Goal: Answer question/provide support: Share knowledge or assist other users

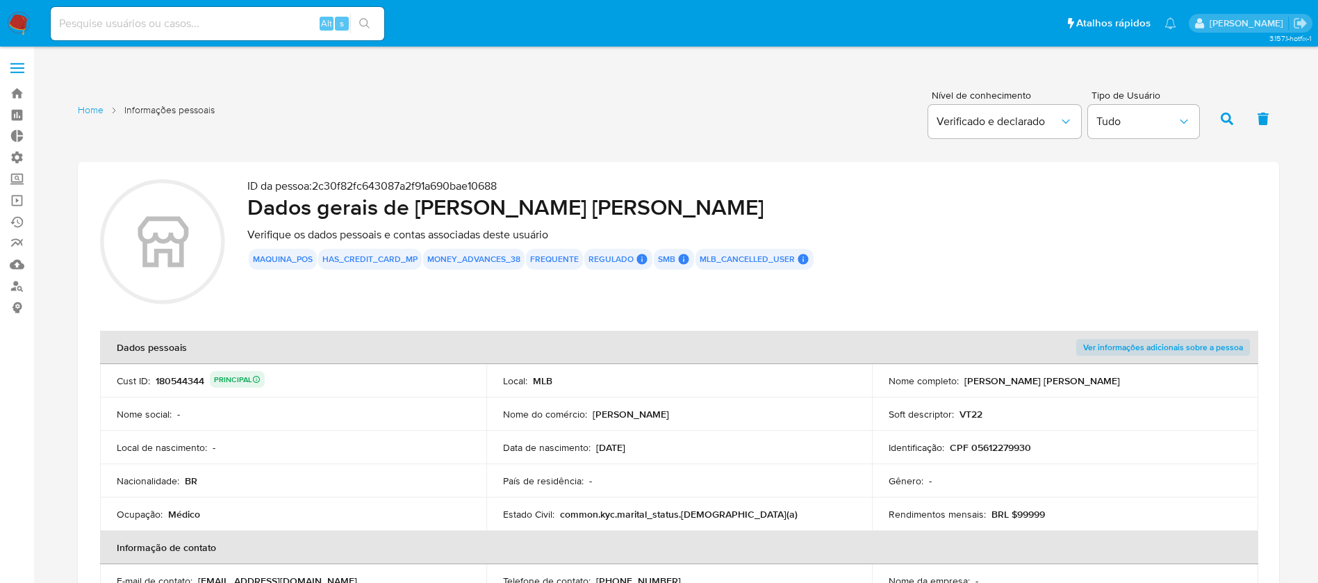
scroll to position [1529, 0]
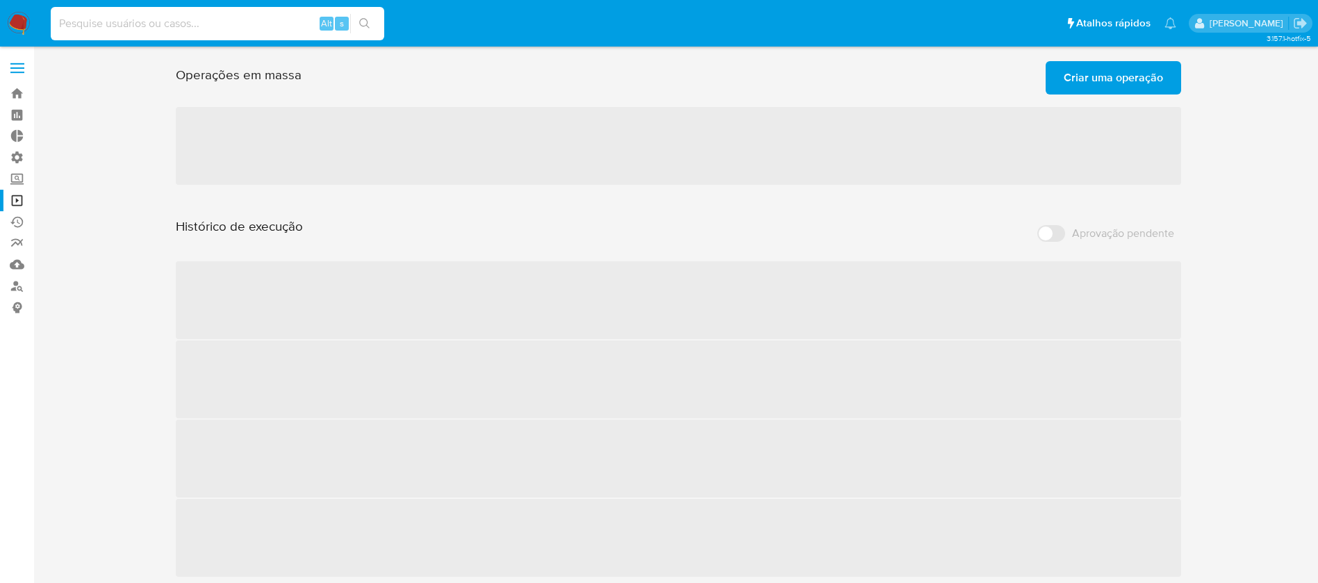
click at [114, 29] on input at bounding box center [217, 24] width 333 height 18
paste input "1667269322"
type input "1667269322"
click at [366, 24] on icon "search-icon" at bounding box center [364, 23] width 11 height 11
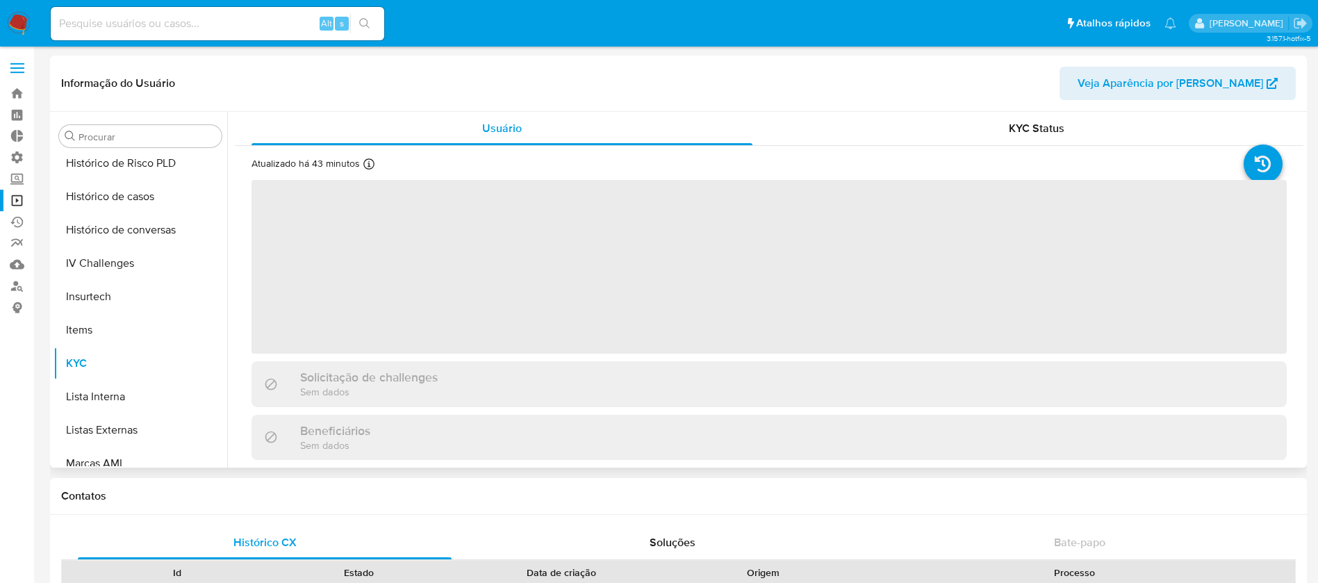
scroll to position [620, 0]
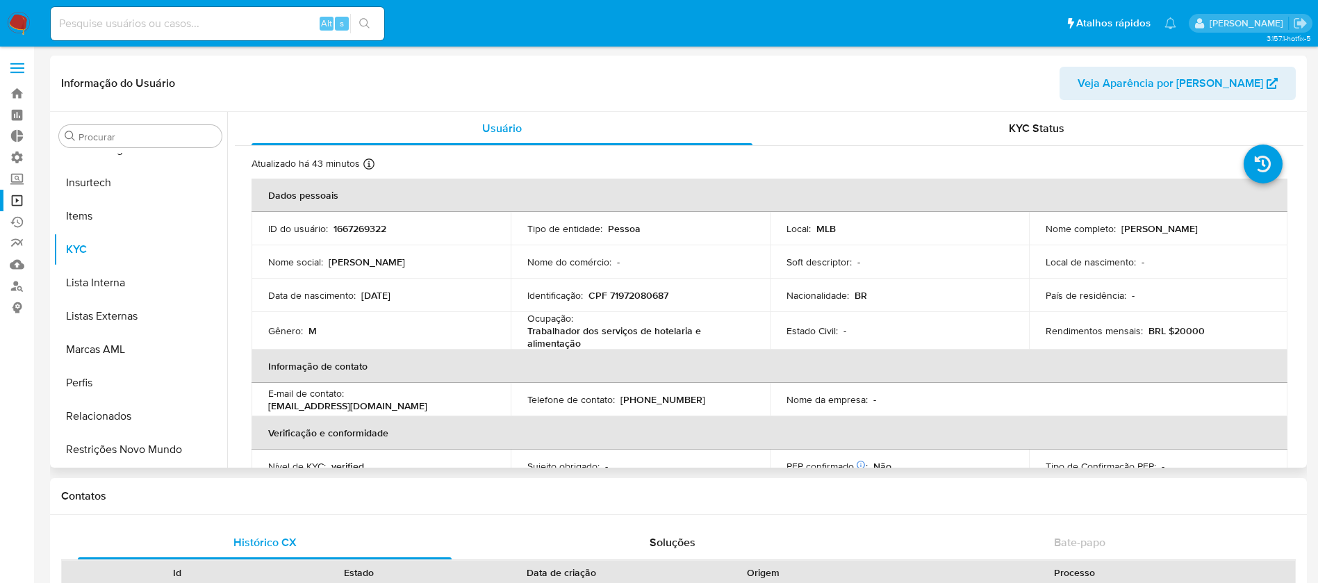
select select "10"
click at [644, 294] on p "CPF 71972080687" at bounding box center [628, 295] width 80 height 13
copy p "71972080687"
click at [815, 63] on div "Informação do Usuário Veja Aparência por Pessoa" at bounding box center [678, 84] width 1256 height 56
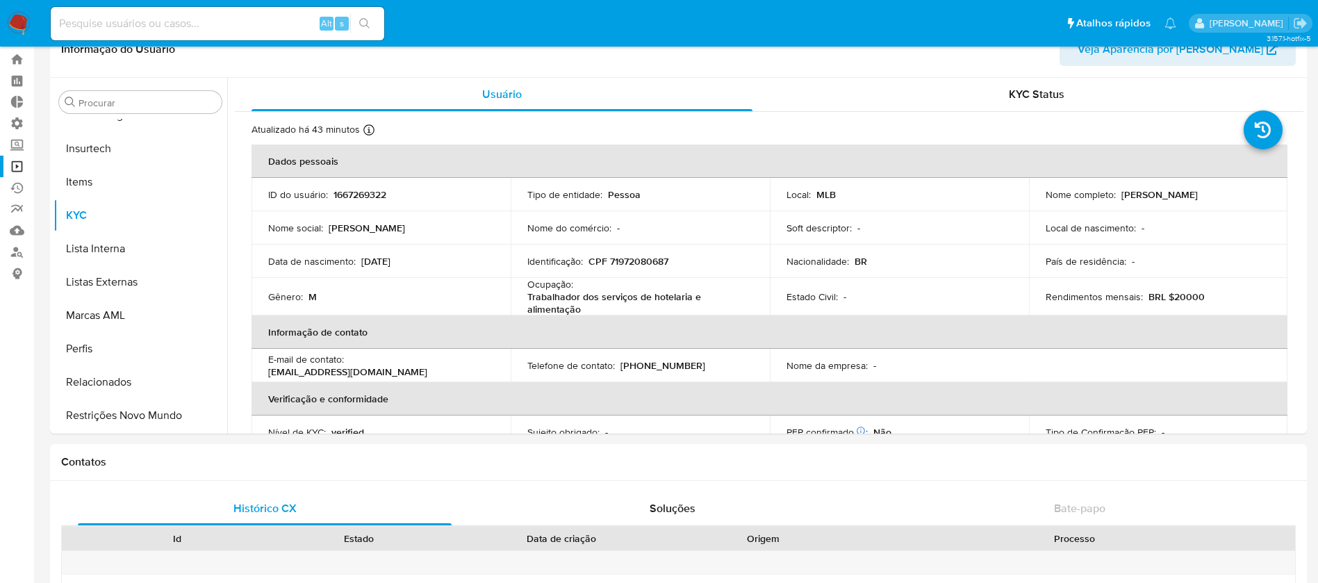
scroll to position [0, 0]
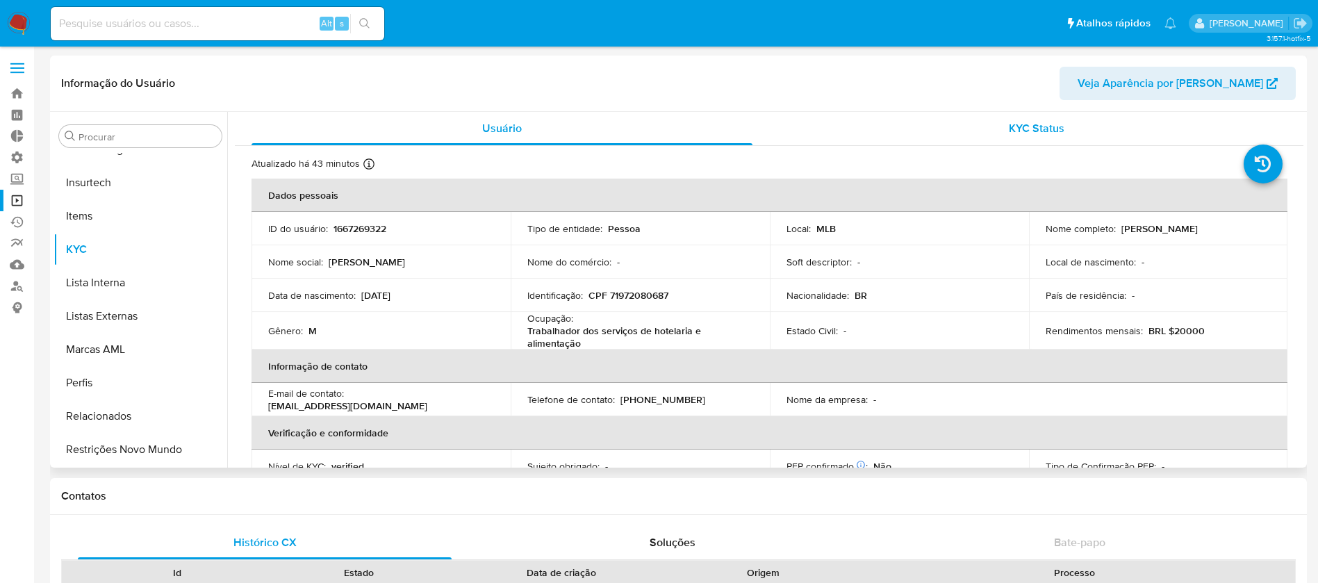
click at [1040, 126] on span "KYC Status" at bounding box center [1036, 128] width 56 height 16
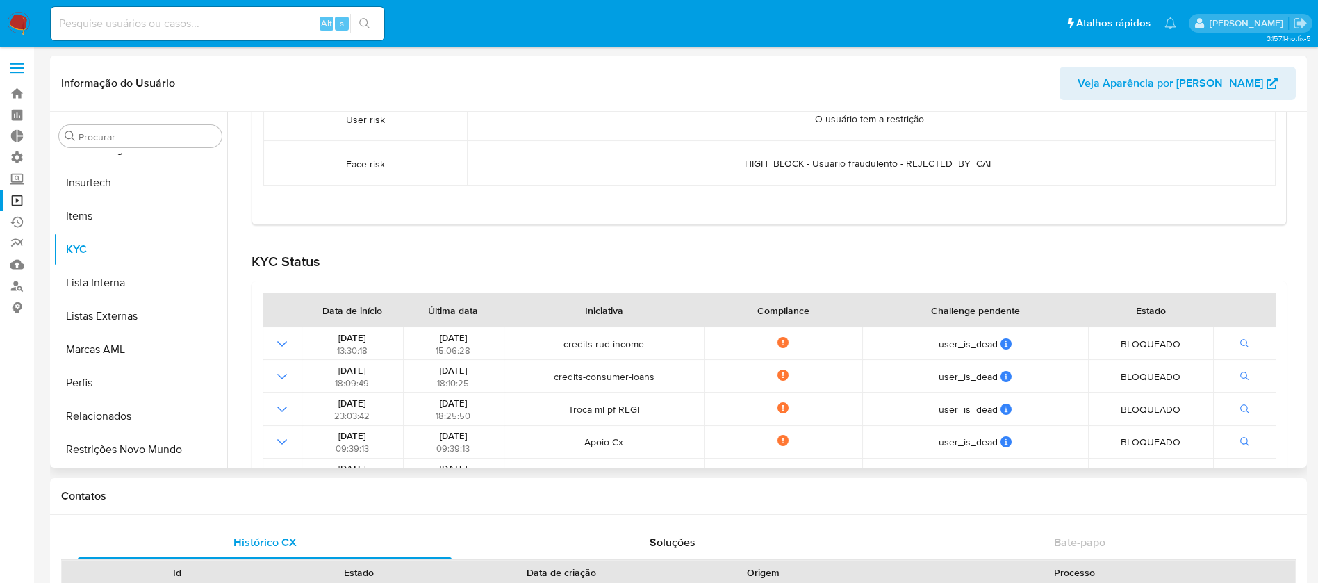
scroll to position [334, 0]
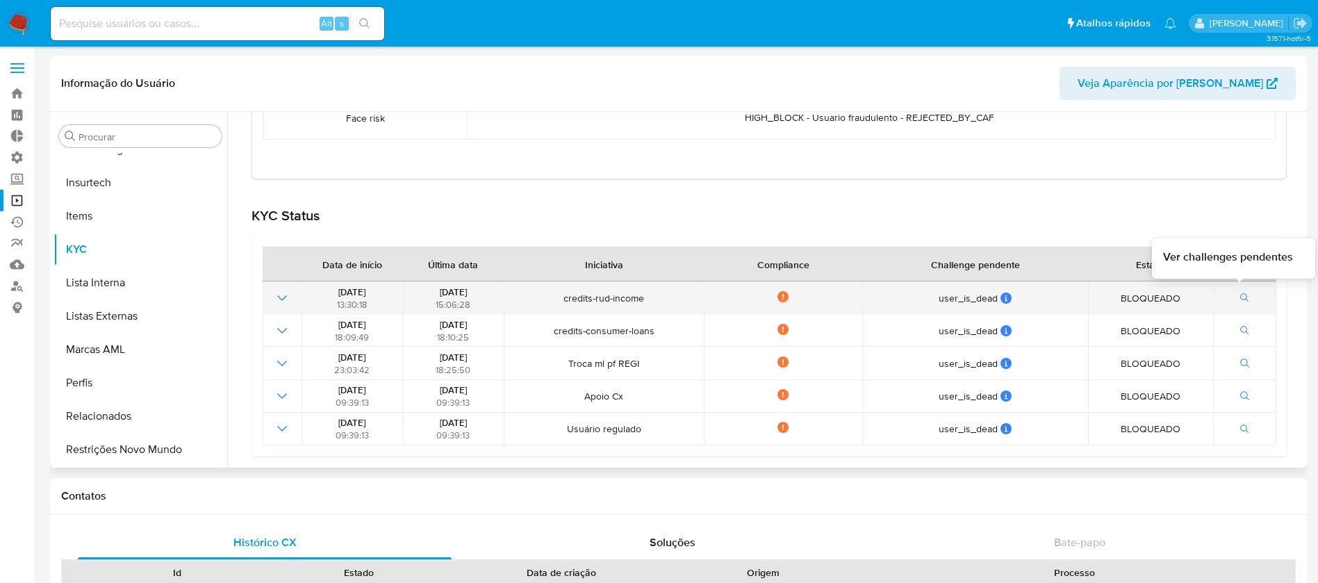
click at [1240, 293] on icon "button" at bounding box center [1244, 297] width 8 height 8
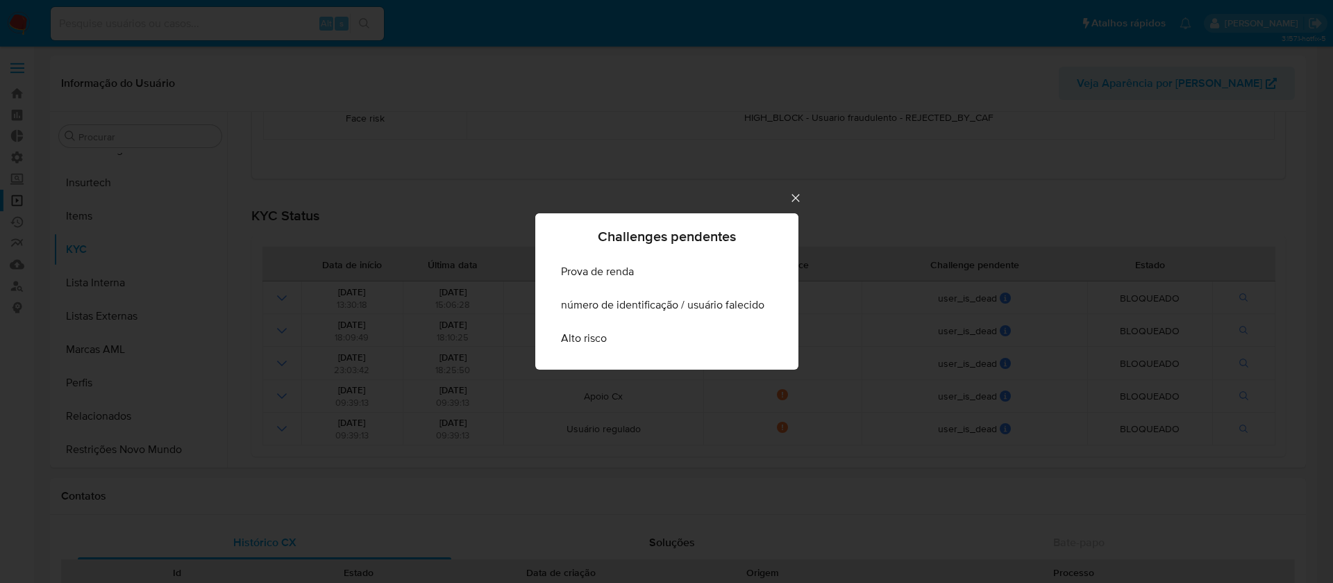
click at [794, 194] on icon "Cerrar" at bounding box center [796, 198] width 14 height 14
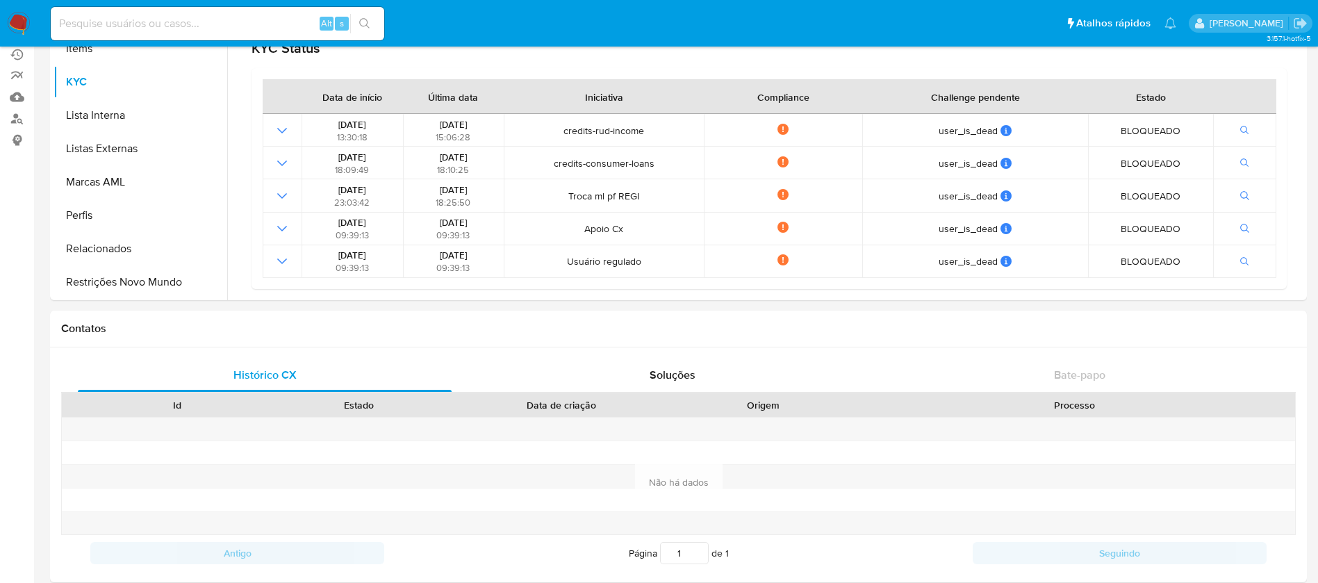
scroll to position [0, 0]
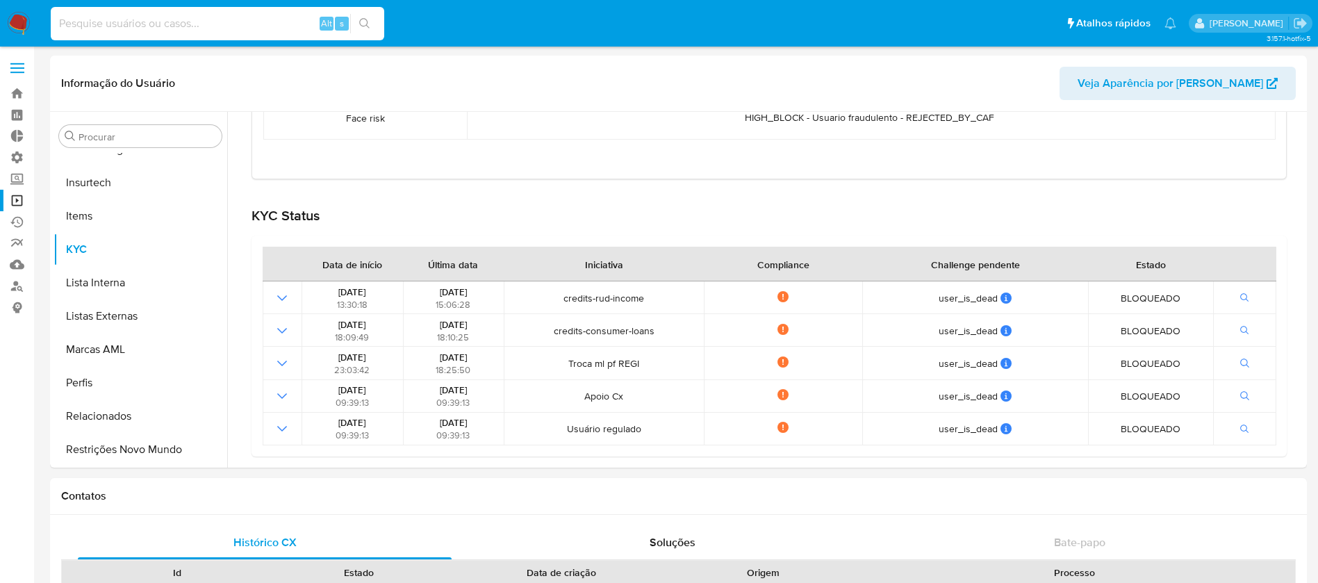
click at [226, 30] on input at bounding box center [217, 24] width 333 height 18
paste input "469510138"
type input "469510138"
click at [367, 25] on icon "search-icon" at bounding box center [364, 23] width 10 height 10
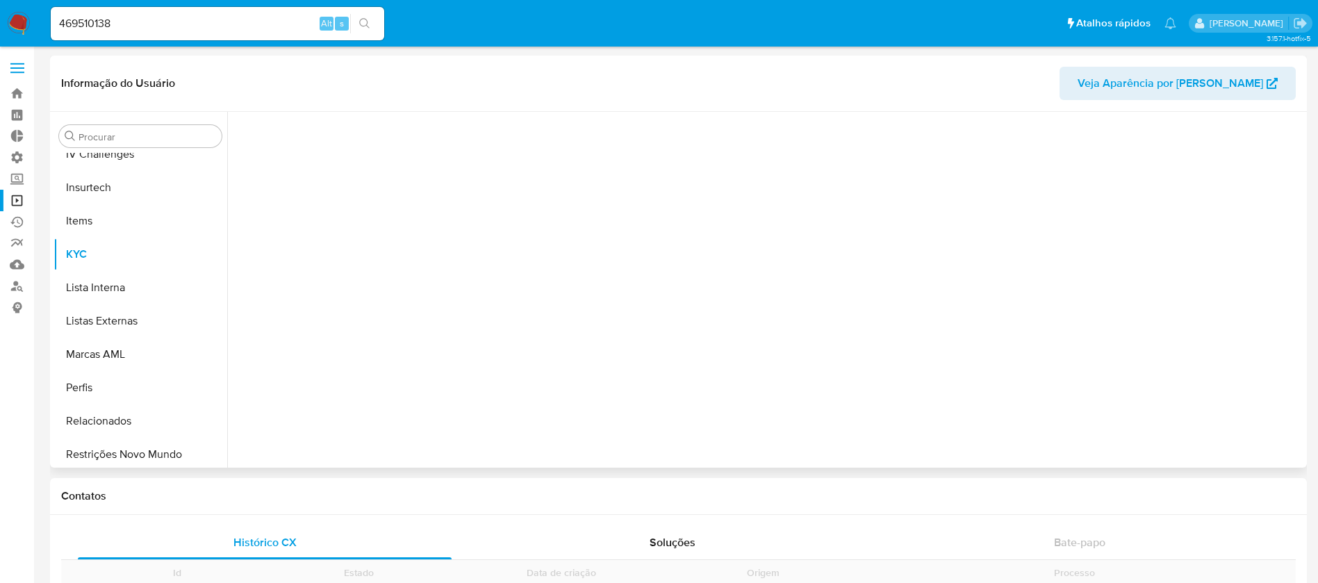
scroll to position [620, 0]
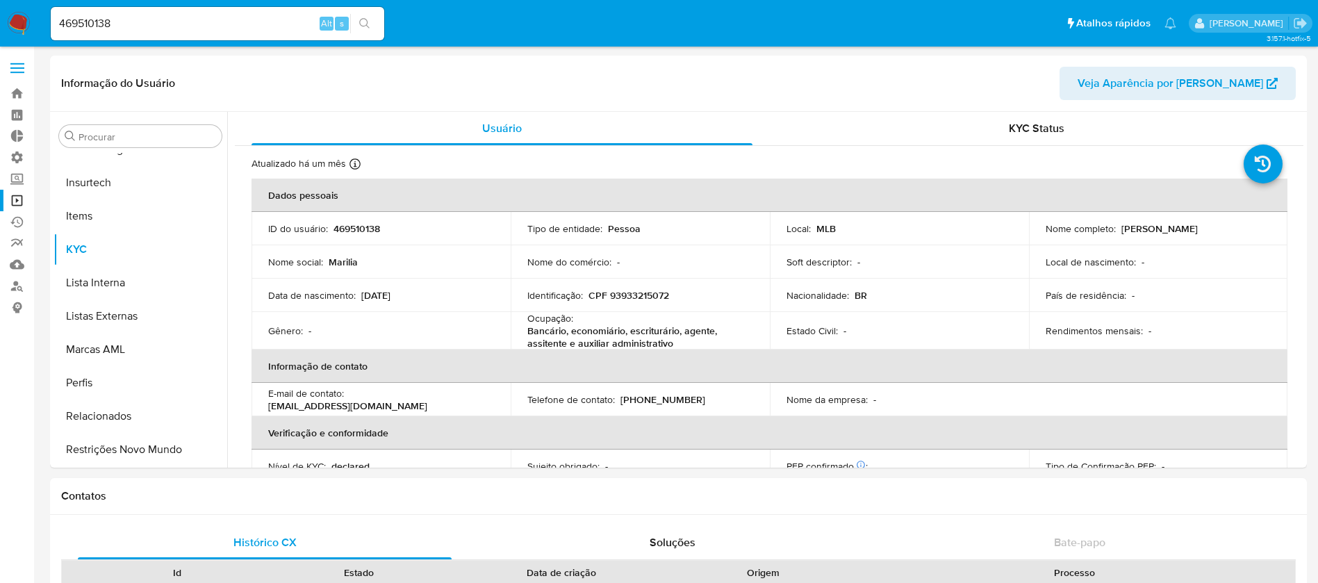
select select "10"
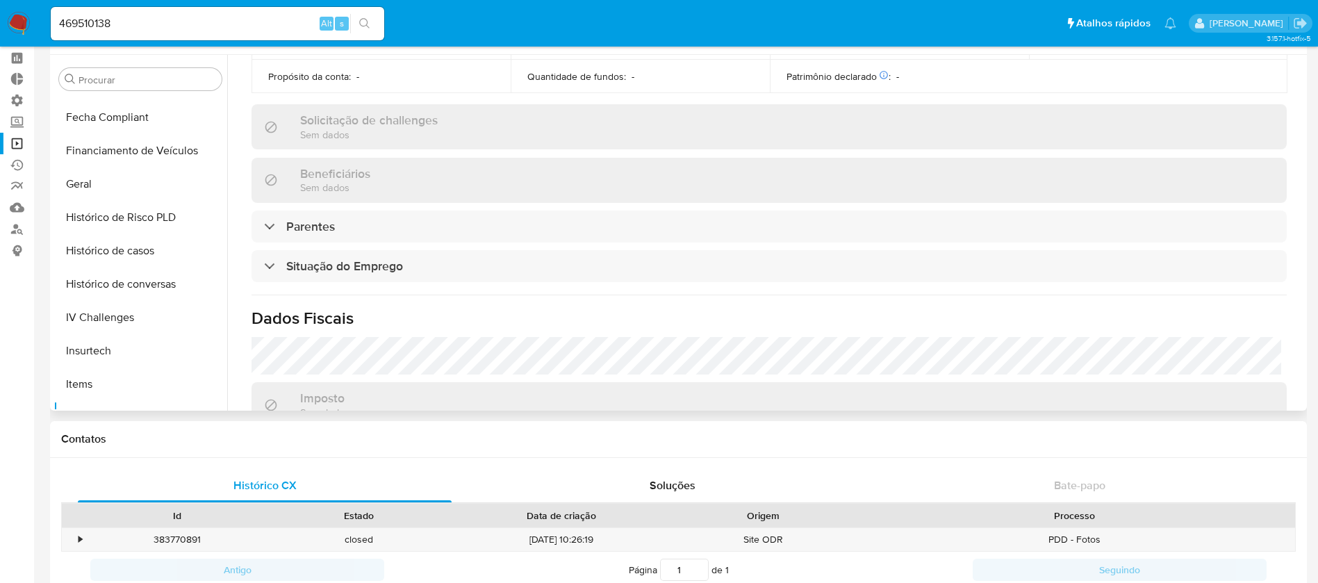
scroll to position [397, 0]
click at [106, 185] on button "Geral" at bounding box center [134, 182] width 163 height 33
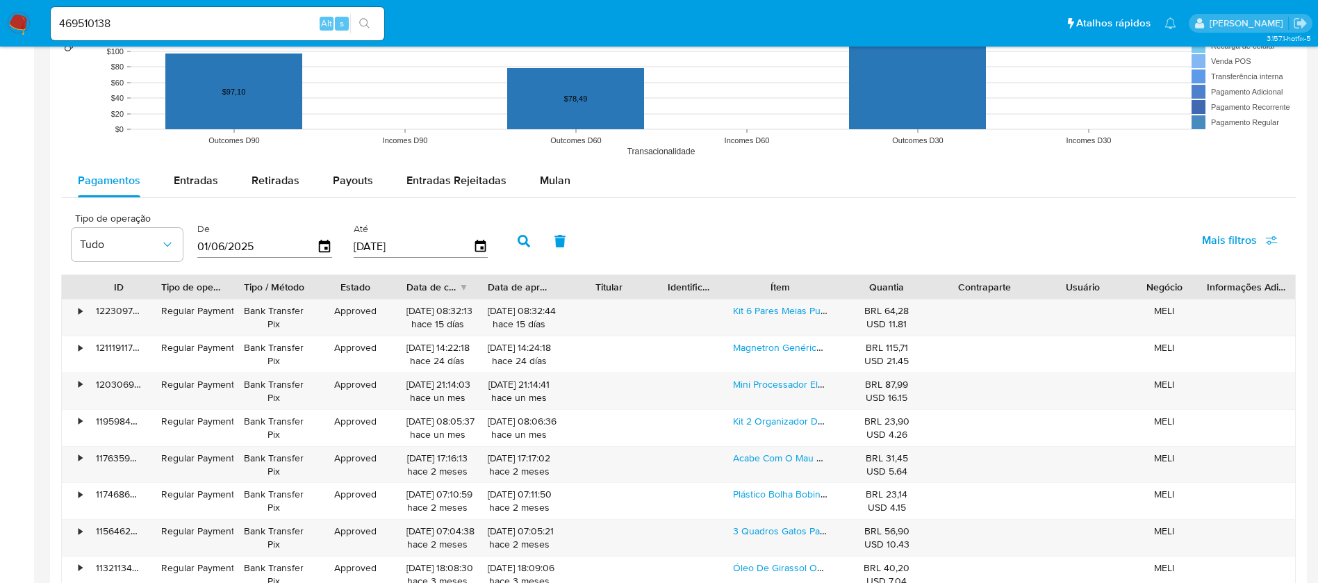
scroll to position [1108, 0]
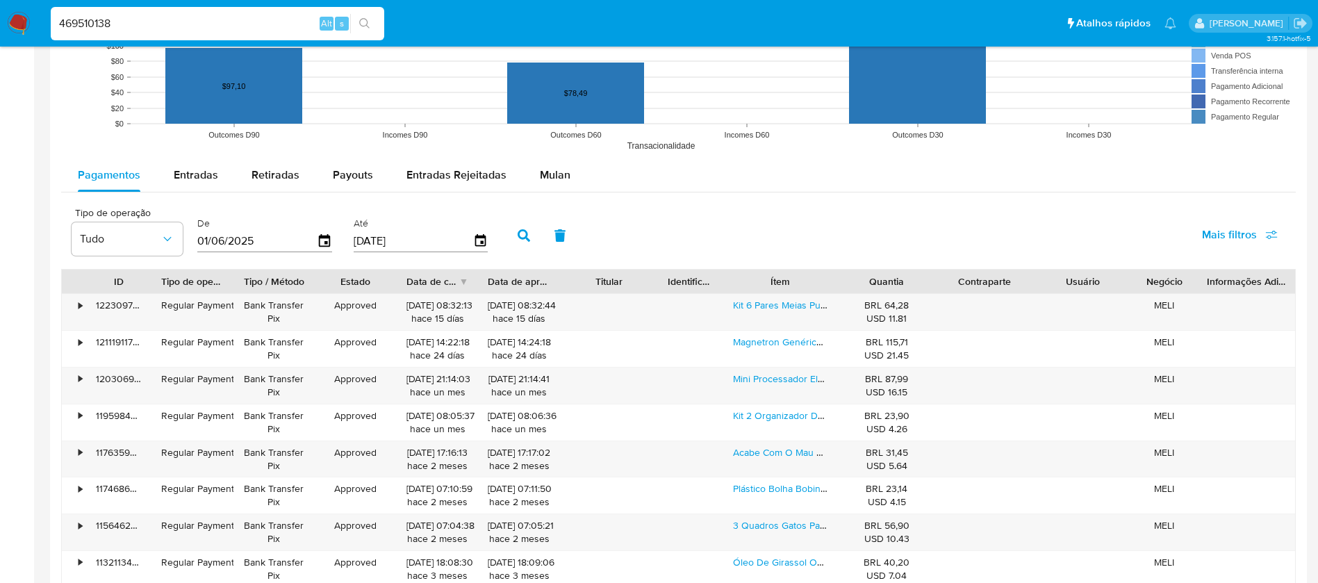
drag, startPoint x: 136, startPoint y: 17, endPoint x: 24, endPoint y: 1, distance: 113.1
click at [24, 1] on nav "Pausado Ver notificaciones 469510138 Alt s Atalhos rápidos Presiona las siguien…" at bounding box center [659, 23] width 1318 height 47
paste input "1505730525"
type input "1505730525"
click at [360, 25] on icon "search-icon" at bounding box center [364, 23] width 11 height 11
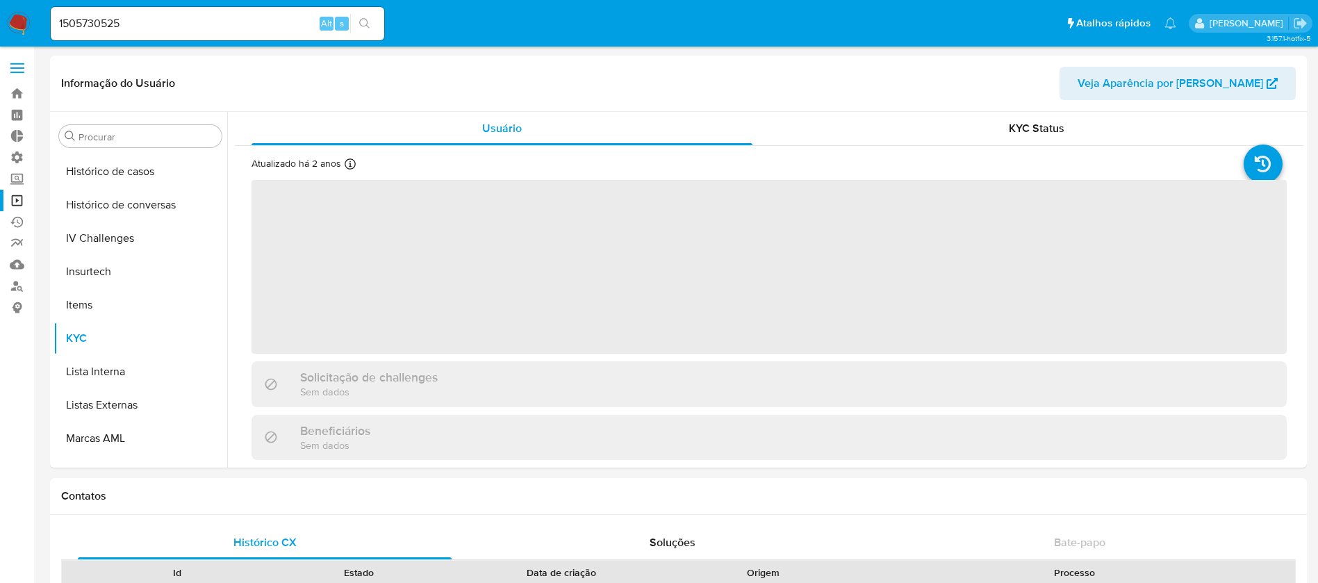
scroll to position [620, 0]
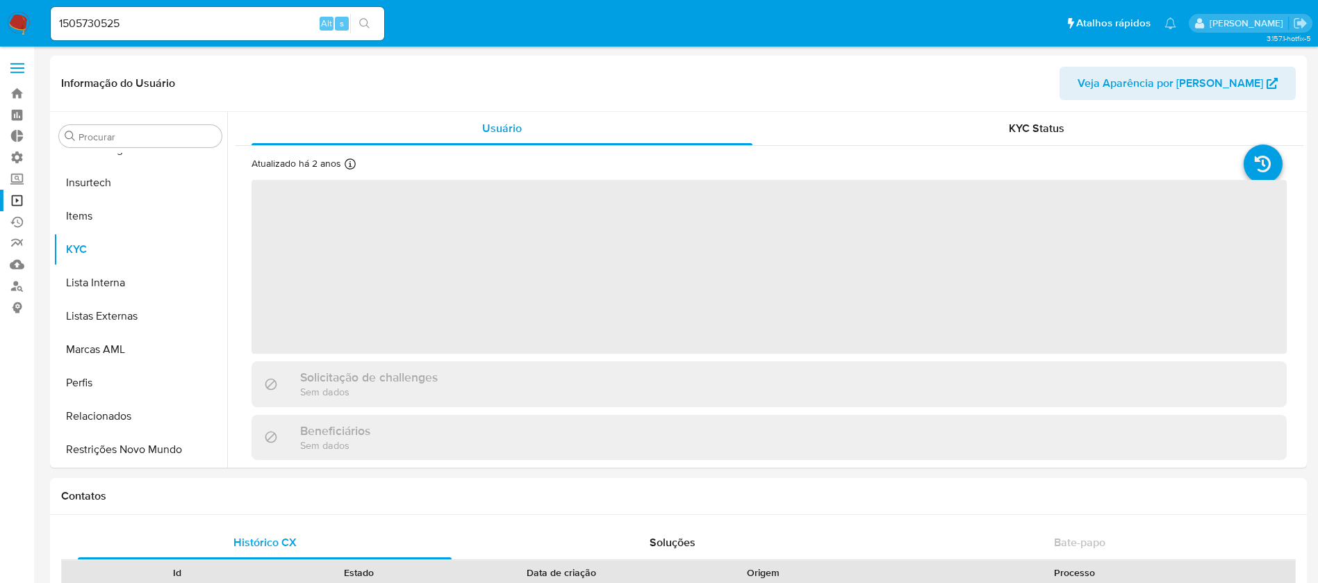
select select "10"
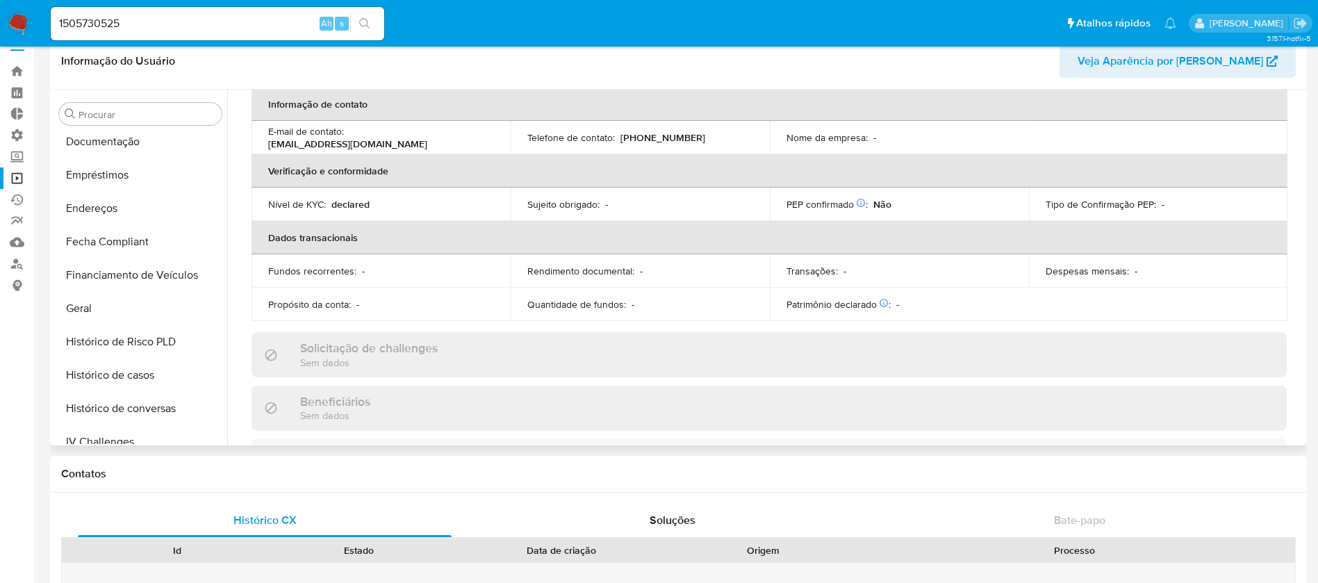
scroll to position [315, 0]
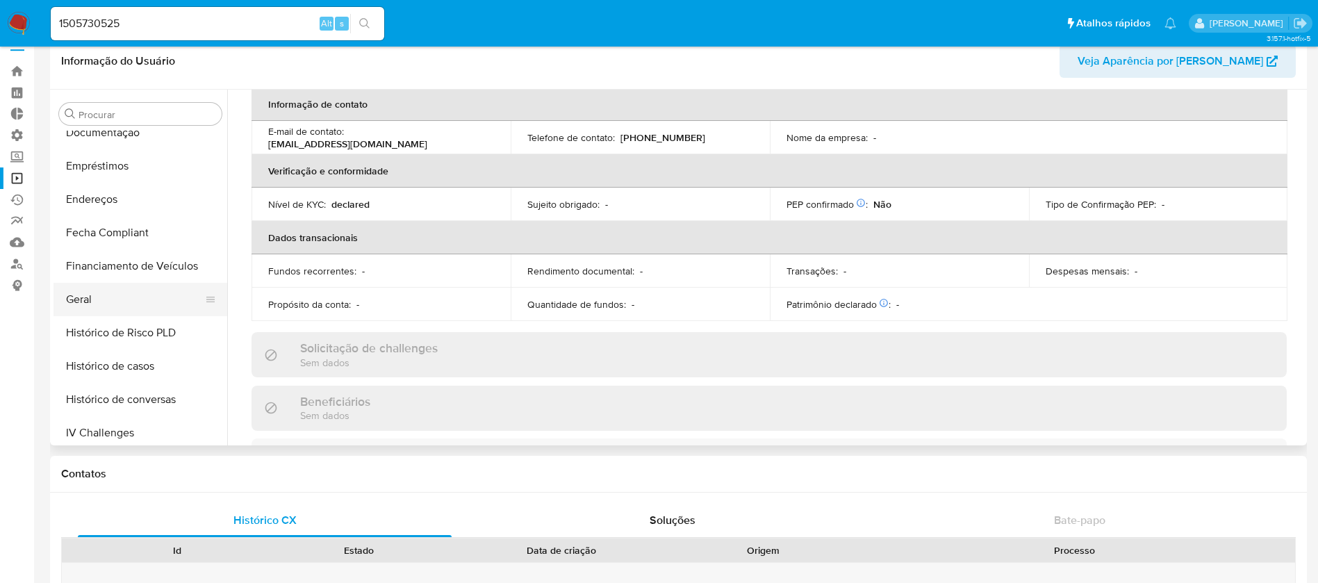
click at [145, 286] on button "Geral" at bounding box center [134, 299] width 163 height 33
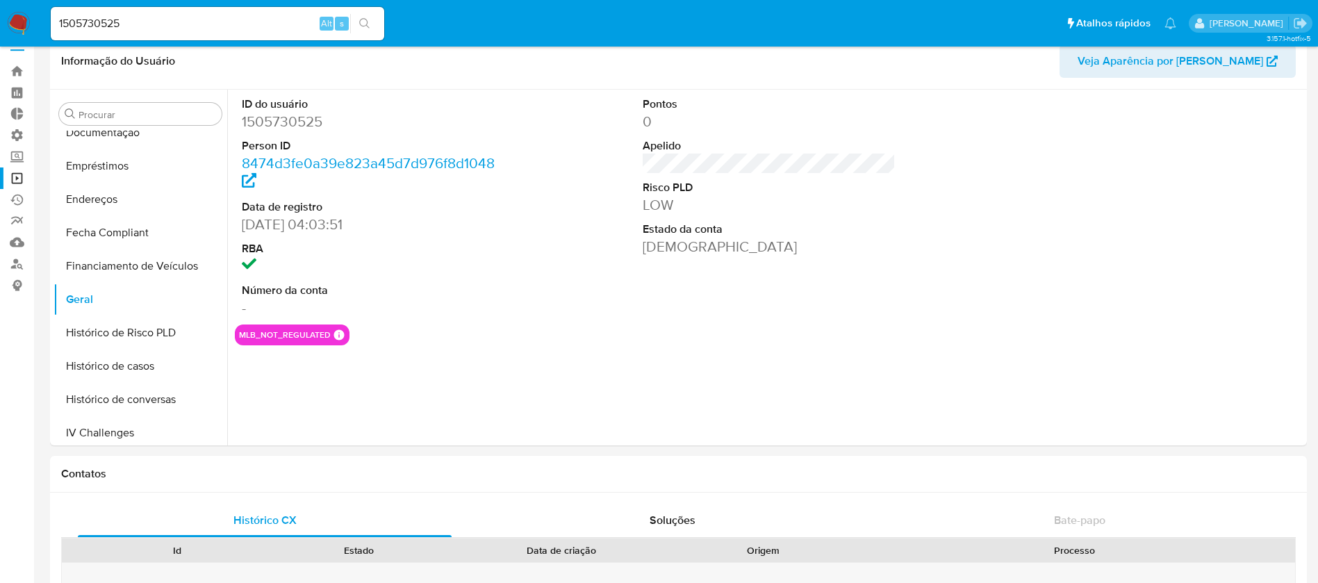
scroll to position [21, 0]
drag, startPoint x: 171, startPoint y: 24, endPoint x: 25, endPoint y: -10, distance: 149.8
paste input "074469"
type input "1505074469"
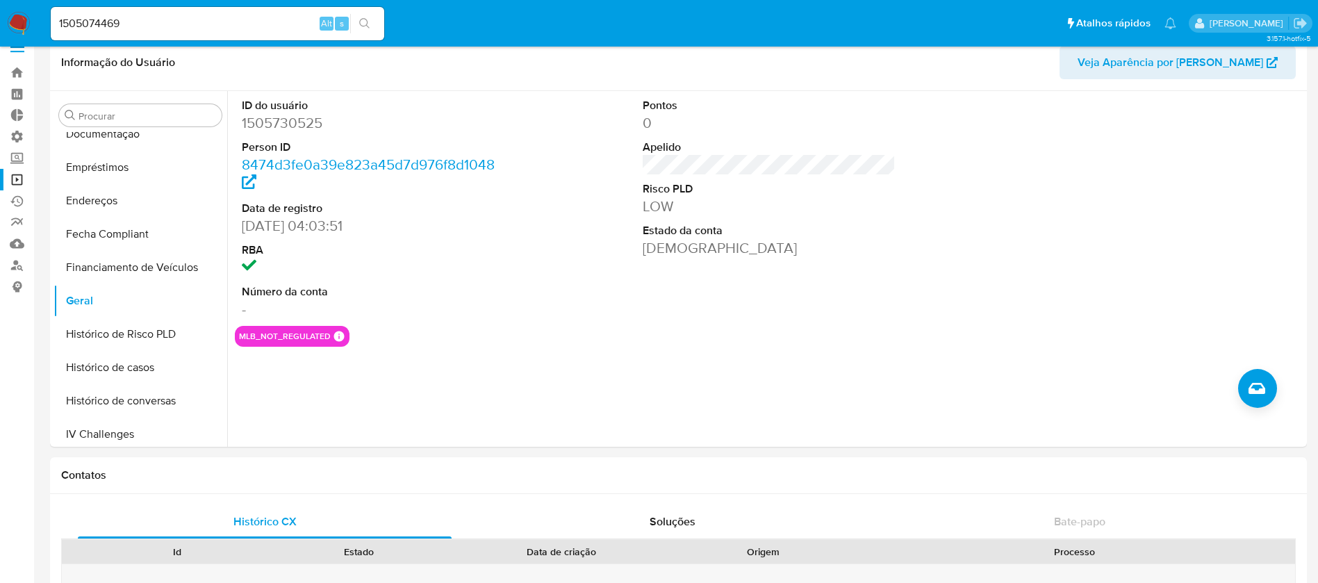
click at [368, 22] on icon "search-icon" at bounding box center [364, 23] width 11 height 11
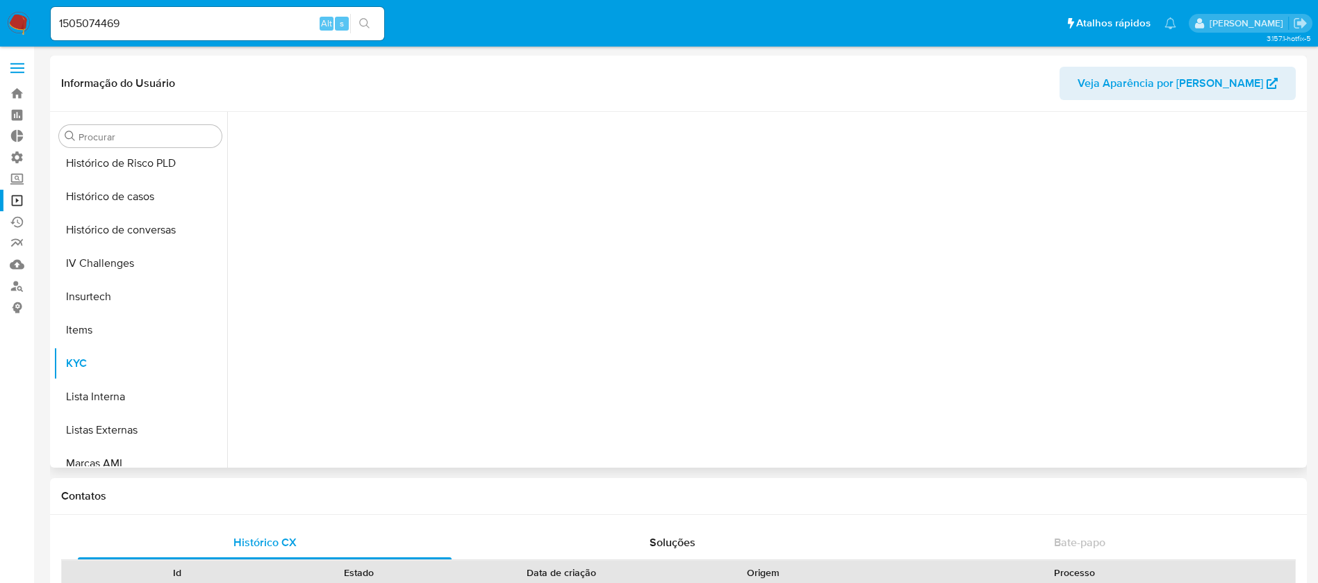
scroll to position [620, 0]
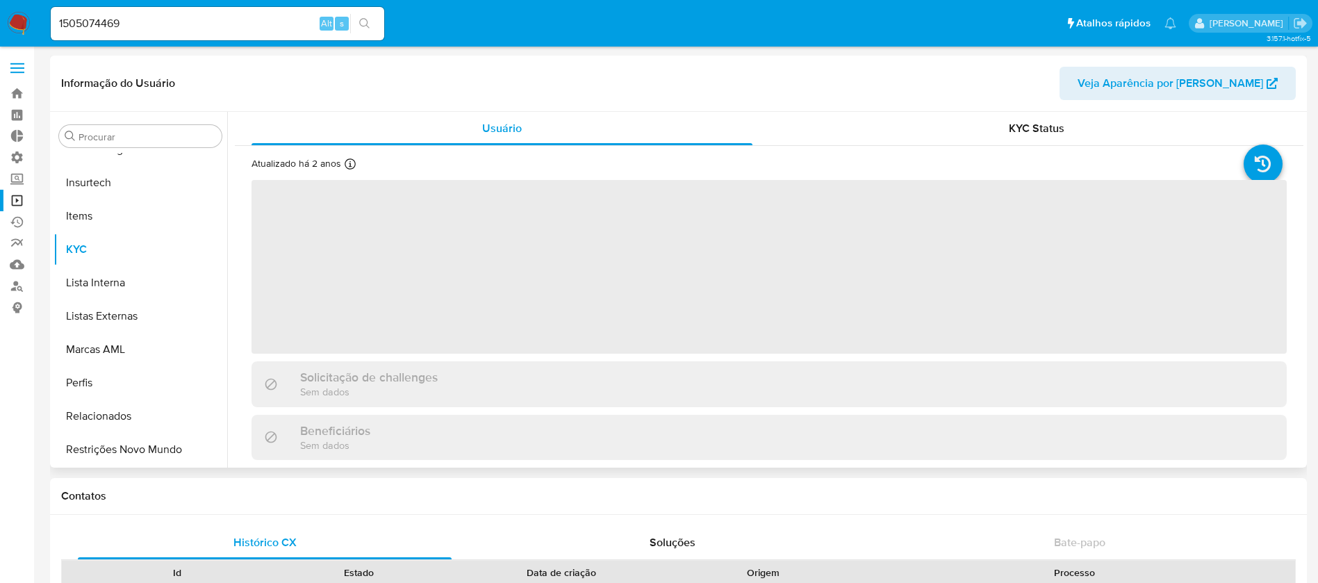
select select "10"
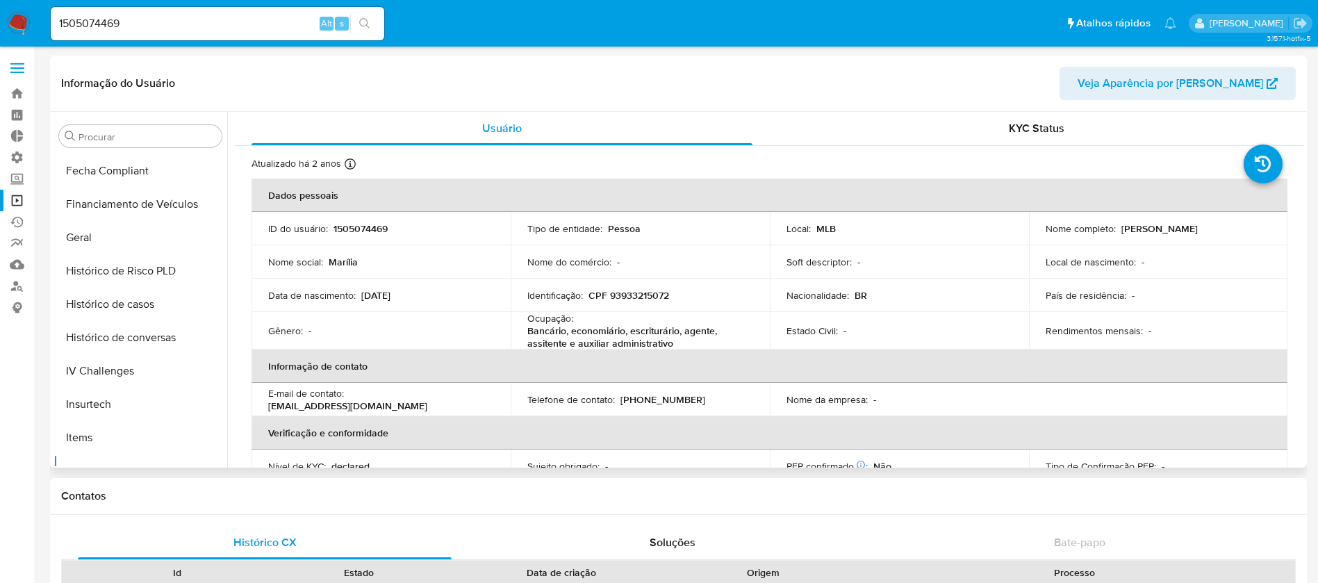
scroll to position [392, 0]
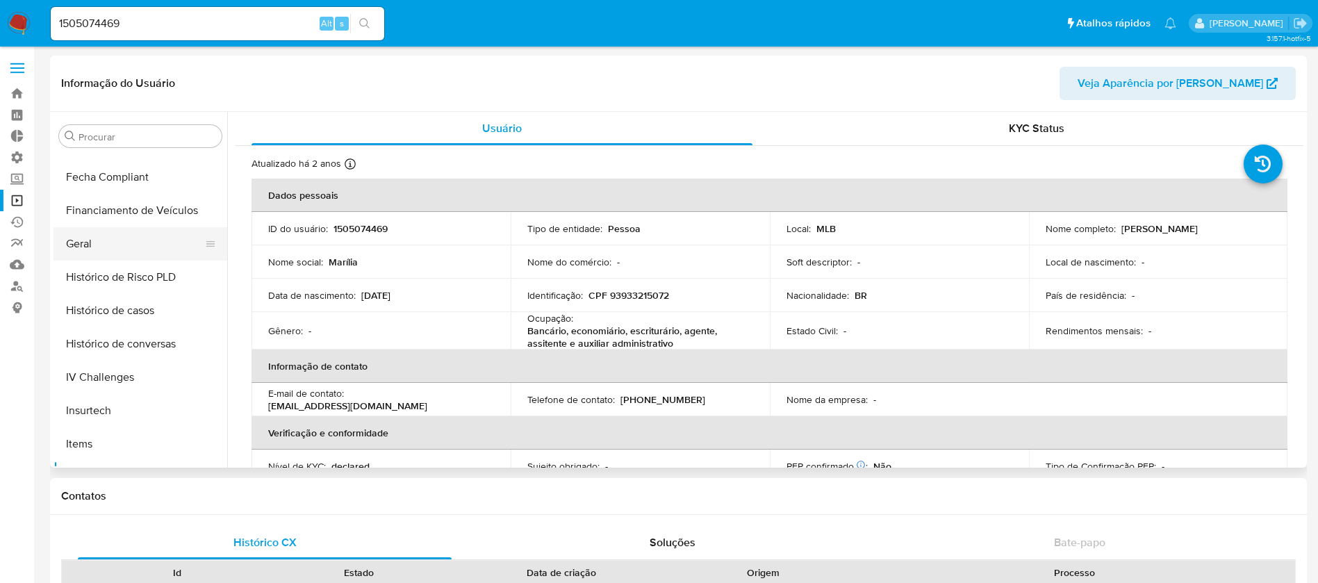
click at [92, 246] on button "Geral" at bounding box center [134, 243] width 163 height 33
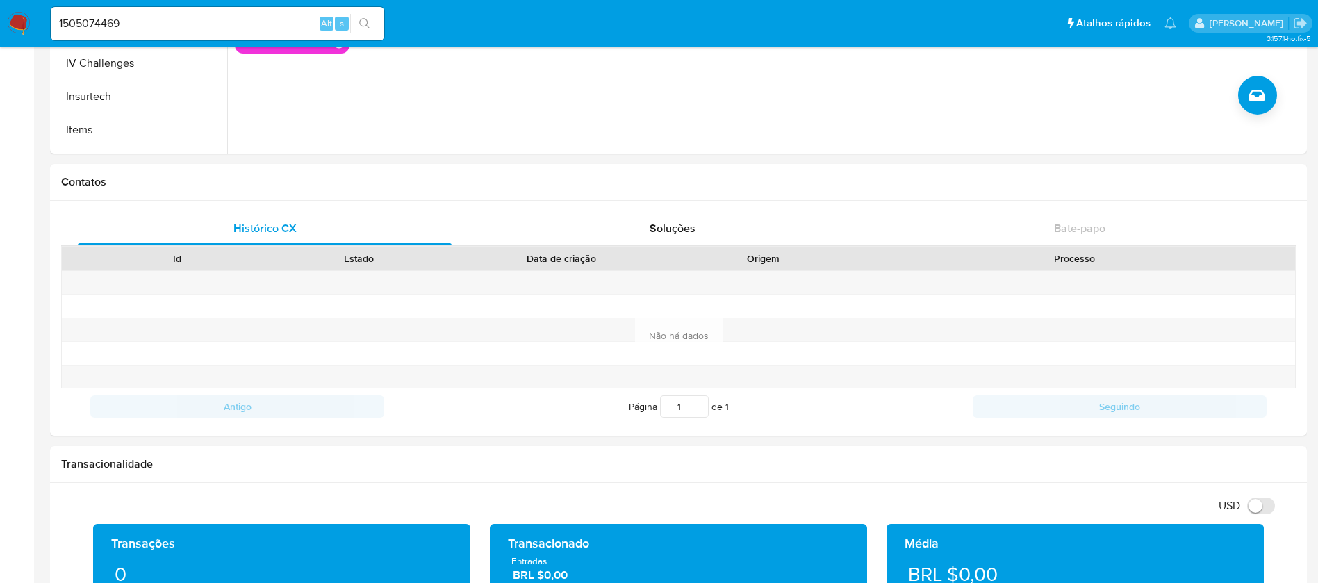
scroll to position [270, 0]
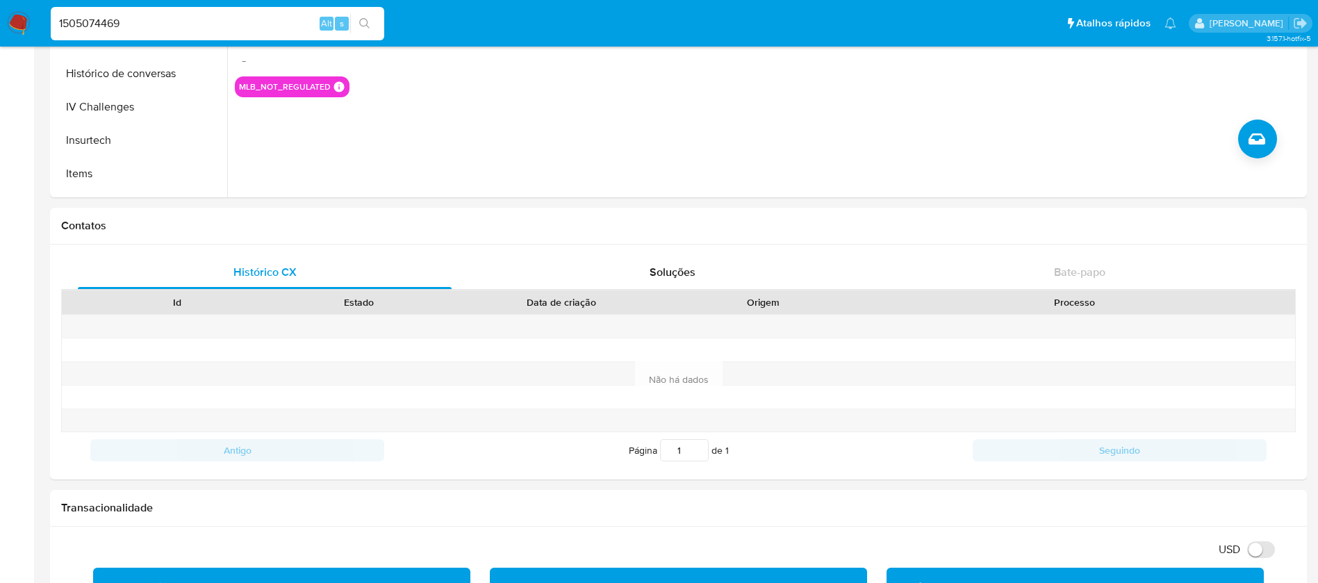
drag, startPoint x: 153, startPoint y: 21, endPoint x: 4, endPoint y: 0, distance: 150.1
click at [4, 0] on nav "Pausado Ver notificaciones 1505074469 Alt s Atalhos rápidos Presiona las siguie…" at bounding box center [659, 23] width 1318 height 47
paste input "03886160"
type input "103886160"
click at [369, 27] on icon "search-icon" at bounding box center [364, 23] width 10 height 10
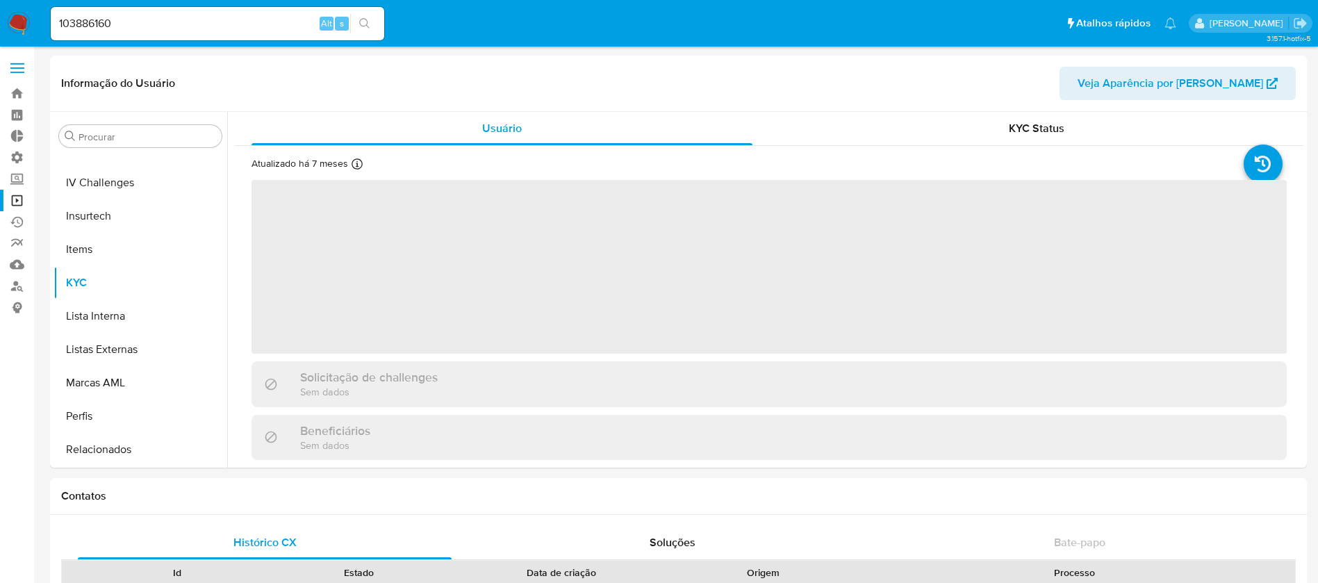
scroll to position [620, 0]
select select "10"
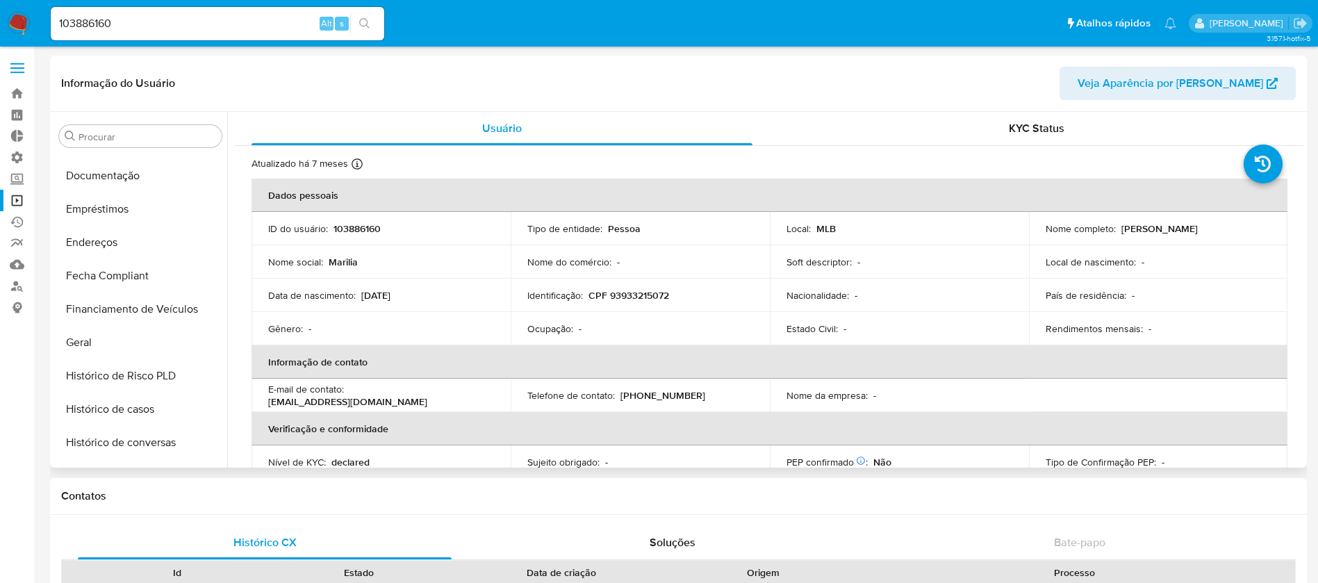
scroll to position [297, 0]
click at [131, 348] on button "Geral" at bounding box center [134, 338] width 163 height 33
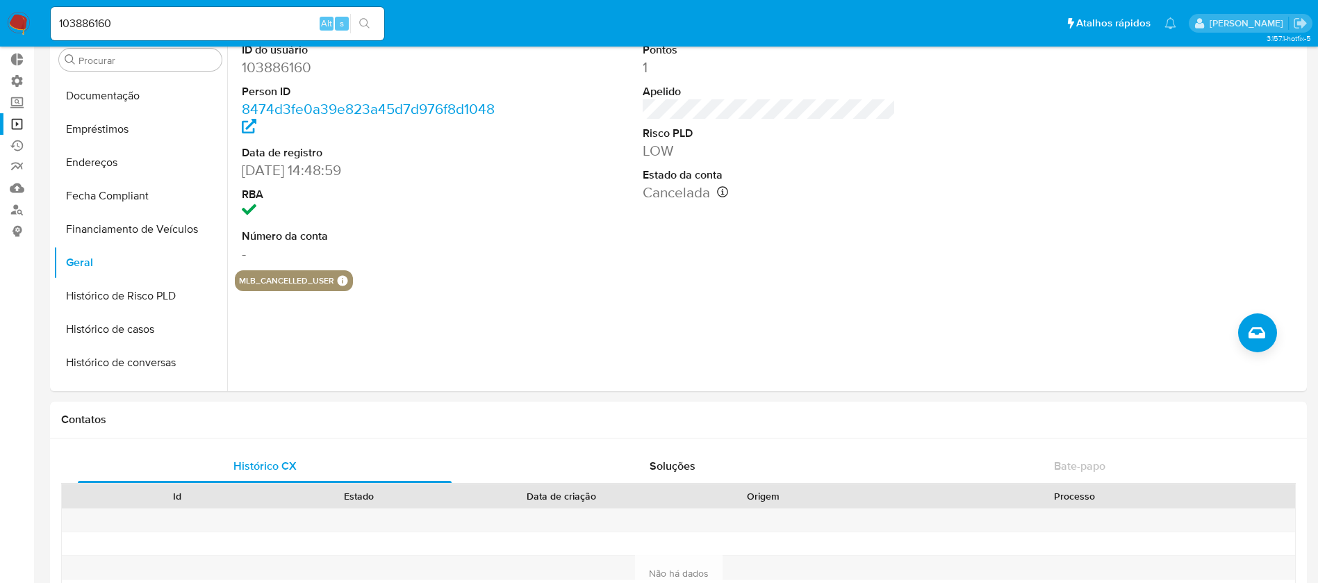
scroll to position [0, 0]
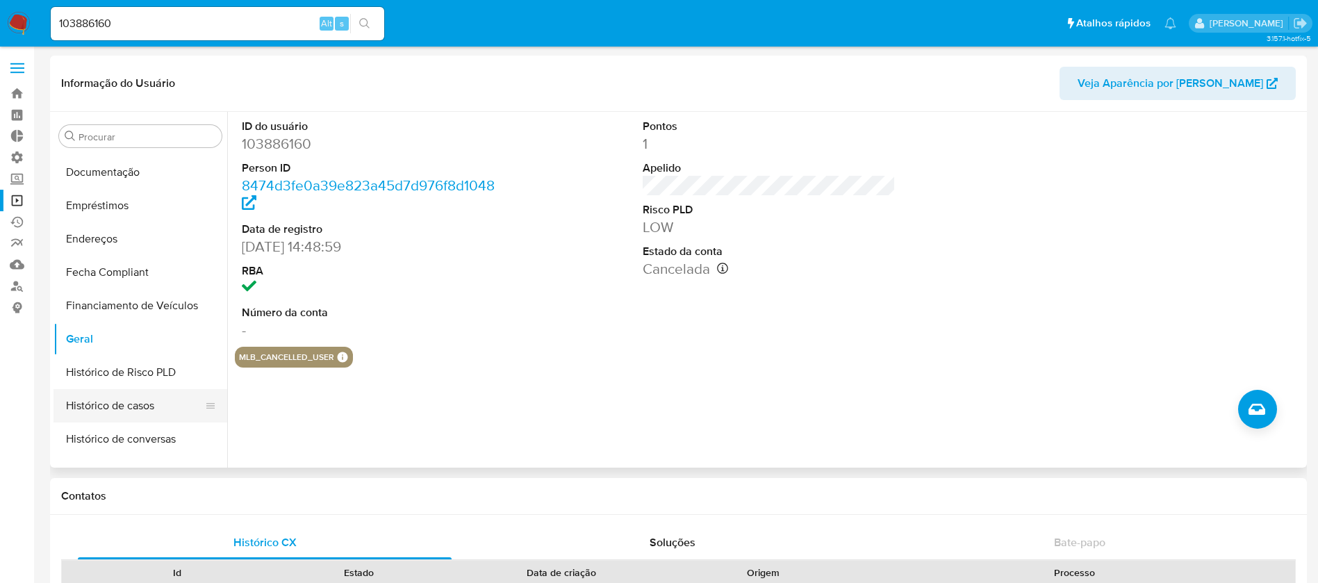
click at [111, 410] on button "Histórico de casos" at bounding box center [134, 405] width 163 height 33
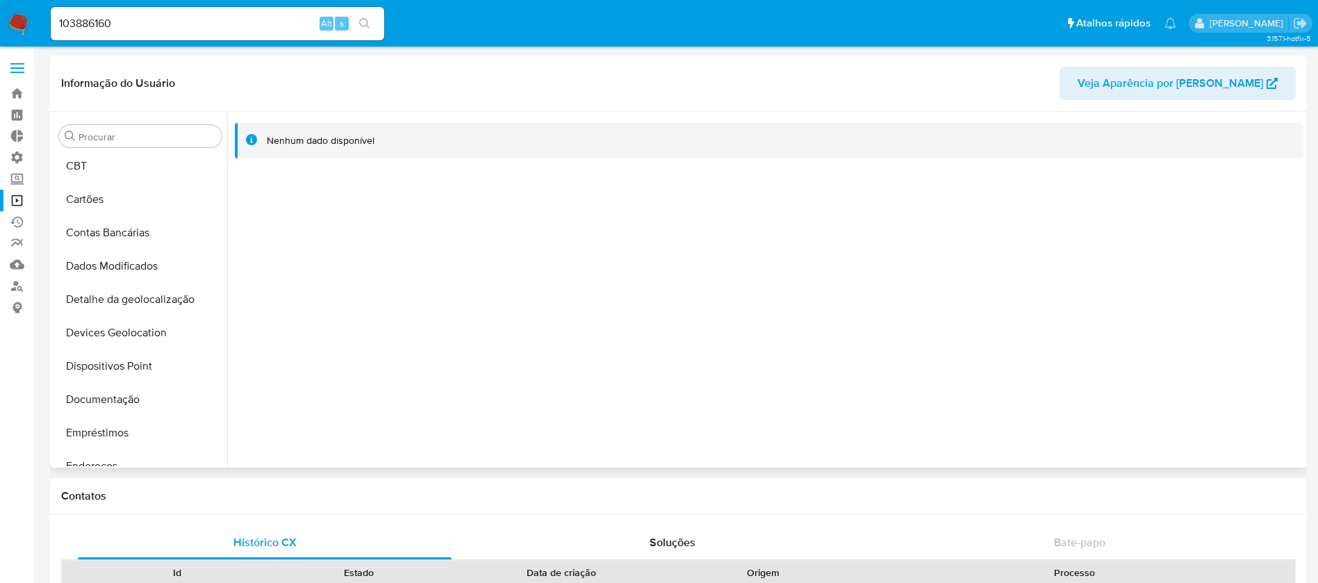
scroll to position [74, 0]
drag, startPoint x: 227, startPoint y: 256, endPoint x: 235, endPoint y: 206, distance: 51.3
click at [235, 206] on div at bounding box center [765, 290] width 1076 height 356
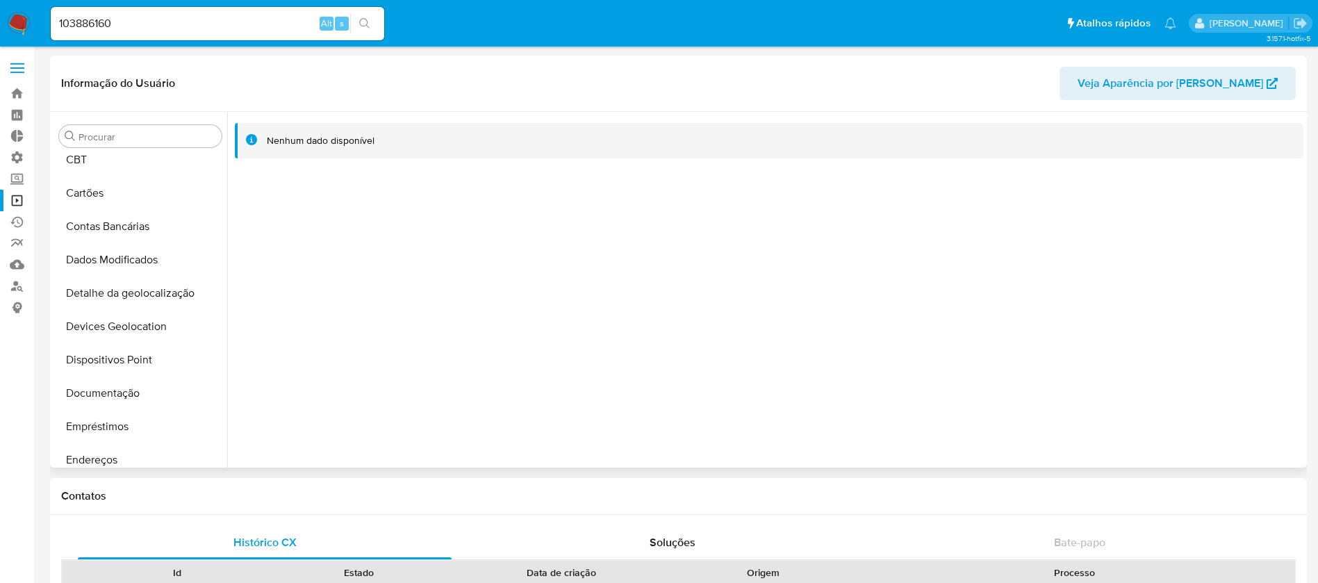
scroll to position [107, 0]
click at [110, 369] on button "Documentação" at bounding box center [134, 362] width 163 height 33
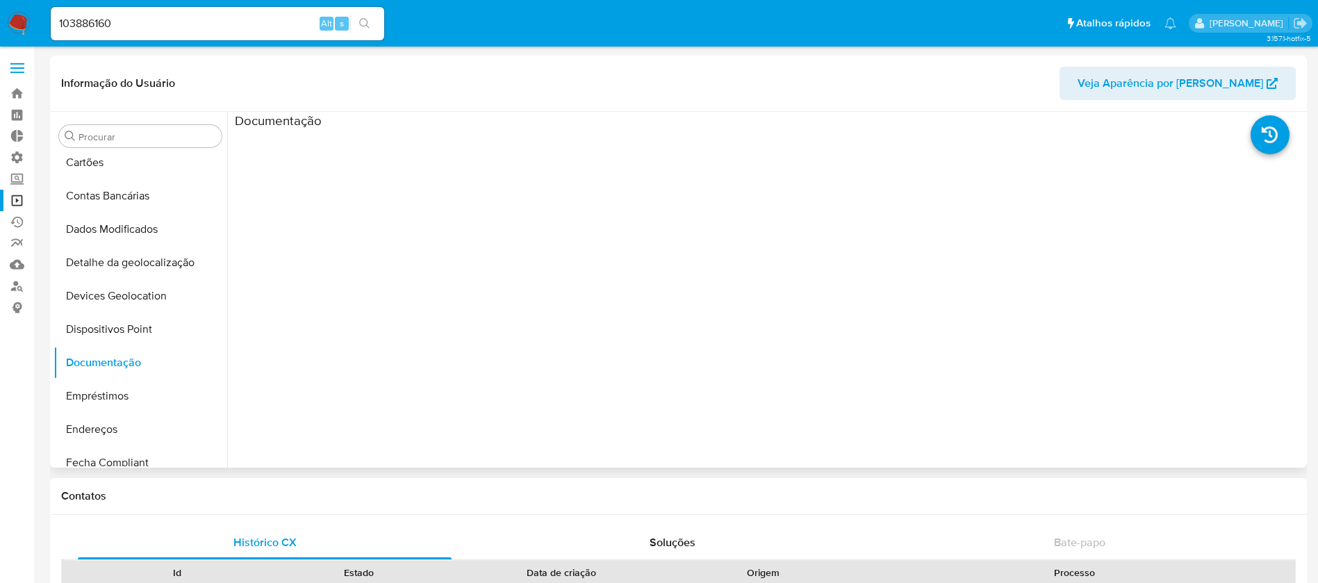
click at [1188, 78] on span "Veja Aparência por [PERSON_NAME]" at bounding box center [1169, 83] width 185 height 33
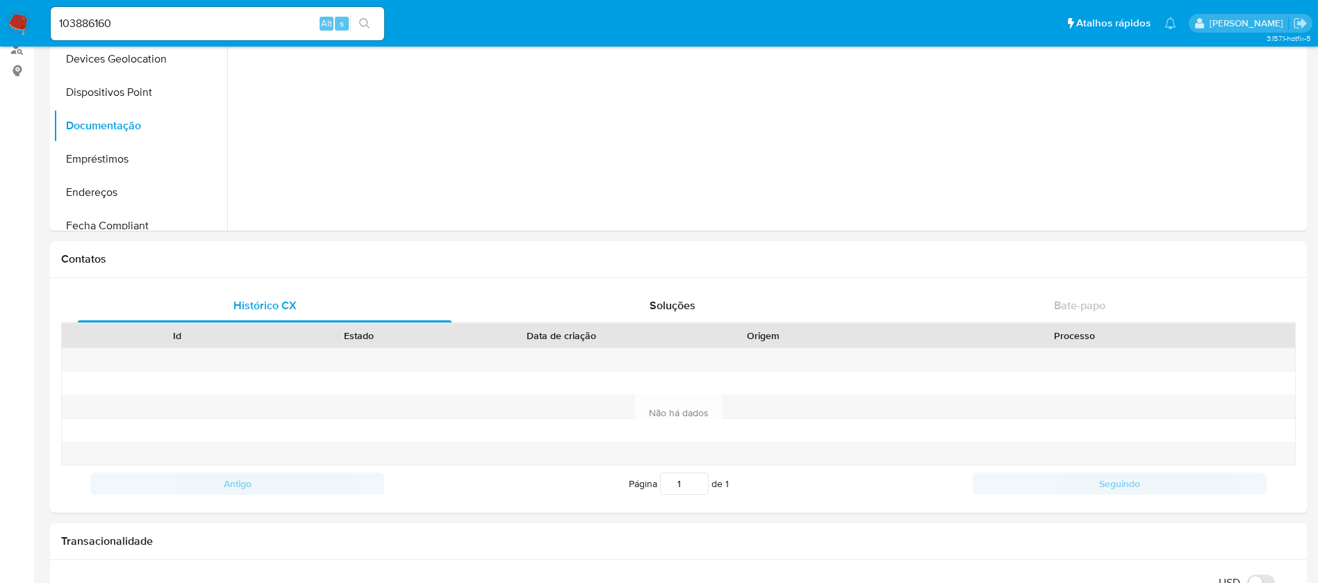
scroll to position [223, 0]
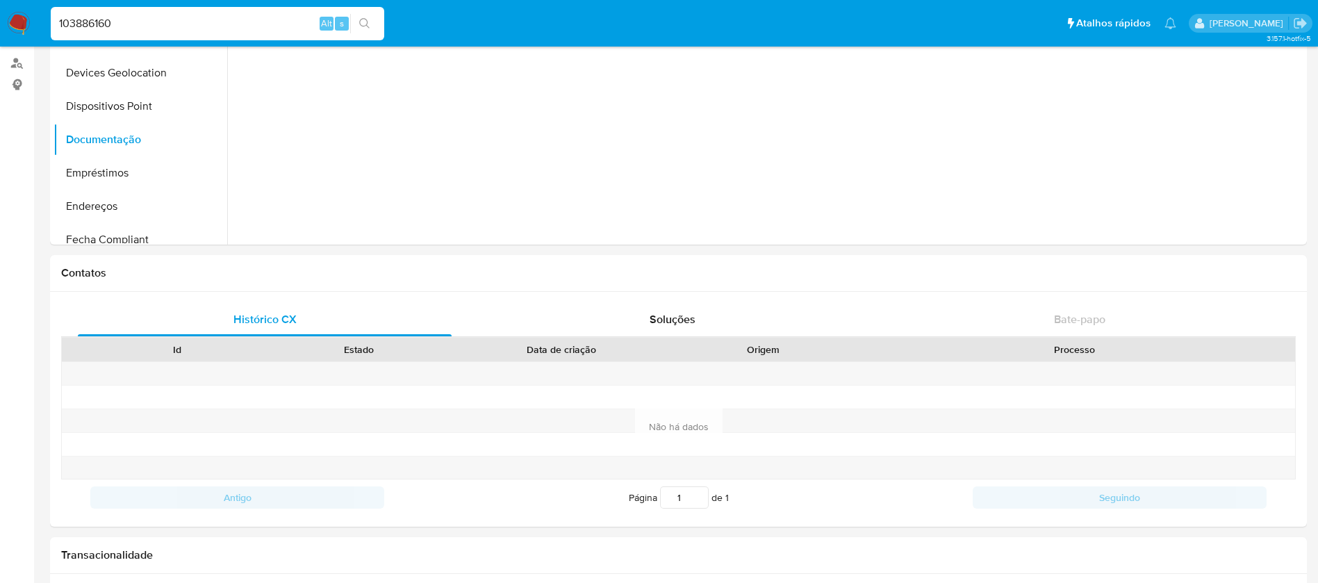
drag, startPoint x: 158, startPoint y: 21, endPoint x: 6, endPoint y: 15, distance: 151.5
click at [6, 15] on nav "Pausado Ver notificaciones 103886160 Alt s Atalhos rápidos Presiona las siguien…" at bounding box center [659, 23] width 1318 height 47
paste input "2197989538"
type input "2197989538"
click at [366, 20] on icon "search-icon" at bounding box center [364, 23] width 11 height 11
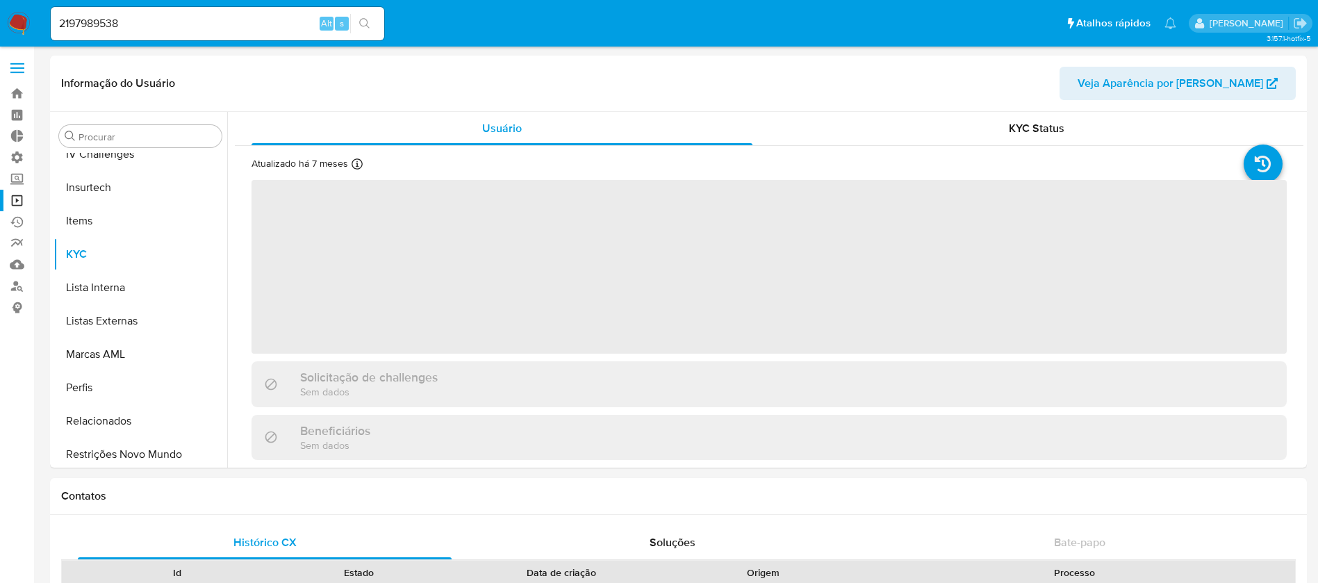
scroll to position [620, 0]
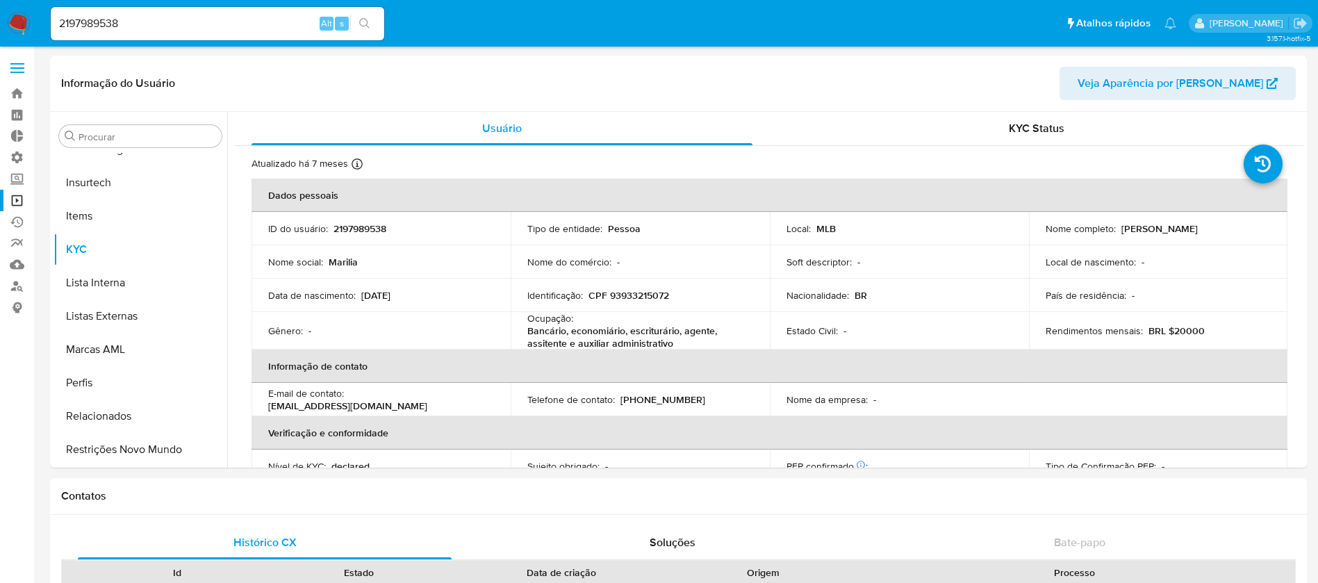
select select "10"
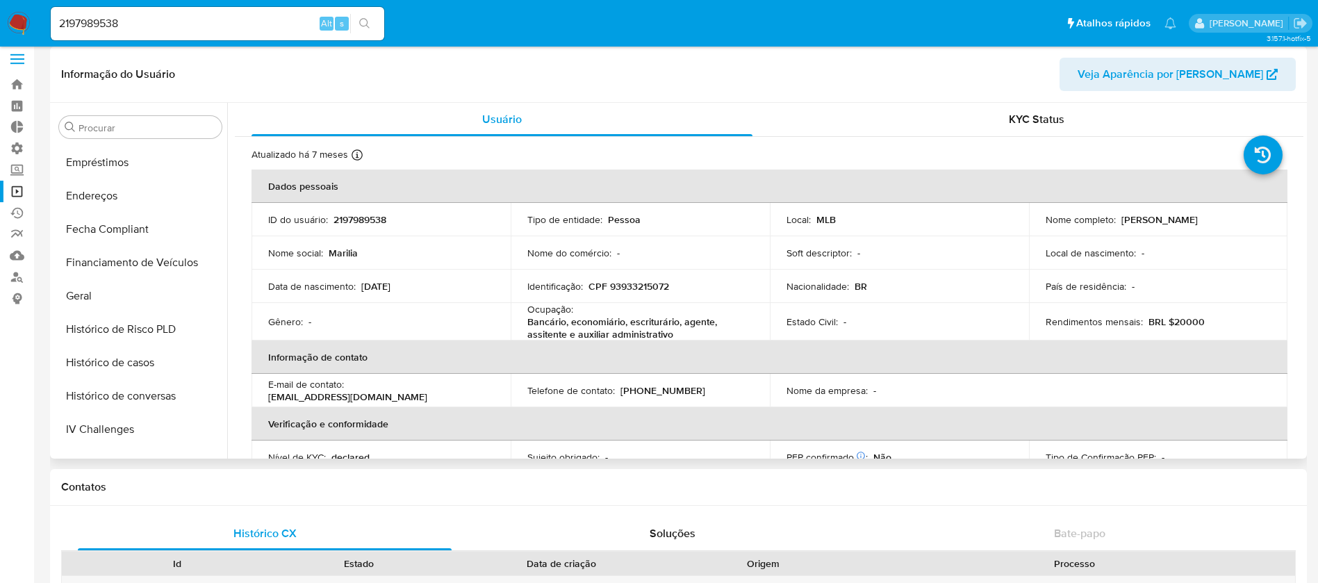
scroll to position [337, 0]
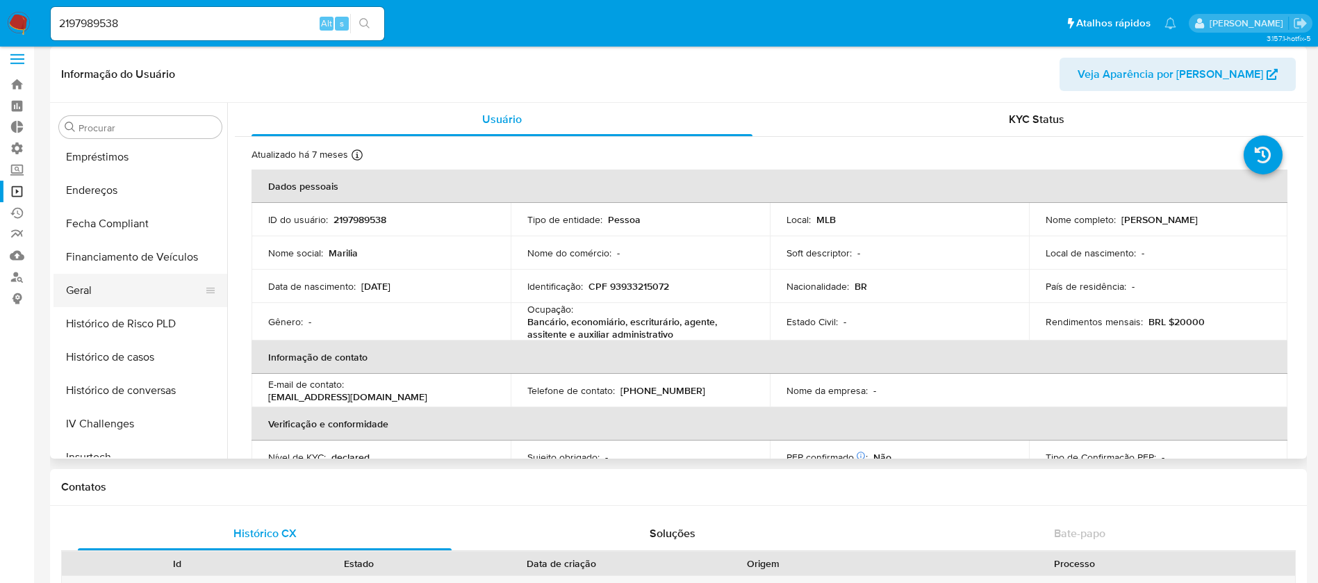
click at [67, 281] on button "Geral" at bounding box center [134, 290] width 163 height 33
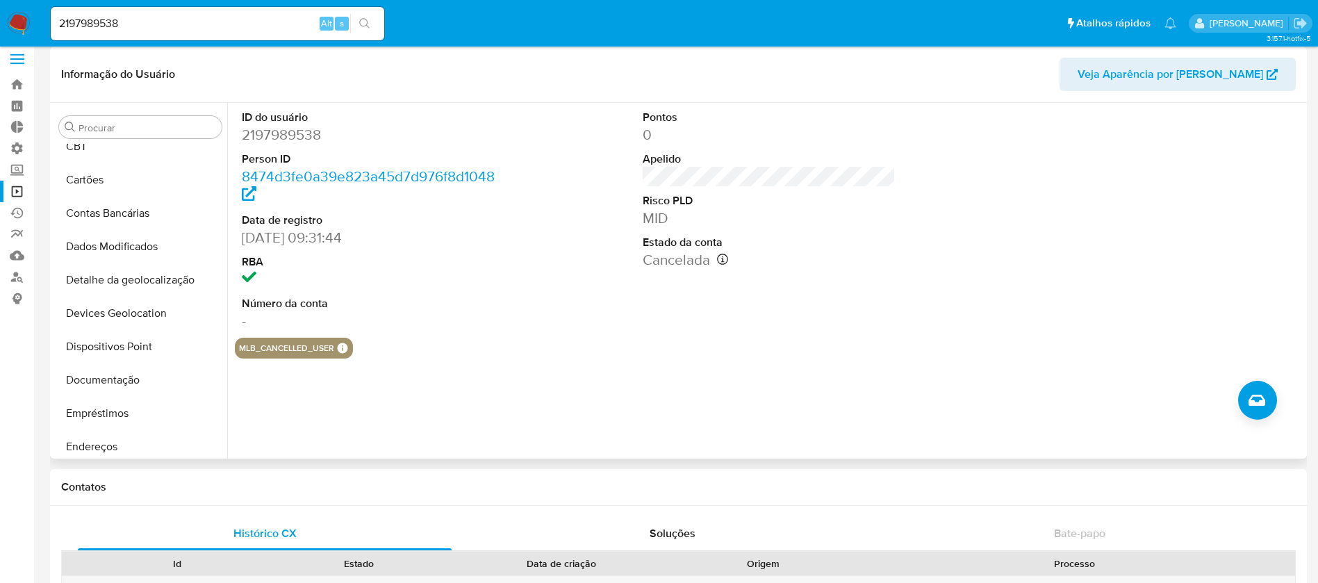
scroll to position [83, 0]
click at [110, 372] on button "Documentação" at bounding box center [134, 377] width 163 height 33
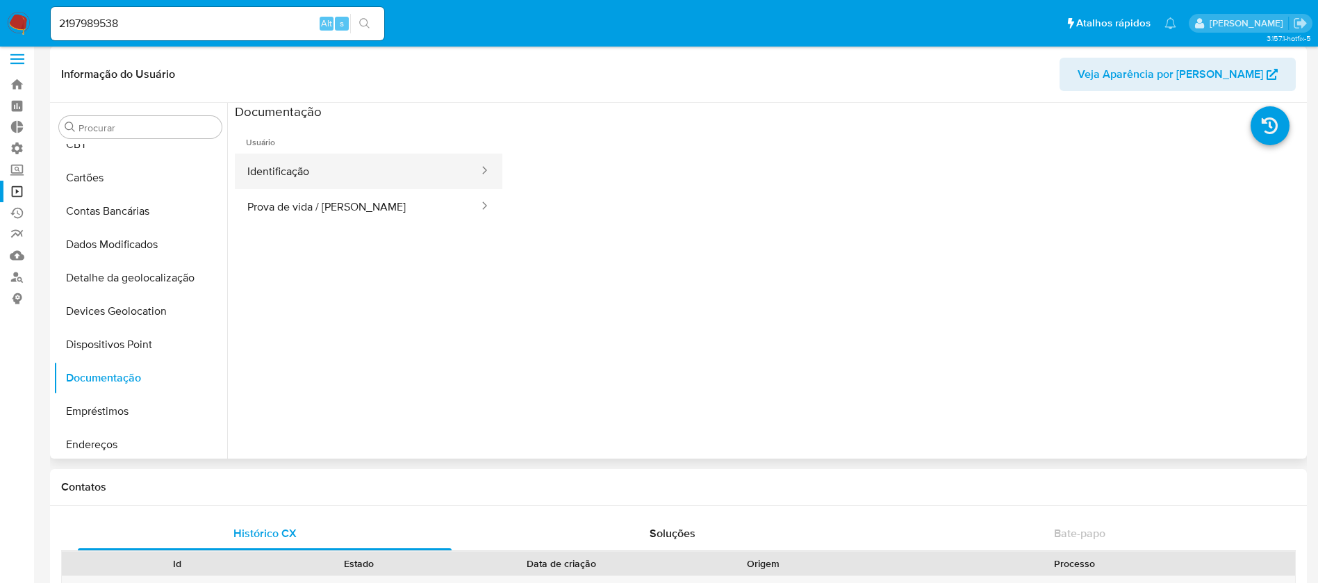
click at [385, 168] on button "Identificação" at bounding box center [357, 170] width 245 height 35
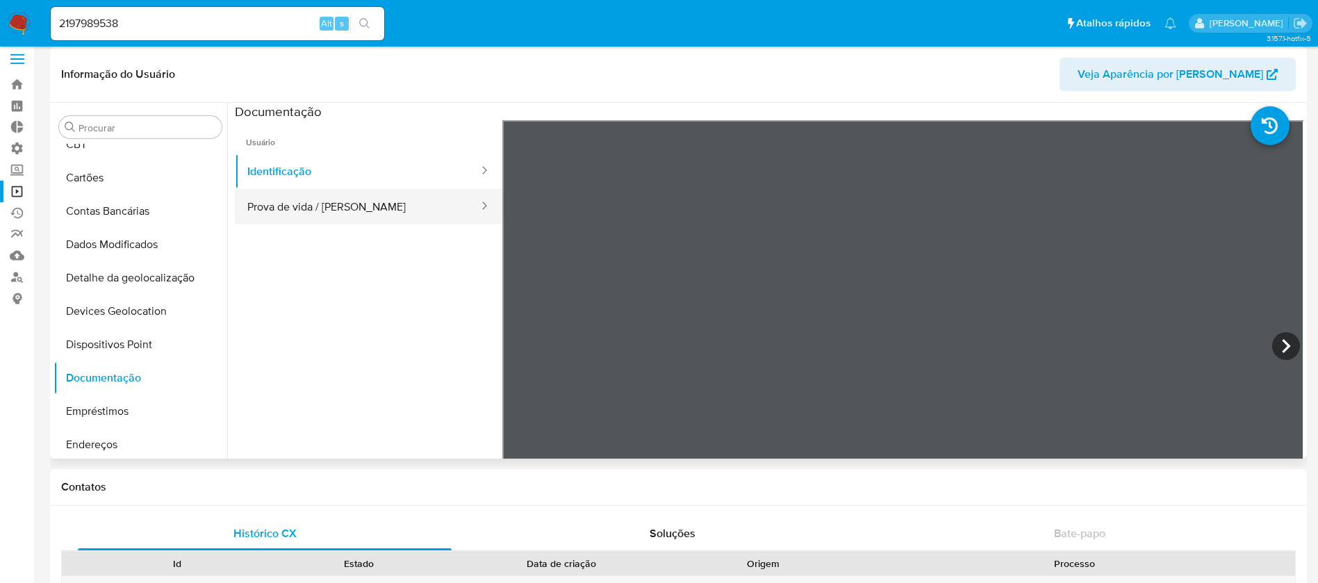
click at [371, 210] on button "Prova de vida / Selfie" at bounding box center [357, 206] width 245 height 35
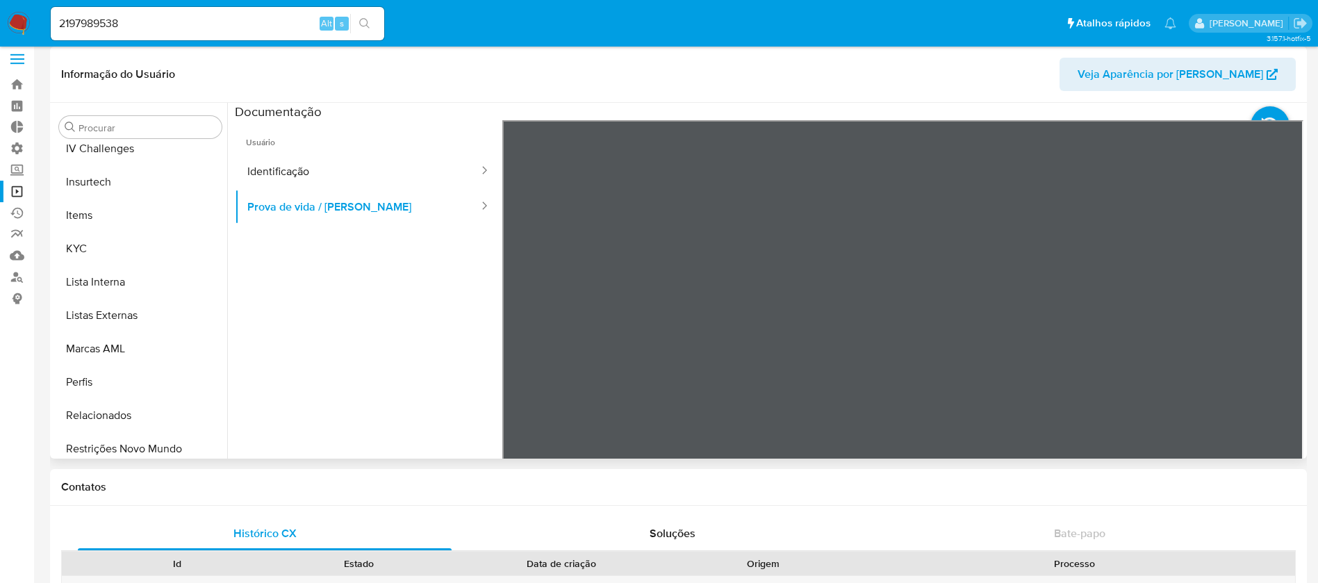
scroll to position [620, 0]
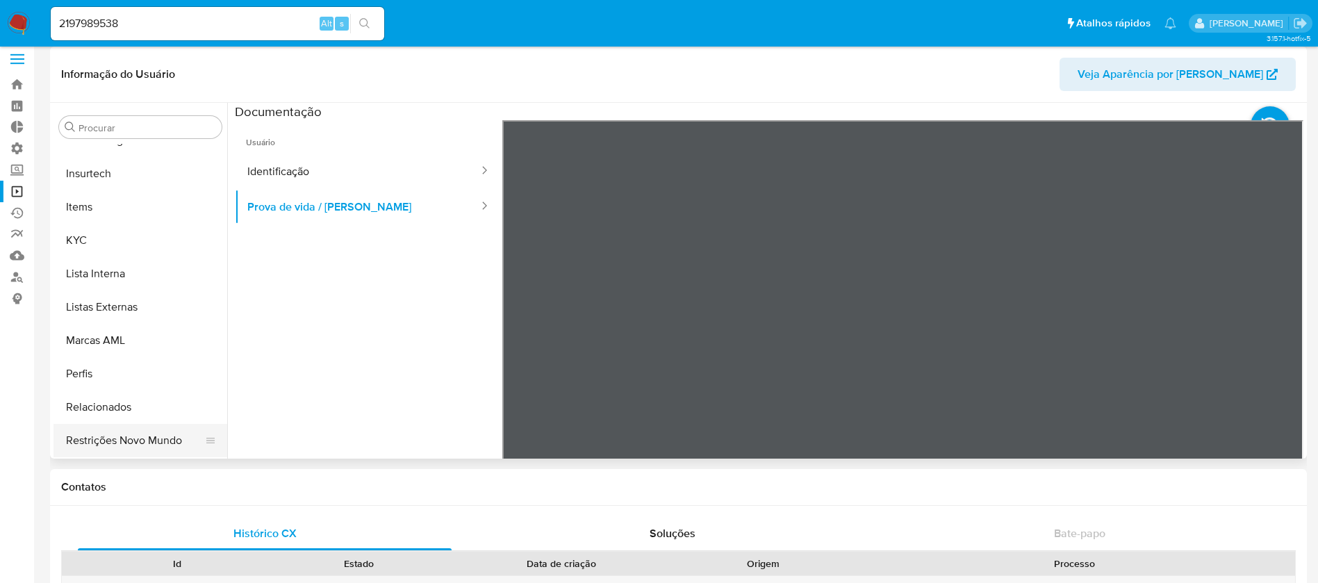
click at [135, 435] on button "Restrições Novo Mundo" at bounding box center [134, 440] width 163 height 33
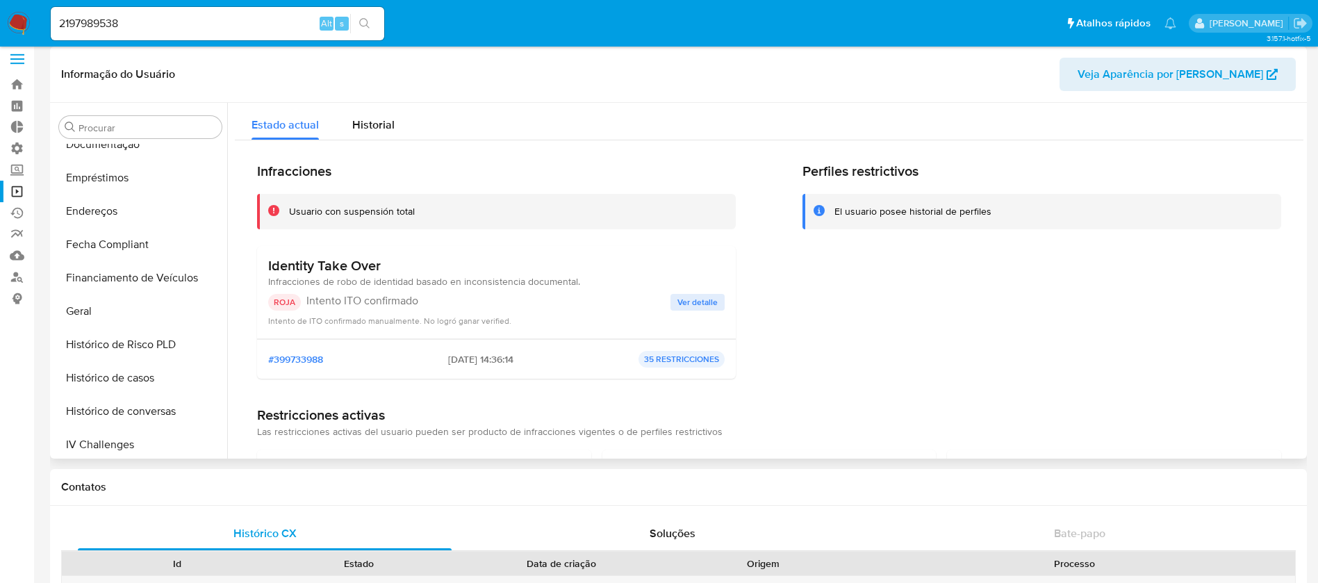
scroll to position [320, 0]
click at [92, 300] on button "Geral" at bounding box center [134, 306] width 163 height 33
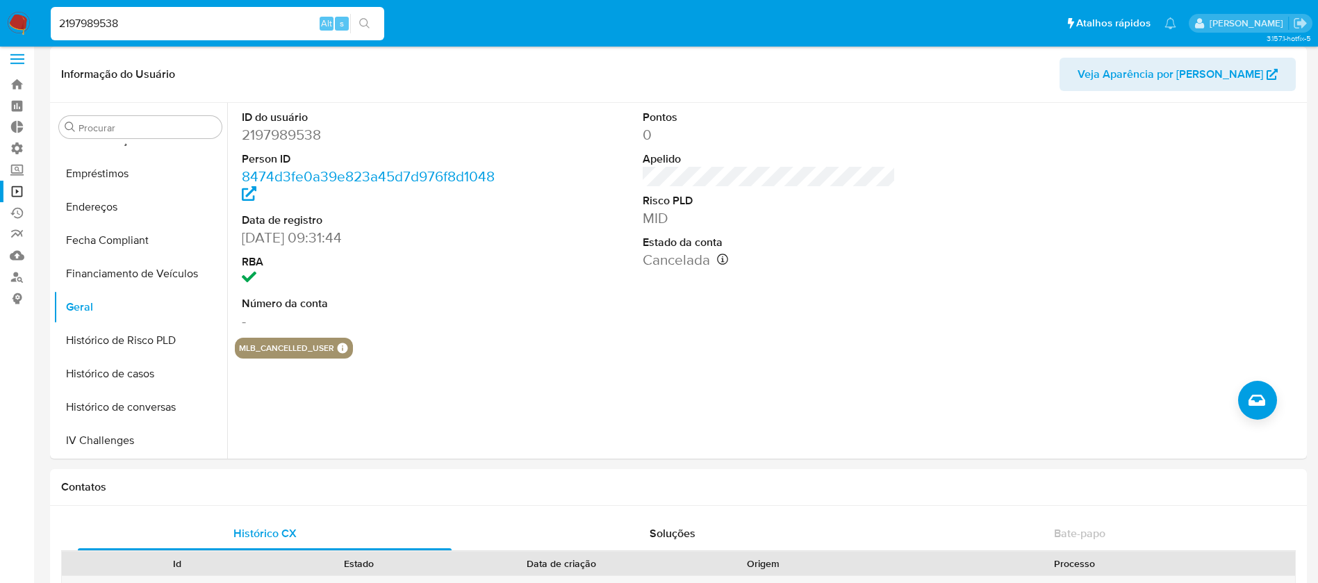
scroll to position [0, 0]
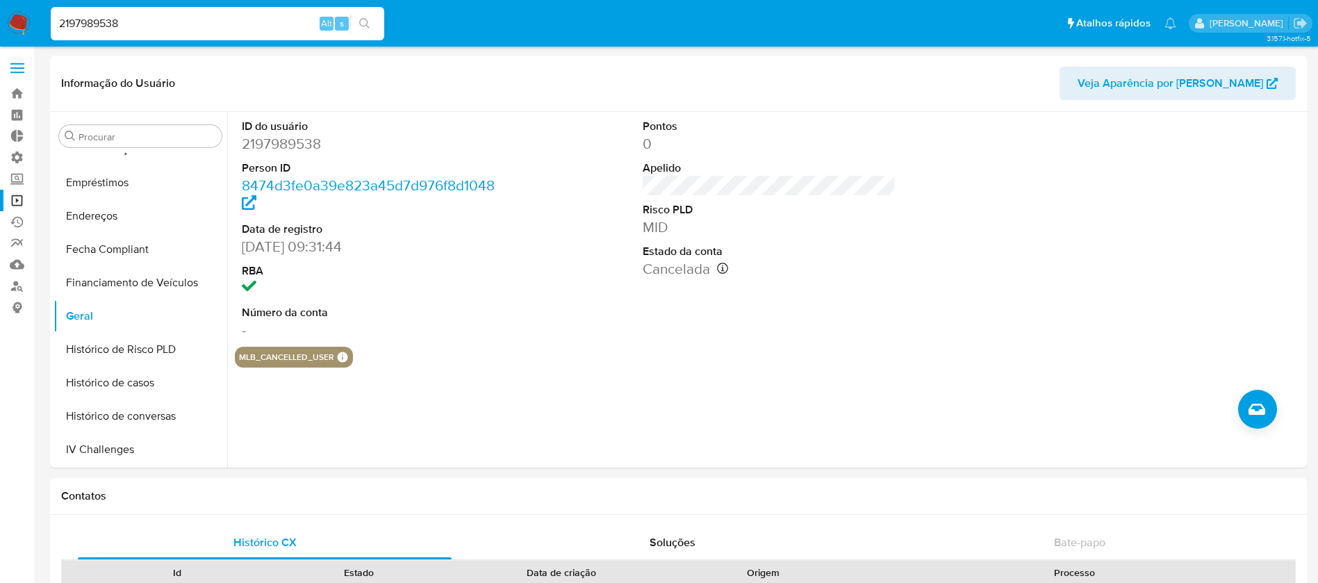
drag, startPoint x: 176, startPoint y: 18, endPoint x: 5, endPoint y: -27, distance: 176.7
paste input "618506845"
type input "2618506845"
click at [360, 26] on icon "search-icon" at bounding box center [364, 23] width 11 height 11
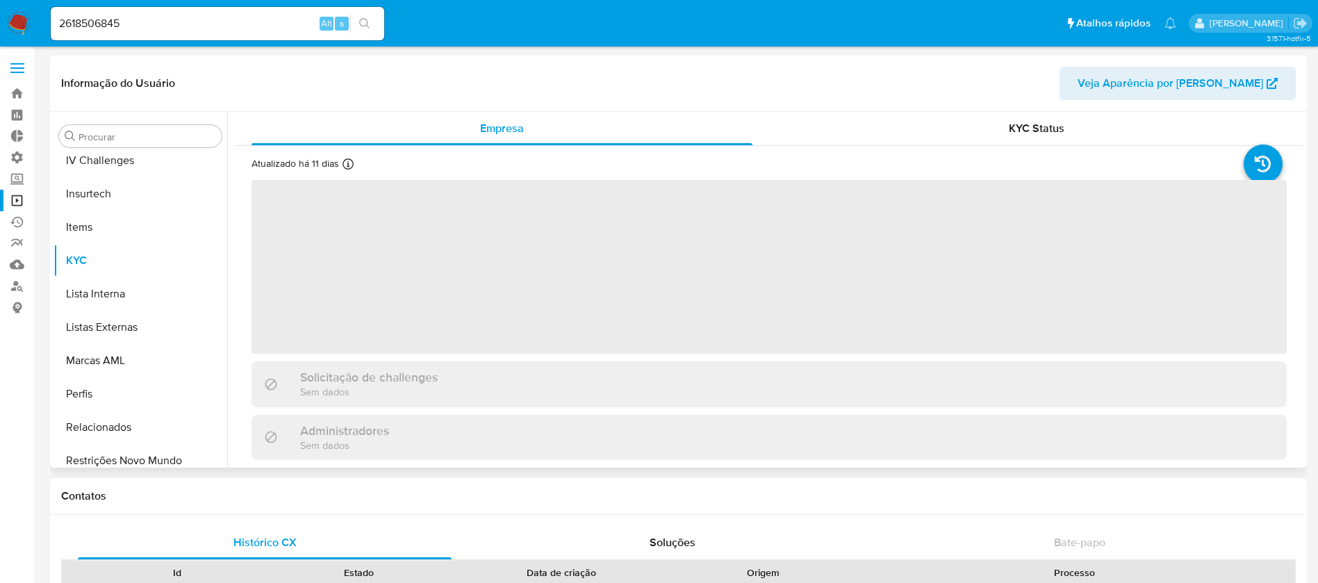
scroll to position [620, 0]
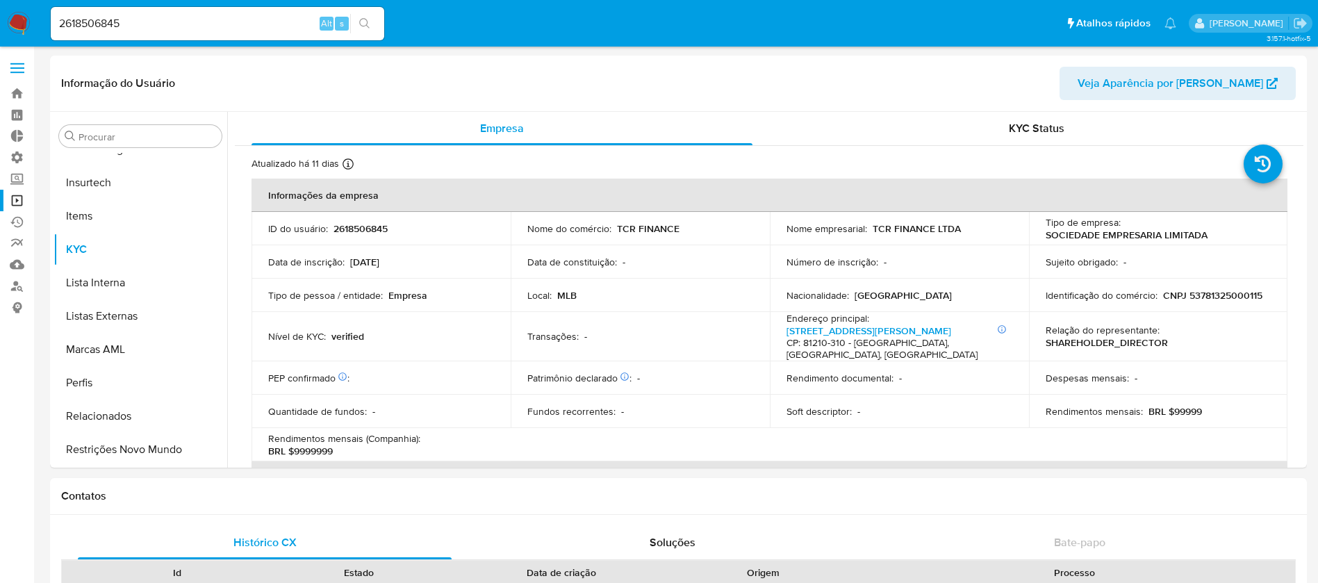
select select "10"
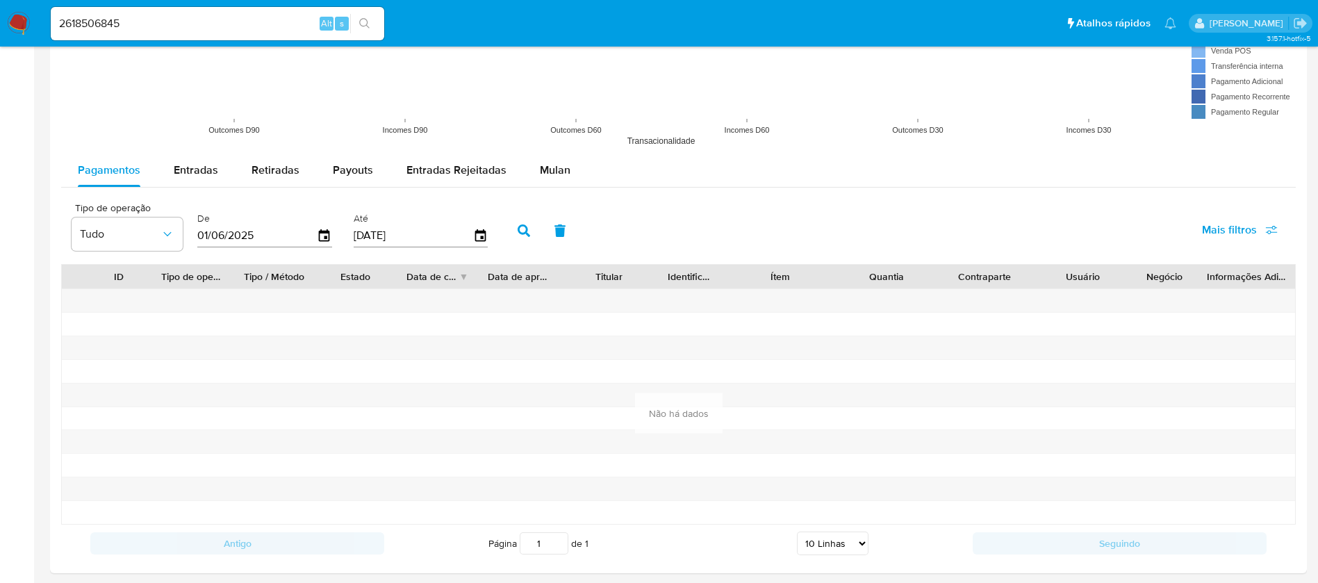
scroll to position [1204, 0]
click at [192, 163] on div "Entradas" at bounding box center [196, 172] width 44 height 33
select select "10"
click at [251, 174] on span "Retiradas" at bounding box center [275, 173] width 48 height 16
select select "10"
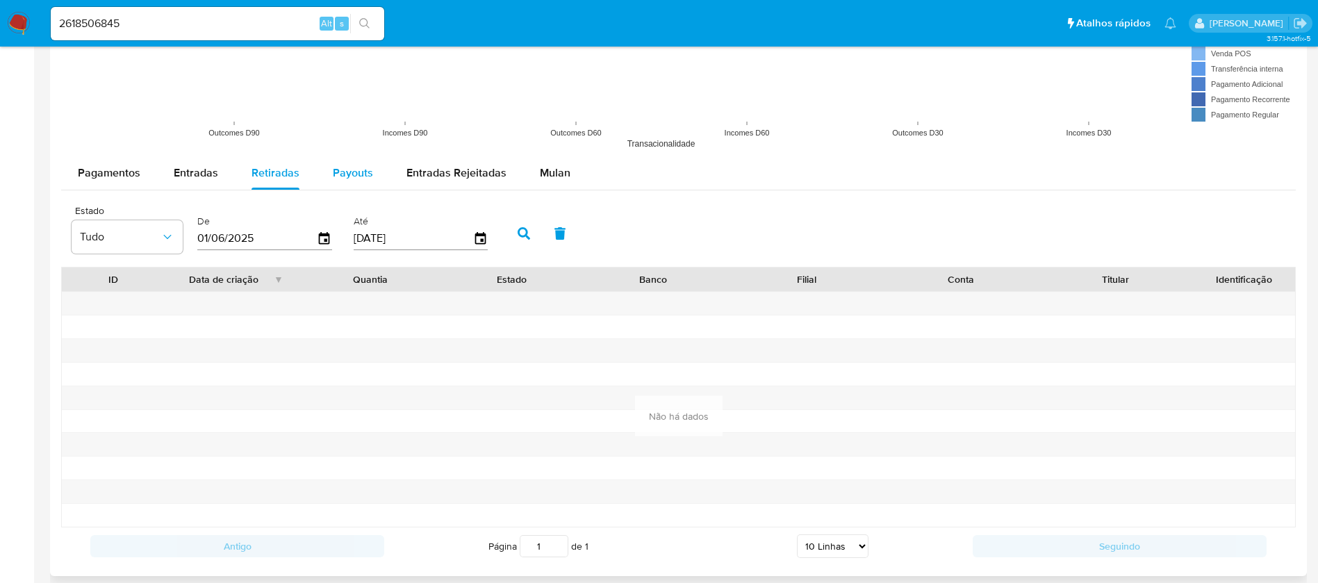
click at [339, 177] on span "Payouts" at bounding box center [353, 173] width 40 height 16
select select "10"
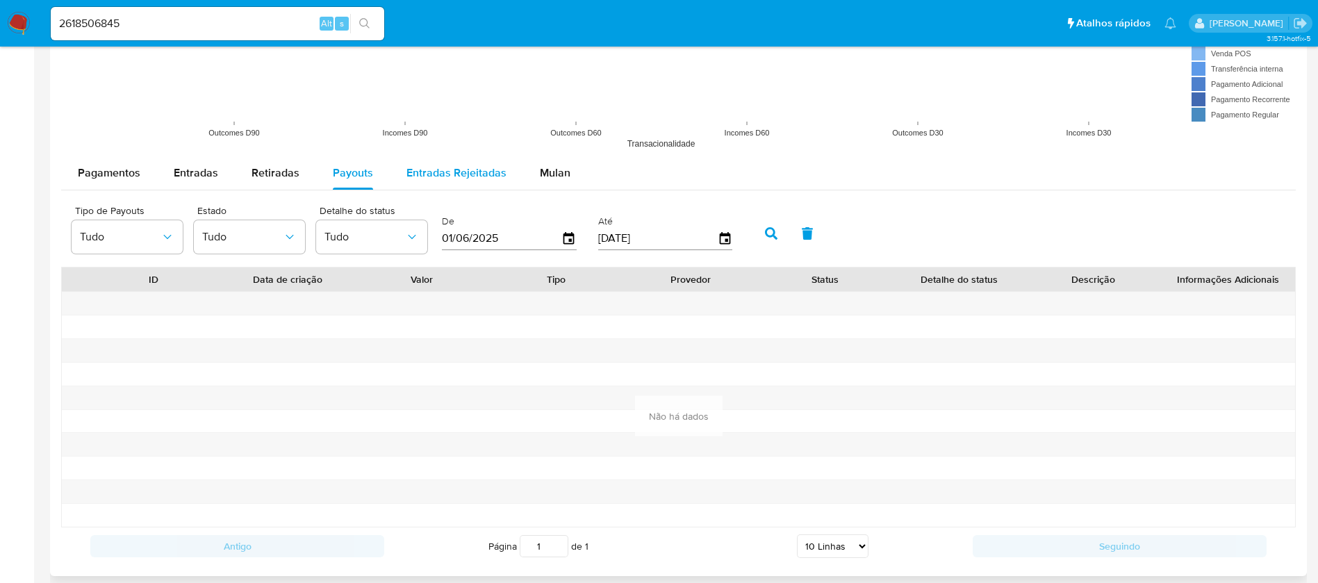
click at [424, 185] on div "Entradas Rejeitadas" at bounding box center [456, 172] width 100 height 33
select select "10"
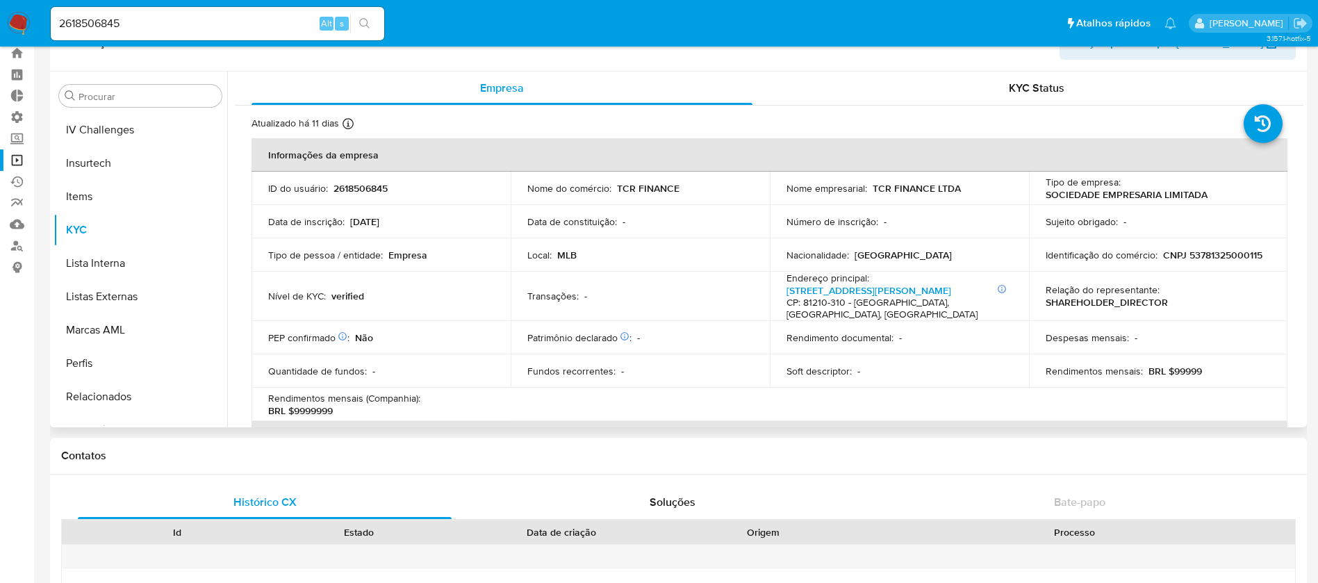
scroll to position [620, 0]
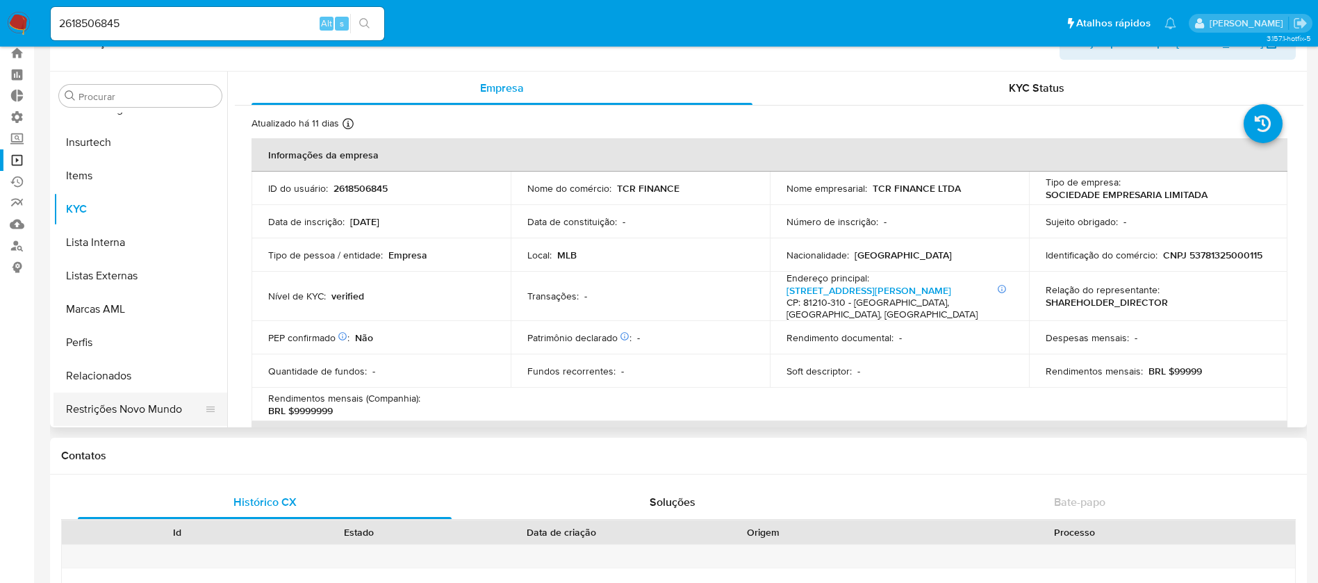
click at [138, 410] on button "Restrições Novo Mundo" at bounding box center [134, 408] width 163 height 33
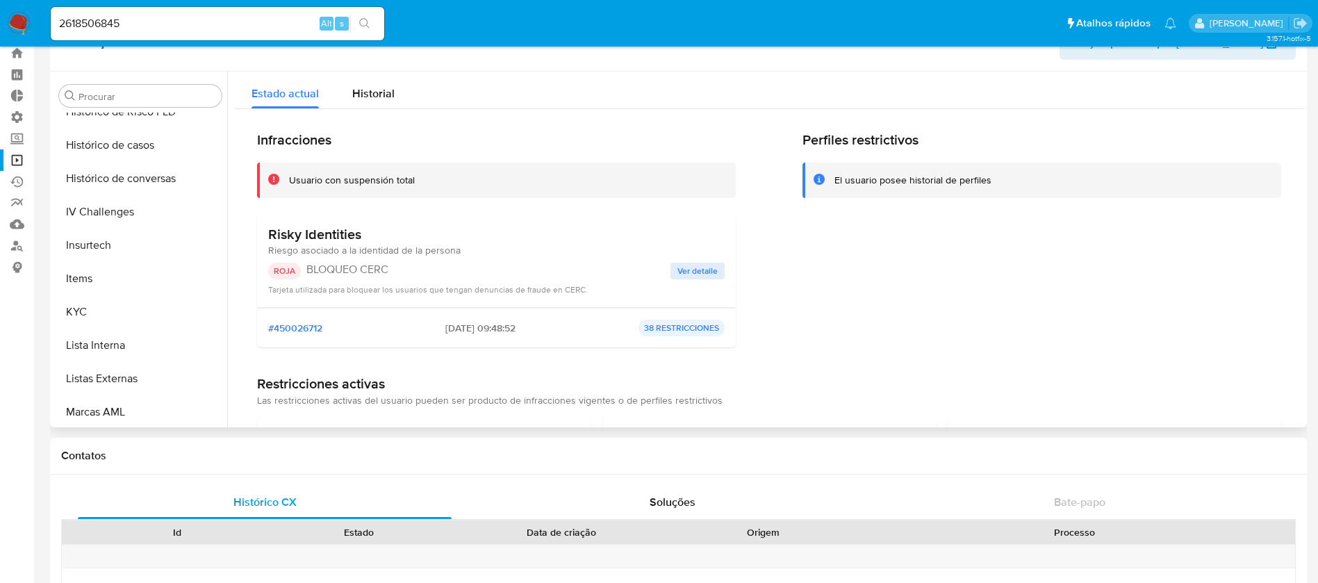
drag, startPoint x: 226, startPoint y: 349, endPoint x: 221, endPoint y: 317, distance: 33.1
click at [216, 317] on button "KYC" at bounding box center [134, 311] width 163 height 33
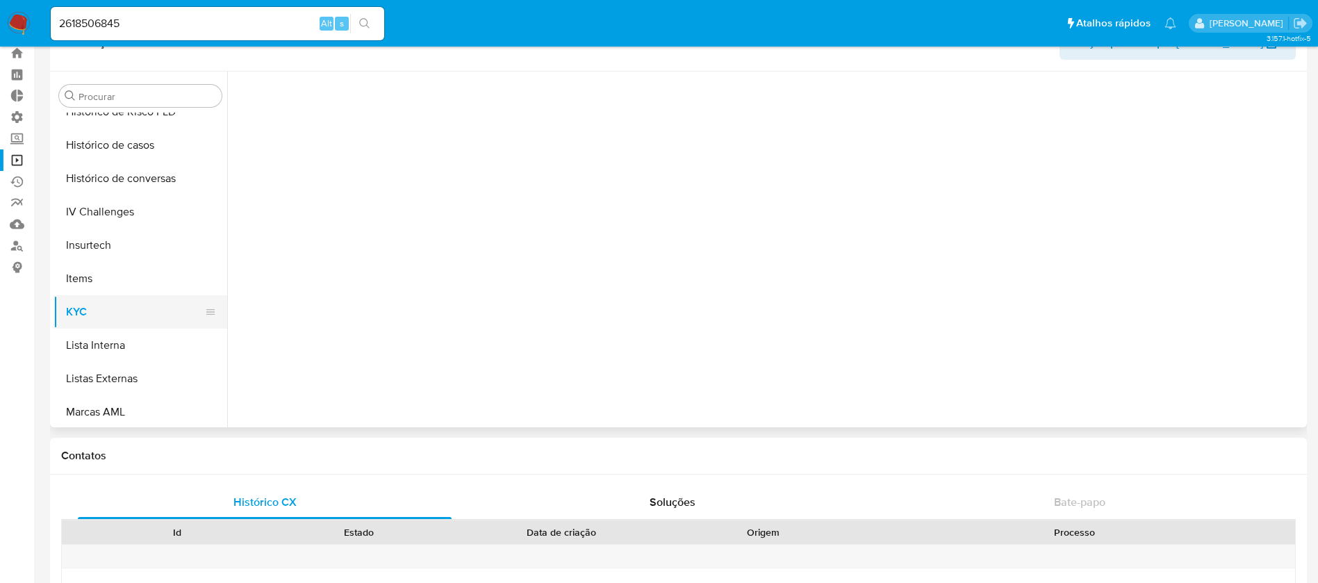
scroll to position [523, 0]
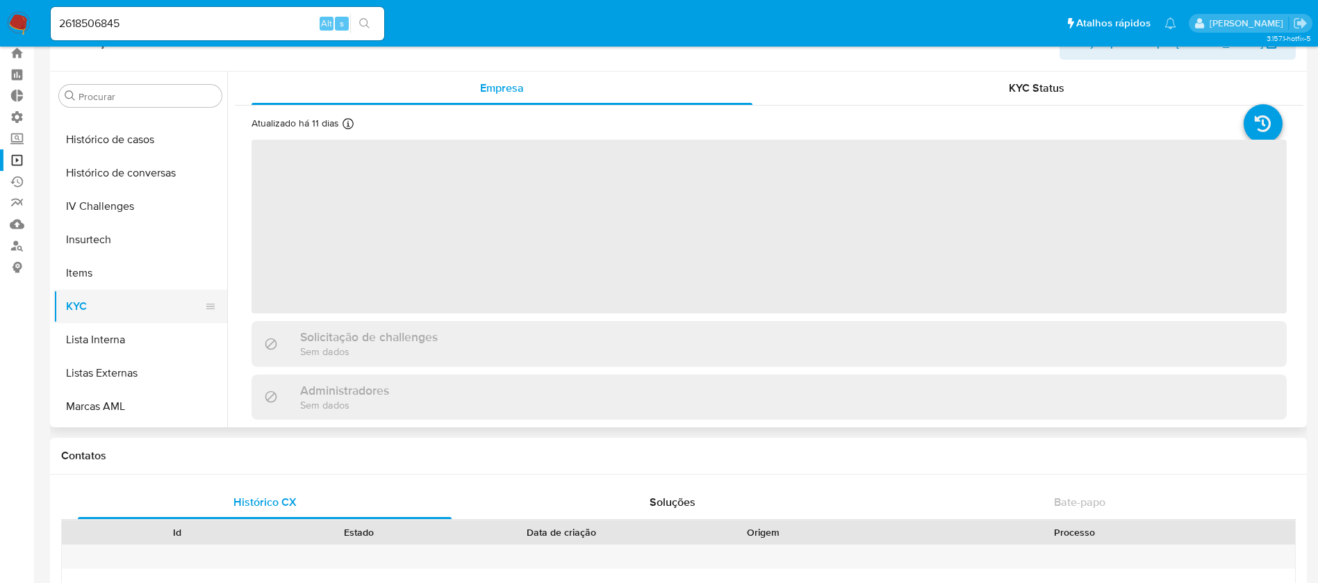
click at [120, 308] on button "KYC" at bounding box center [134, 306] width 163 height 33
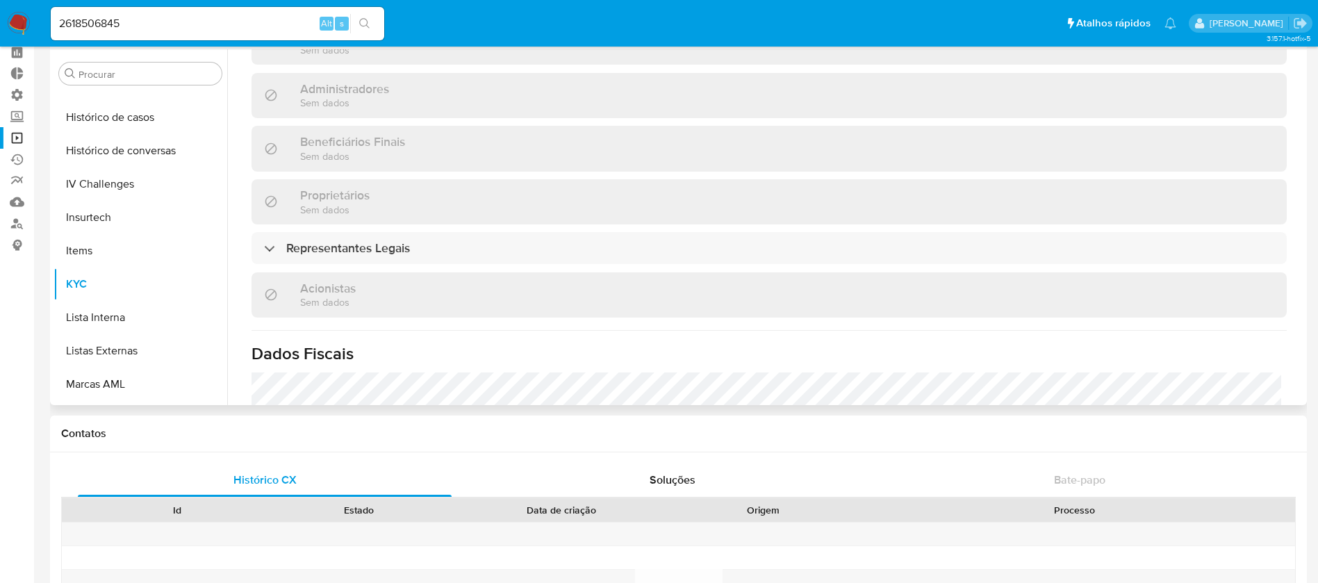
scroll to position [702, 0]
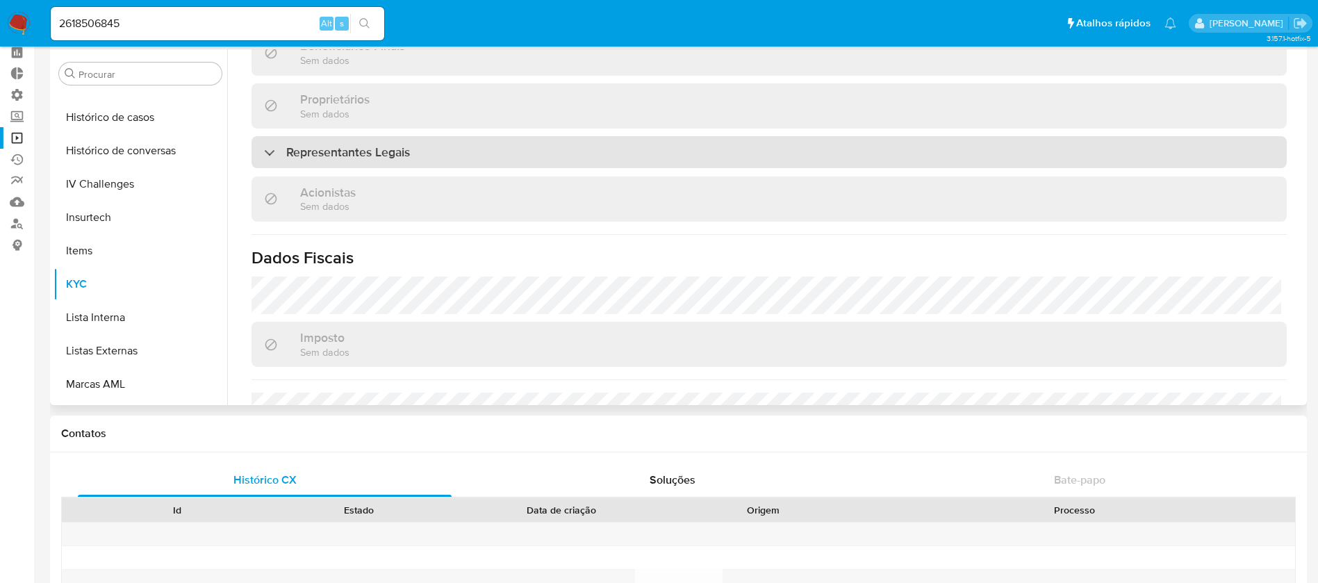
click at [276, 151] on div "Representantes Legais" at bounding box center [337, 151] width 146 height 15
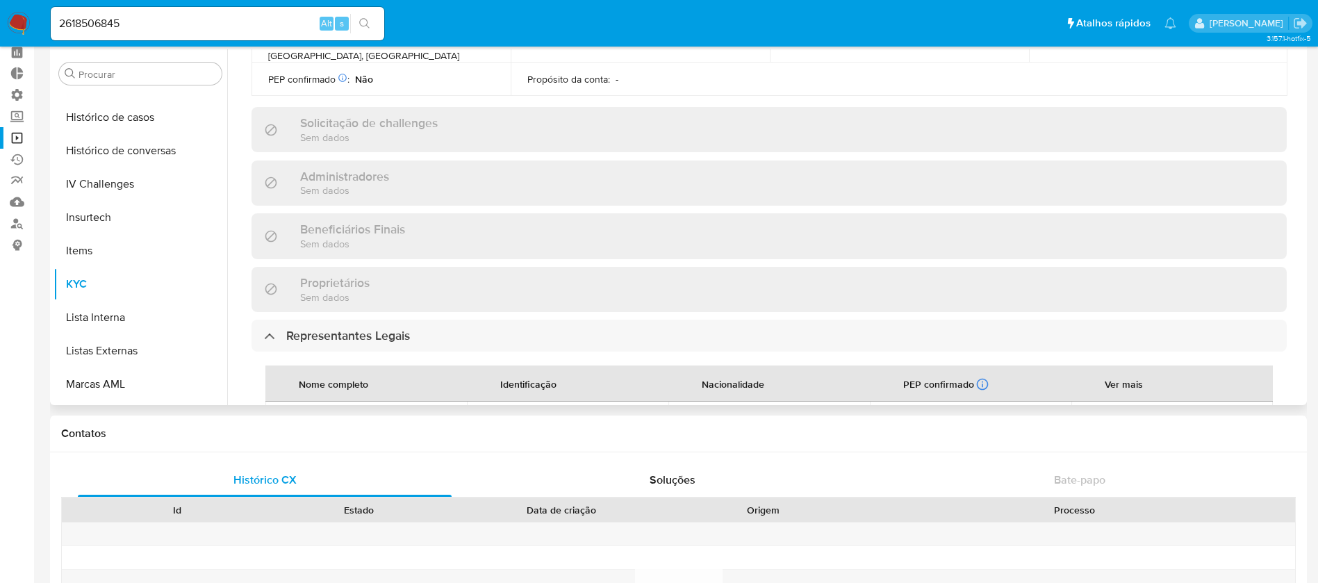
scroll to position [522, 0]
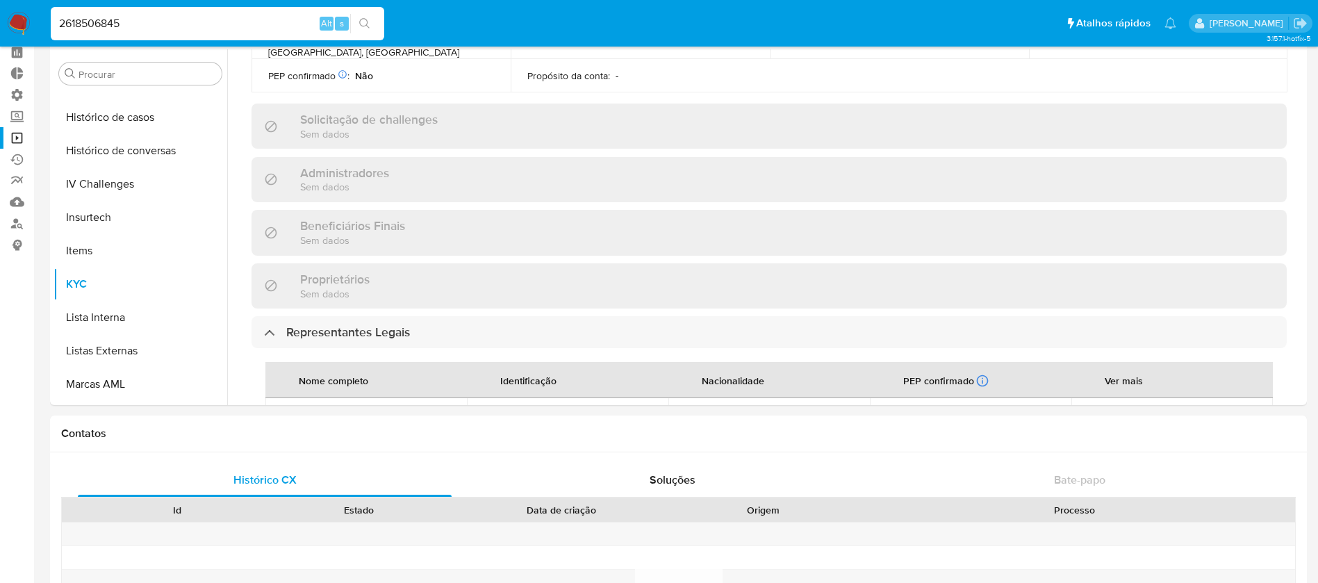
drag, startPoint x: 137, startPoint y: 29, endPoint x: 34, endPoint y: 10, distance: 104.6
click at [34, 10] on nav "Pausado Ver notificaciones 2618506845 Alt s Atalhos rápidos Presiona las siguie…" at bounding box center [659, 23] width 1318 height 47
paste input "129851134"
type input "2129851134"
click at [358, 19] on button "search-icon" at bounding box center [364, 23] width 28 height 19
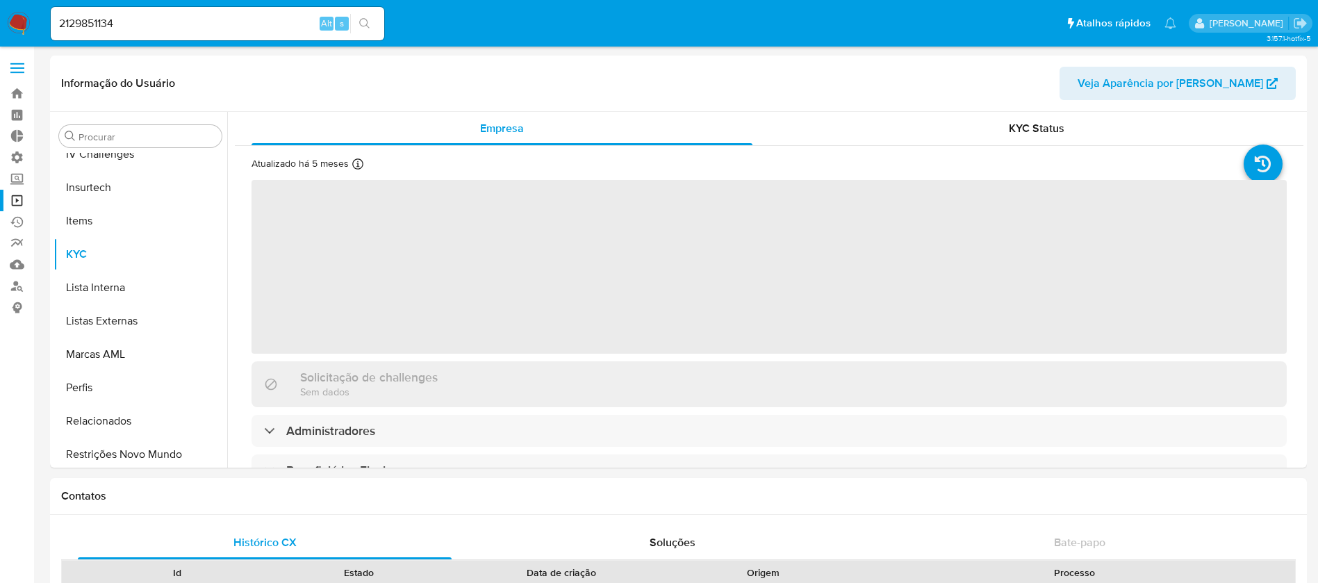
scroll to position [620, 0]
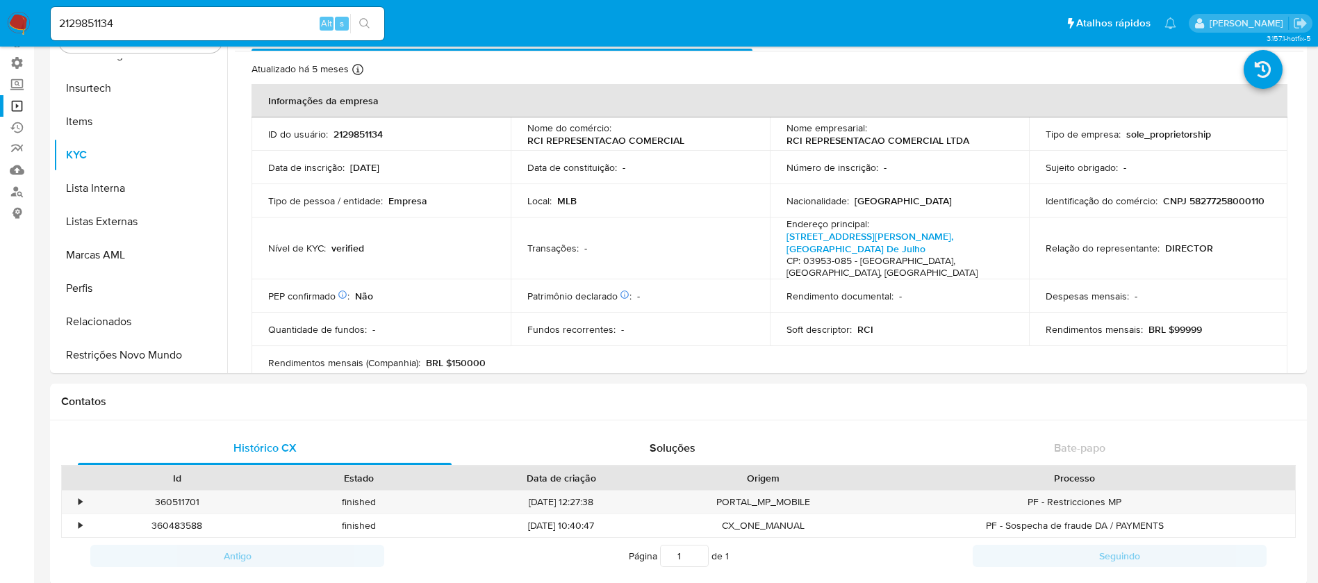
select select "10"
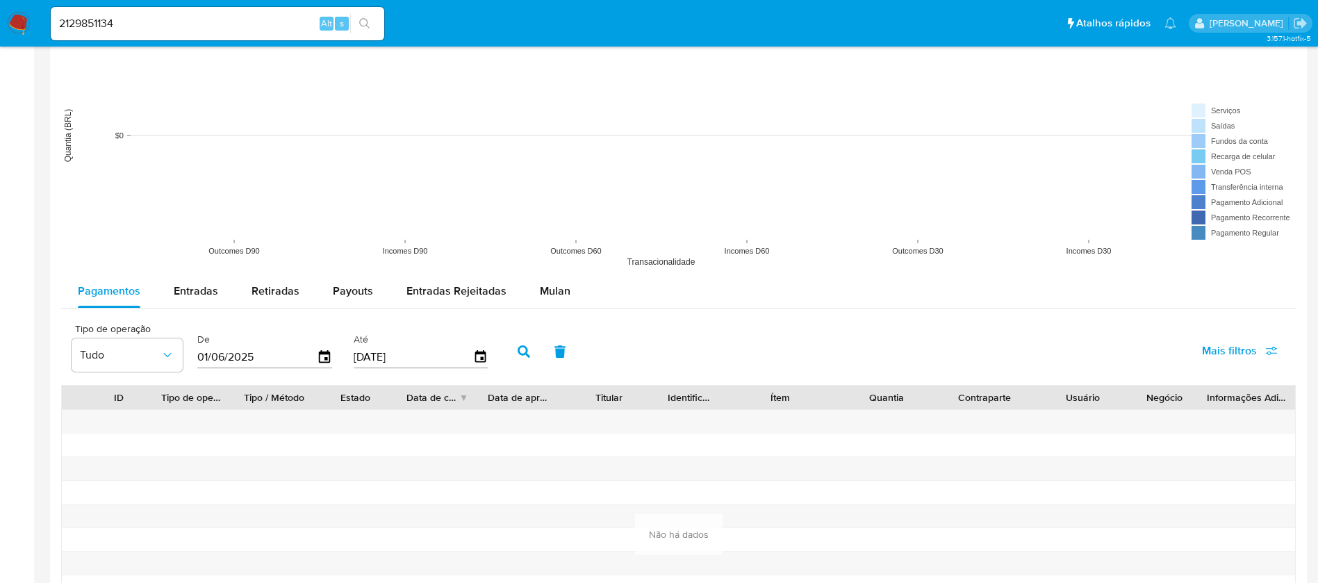
scroll to position [1040, 0]
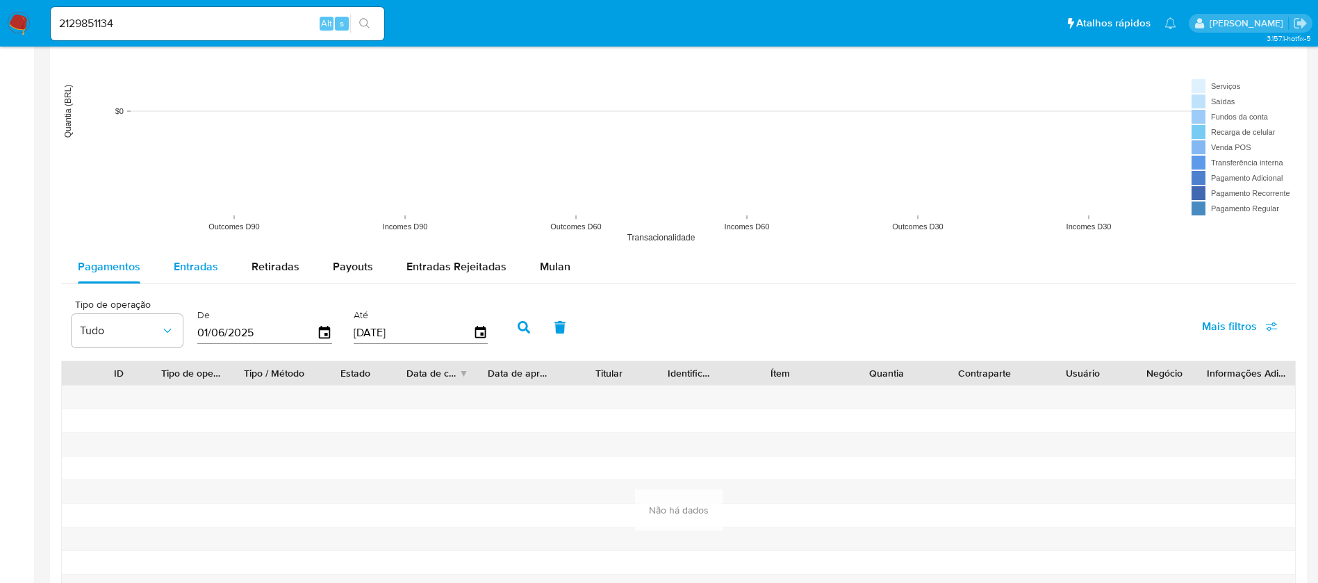
click at [197, 269] on span "Entradas" at bounding box center [196, 266] width 44 height 16
select select "10"
click at [276, 274] on span "Retiradas" at bounding box center [275, 266] width 48 height 16
select select "10"
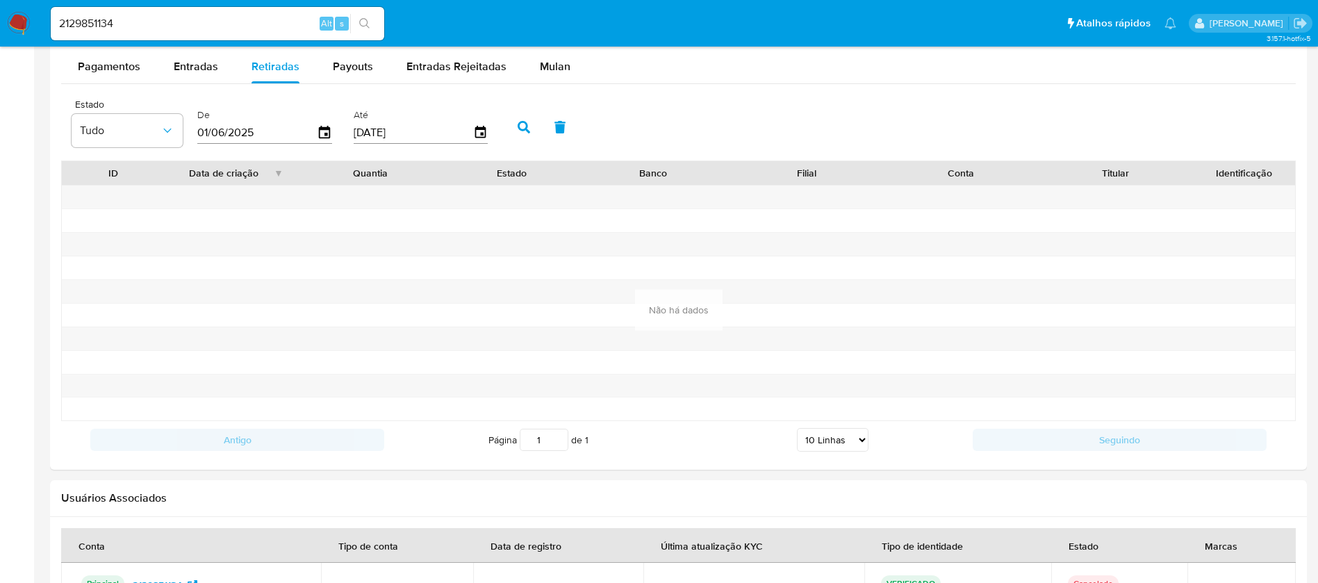
scroll to position [1223, 0]
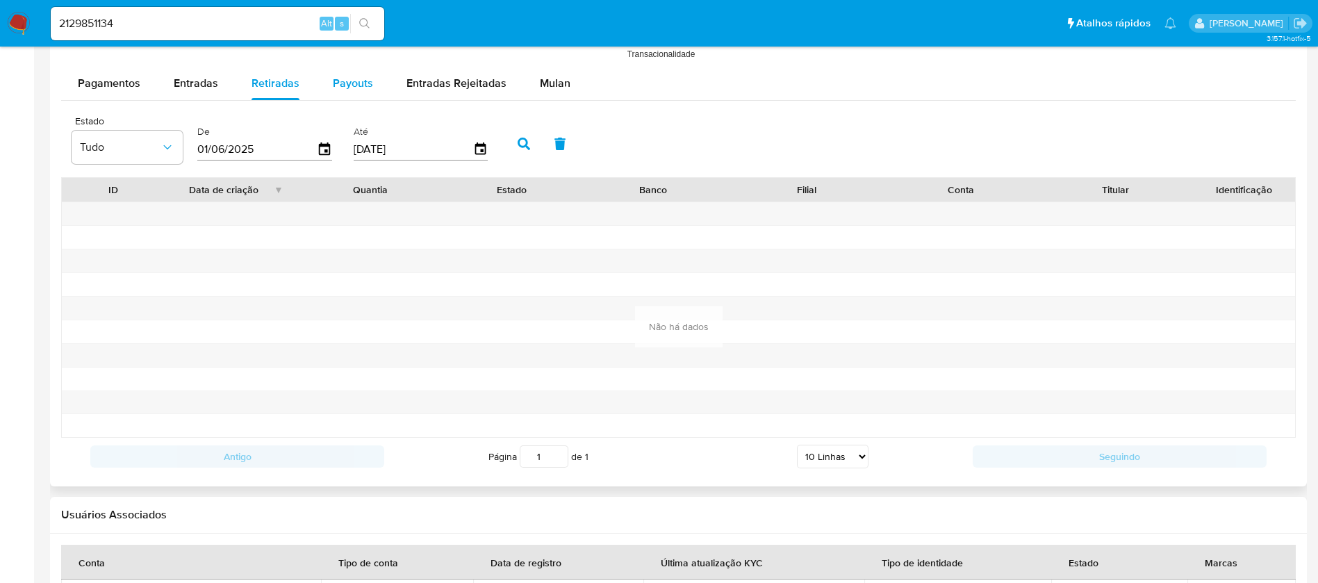
click at [362, 78] on span "Payouts" at bounding box center [353, 83] width 40 height 16
select select "10"
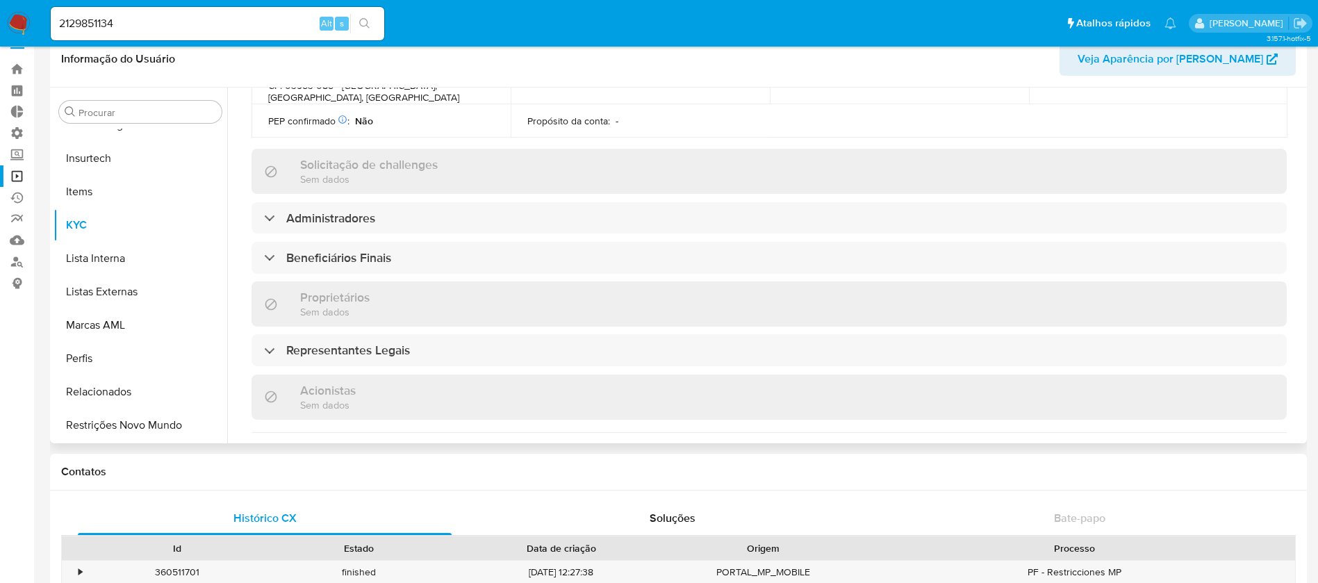
scroll to position [554, 0]
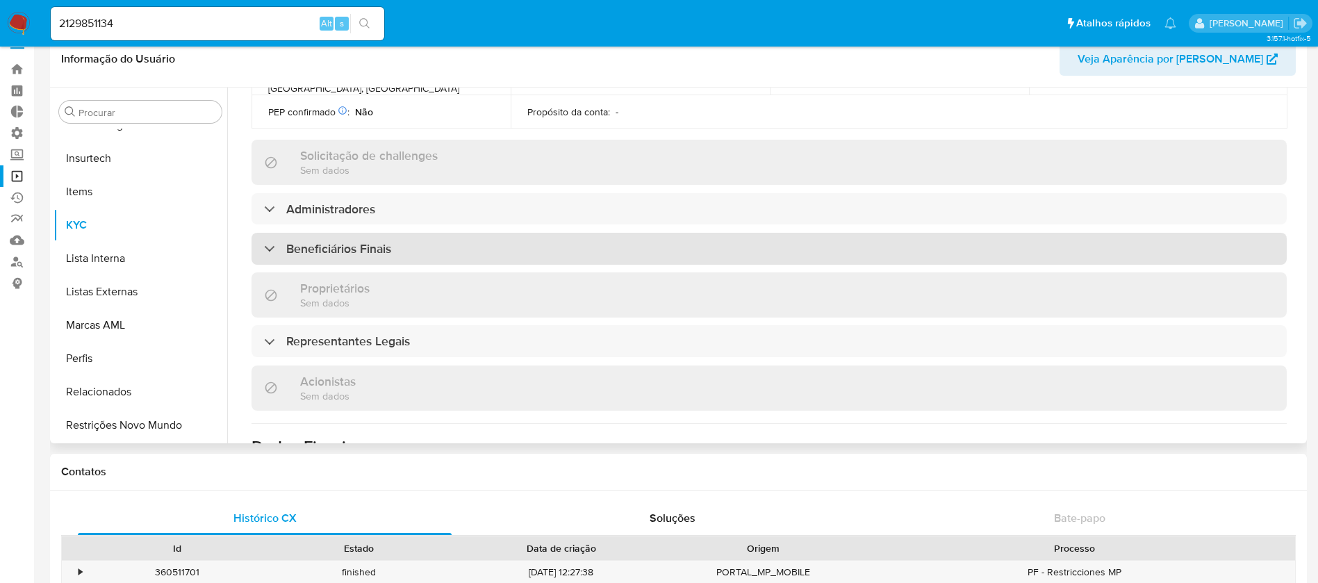
click at [268, 241] on div "Beneficiários Finais" at bounding box center [327, 248] width 127 height 15
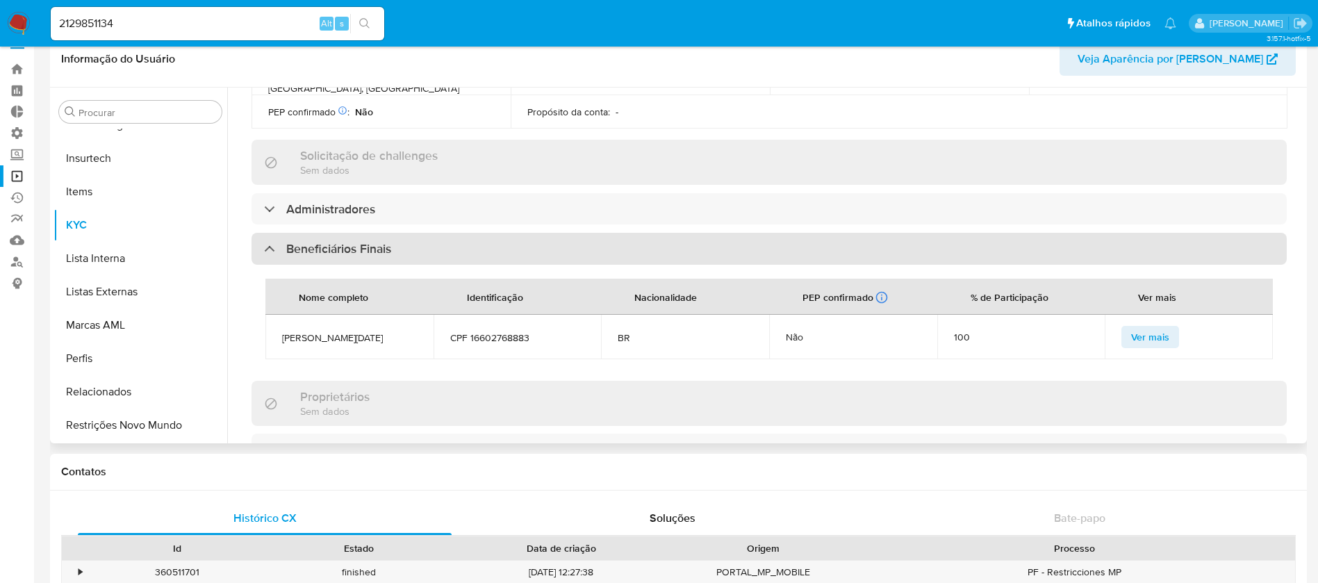
click at [268, 241] on div "Beneficiários Finais" at bounding box center [327, 248] width 127 height 15
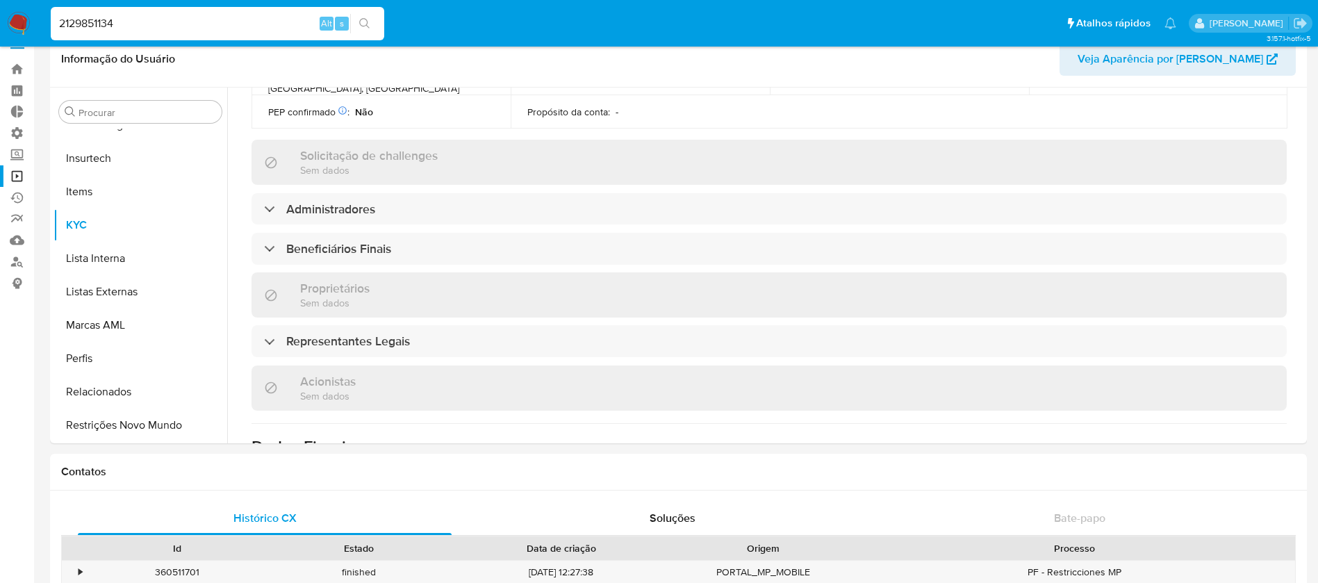
drag, startPoint x: 125, startPoint y: 22, endPoint x: 13, endPoint y: 20, distance: 111.8
click at [13, 20] on nav "Pausado Ver notificaciones 2129851134 Alt s Atalhos rápidos Presiona las siguie…" at bounding box center [659, 23] width 1318 height 47
paste input "1965416901"
type input "1965416901"
click at [365, 18] on icon "search-icon" at bounding box center [364, 23] width 11 height 11
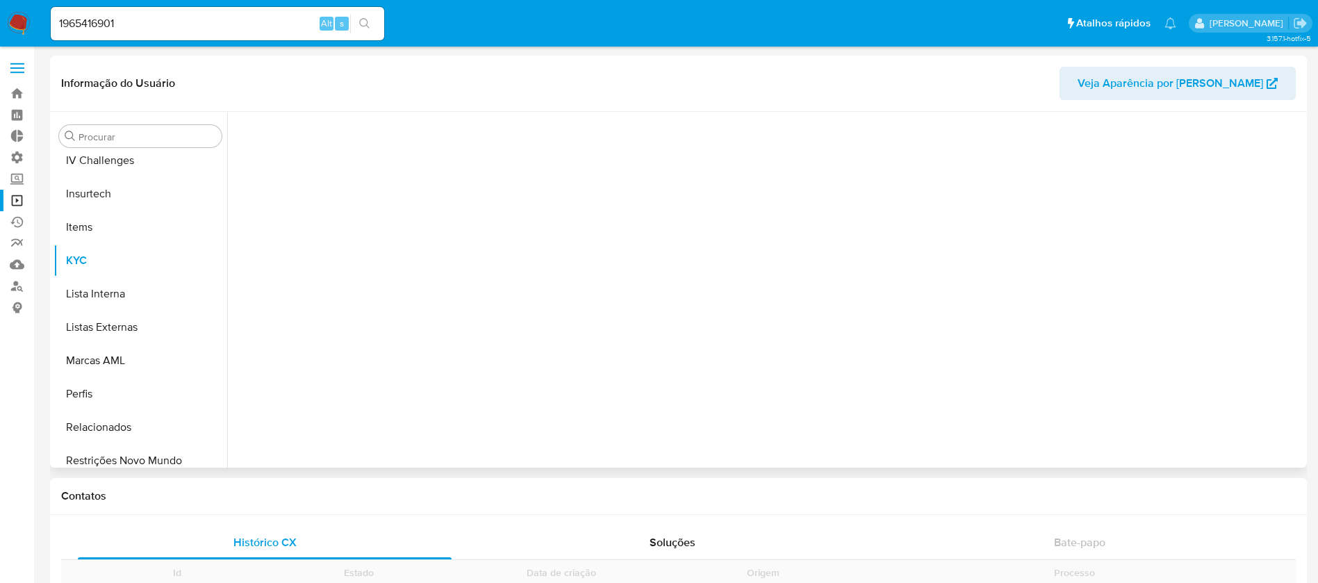
scroll to position [620, 0]
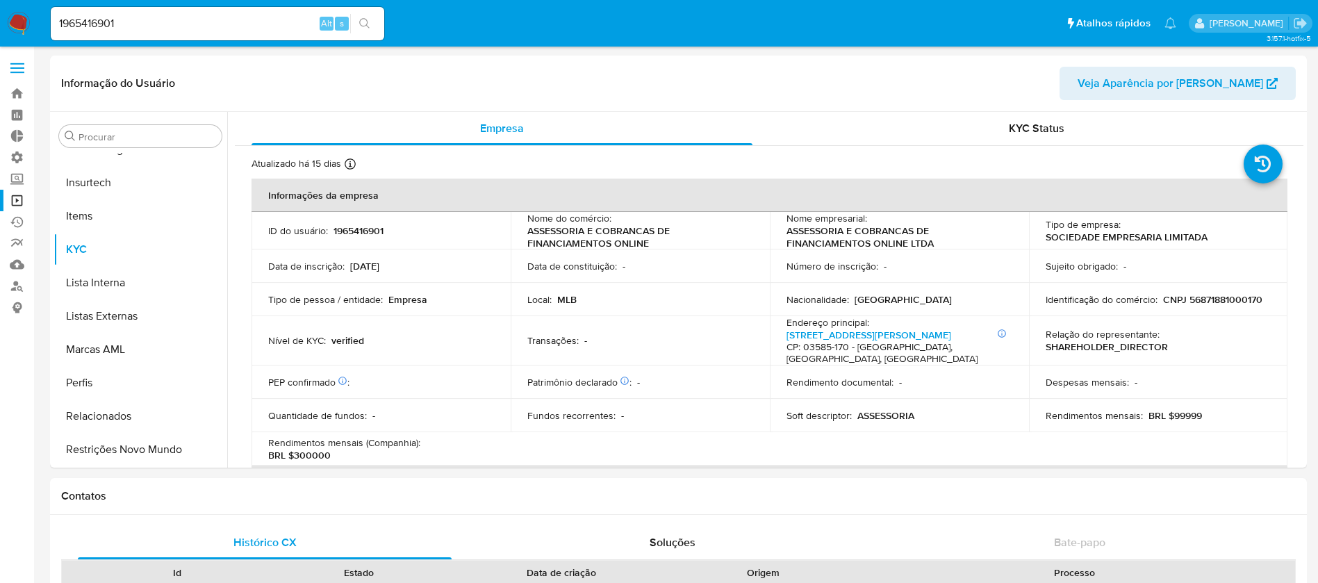
select select "10"
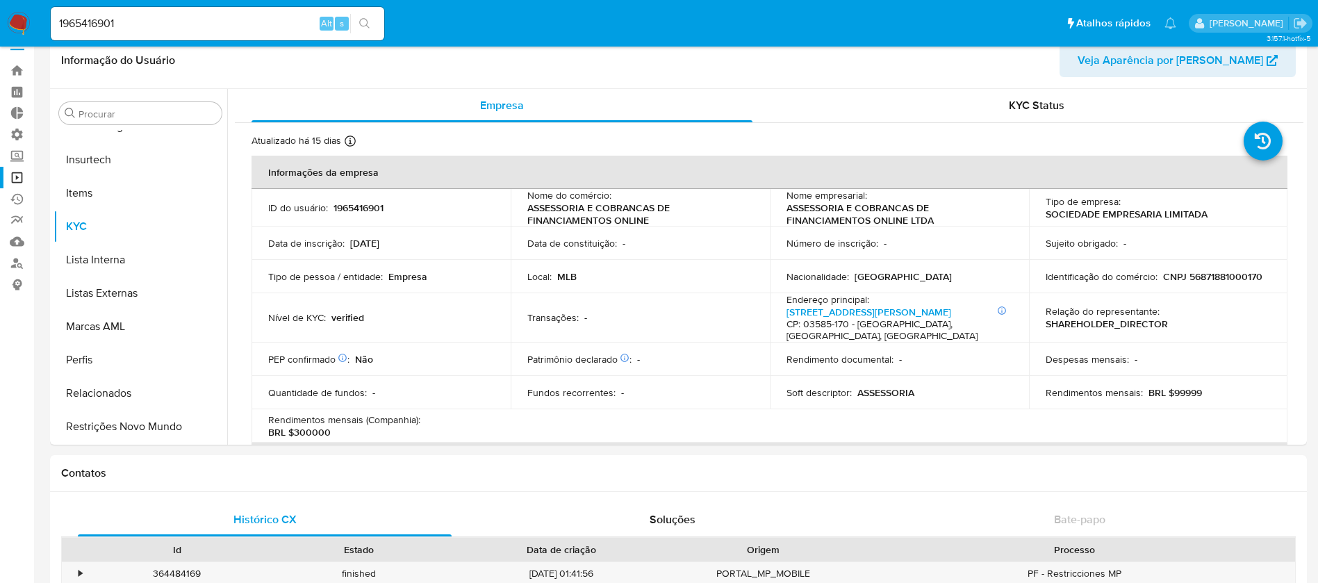
scroll to position [0, 0]
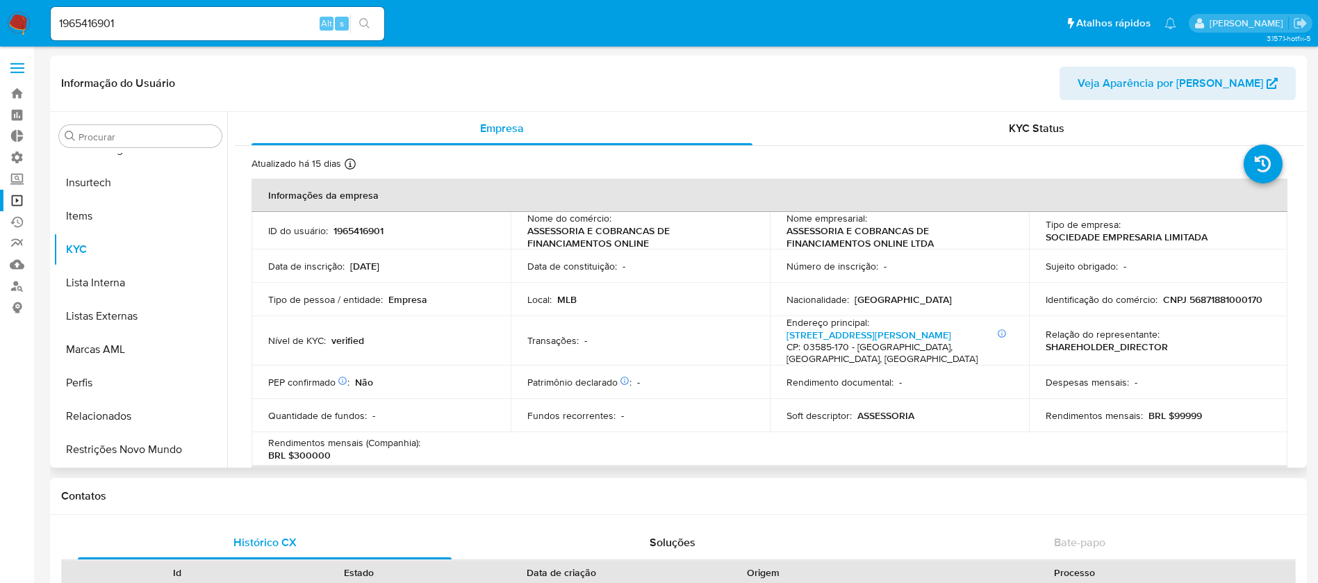
drag, startPoint x: 228, startPoint y: 381, endPoint x: 232, endPoint y: 305, distance: 76.5
click at [232, 305] on div "Empresa KYC Status Atualizado há 15 dias Criado: 28/08/2024 20:36:15 Atualizado…" at bounding box center [765, 290] width 1076 height 356
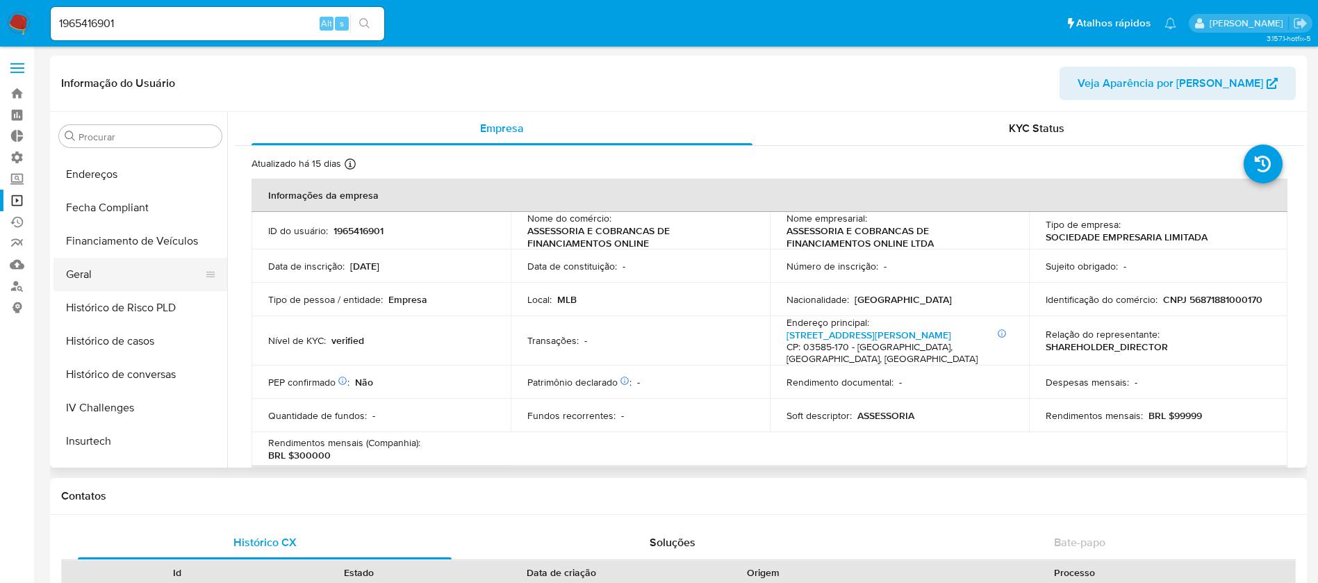
click at [102, 272] on button "Geral" at bounding box center [134, 274] width 163 height 33
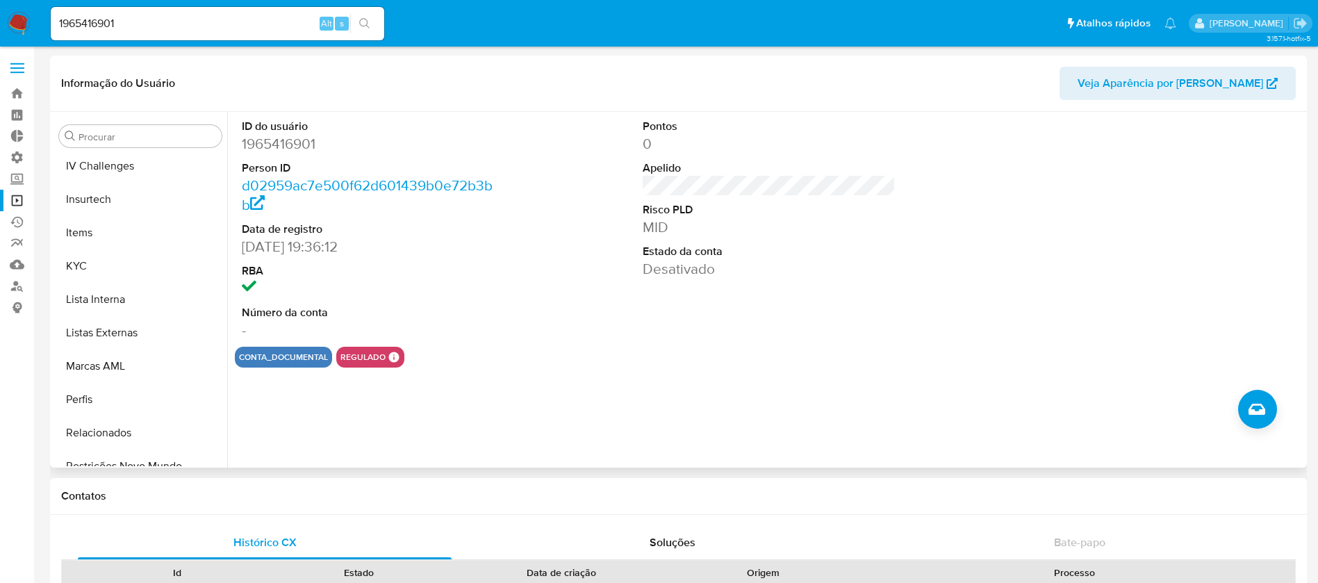
scroll to position [620, 0]
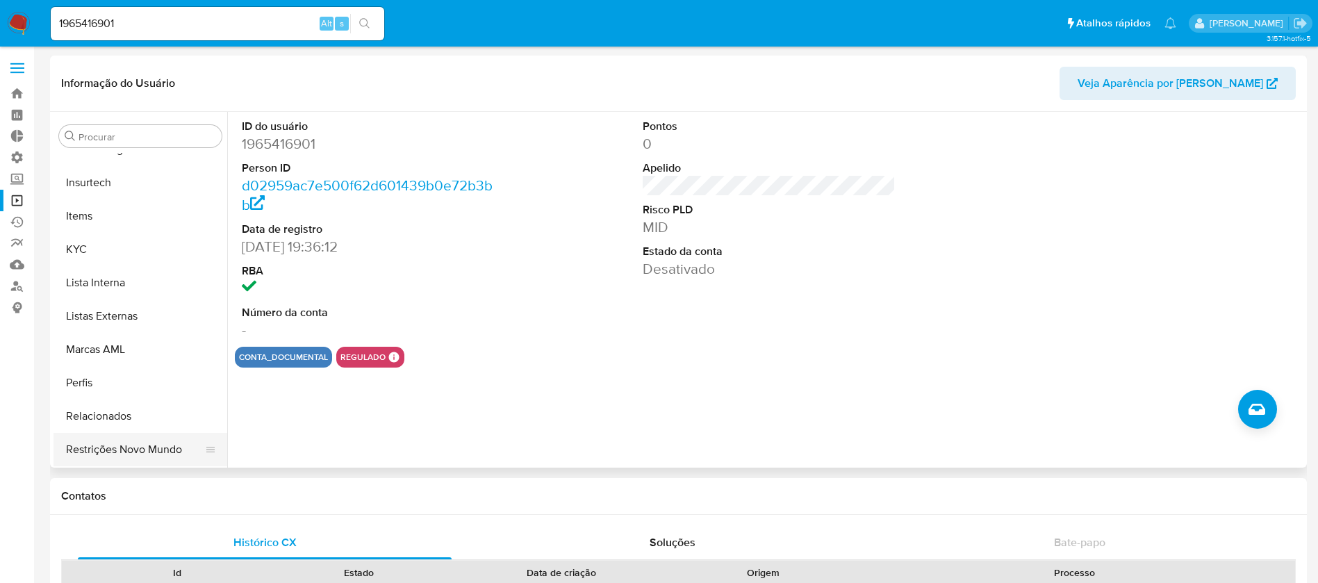
click at [155, 442] on button "Restrições Novo Mundo" at bounding box center [134, 449] width 163 height 33
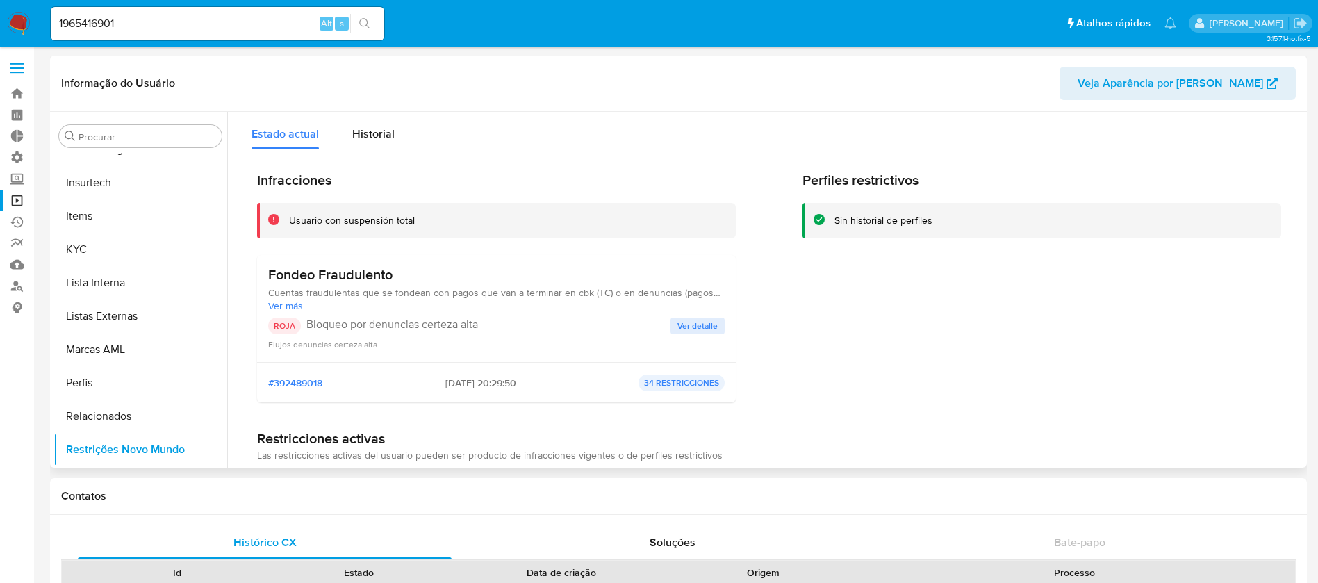
click at [526, 397] on div "#392489018 2024-11-14 - 20:29:50 34 RESTRICCIONES" at bounding box center [496, 383] width 479 height 40
click at [367, 124] on div "Historial" at bounding box center [373, 130] width 42 height 37
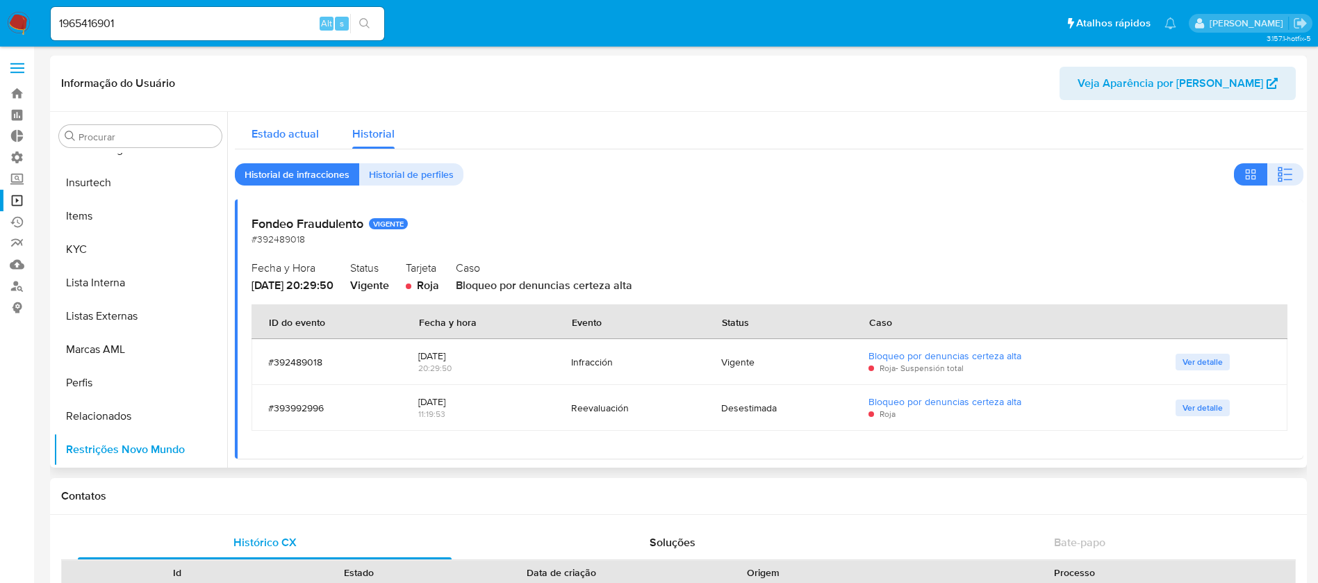
click at [288, 122] on div "Estado actual" at bounding box center [284, 130] width 67 height 37
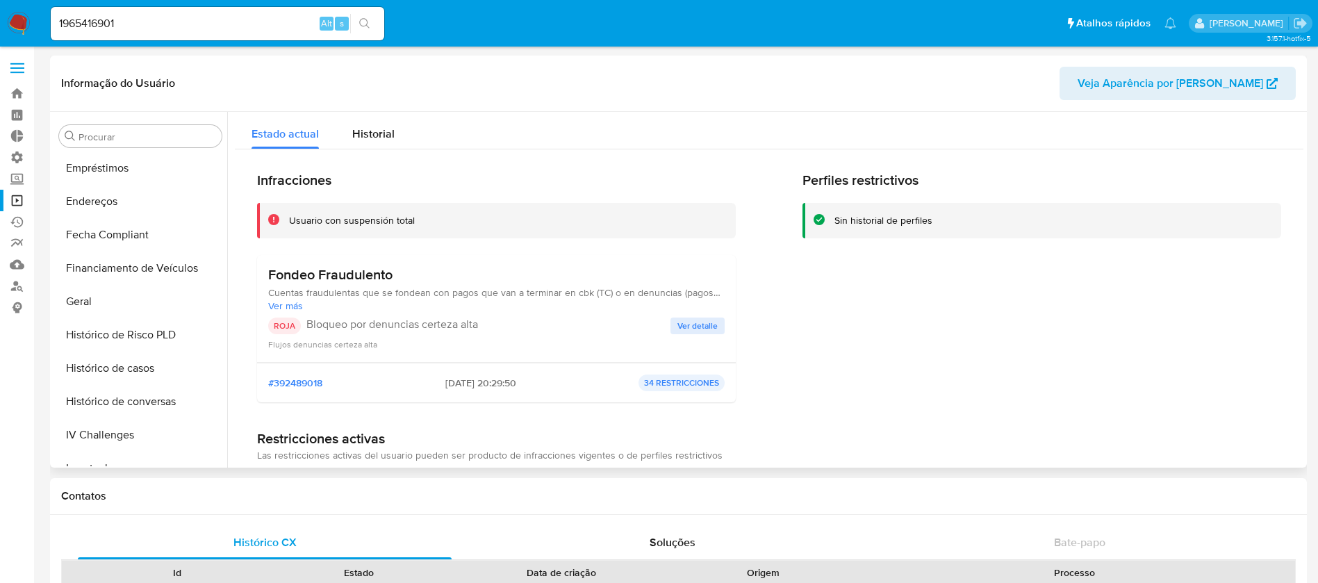
scroll to position [329, 0]
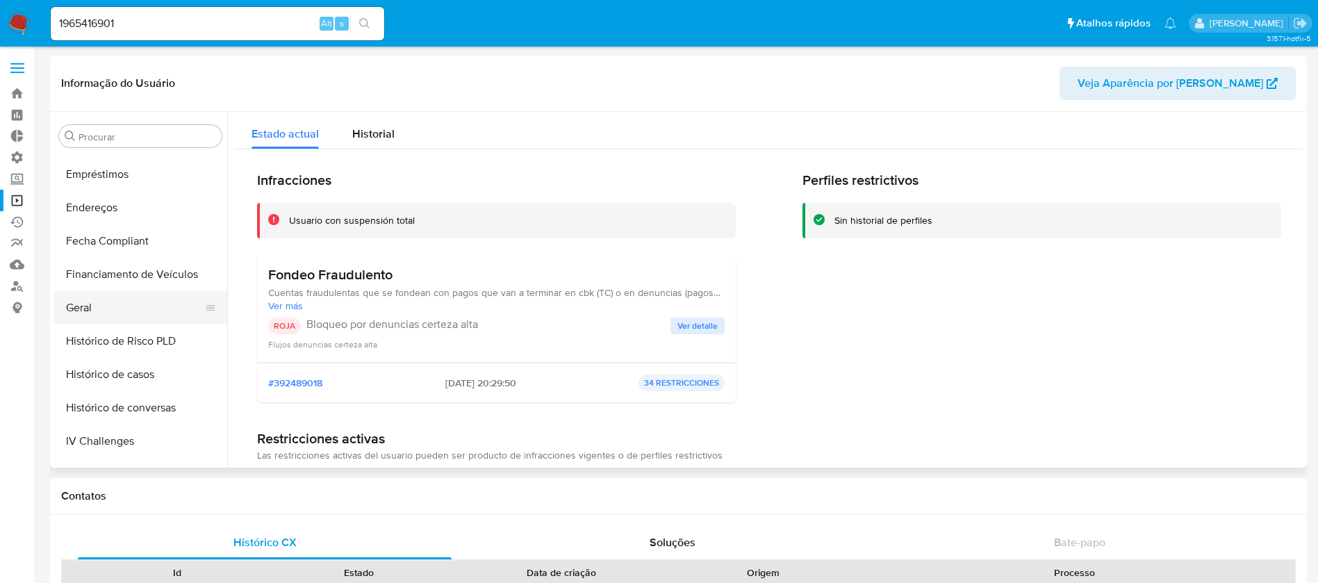
click at [99, 301] on button "Geral" at bounding box center [134, 307] width 163 height 33
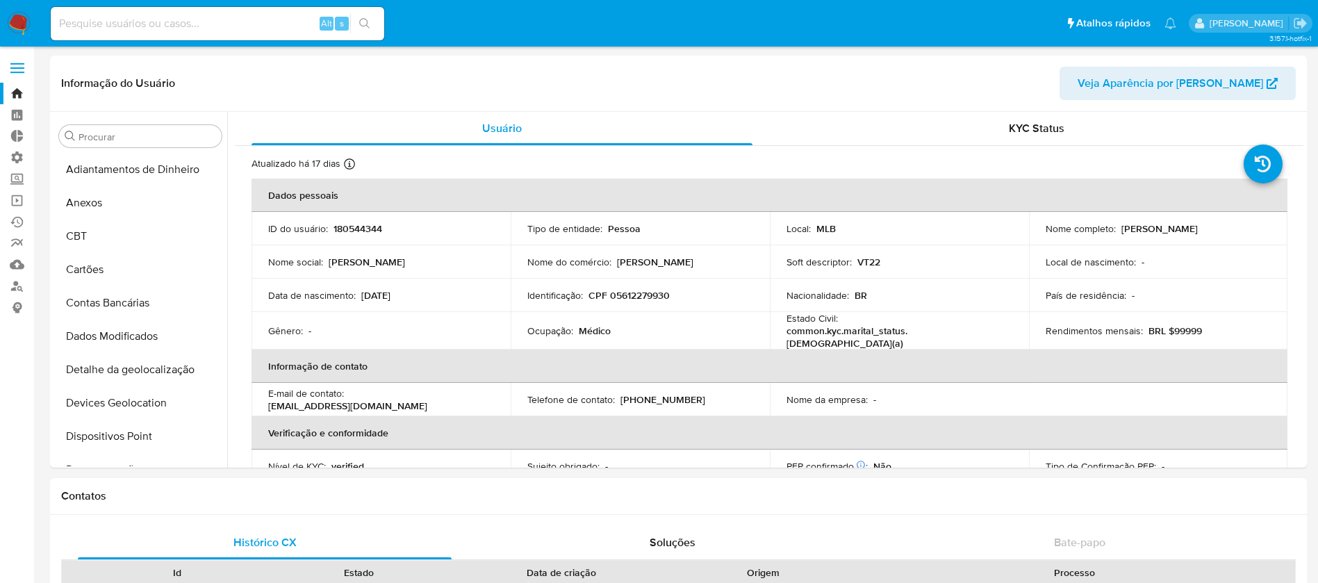
select select "10"
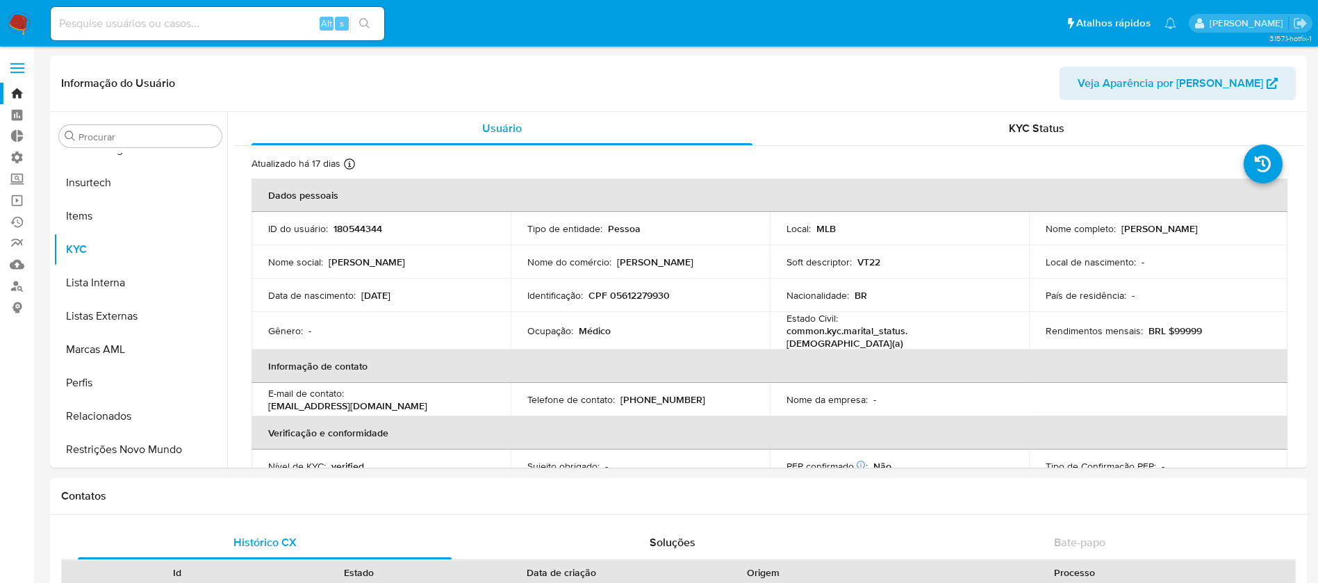
click at [208, 17] on input at bounding box center [217, 24] width 333 height 18
paste input "1848702114"
type input "1848702114"
click at [358, 32] on button "search-icon" at bounding box center [364, 23] width 28 height 19
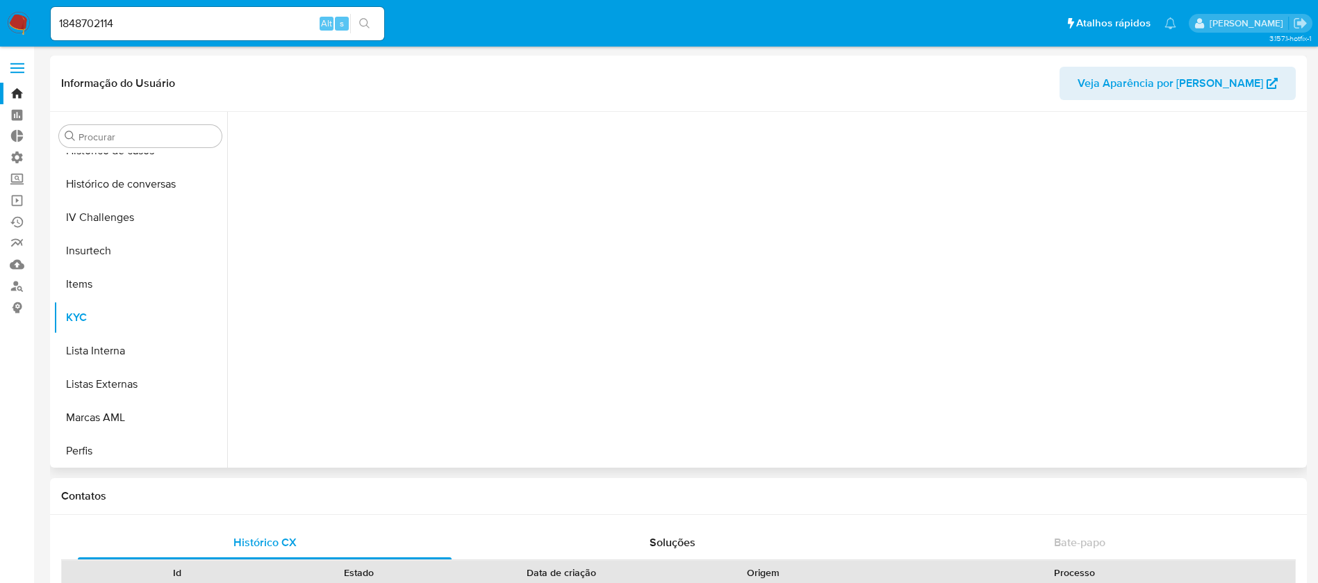
scroll to position [620, 0]
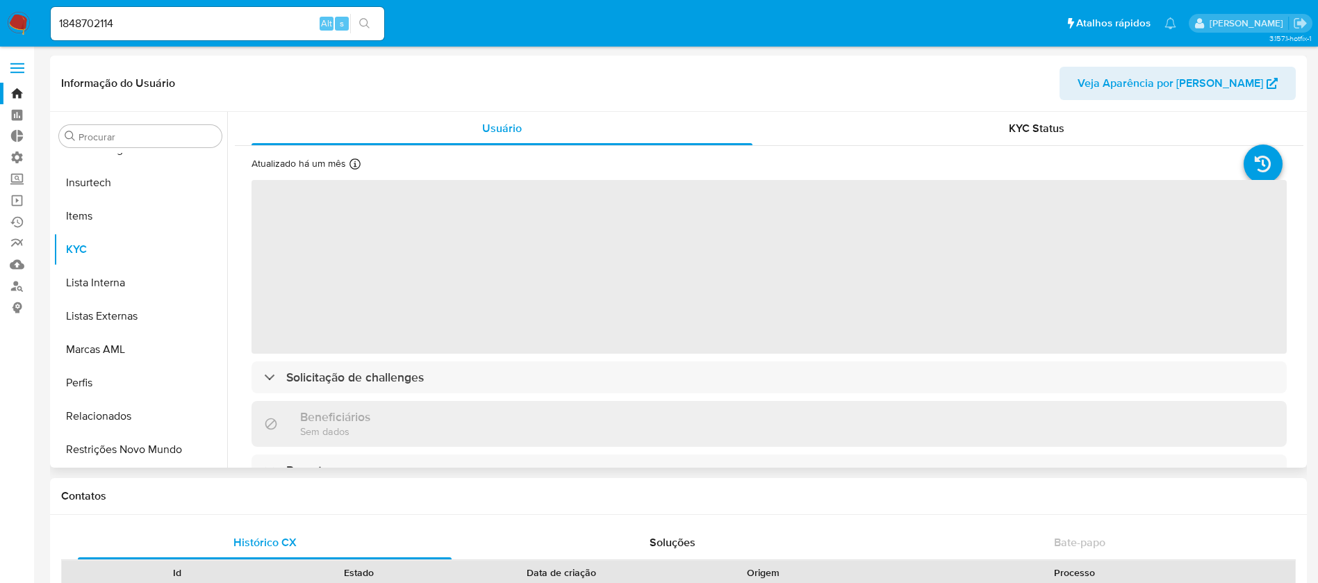
select select "10"
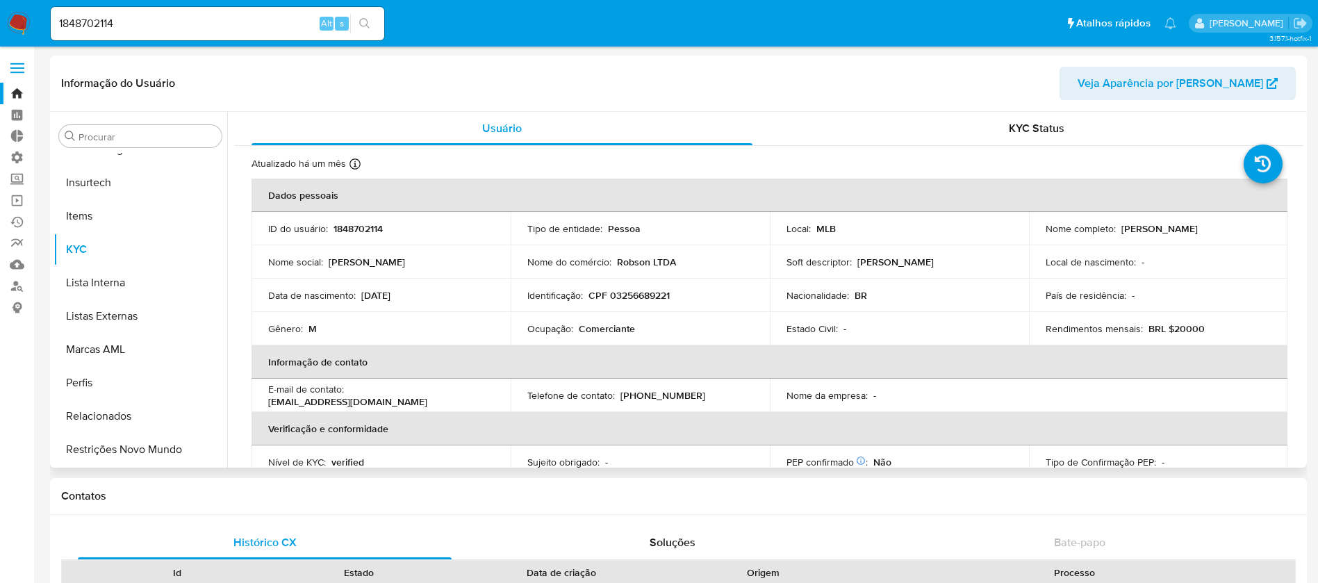
click at [761, 86] on header "Informação do Usuário Veja Aparência por Pessoa" at bounding box center [678, 83] width 1234 height 33
drag, startPoint x: 601, startPoint y: 92, endPoint x: 1111, endPoint y: -3, distance: 519.4
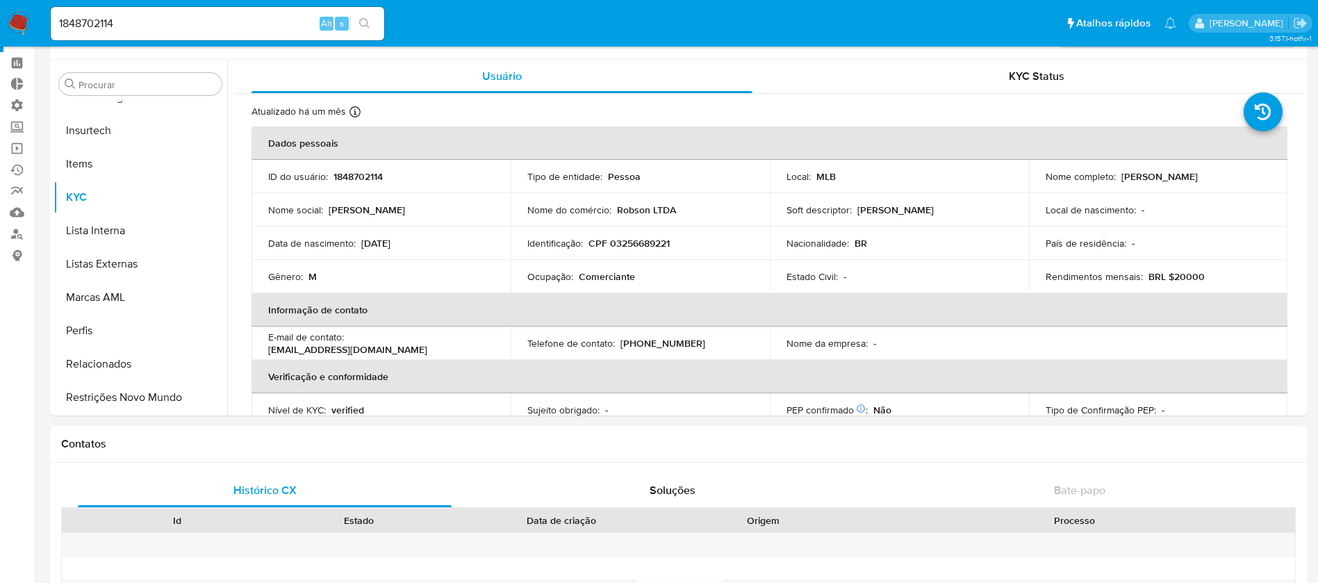
scroll to position [0, 0]
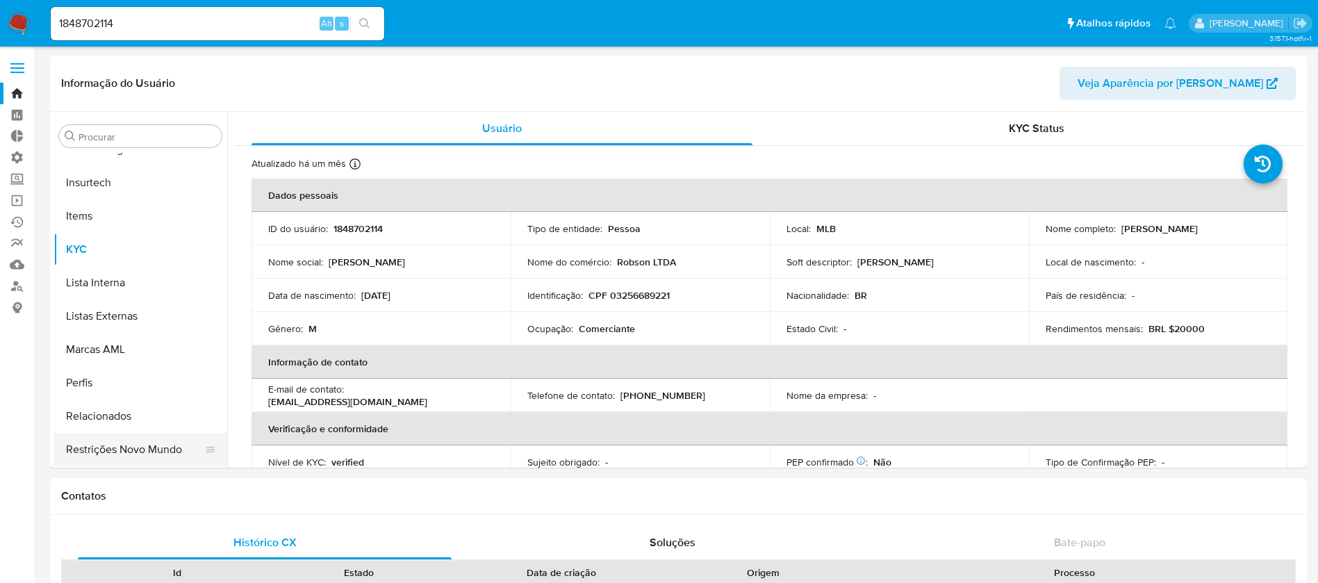
click at [103, 455] on button "Restrições Novo Mundo" at bounding box center [134, 449] width 163 height 33
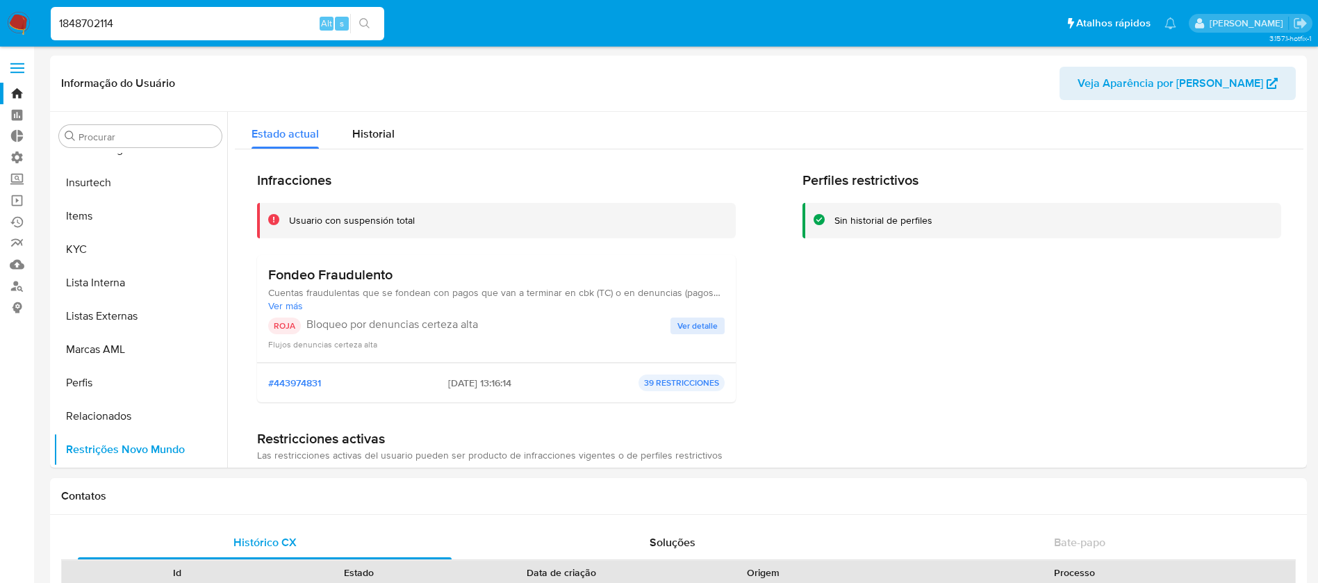
drag, startPoint x: 155, startPoint y: 24, endPoint x: 0, endPoint y: -18, distance: 160.6
paste input "439431443"
type input "439431443"
click at [361, 33] on div "439431443 Alt s" at bounding box center [217, 23] width 333 height 33
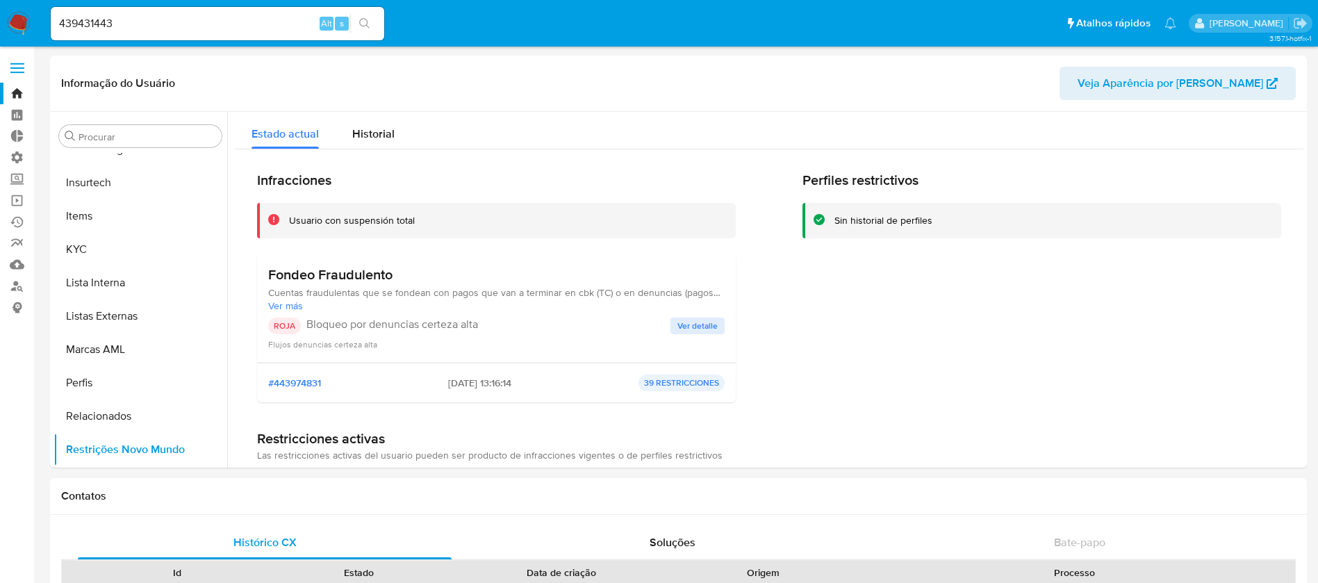
click at [372, 24] on button "search-icon" at bounding box center [364, 23] width 28 height 19
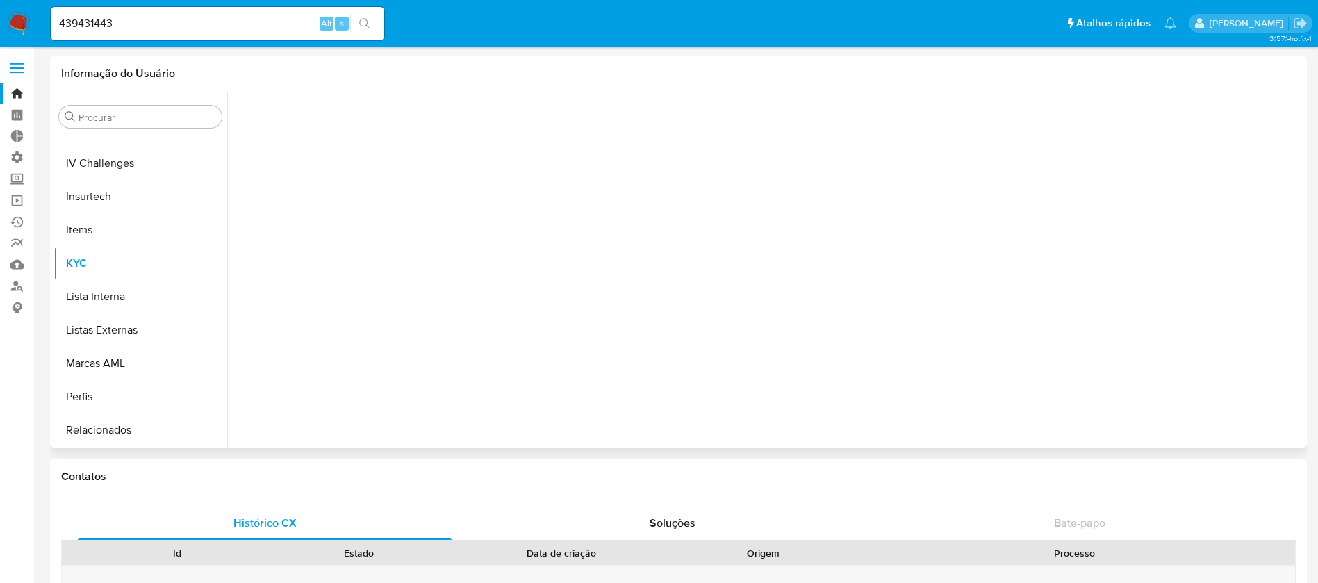
scroll to position [620, 0]
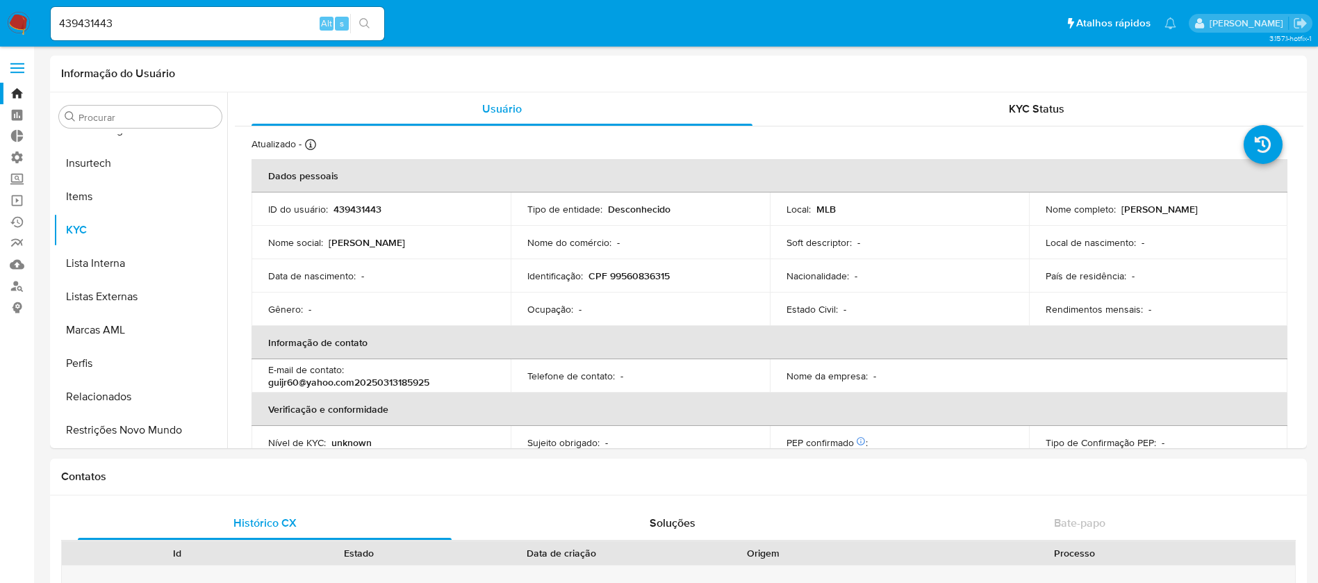
select select "10"
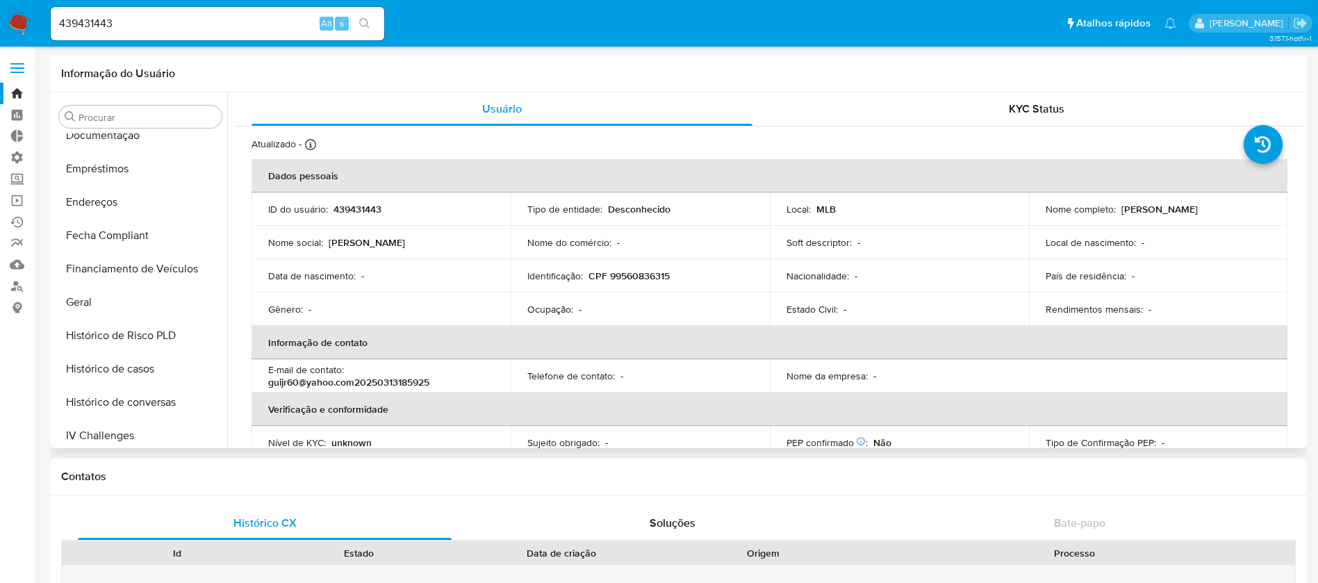
scroll to position [322, 0]
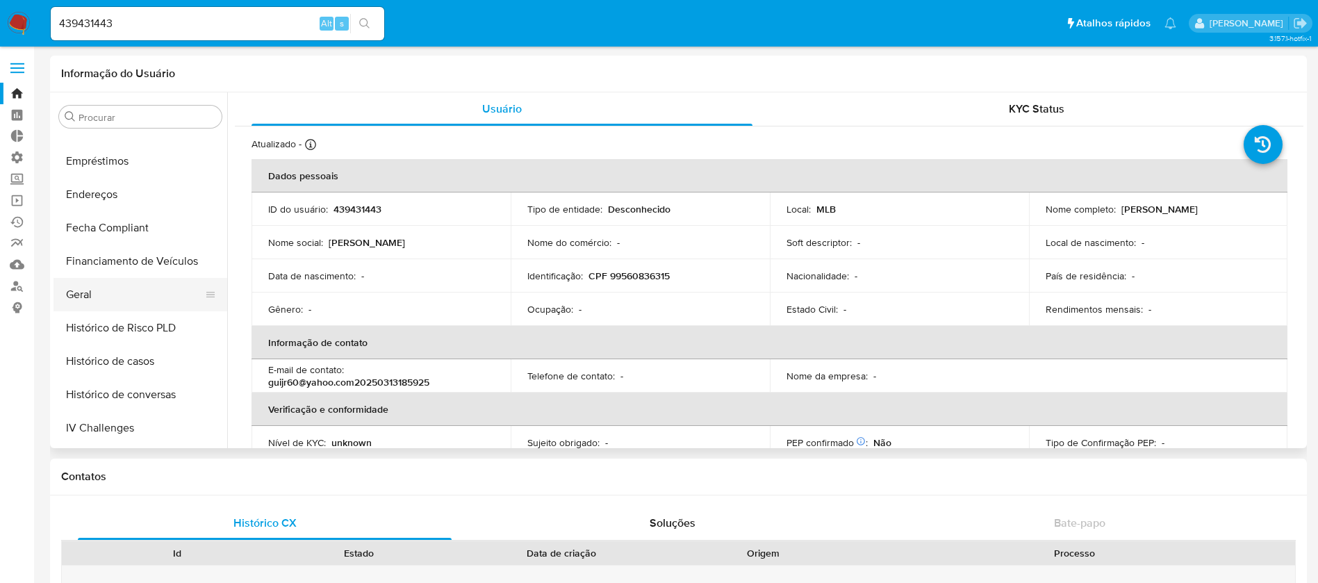
click at [123, 283] on button "Geral" at bounding box center [134, 294] width 163 height 33
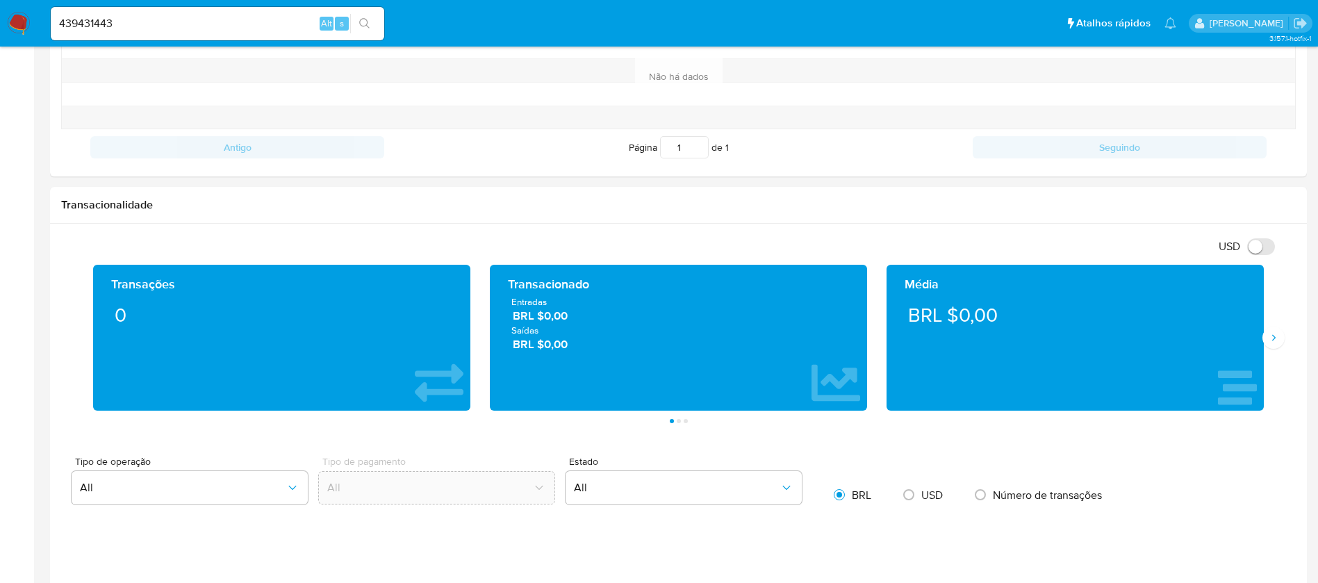
scroll to position [558, 0]
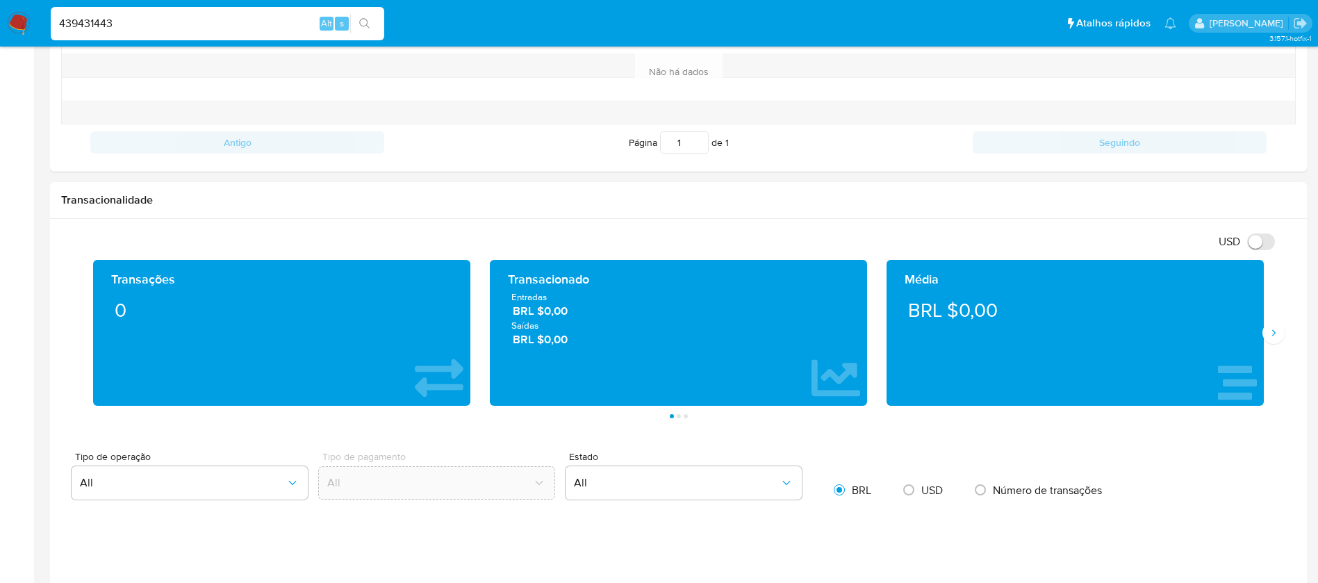
click at [180, 31] on input "439431443" at bounding box center [217, 24] width 333 height 18
drag, startPoint x: 180, startPoint y: 31, endPoint x: 86, endPoint y: 6, distance: 97.2
click at [86, 6] on div "439431443 Alt s" at bounding box center [217, 23] width 333 height 39
click at [365, 21] on icon "search-icon" at bounding box center [364, 23] width 11 height 11
click at [362, 32] on button "search-icon" at bounding box center [364, 23] width 28 height 19
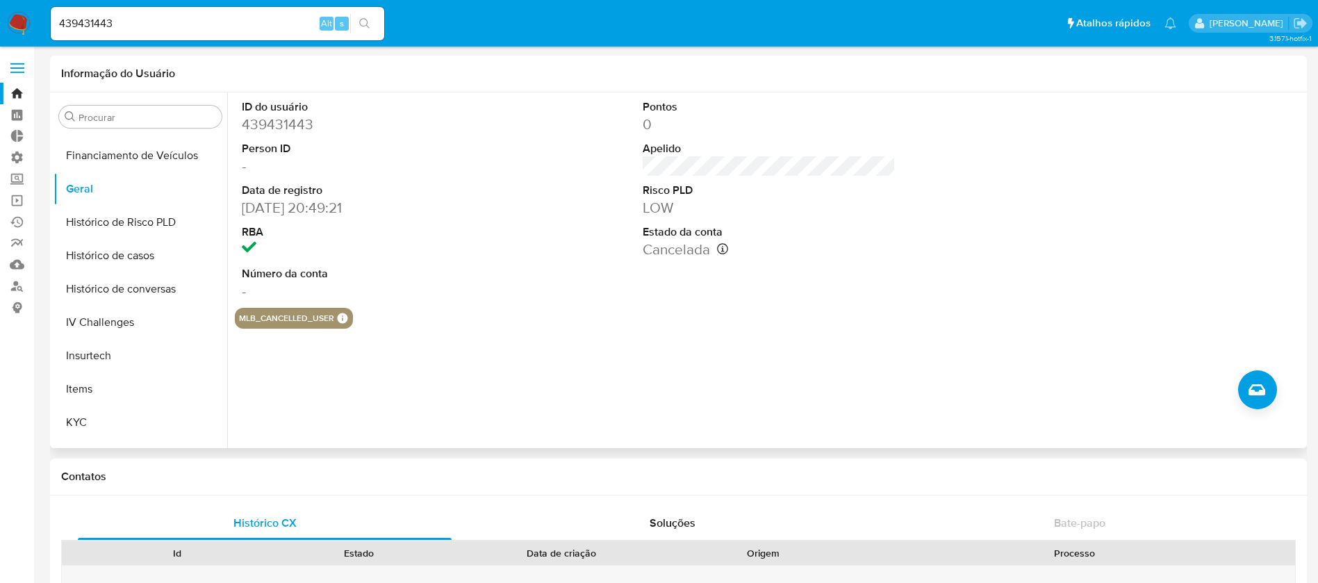
scroll to position [432, 0]
click at [93, 414] on button "KYC" at bounding box center [134, 417] width 163 height 33
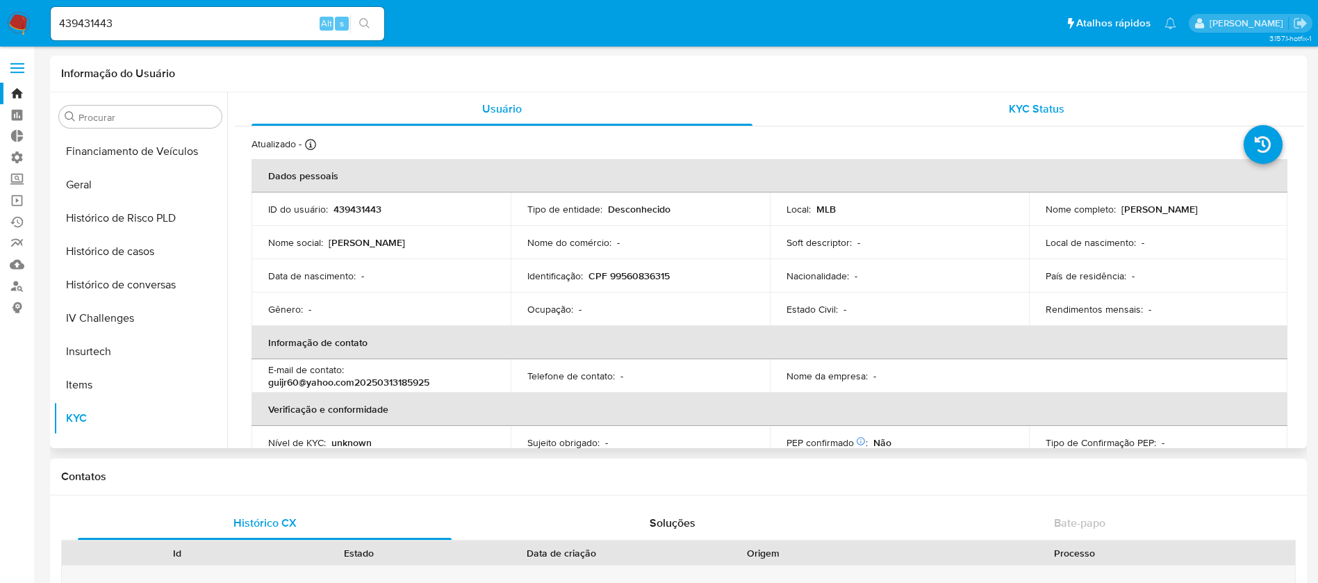
click at [1047, 118] on div "KYC Status" at bounding box center [1036, 108] width 501 height 33
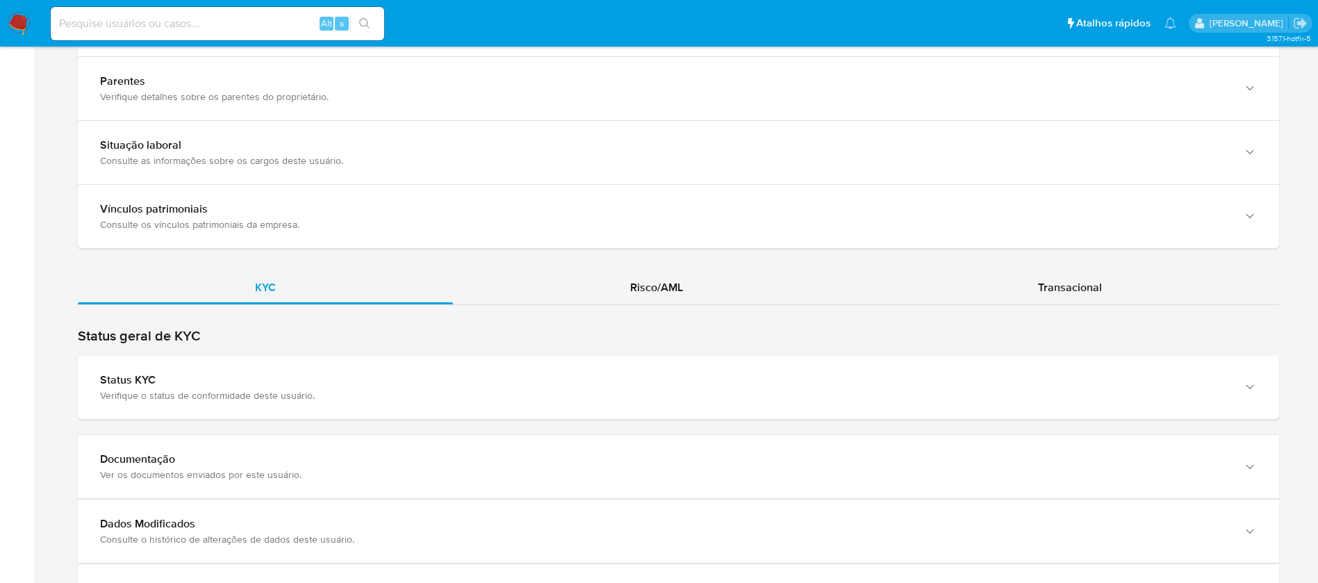
scroll to position [1036, 0]
click at [1062, 279] on span "Transacional" at bounding box center [1070, 285] width 64 height 16
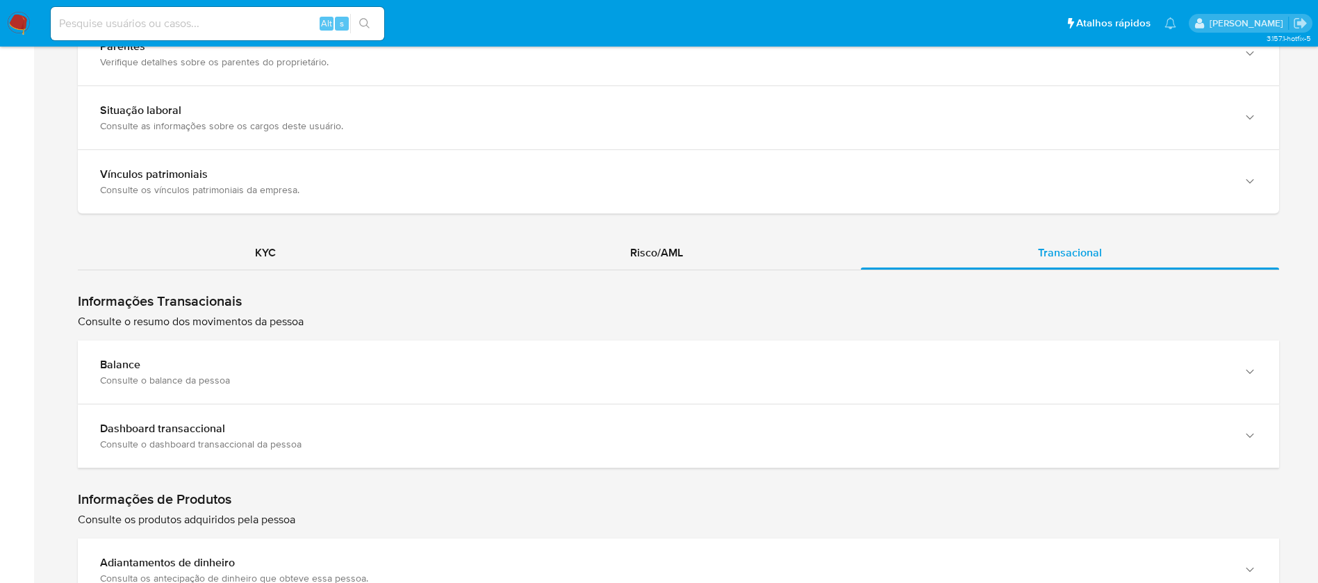
scroll to position [1094, 0]
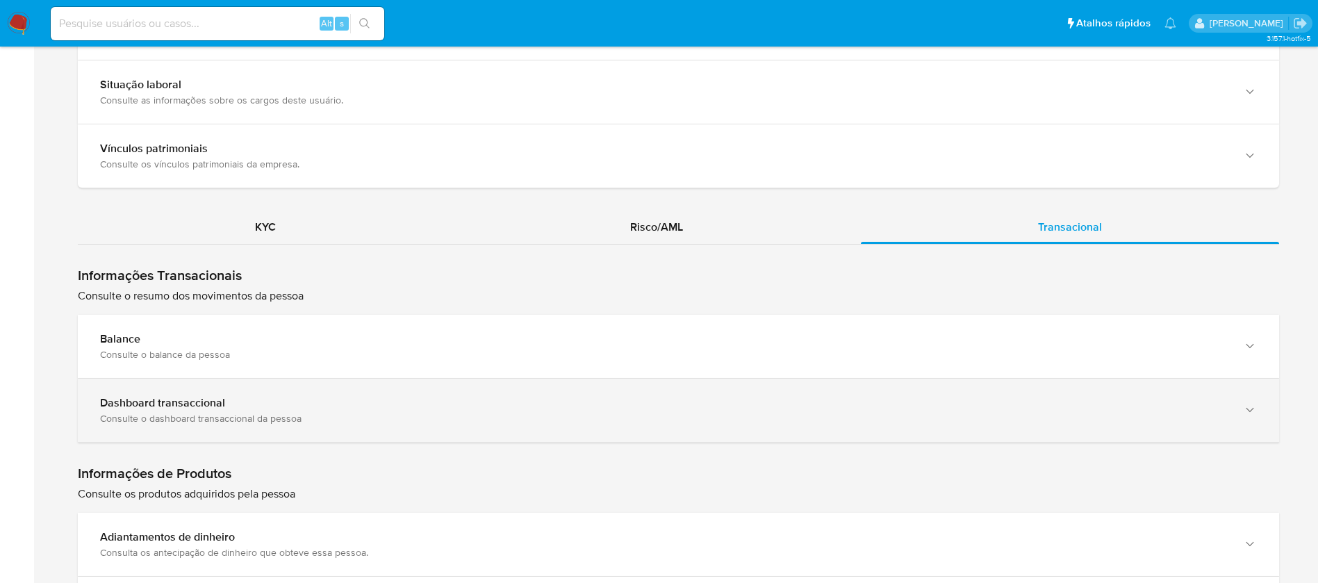
click at [674, 408] on div "Dashboard transaccional" at bounding box center [664, 403] width 1129 height 14
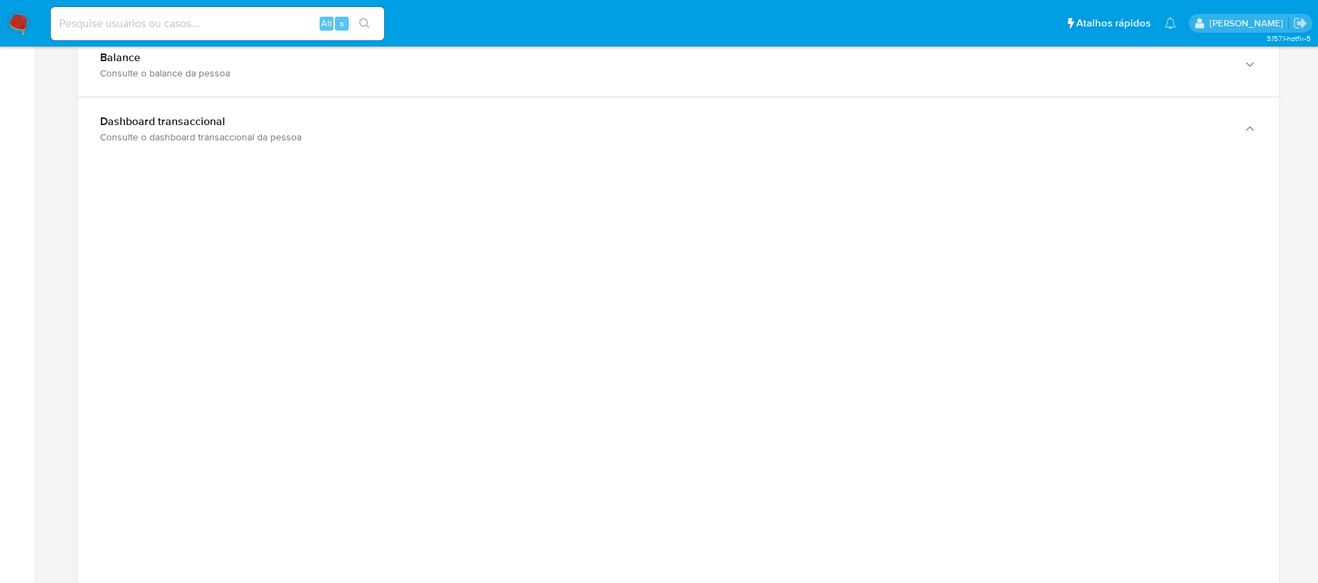
scroll to position [1363, 0]
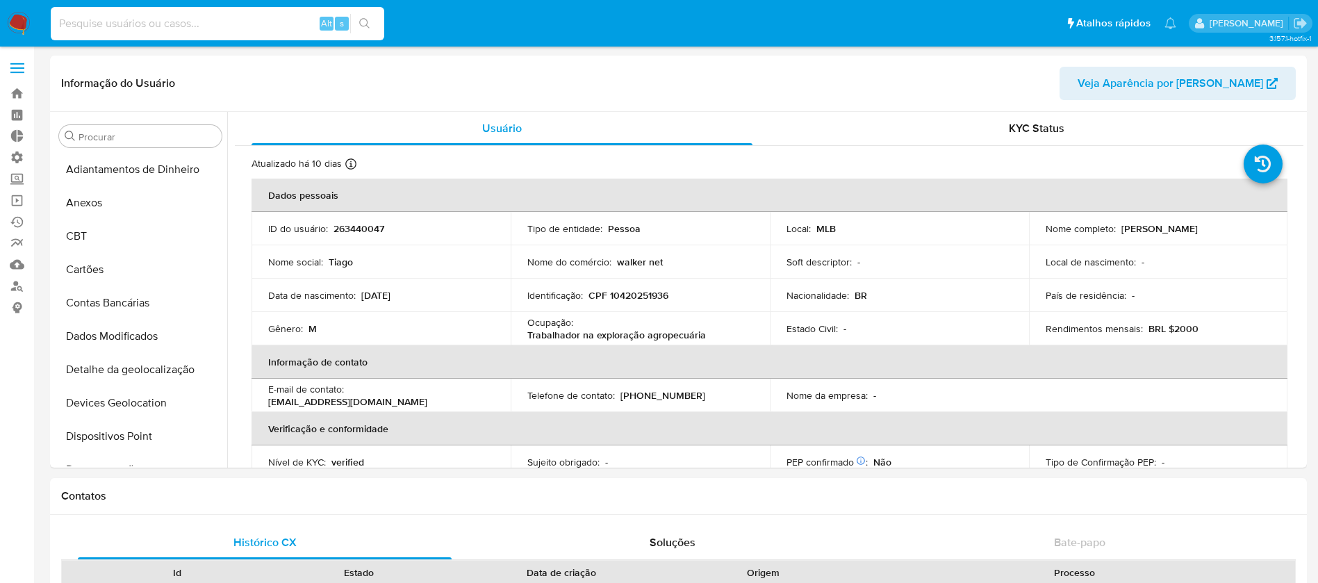
select select "10"
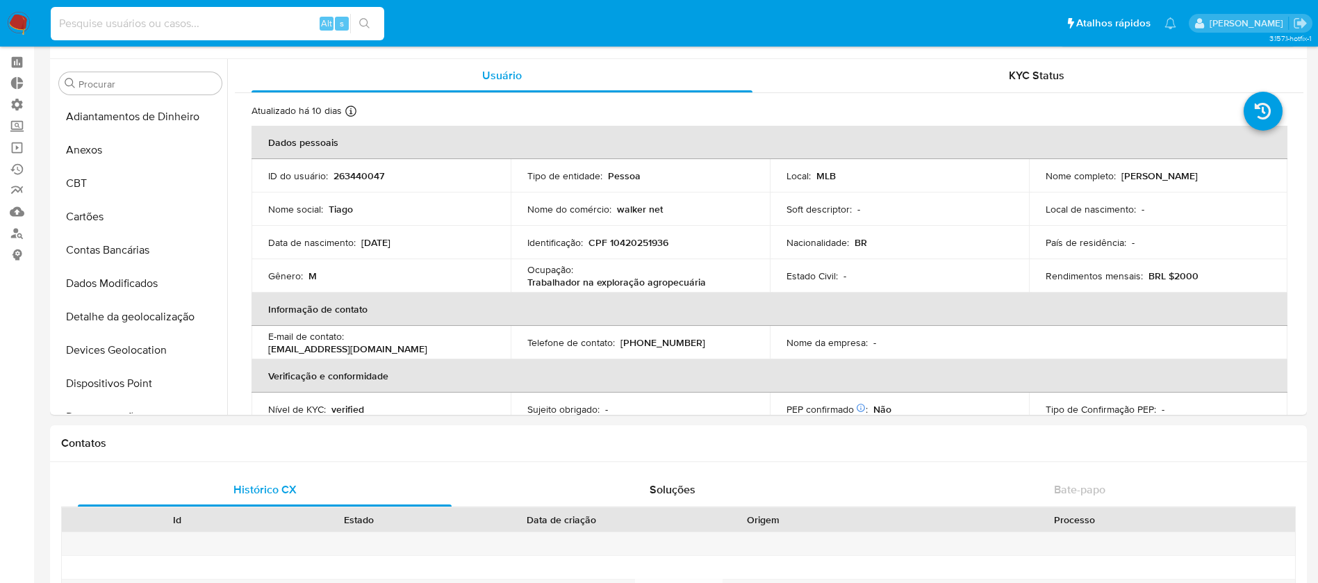
click at [237, 30] on input at bounding box center [217, 24] width 333 height 18
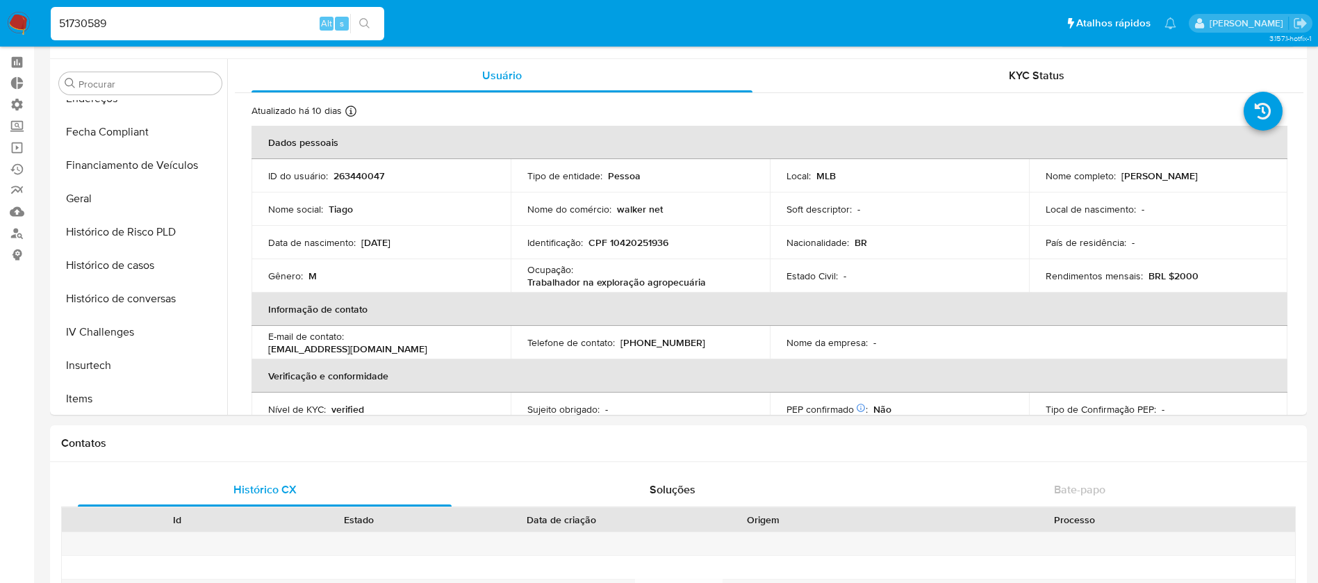
type input "51730589"
click at [371, 22] on button "search-icon" at bounding box center [364, 23] width 28 height 19
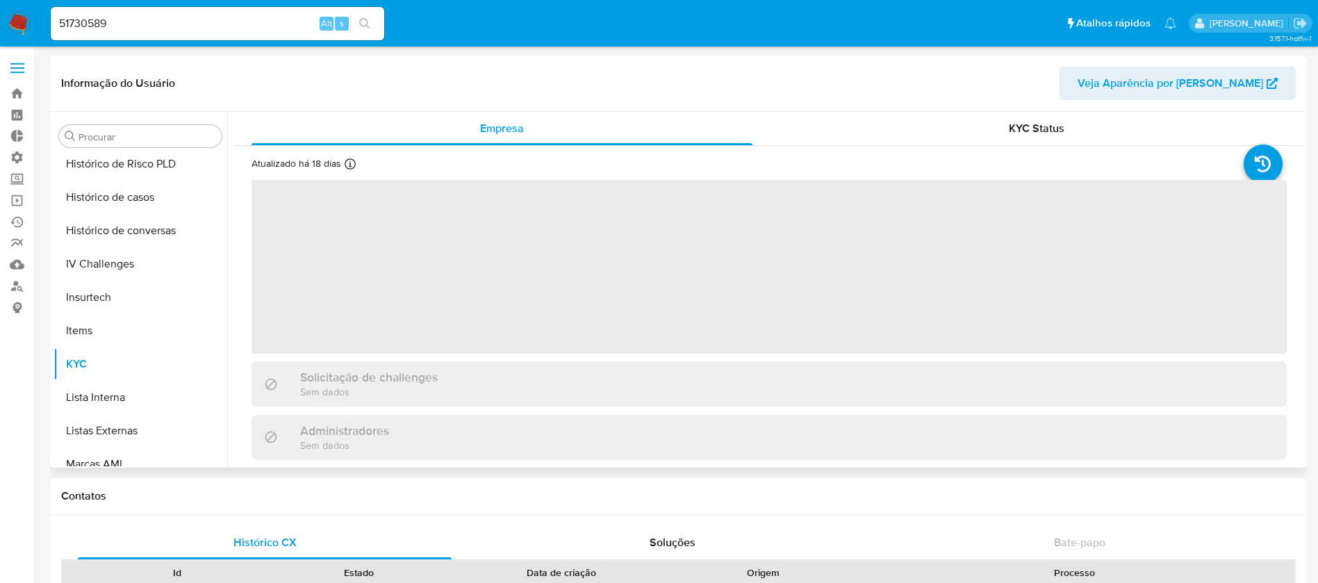
scroll to position [620, 0]
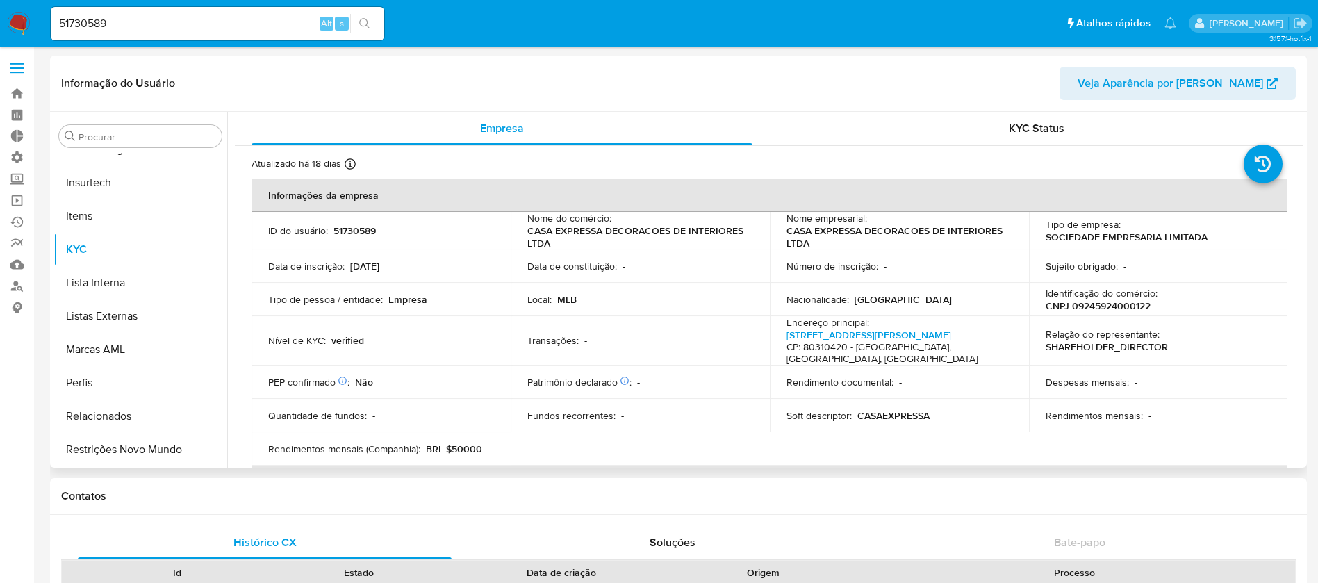
select select "10"
click at [129, 451] on button "Restrições Novo Mundo" at bounding box center [134, 449] width 163 height 33
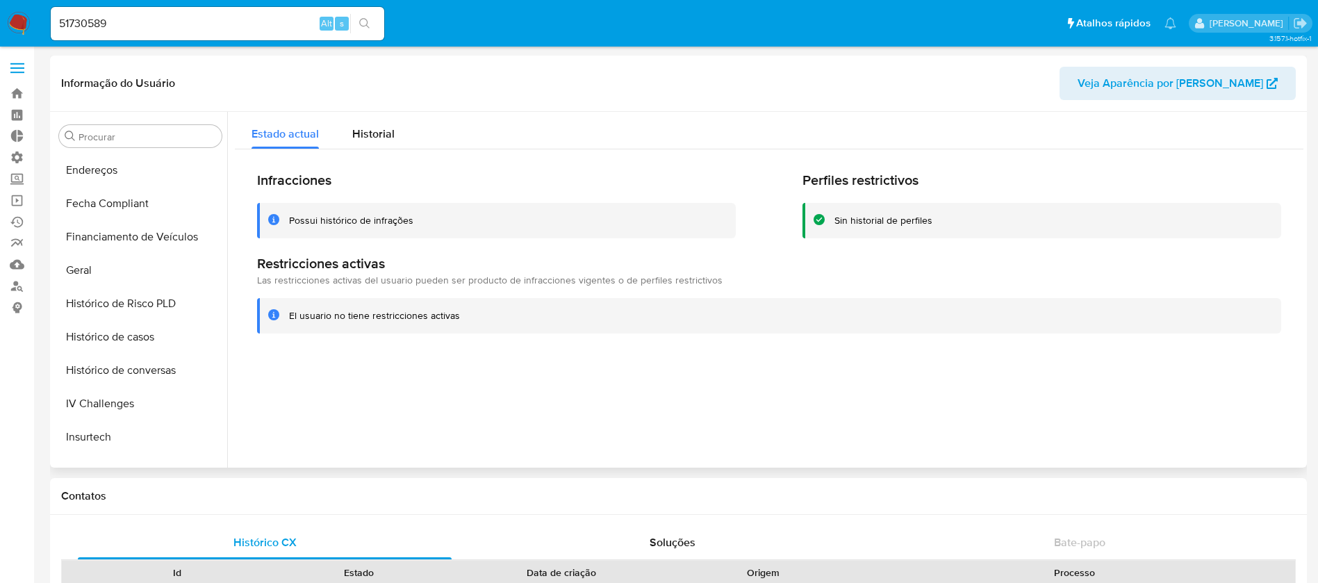
scroll to position [364, 0]
click at [97, 267] on button "Geral" at bounding box center [134, 272] width 163 height 33
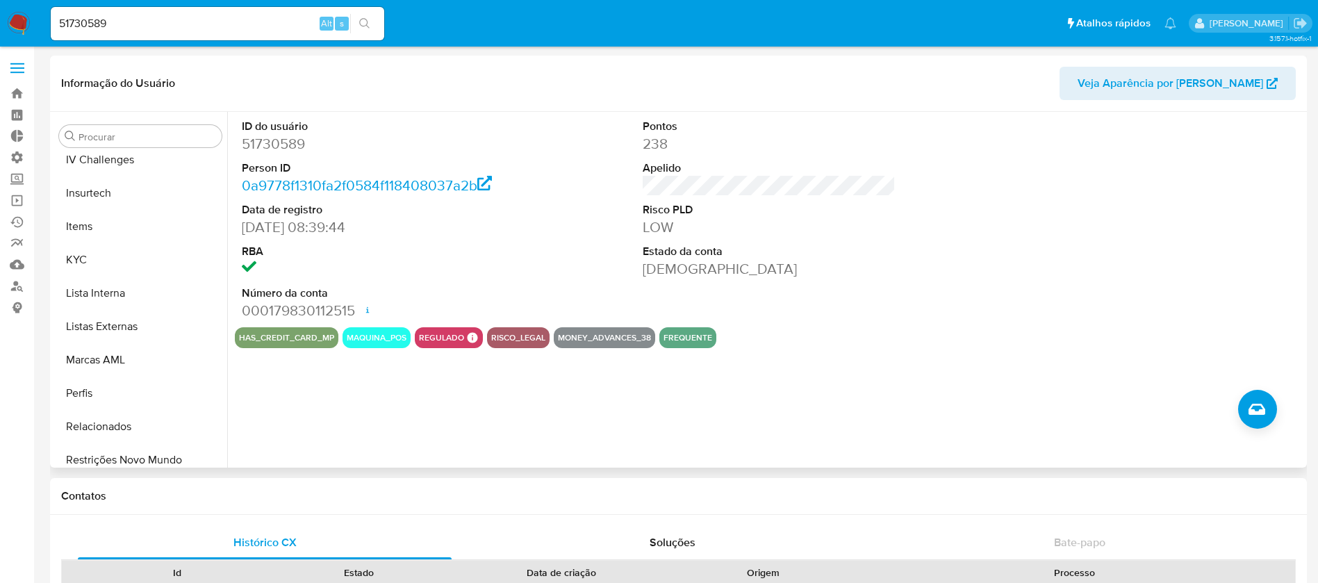
scroll to position [614, 0]
click at [110, 254] on button "KYC" at bounding box center [134, 255] width 163 height 33
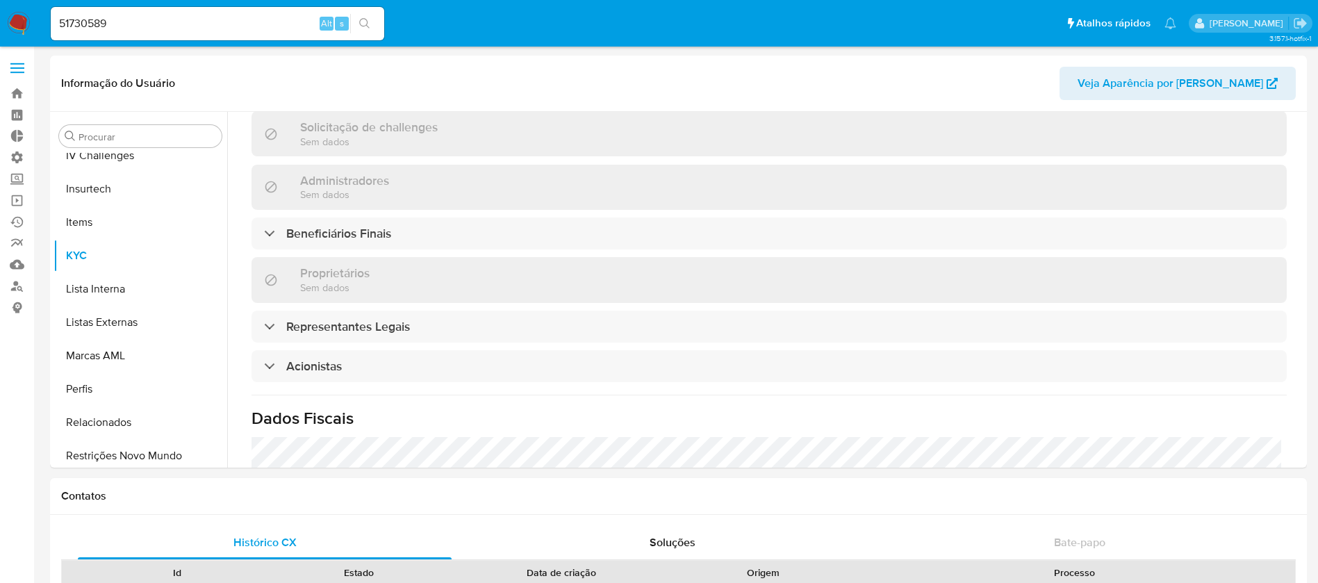
scroll to position [595, 0]
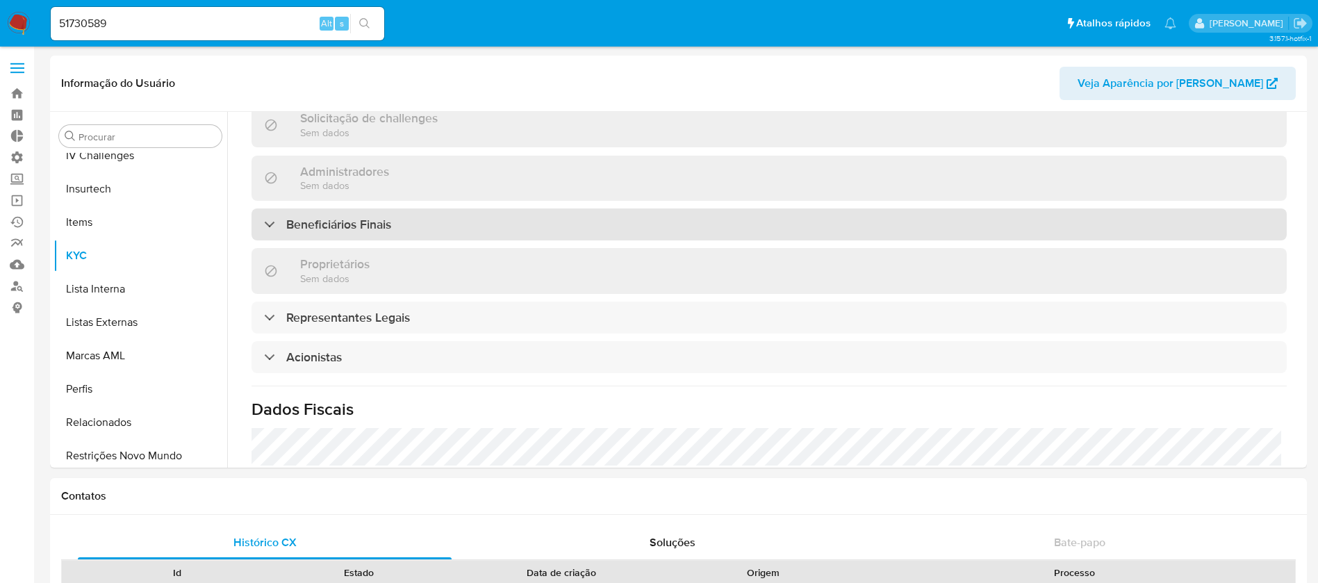
click at [258, 208] on div "Beneficiários Finais" at bounding box center [768, 224] width 1035 height 32
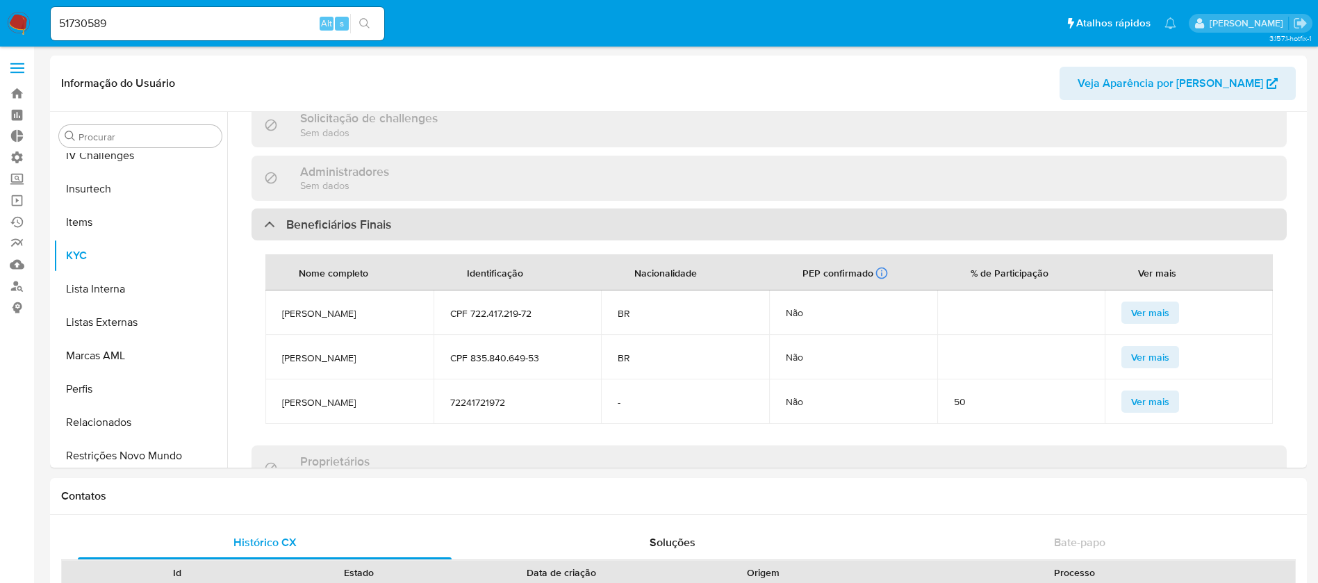
click at [264, 224] on div at bounding box center [264, 224] width 0 height 0
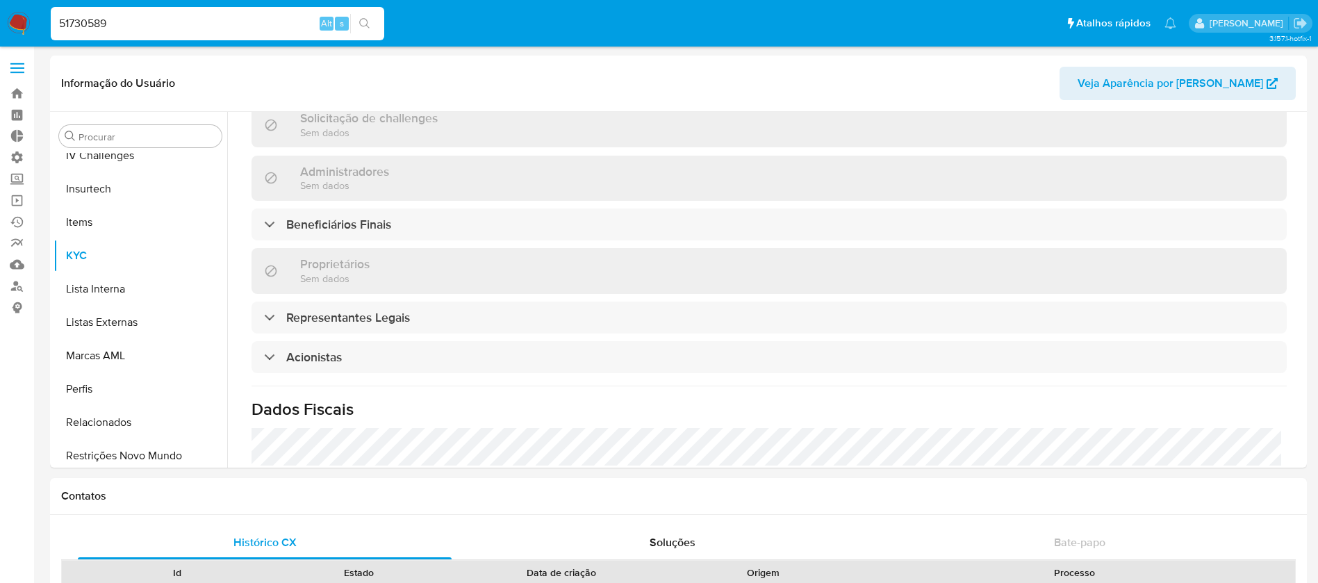
drag, startPoint x: 138, startPoint y: 27, endPoint x: 15, endPoint y: 10, distance: 123.4
click at [15, 10] on nav "Pausado Ver notificaciones 51730589 Alt s Atalhos rápidos Presiona las siguient…" at bounding box center [659, 23] width 1318 height 47
paste input "1167143795"
type input "1167143795"
click at [356, 19] on button "search-icon" at bounding box center [364, 23] width 28 height 19
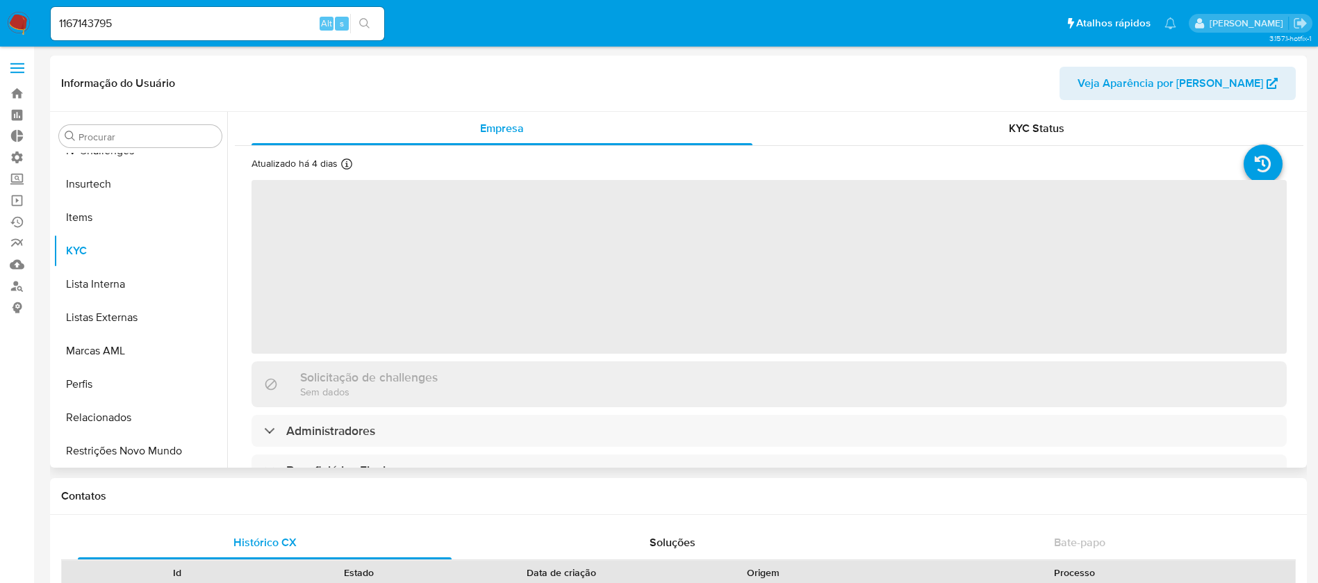
scroll to position [620, 0]
select select "10"
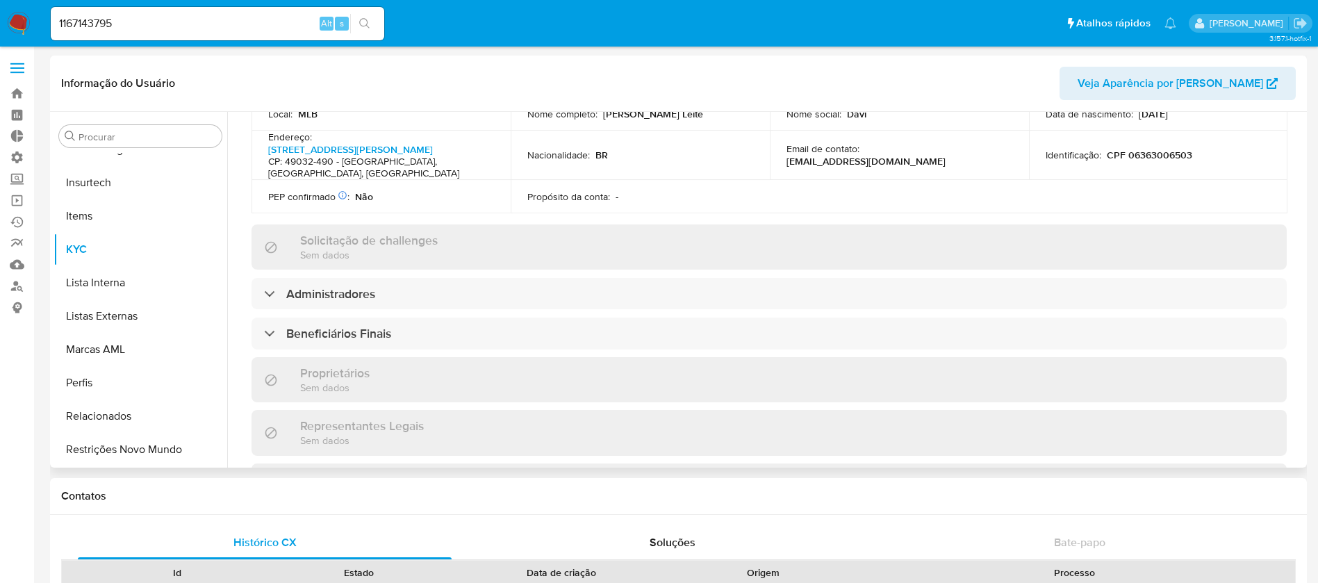
scroll to position [490, 0]
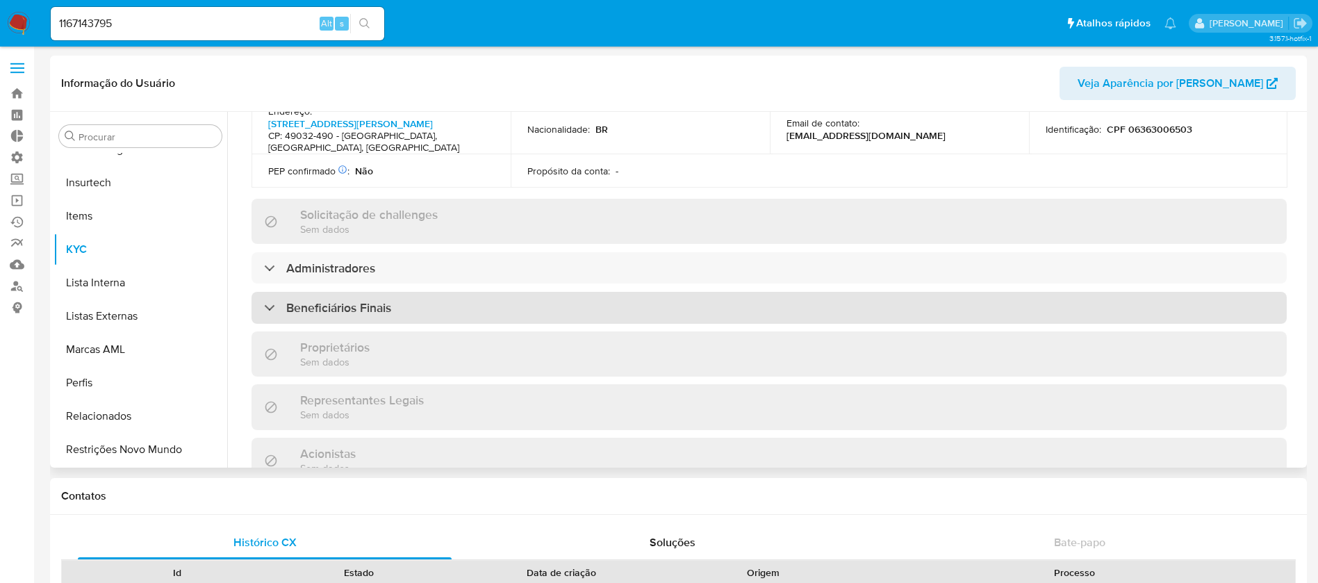
click at [264, 307] on div at bounding box center [264, 307] width 0 height 0
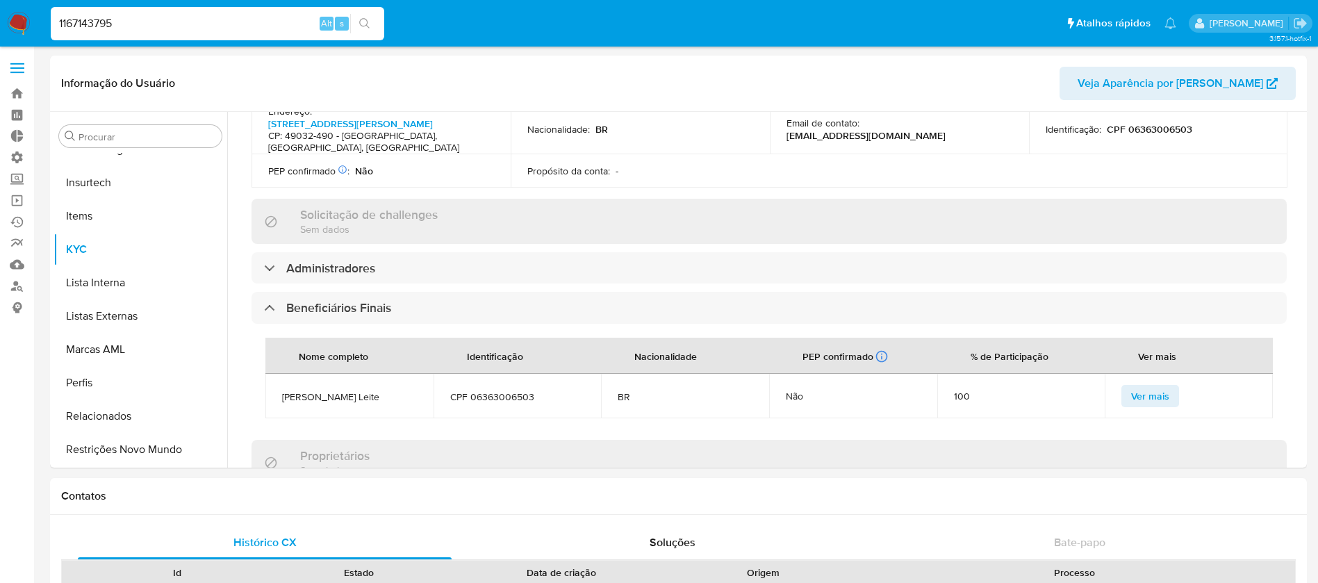
drag, startPoint x: 131, startPoint y: 28, endPoint x: 38, endPoint y: 0, distance: 97.3
click at [38, 0] on nav "Pausado Ver notificaciones 1167143795 Alt s Atalhos rápidos Presiona las siguie…" at bounding box center [659, 23] width 1318 height 47
paste input "89579949"
type input "89579949"
click at [369, 25] on icon "search-icon" at bounding box center [364, 23] width 11 height 11
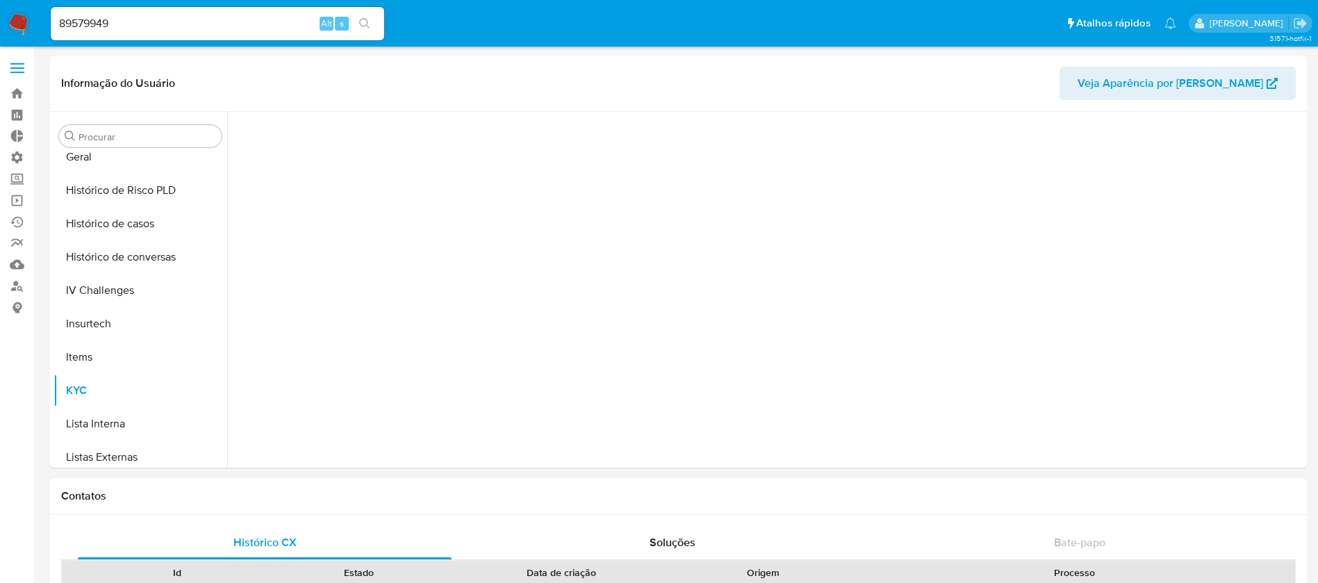
scroll to position [620, 0]
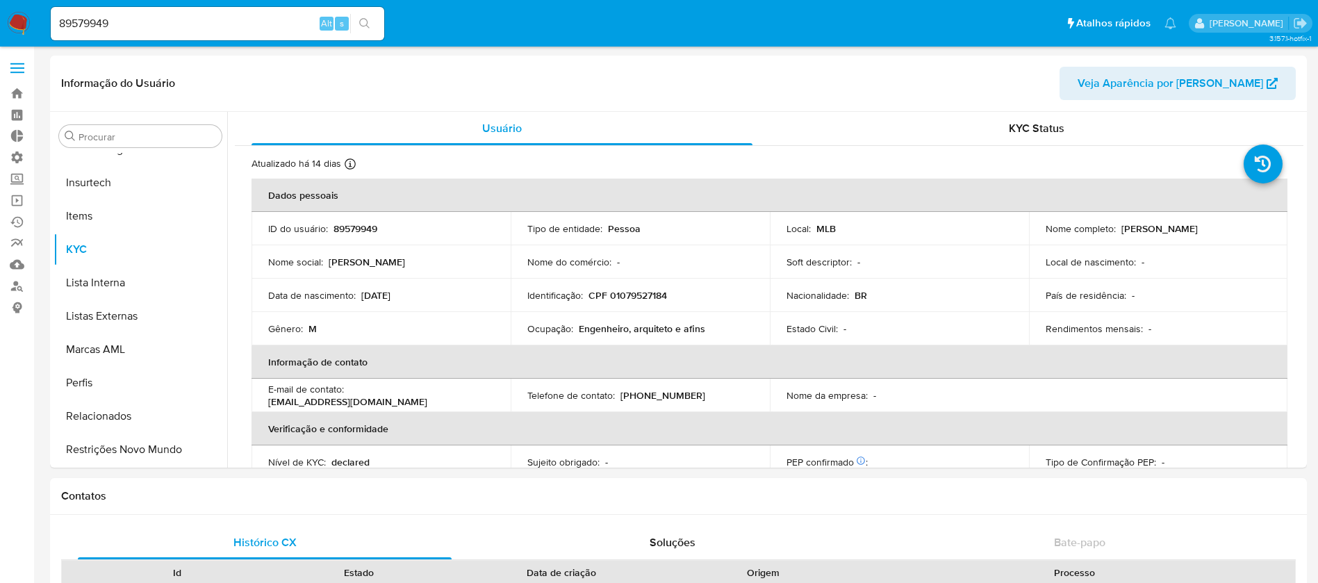
select select "10"
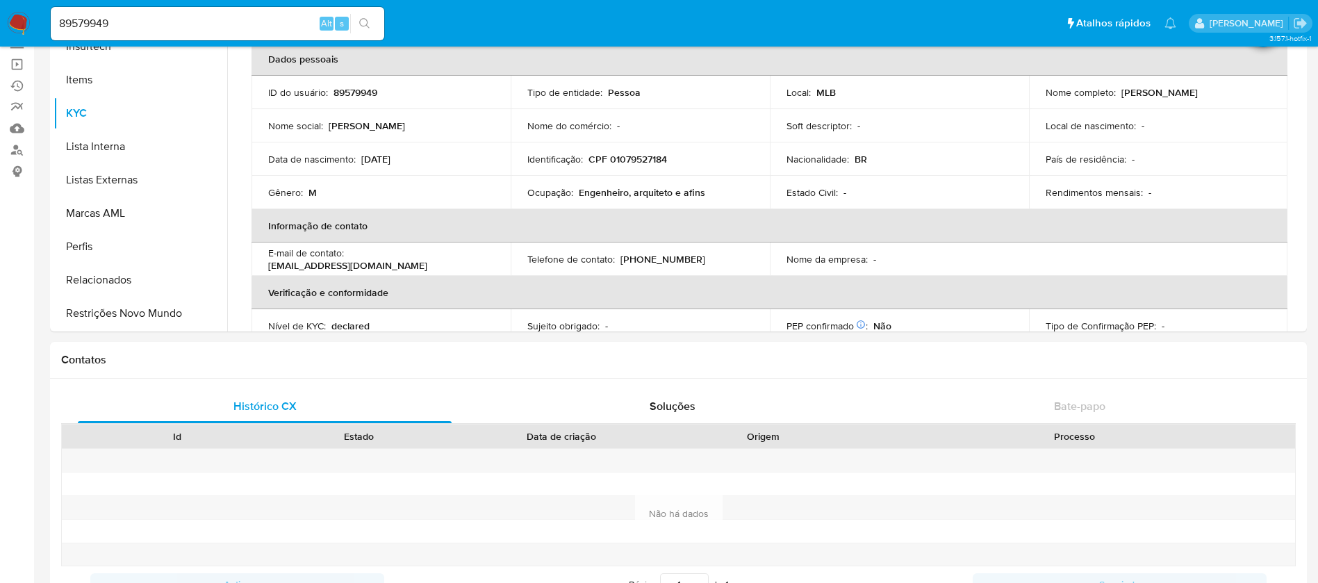
scroll to position [147, 0]
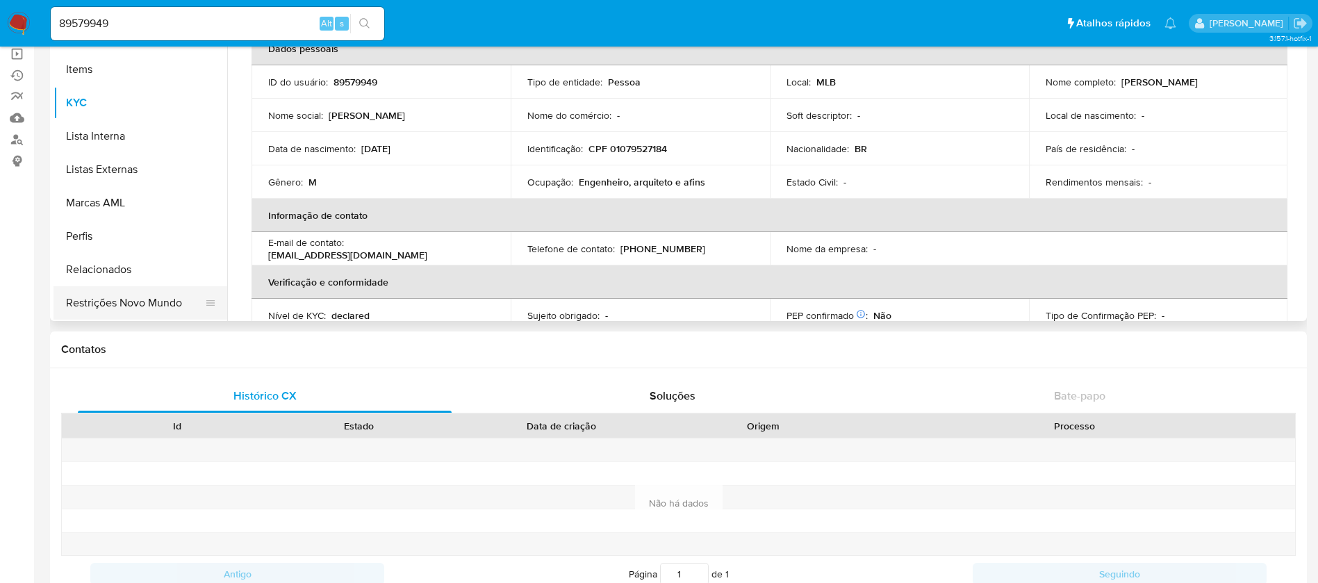
click at [117, 304] on button "Restrições Novo Mundo" at bounding box center [134, 302] width 163 height 33
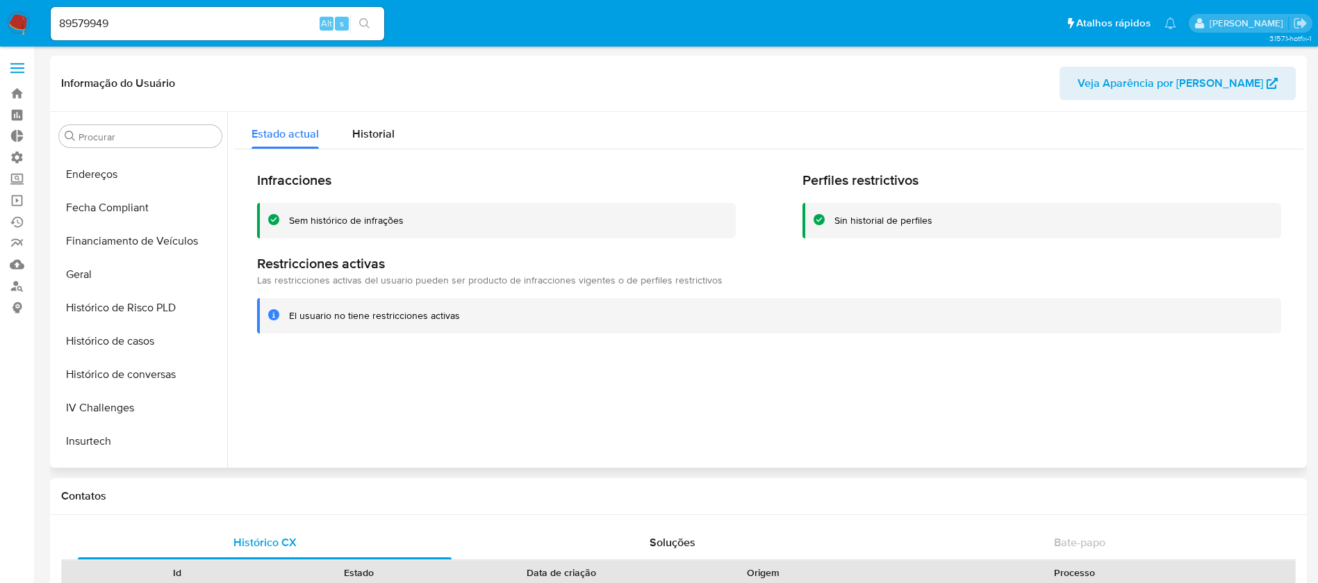
scroll to position [244, 0]
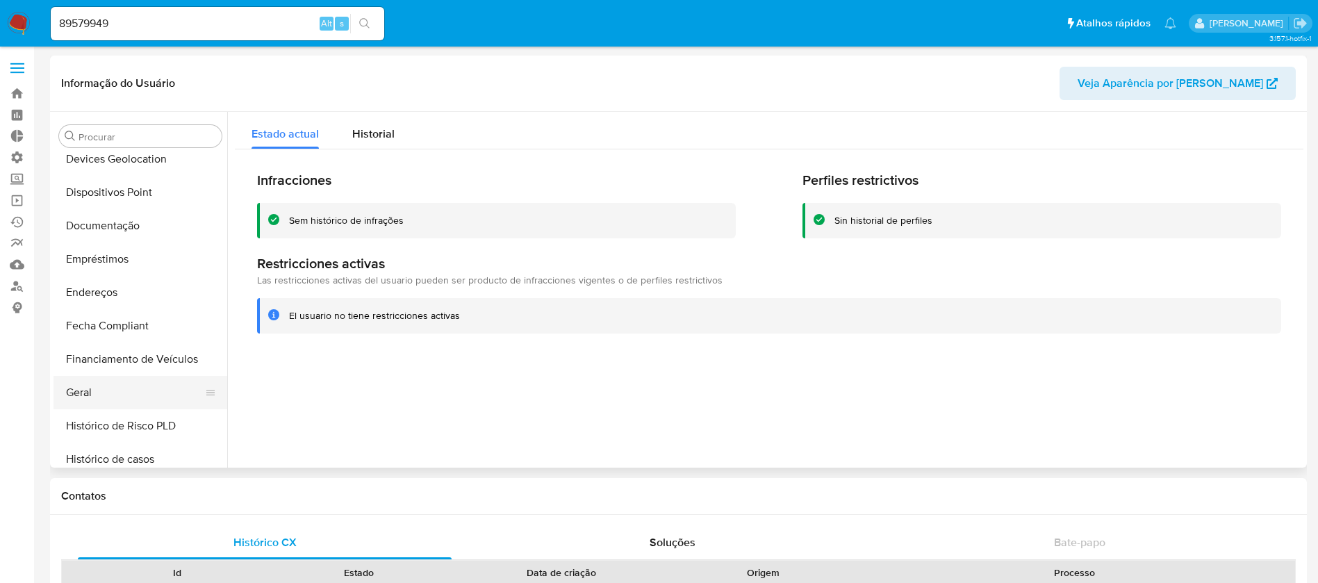
click at [104, 379] on button "Geral" at bounding box center [134, 392] width 163 height 33
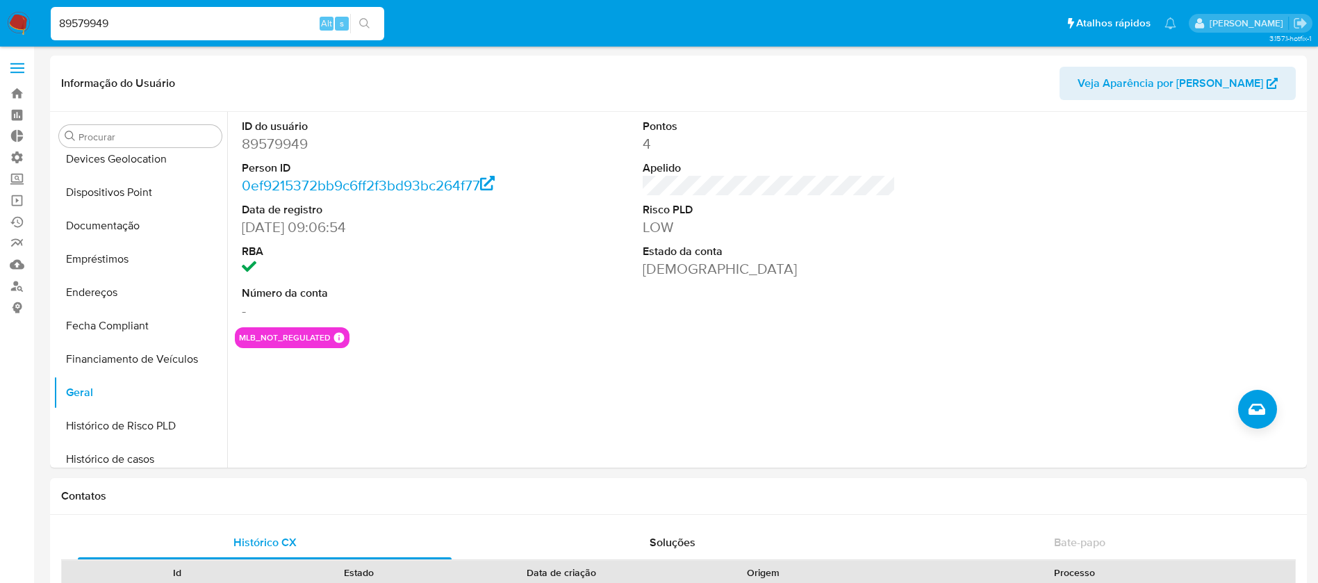
drag, startPoint x: 131, startPoint y: 22, endPoint x: 25, endPoint y: 5, distance: 107.0
click at [25, 5] on nav "Pausado Ver notificaciones 89579949 Alt s Atalhos rápidos Presiona las siguient…" at bounding box center [659, 23] width 1318 height 47
paste input "467501470"
type input "467501470"
click at [371, 15] on button "search-icon" at bounding box center [364, 23] width 28 height 19
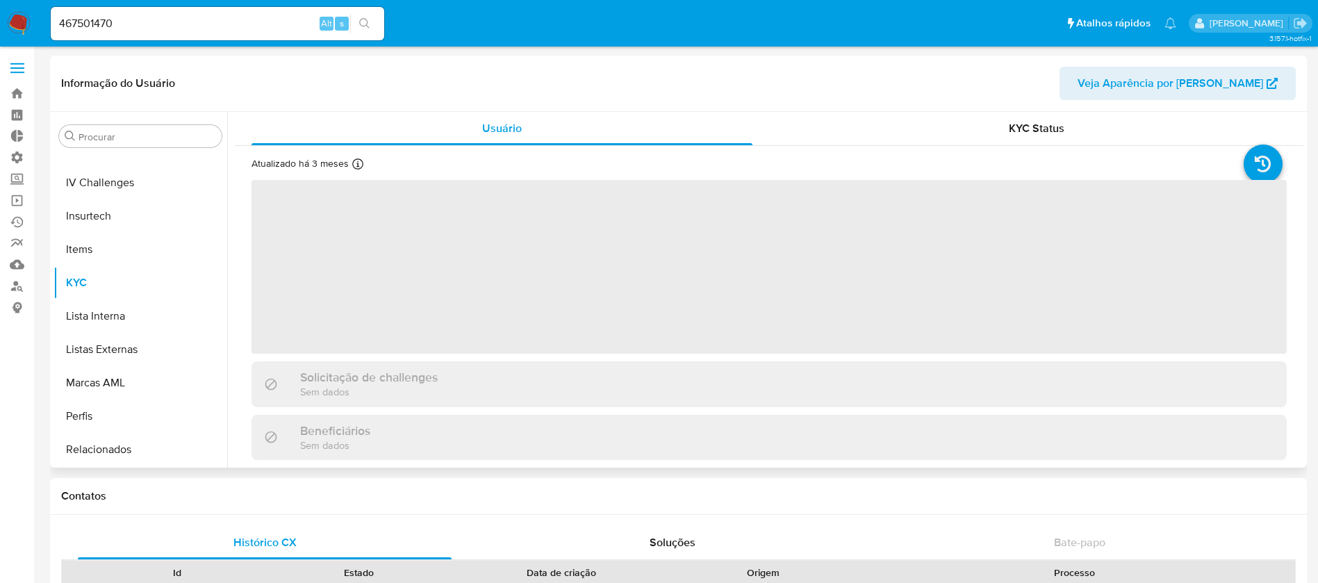
scroll to position [620, 0]
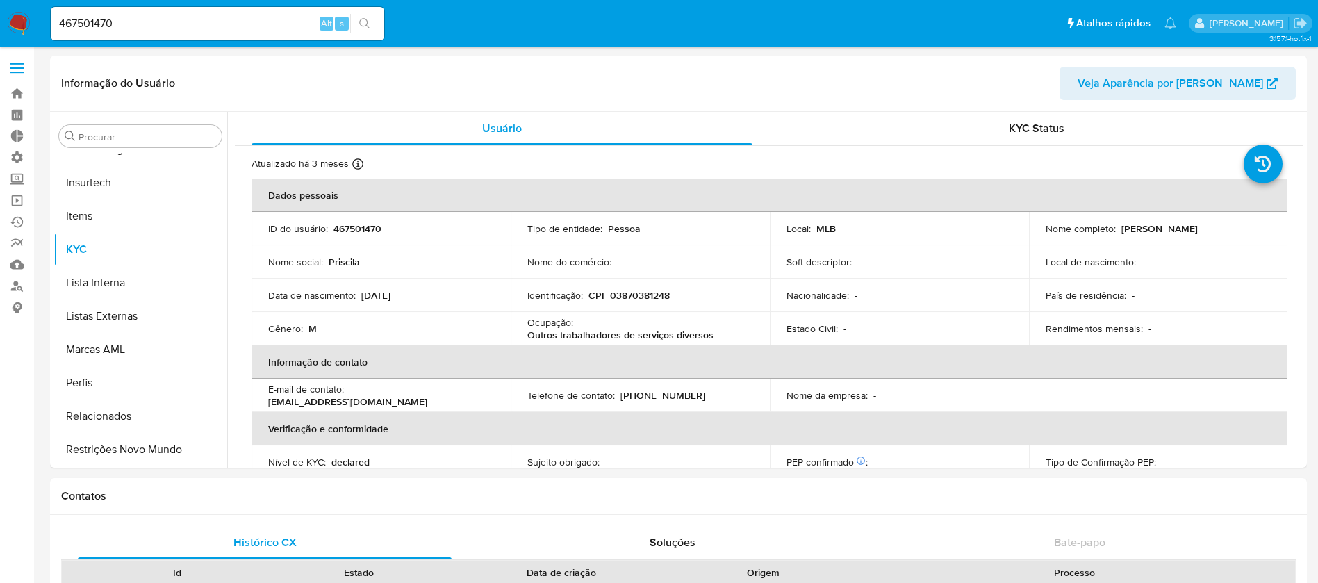
select select "10"
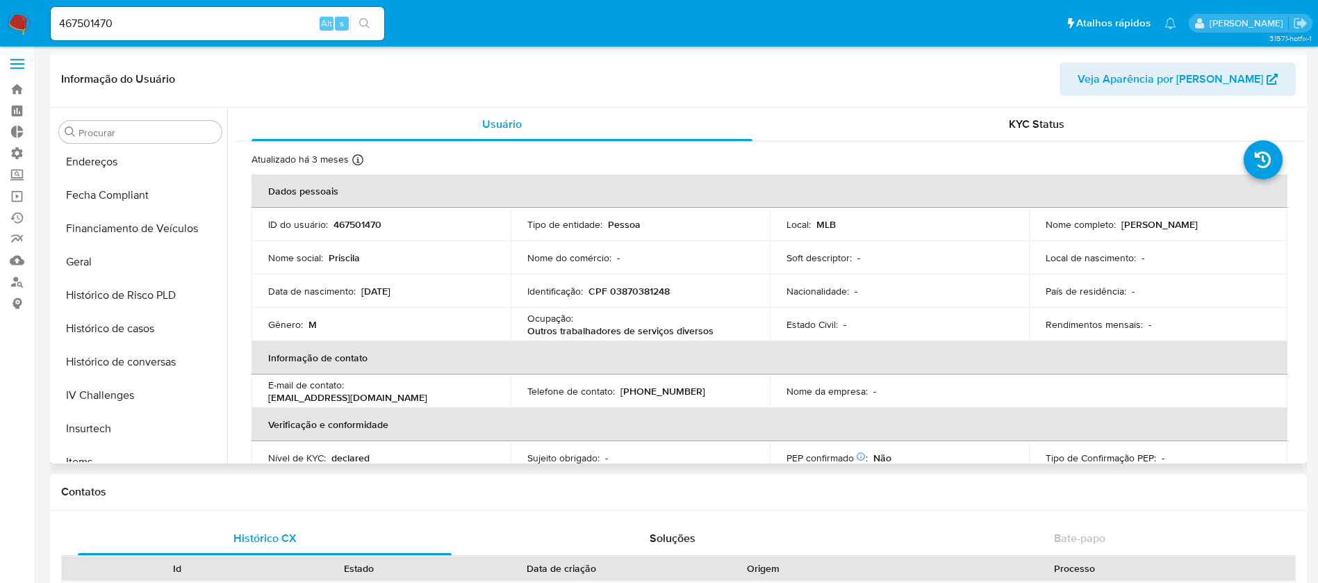
scroll to position [368, 0]
click at [66, 269] on button "Geral" at bounding box center [134, 263] width 163 height 33
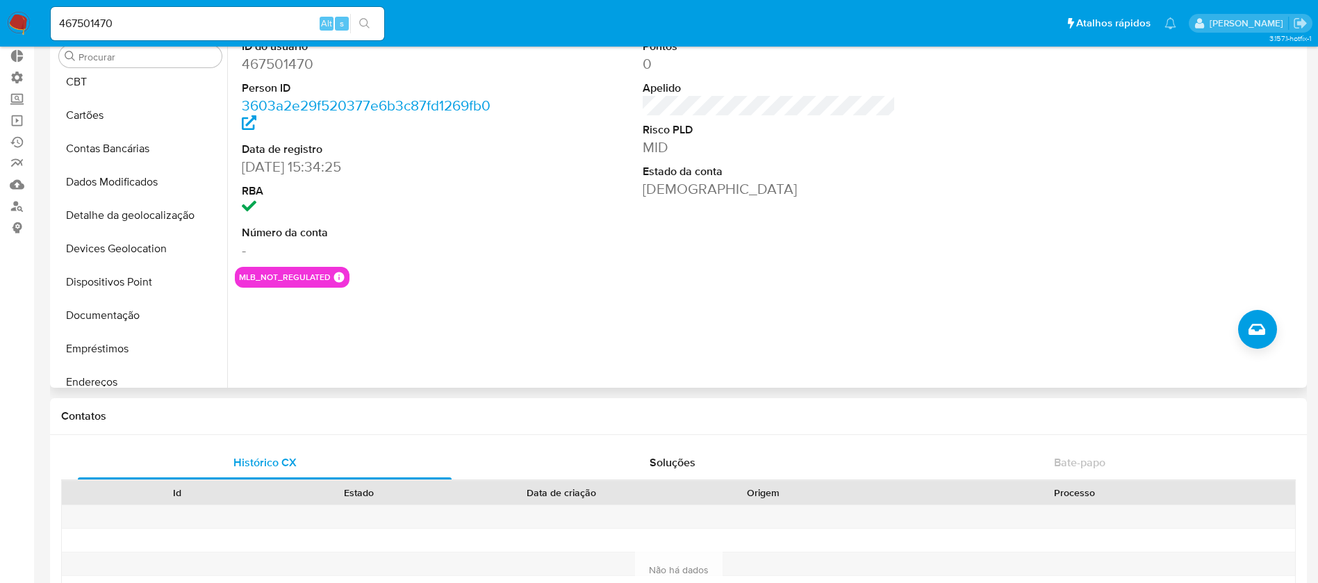
scroll to position [66, 0]
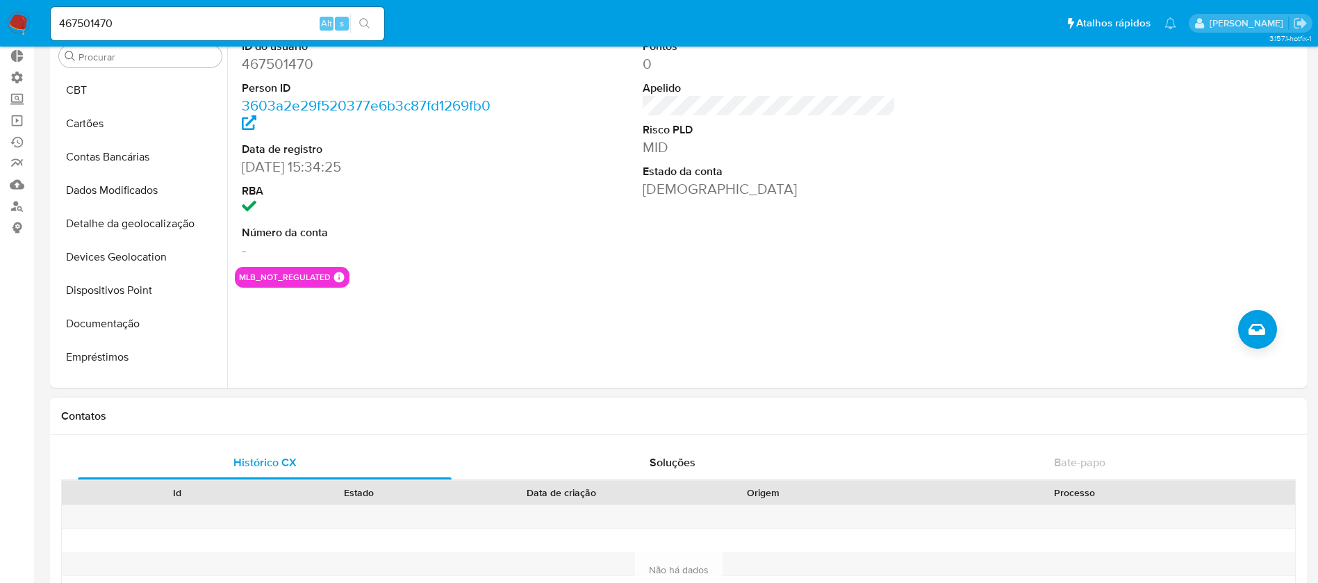
drag, startPoint x: 560, startPoint y: 419, endPoint x: 563, endPoint y: 434, distance: 15.4
drag, startPoint x: 131, startPoint y: 19, endPoint x: 32, endPoint y: 9, distance: 99.9
click at [32, 9] on nav "Pausado Ver notificaciones 467501470 Alt s Atalhos rápidos Presiona las siguien…" at bounding box center [659, 23] width 1318 height 47
paste input "65665853"
type input "656658530"
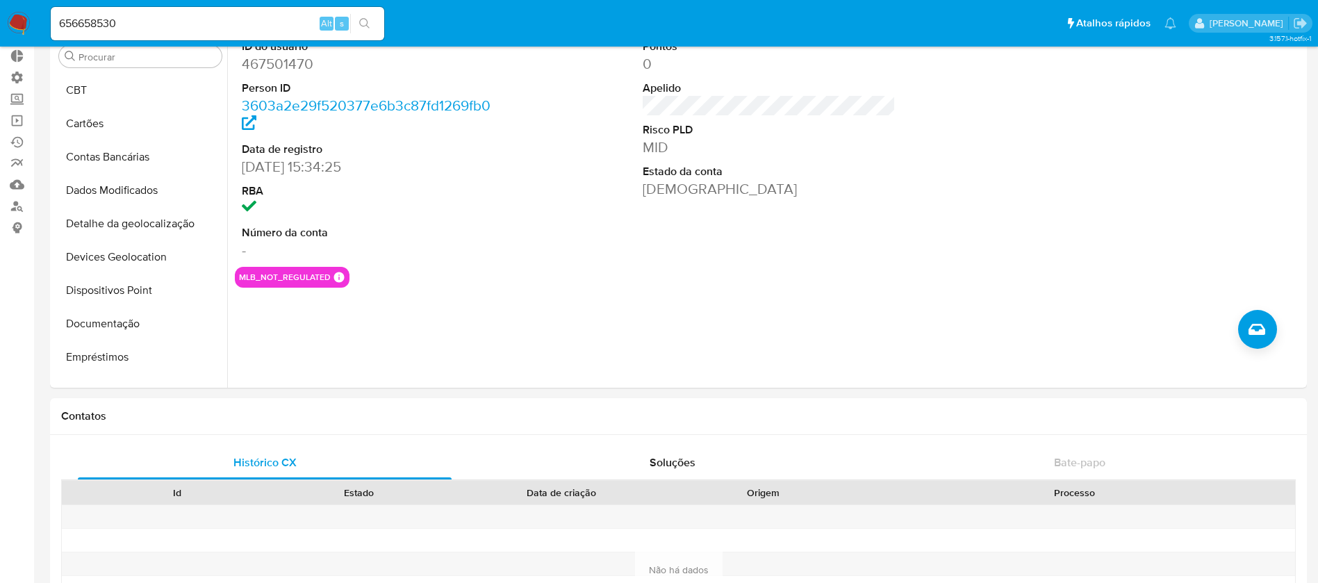
click at [363, 20] on icon "search-icon" at bounding box center [364, 23] width 11 height 11
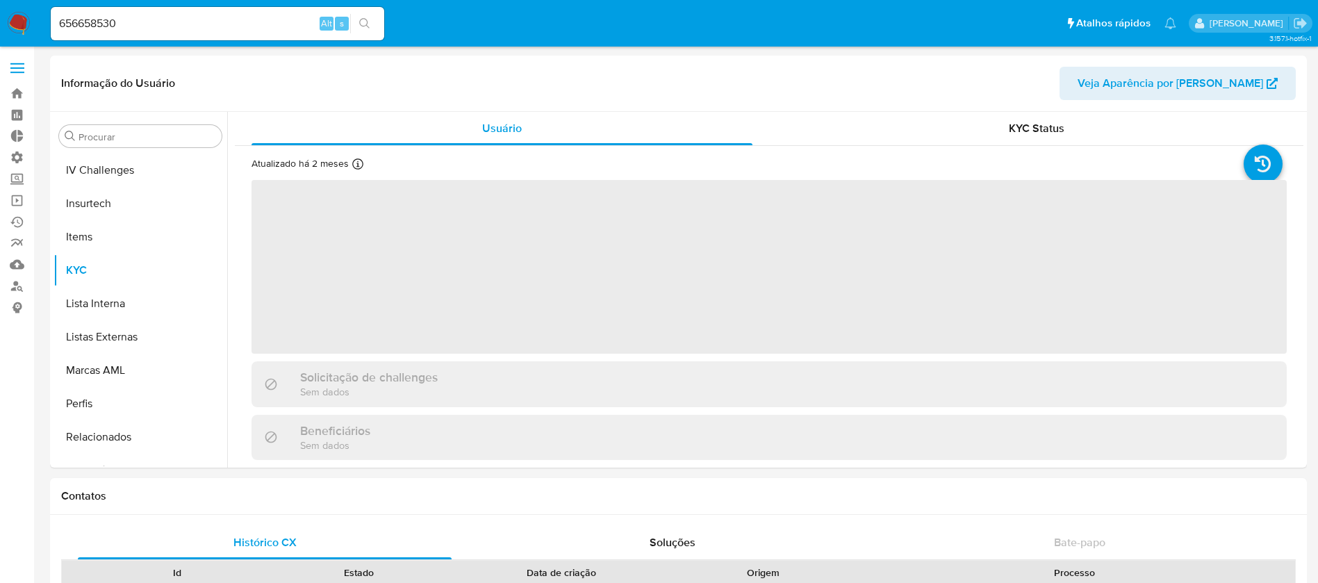
scroll to position [620, 0]
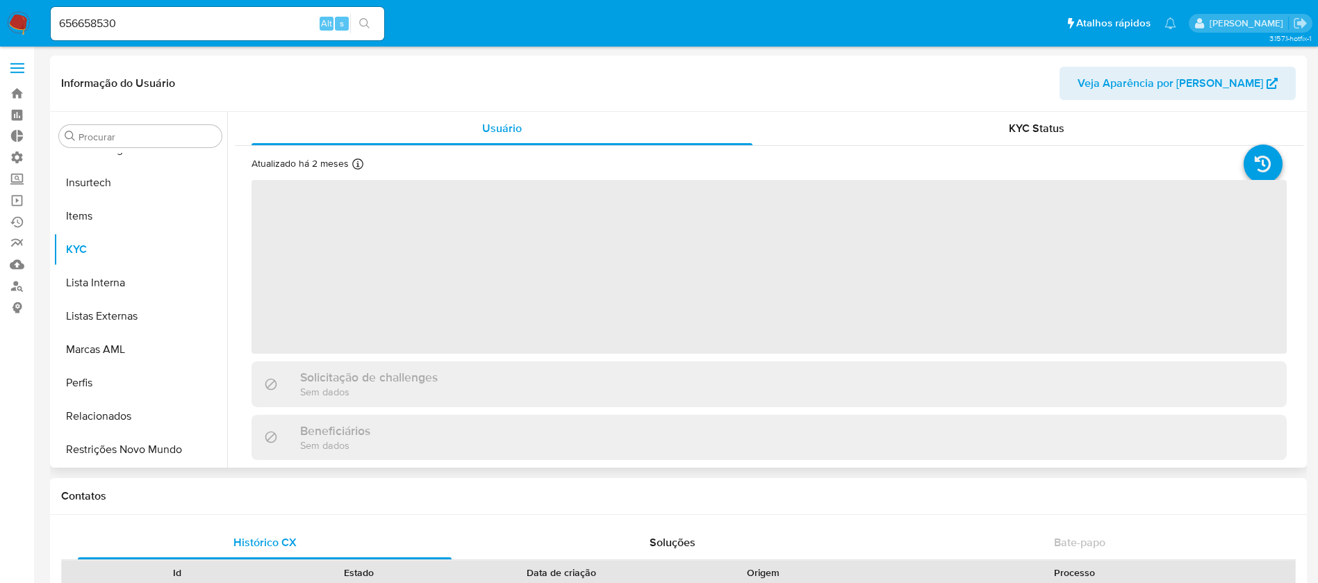
select select "10"
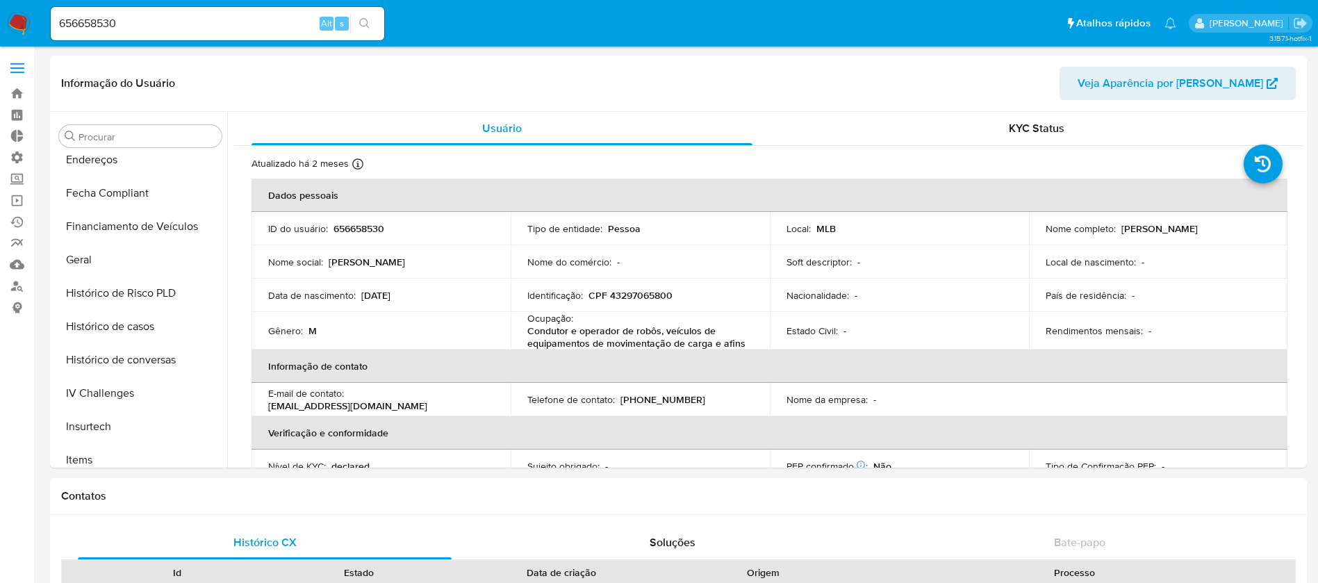
scroll to position [374, 0]
click at [114, 265] on button "Geral" at bounding box center [134, 261] width 163 height 33
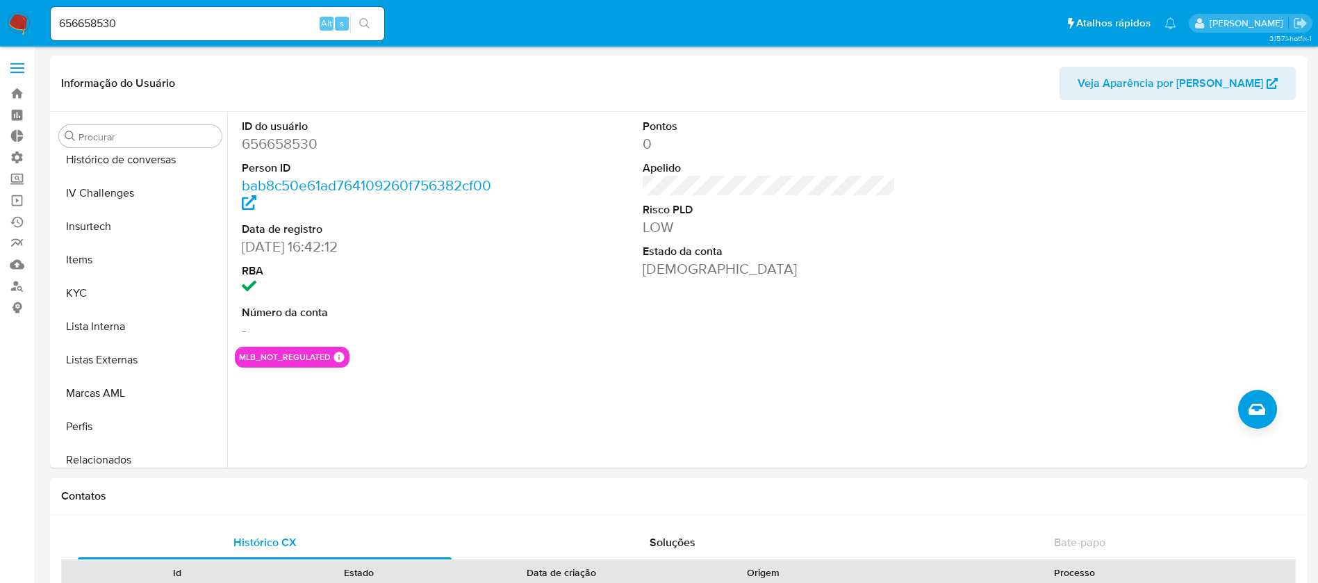
scroll to position [620, 0]
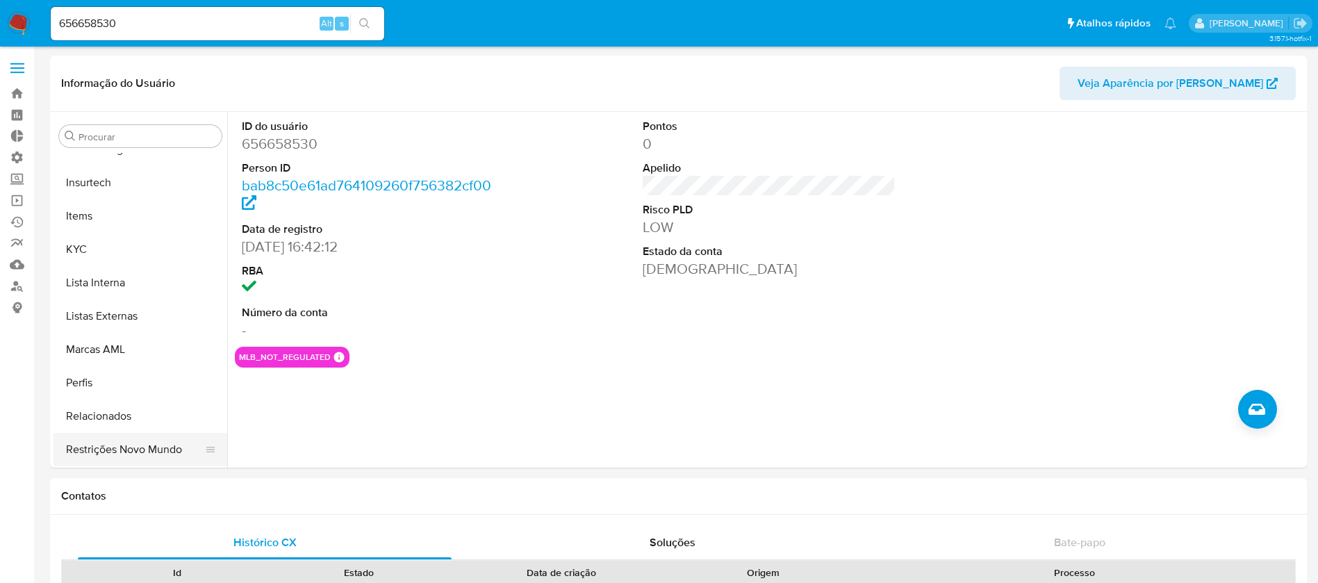
click at [157, 443] on button "Restrições Novo Mundo" at bounding box center [134, 449] width 163 height 33
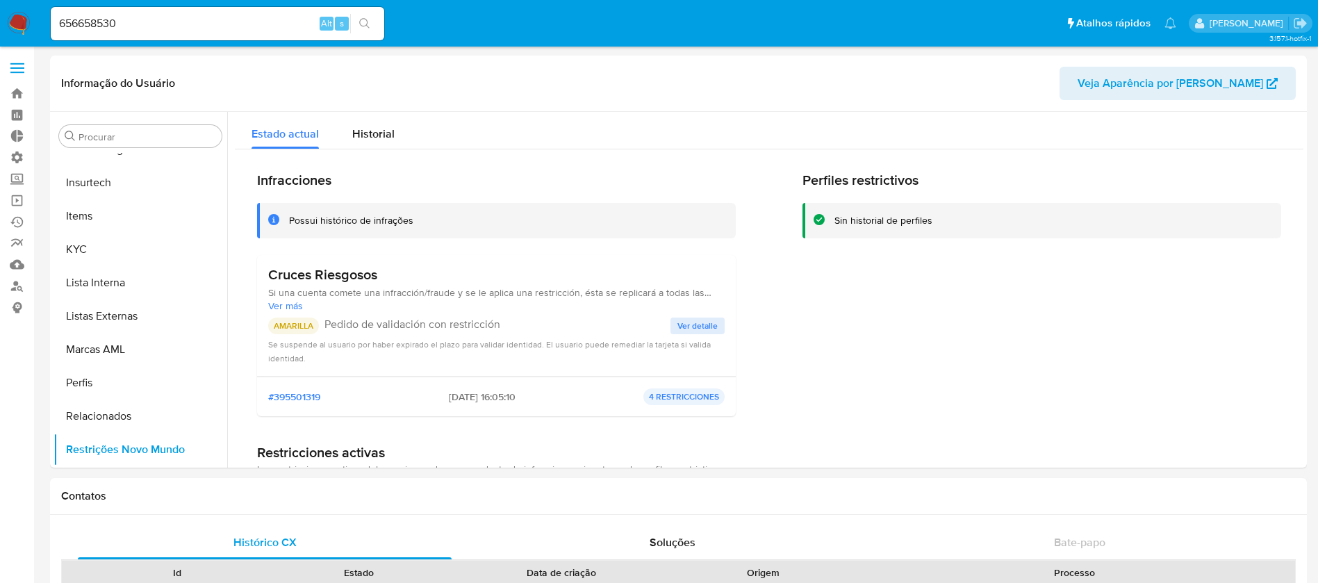
click at [712, 322] on span "Ver detalle" at bounding box center [697, 326] width 40 height 14
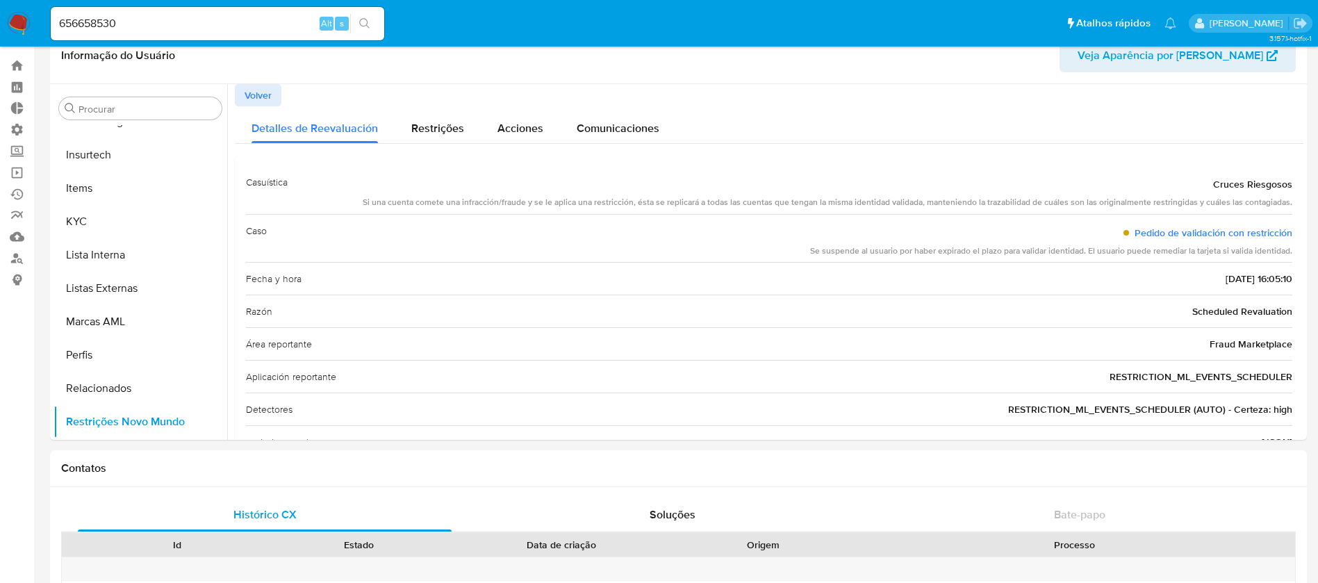
scroll to position [31, 0]
drag, startPoint x: 133, startPoint y: 21, endPoint x: 19, endPoint y: 4, distance: 115.1
click at [19, 4] on nav "Pausado Ver notificaciones 656658530 Alt s Atalhos rápidos Presiona las siguien…" at bounding box center [659, 23] width 1318 height 47
paste input "427222442"
type input "427222442"
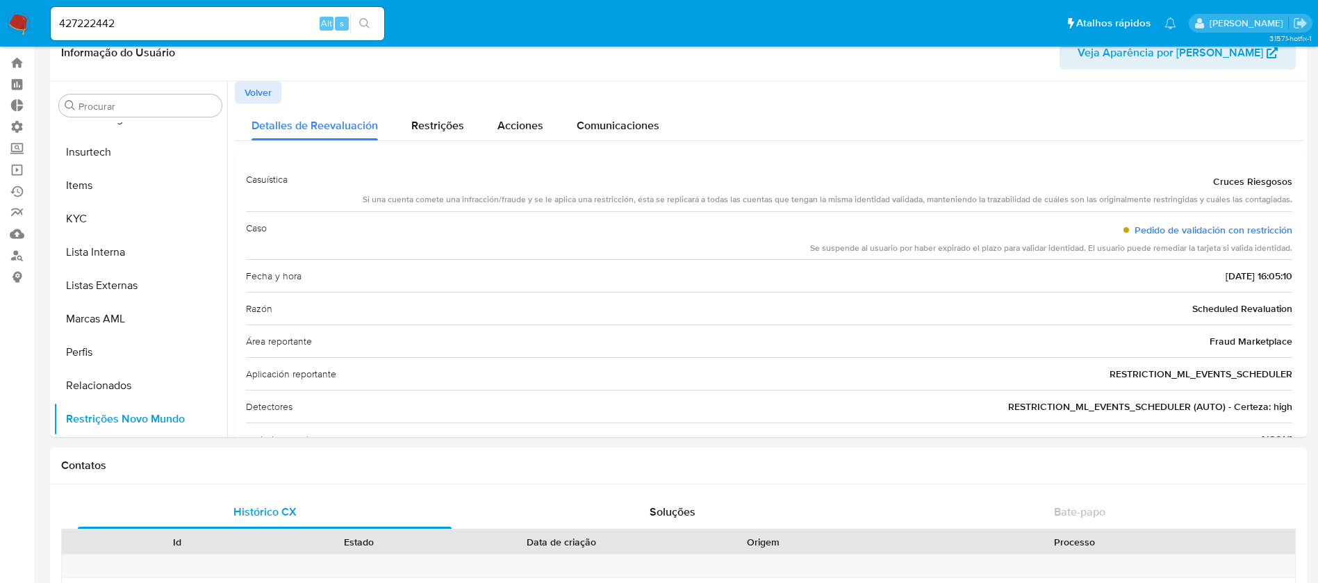
click at [366, 20] on icon "search-icon" at bounding box center [364, 23] width 11 height 11
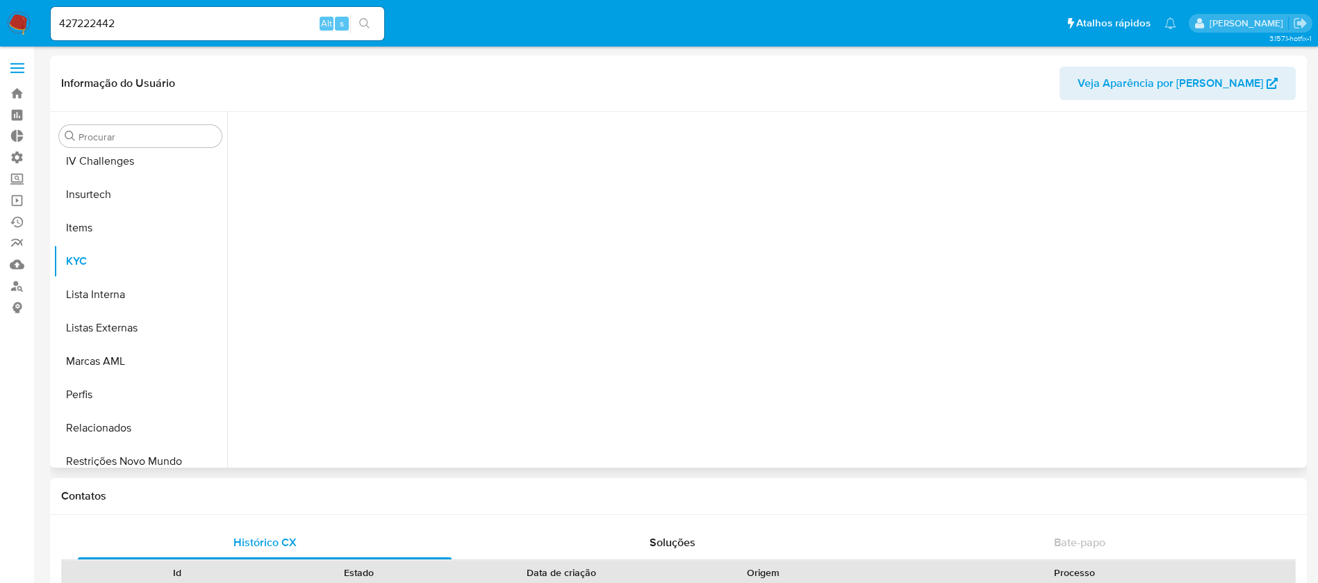
scroll to position [620, 0]
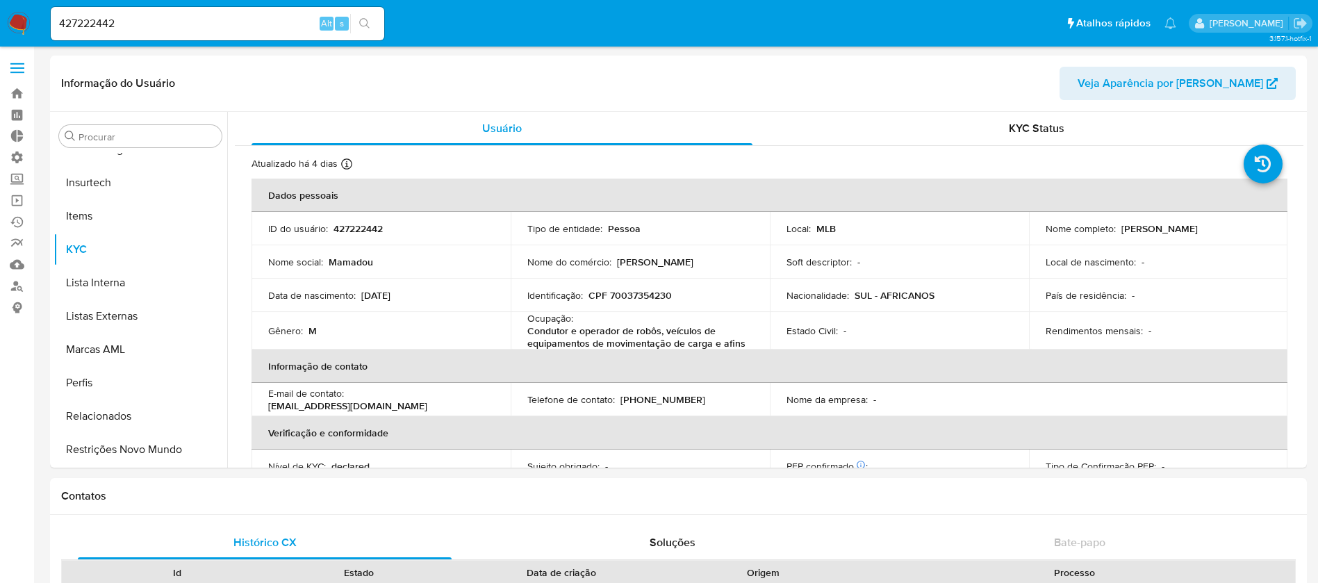
select select "10"
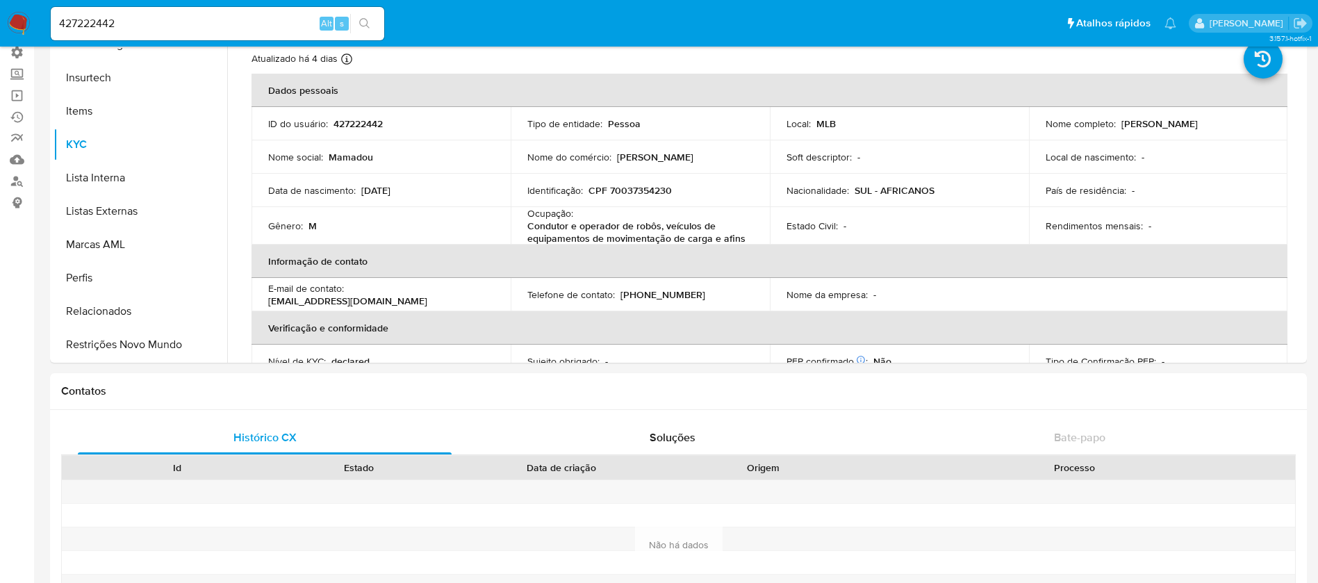
scroll to position [87, 0]
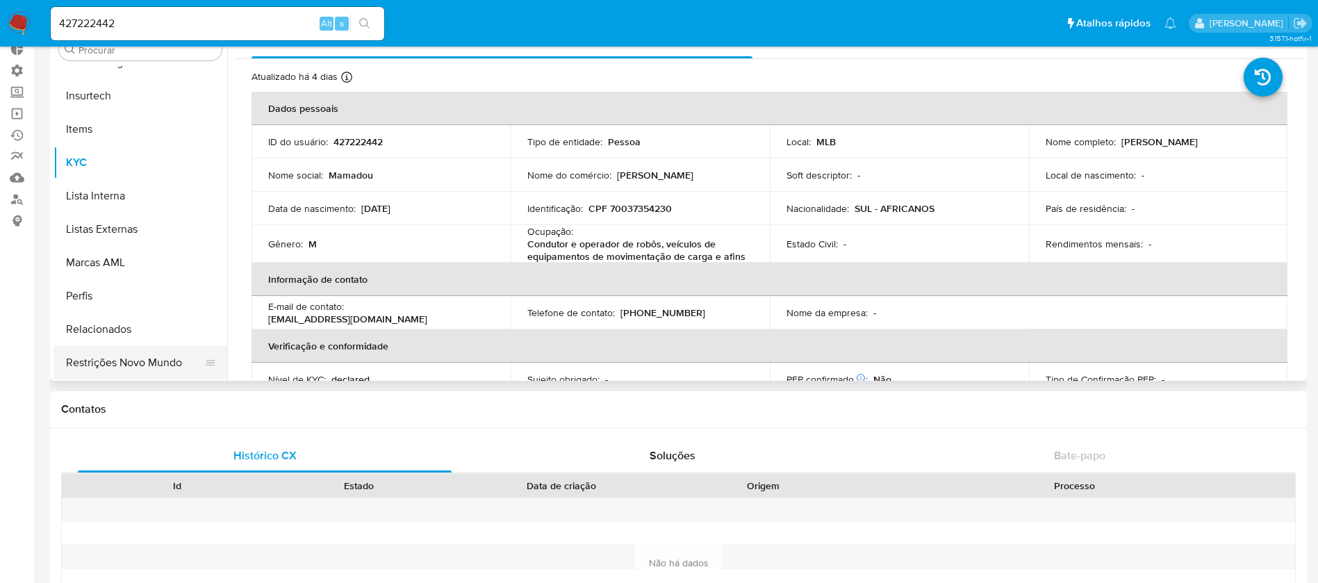
click at [156, 360] on button "Restrições Novo Mundo" at bounding box center [134, 362] width 163 height 33
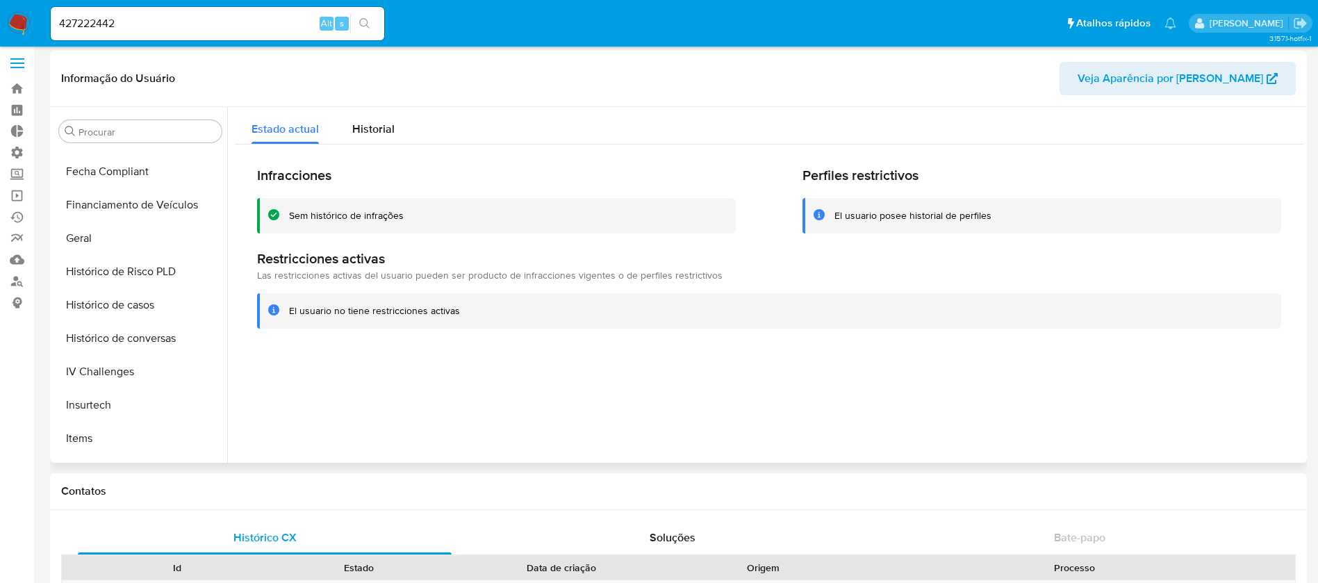
scroll to position [392, 0]
click at [63, 244] on button "Geral" at bounding box center [134, 238] width 163 height 33
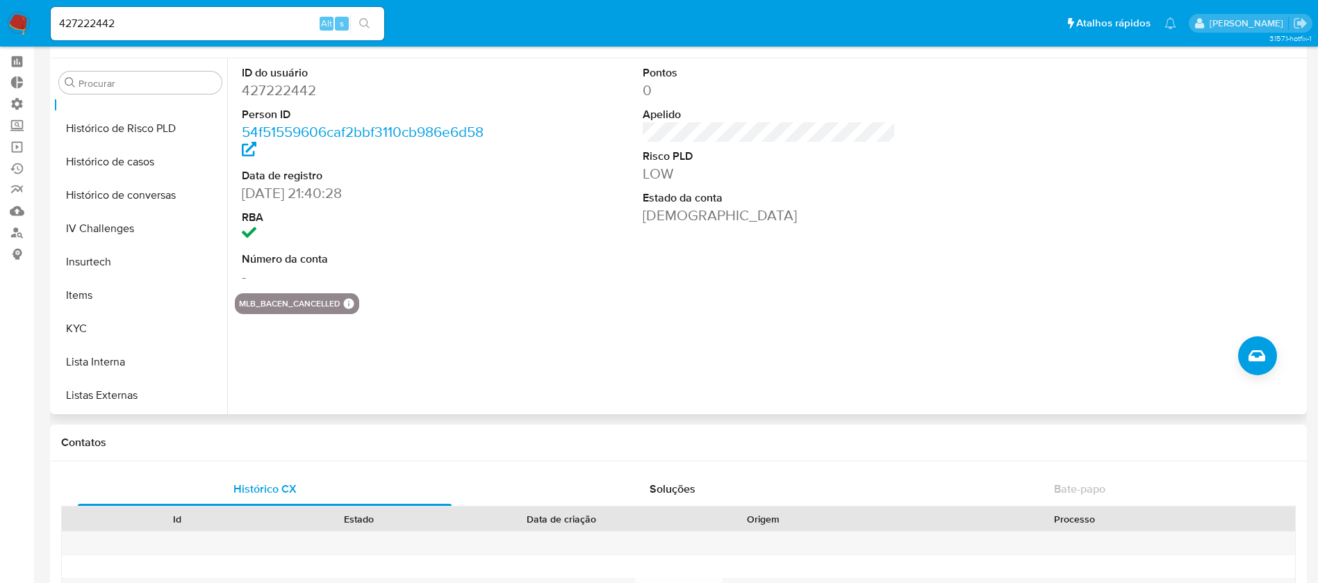
scroll to position [494, 0]
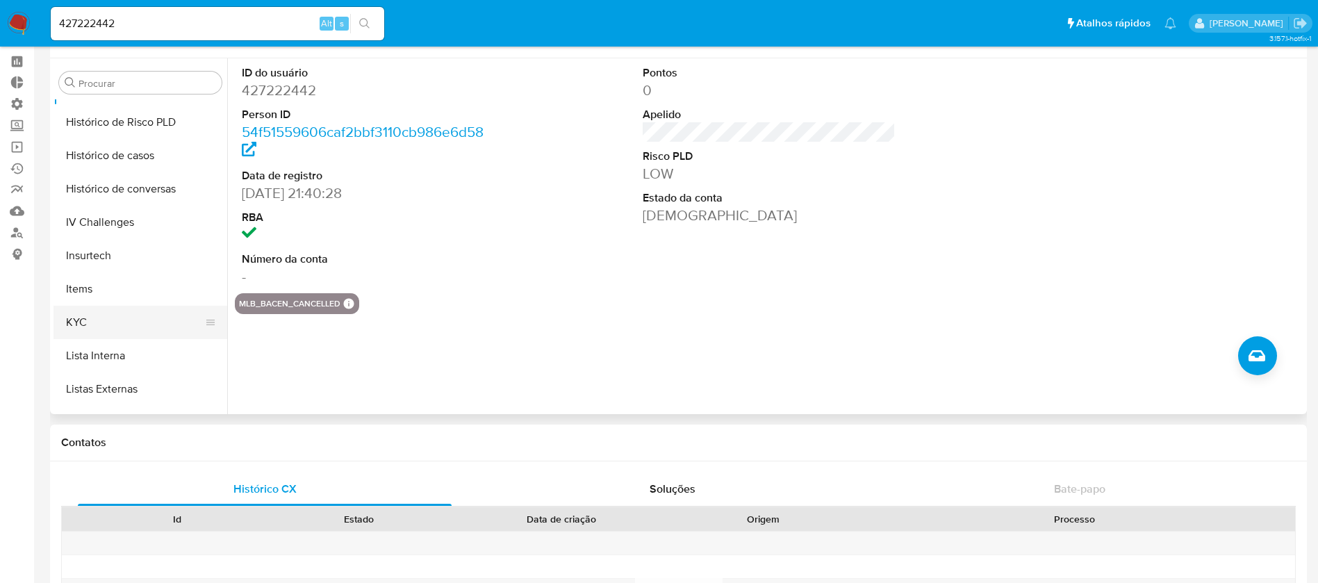
click at [122, 315] on button "KYC" at bounding box center [134, 322] width 163 height 33
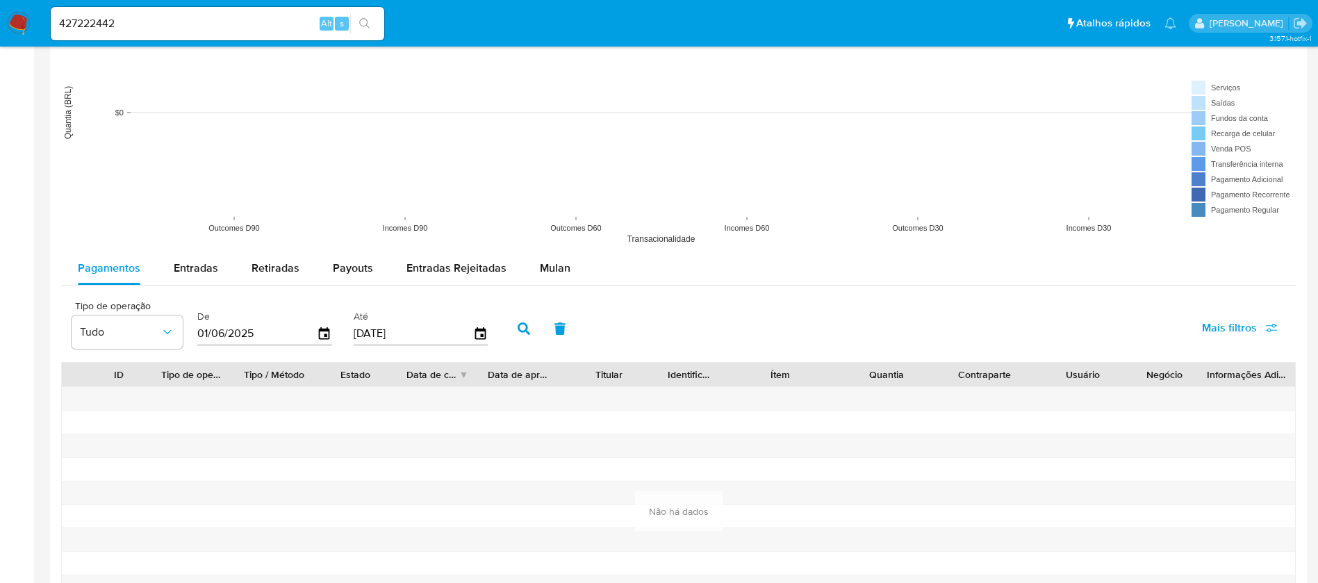
scroll to position [1093, 0]
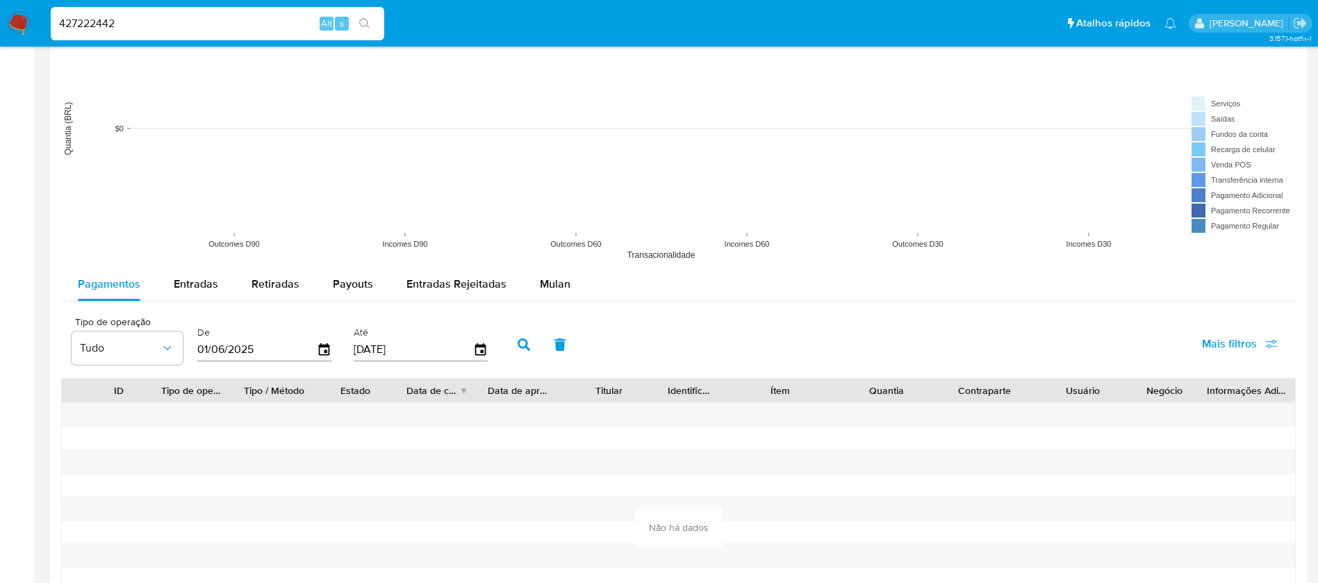
drag, startPoint x: 140, startPoint y: 28, endPoint x: 0, endPoint y: -8, distance: 144.2
paste input "2121310391"
type input "2121310391"
click at [360, 21] on icon "search-icon" at bounding box center [364, 23] width 10 height 10
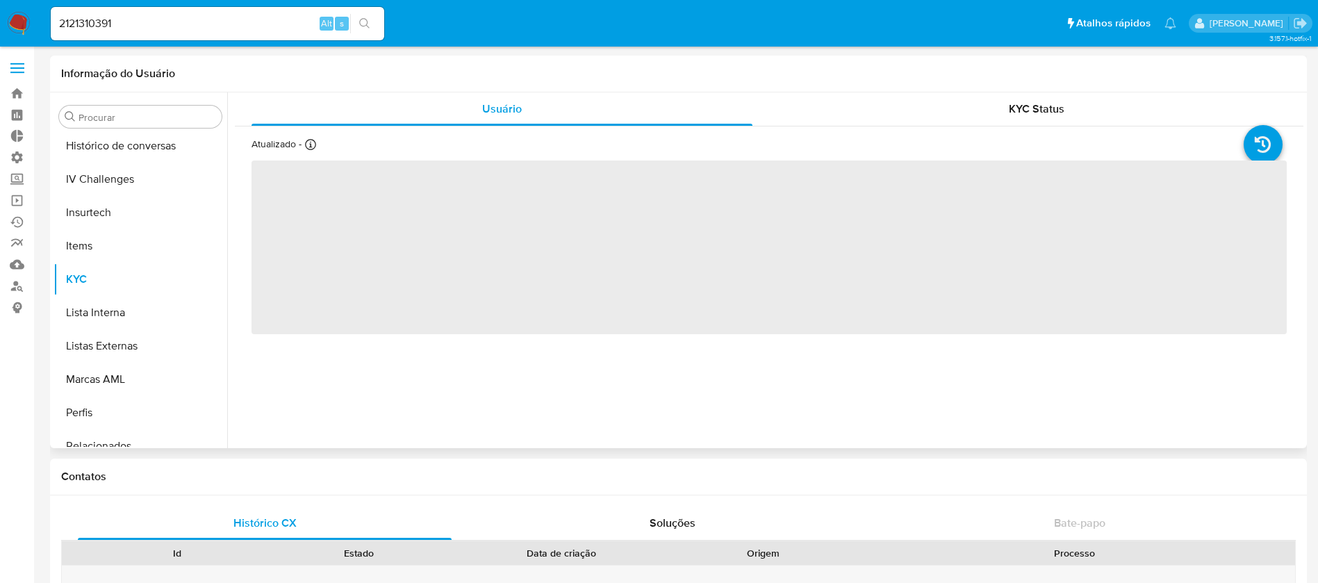
scroll to position [620, 0]
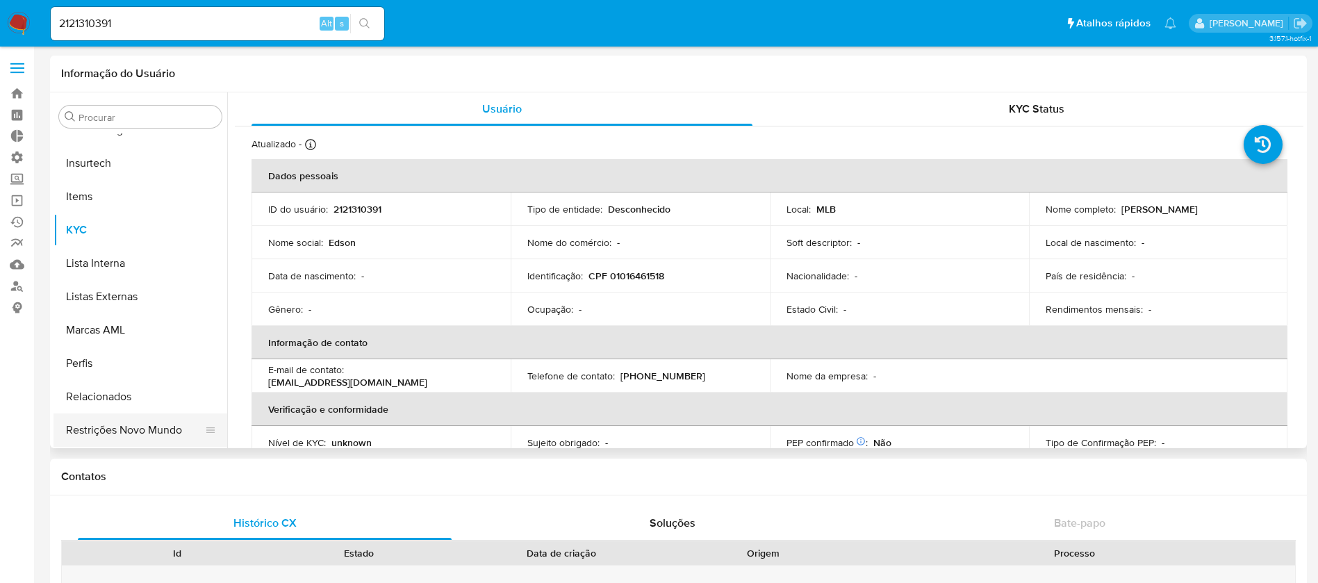
click at [153, 422] on button "Restrições Novo Mundo" at bounding box center [134, 429] width 163 height 33
select select "10"
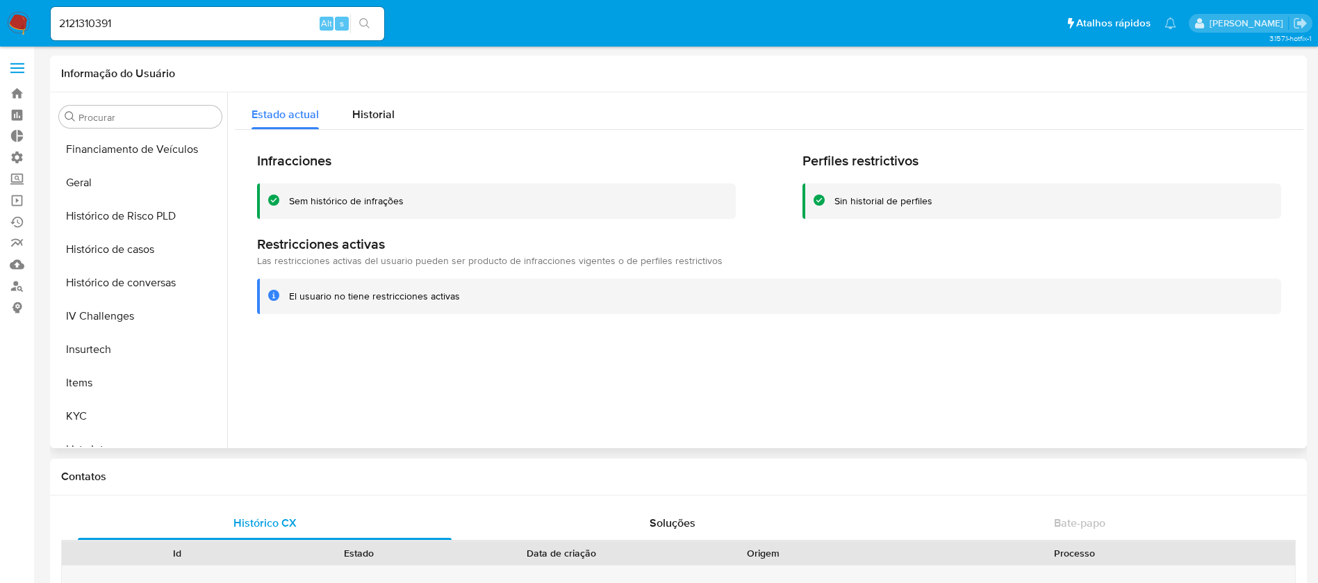
scroll to position [431, 0]
click at [101, 189] on button "Geral" at bounding box center [134, 185] width 163 height 33
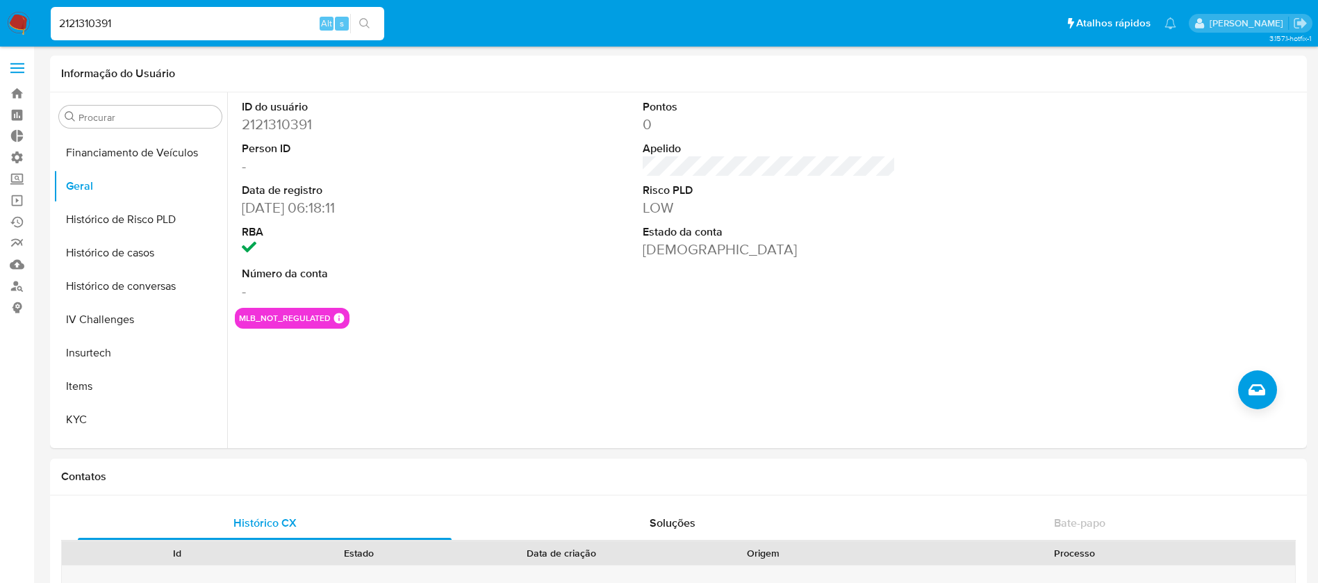
drag, startPoint x: 138, startPoint y: 24, endPoint x: 6, endPoint y: 2, distance: 133.0
click at [6, 2] on nav "Pausado Ver notificaciones 2121310391 Alt s Atalhos rápidos Presiona las siguie…" at bounding box center [659, 23] width 1318 height 47
paste input "61362590"
type input "2161362590"
click at [369, 29] on button "search-icon" at bounding box center [364, 23] width 28 height 19
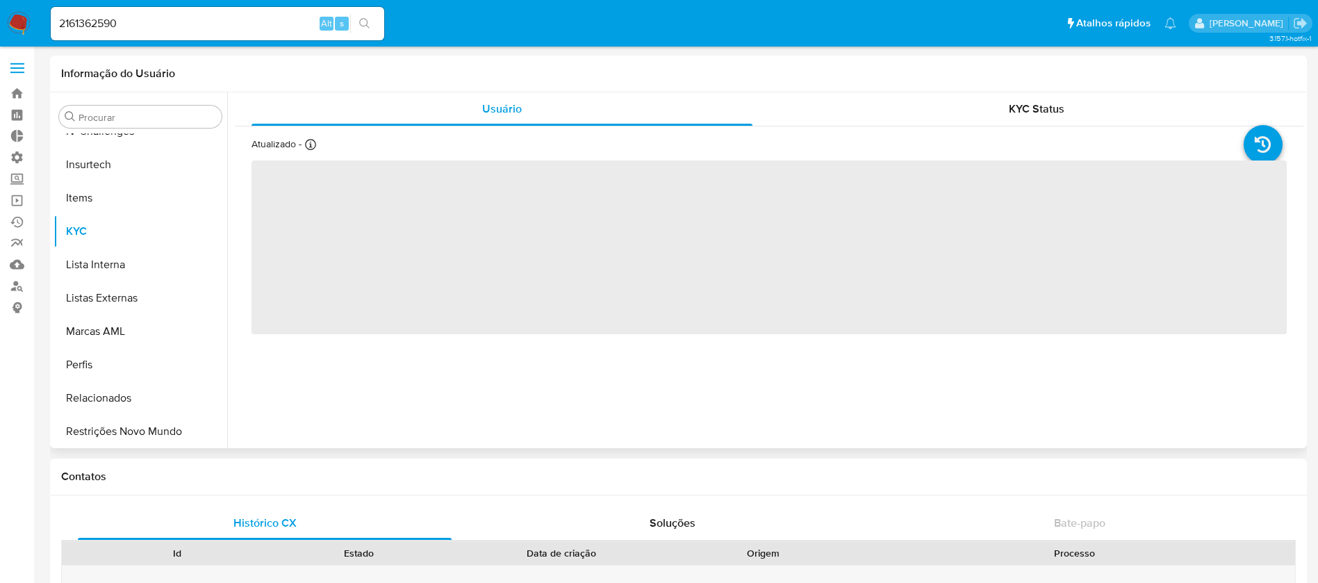
scroll to position [620, 0]
select select "10"
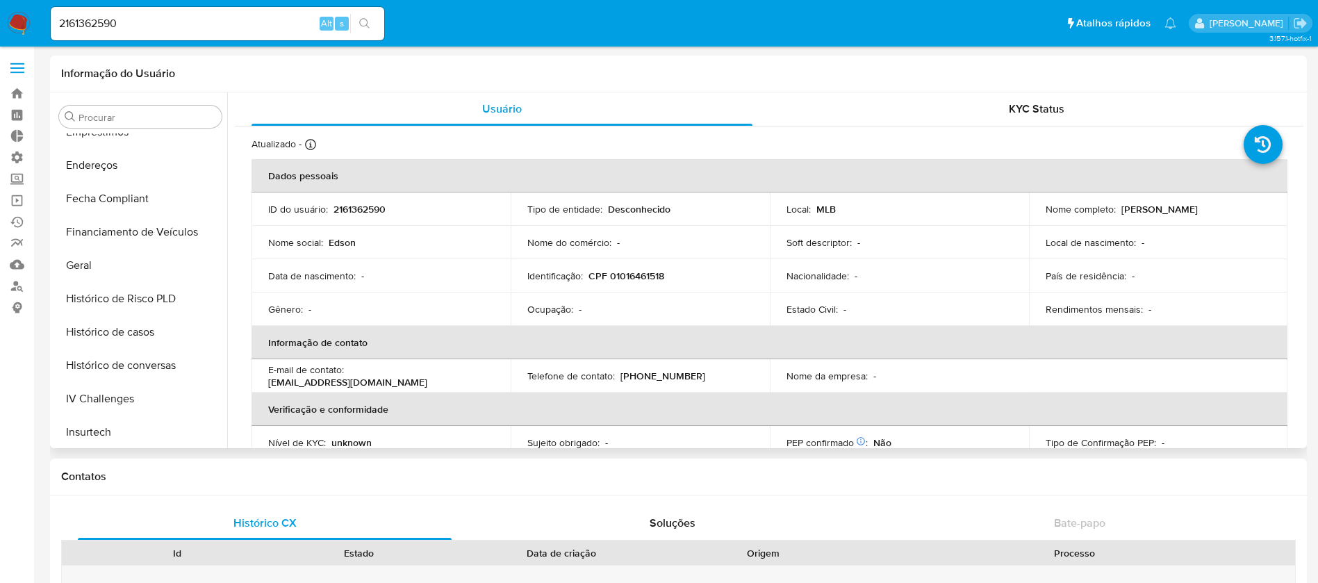
scroll to position [354, 0]
click at [108, 260] on button "Geral" at bounding box center [134, 263] width 163 height 33
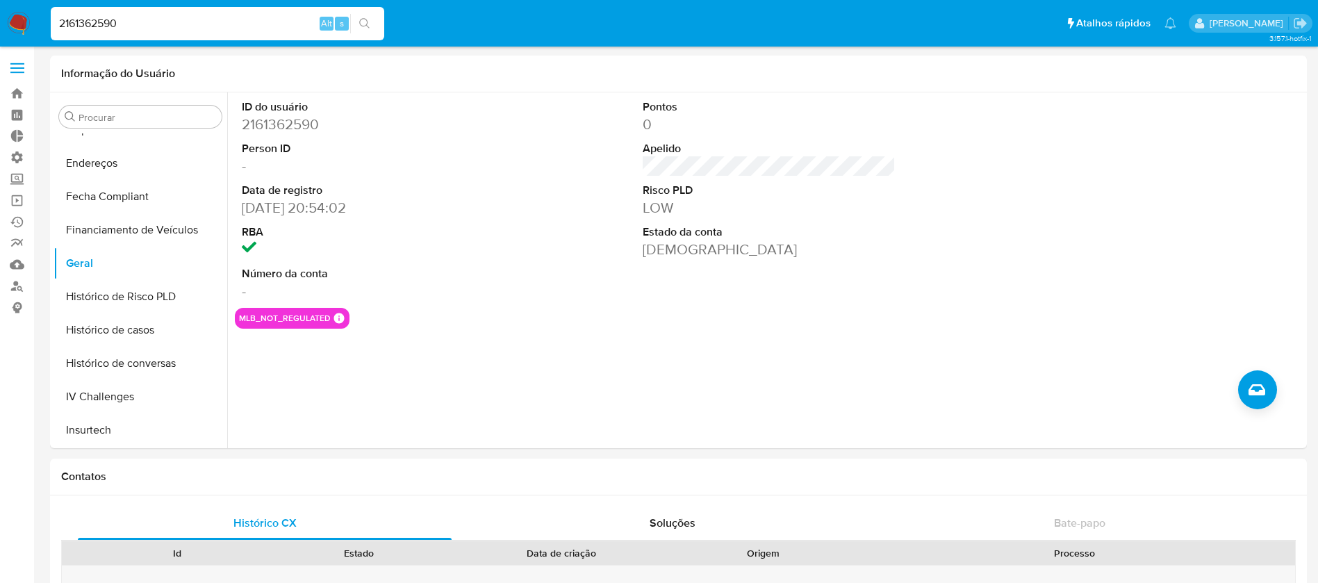
drag, startPoint x: 138, startPoint y: 25, endPoint x: 0, endPoint y: -10, distance: 142.7
paste input "227306558"
type input "2227306558"
click at [367, 23] on icon "search-icon" at bounding box center [364, 23] width 10 height 10
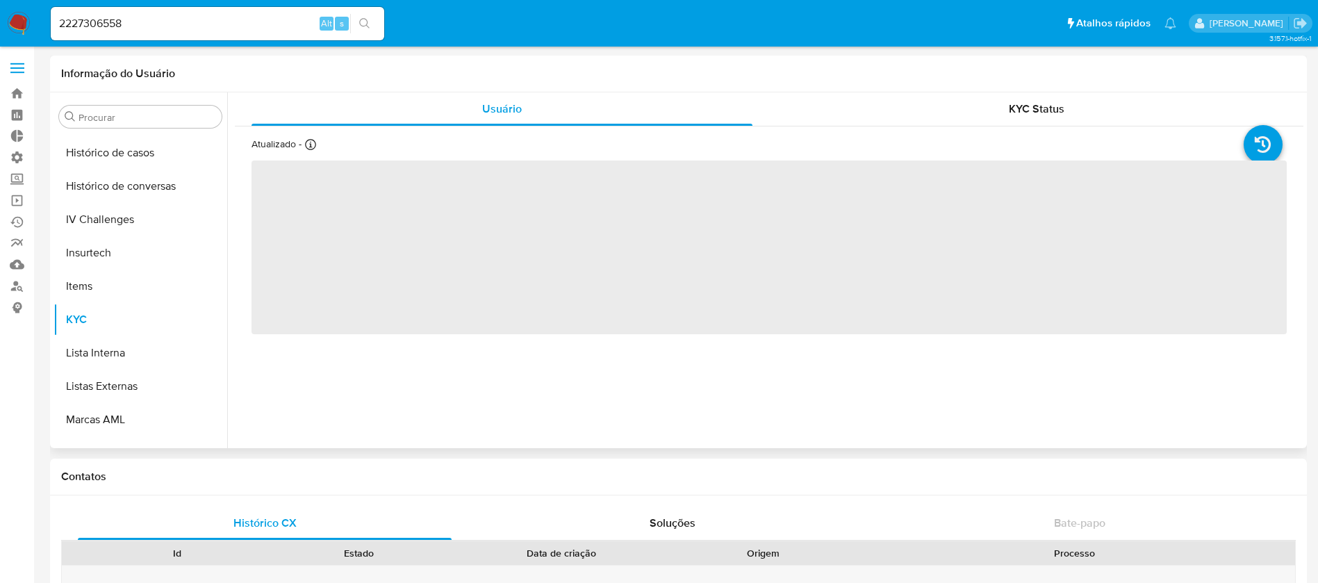
scroll to position [620, 0]
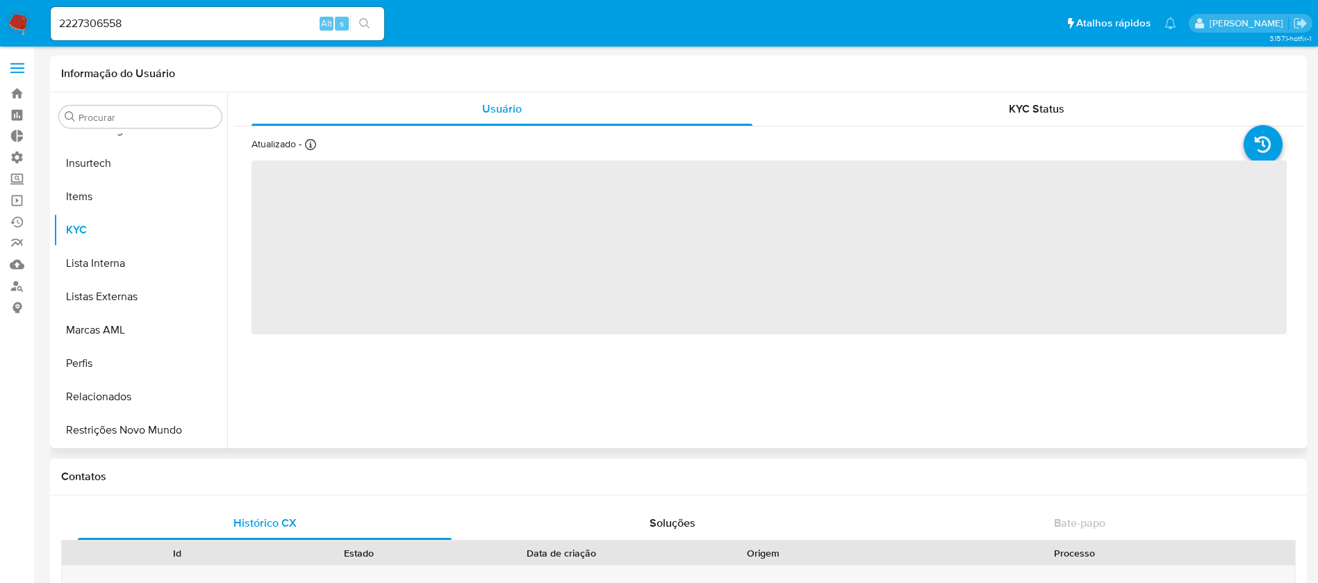
select select "10"
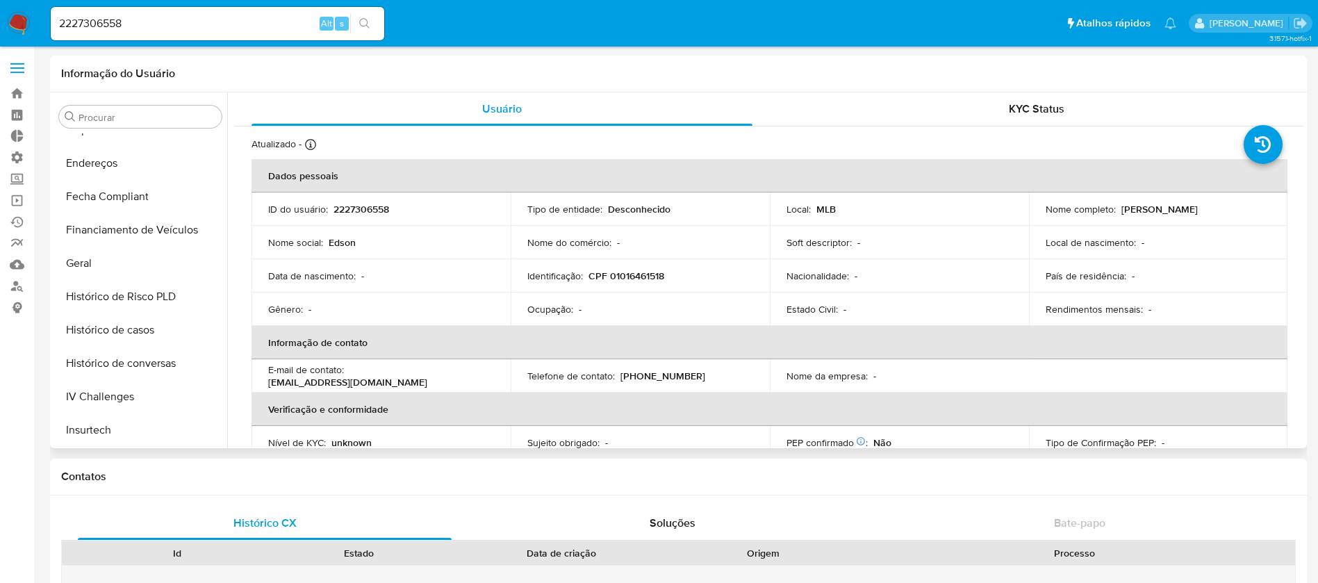
scroll to position [362, 0]
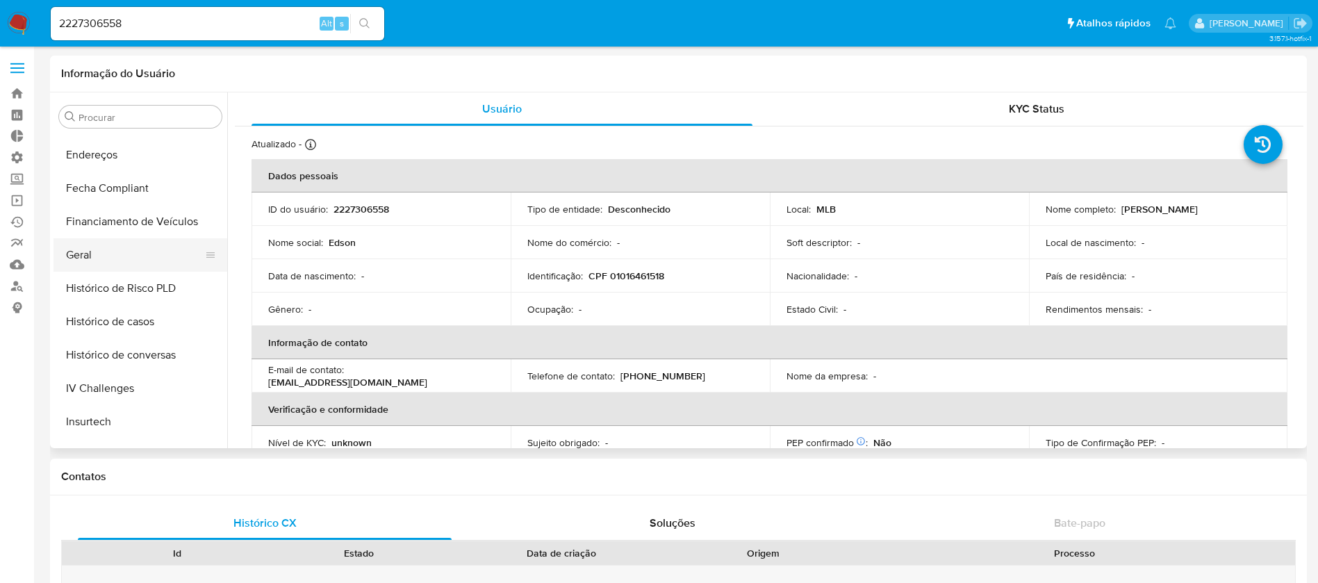
click at [111, 258] on button "Geral" at bounding box center [134, 254] width 163 height 33
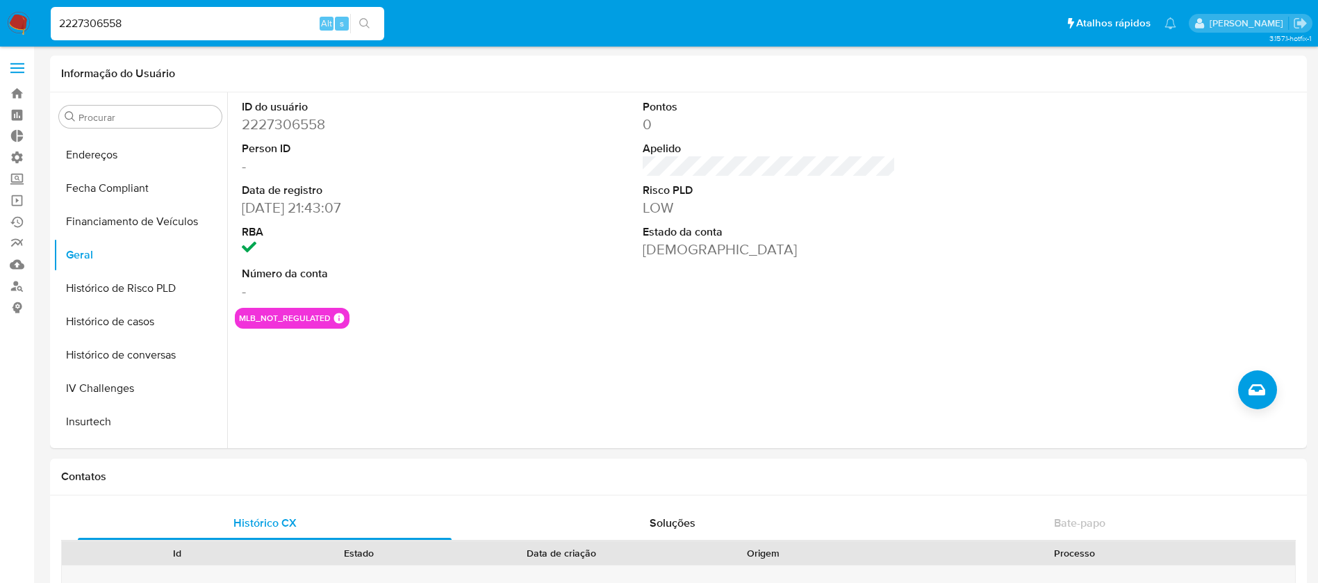
drag, startPoint x: 158, startPoint y: 24, endPoint x: 18, endPoint y: 6, distance: 140.9
click at [18, 6] on nav "Pausado Ver notificaciones 2227306558 Alt s Atalhos rápidos Presiona las siguie…" at bounding box center [659, 23] width 1318 height 47
paste input "161377910"
type input "2161377910"
click at [362, 31] on button "search-icon" at bounding box center [364, 23] width 28 height 19
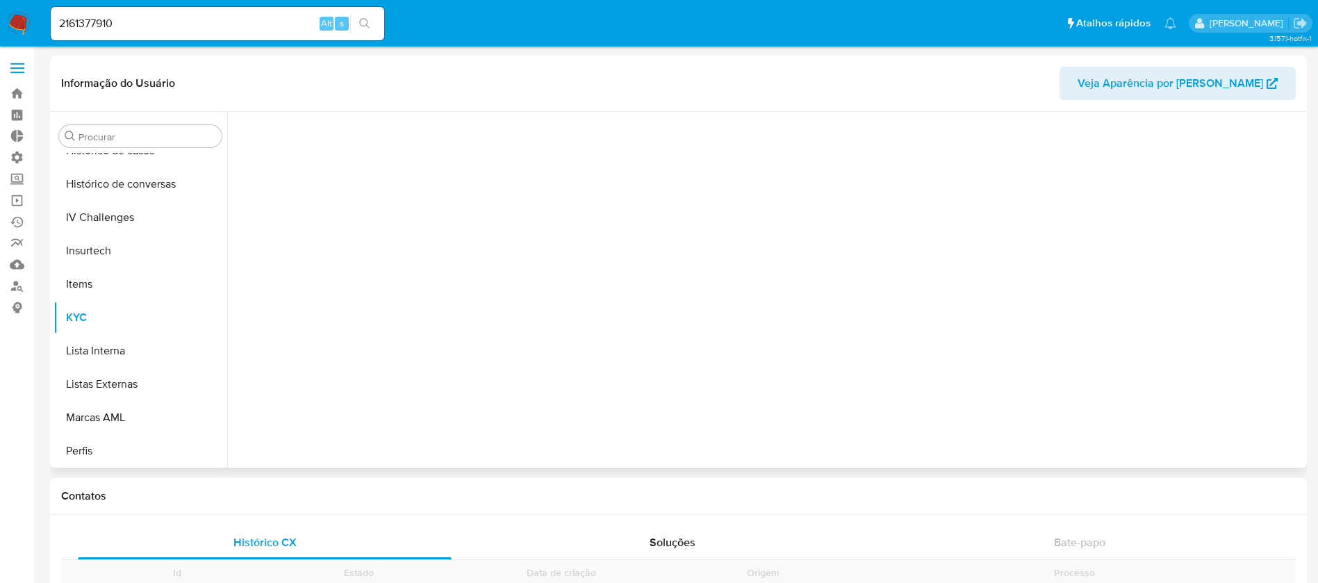
scroll to position [620, 0]
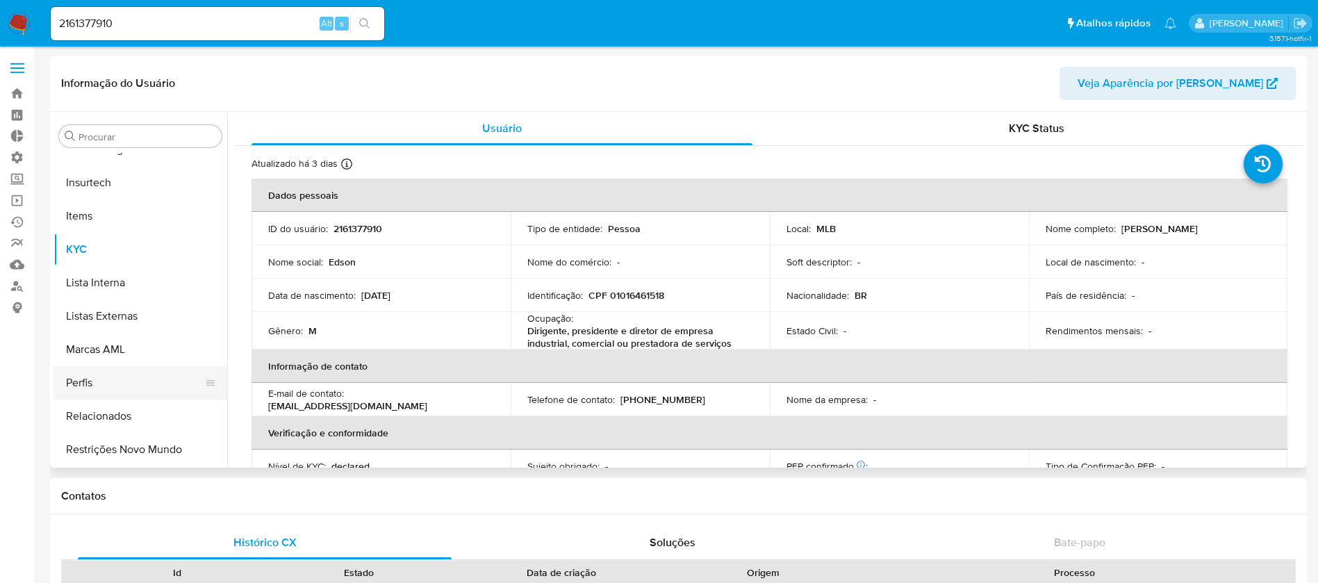
select select "10"
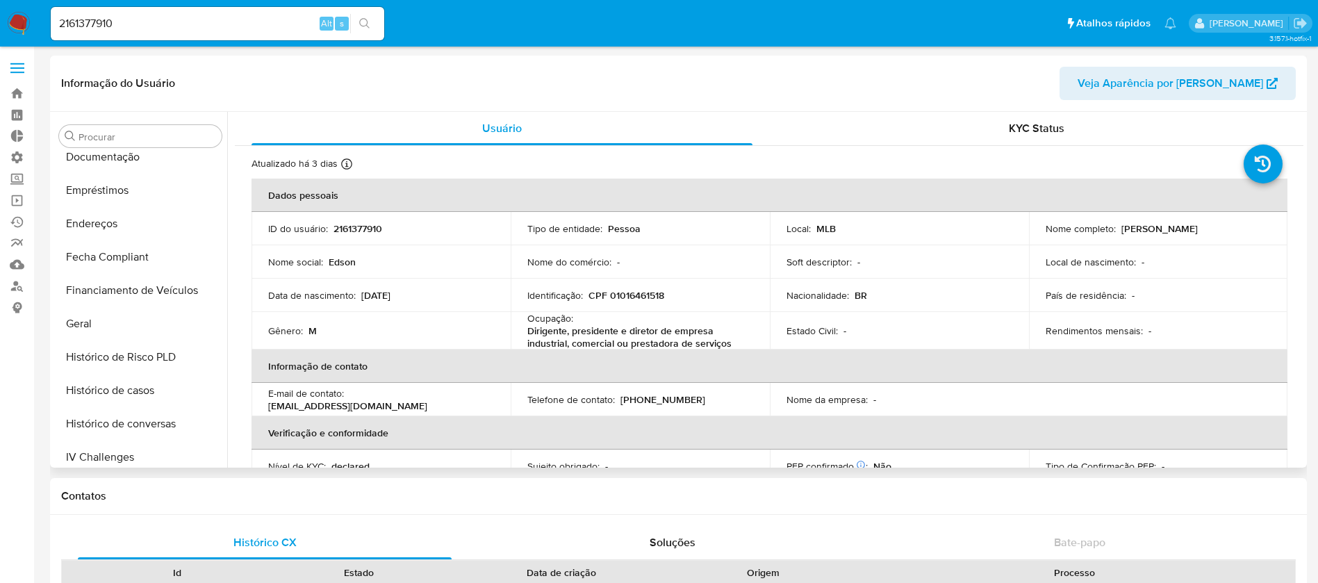
scroll to position [318, 0]
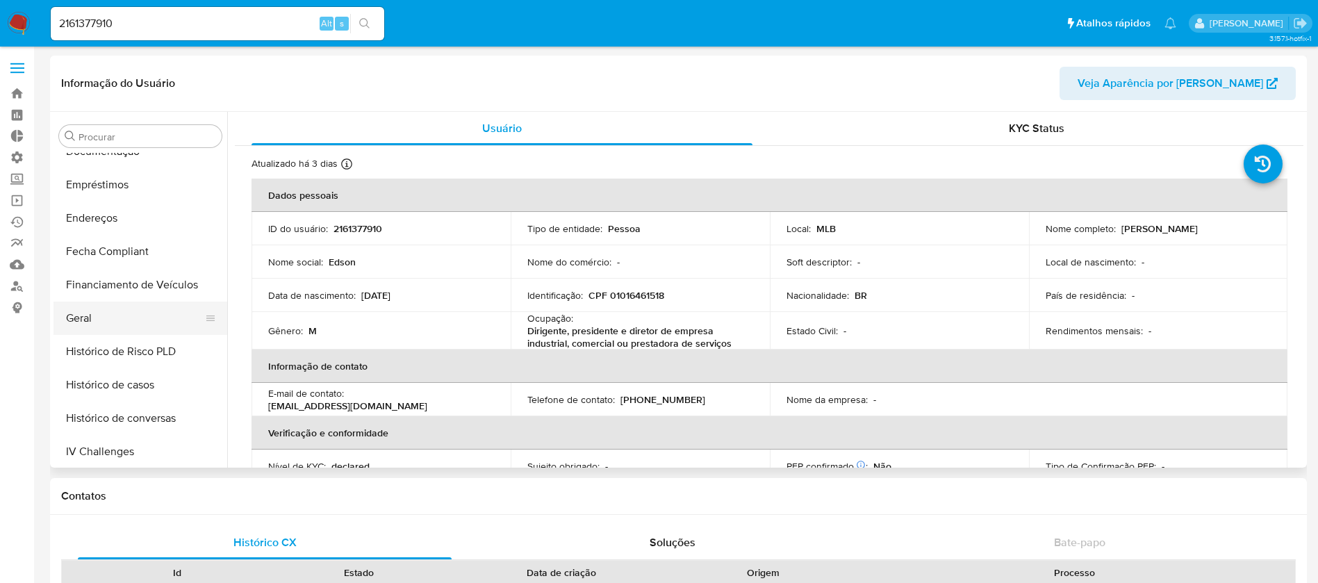
click at [106, 320] on button "Geral" at bounding box center [134, 317] width 163 height 33
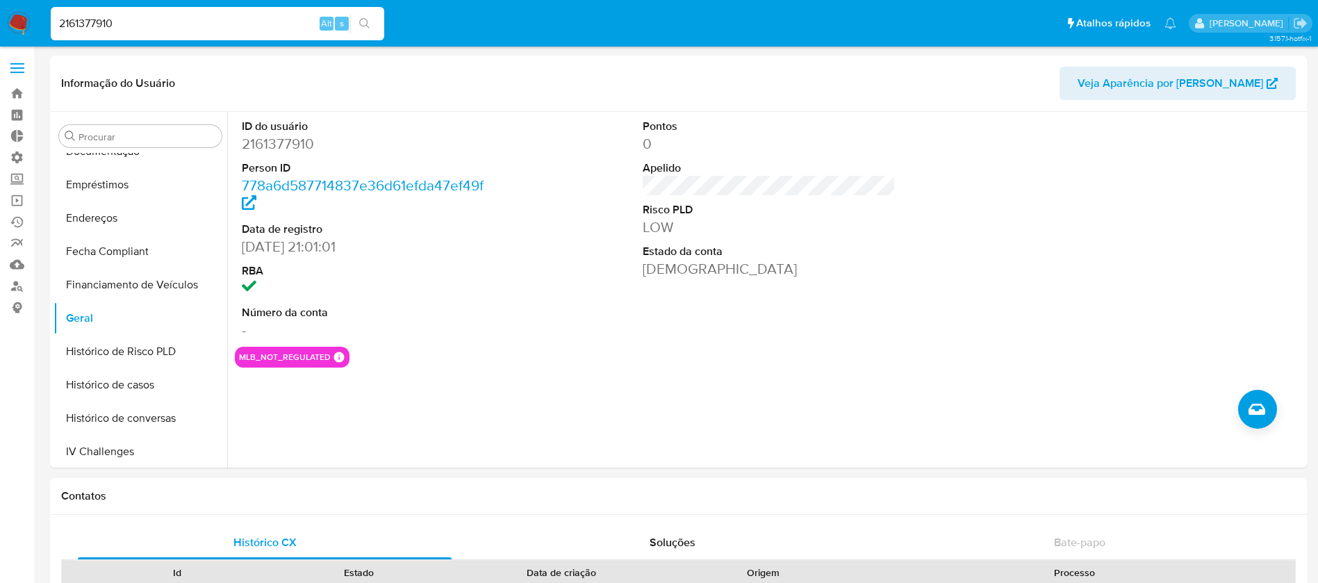
drag, startPoint x: 138, startPoint y: 30, endPoint x: 32, endPoint y: -8, distance: 112.9
paste input "638187"
type input "2166381870"
click at [358, 17] on button "search-icon" at bounding box center [364, 23] width 28 height 19
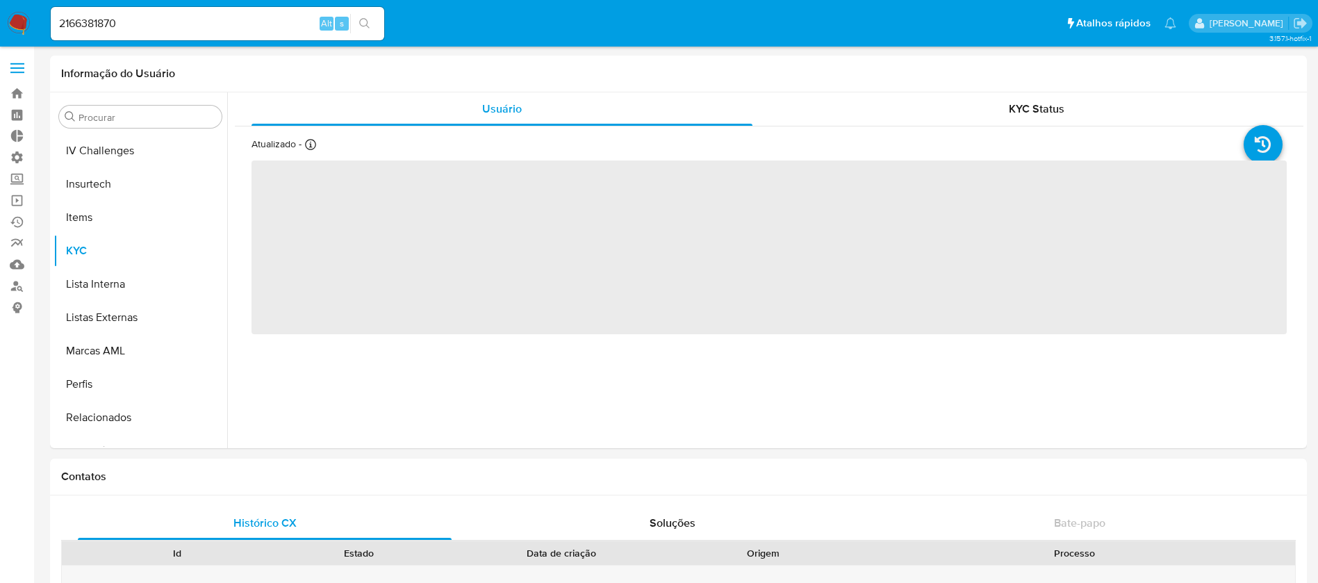
scroll to position [620, 0]
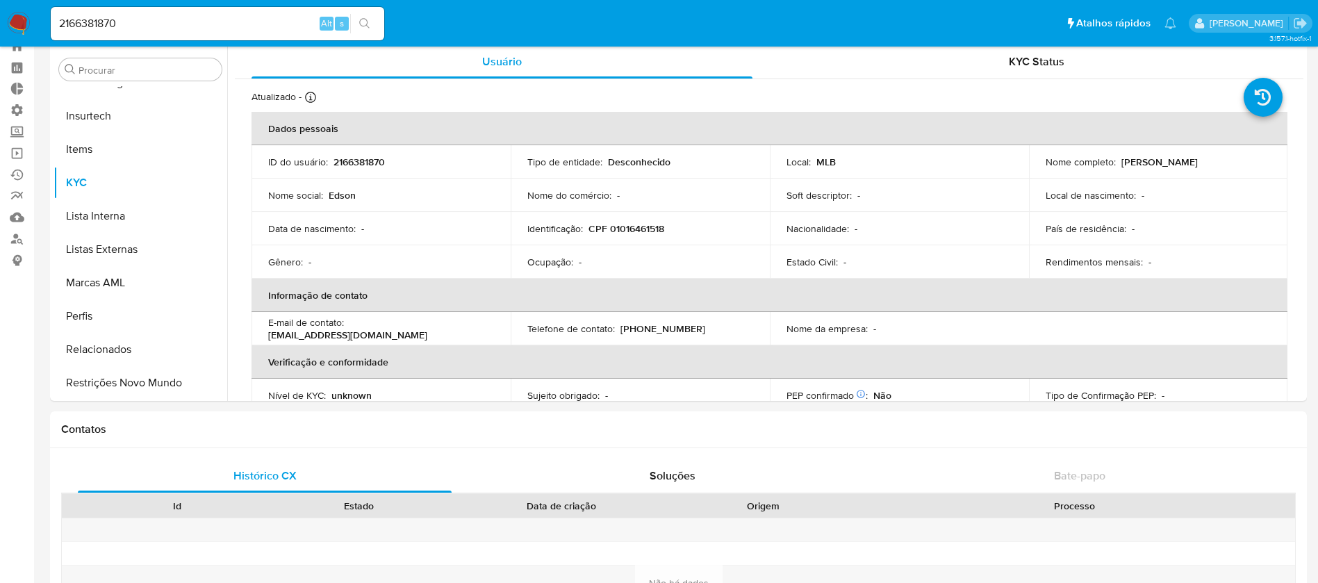
select select "10"
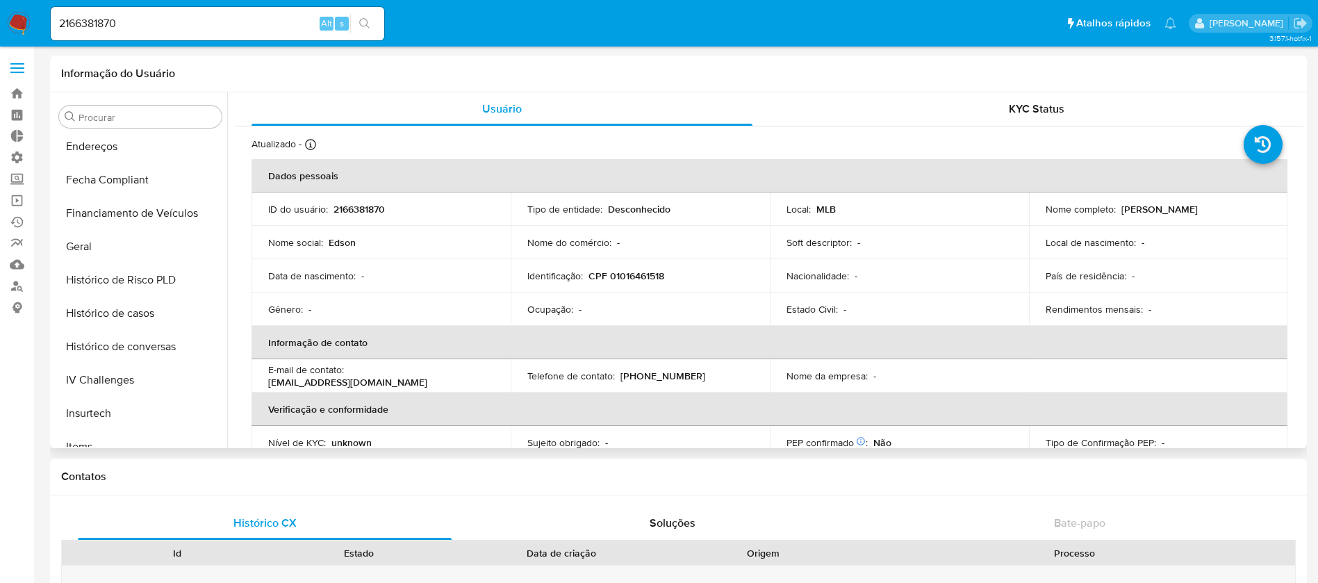
scroll to position [378, 0]
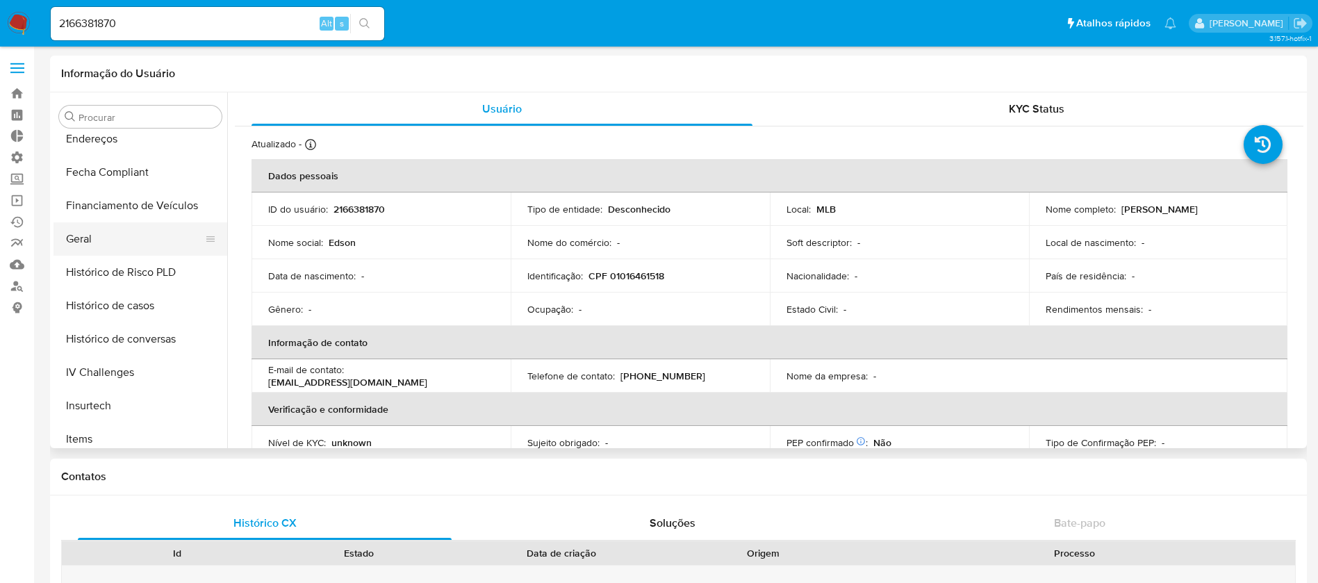
click at [112, 237] on button "Geral" at bounding box center [134, 238] width 163 height 33
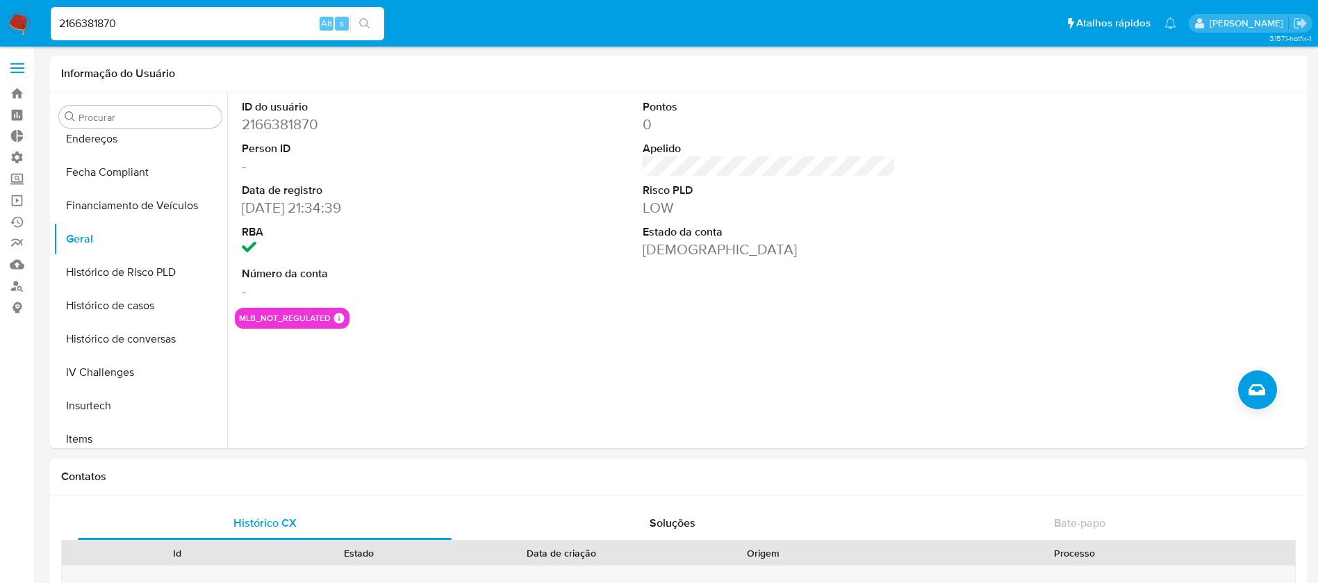
drag, startPoint x: 138, startPoint y: 24, endPoint x: 1, endPoint y: -19, distance: 143.4
paste input "51303291"
type input "2151303291"
click at [363, 21] on icon "search-icon" at bounding box center [364, 23] width 11 height 11
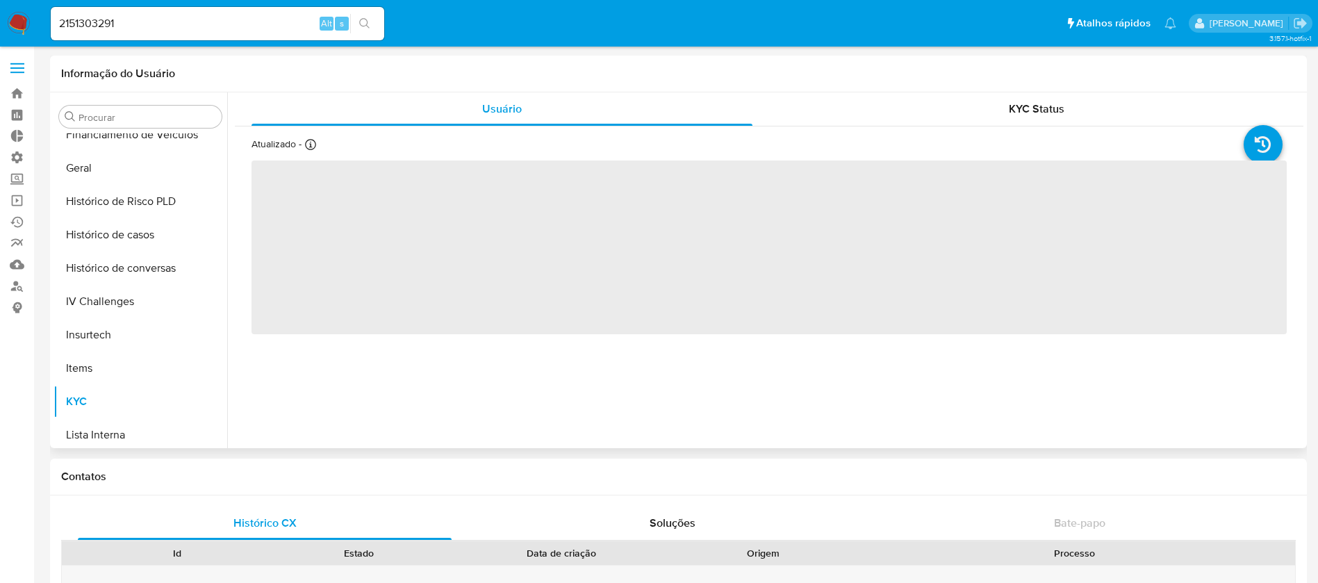
scroll to position [620, 0]
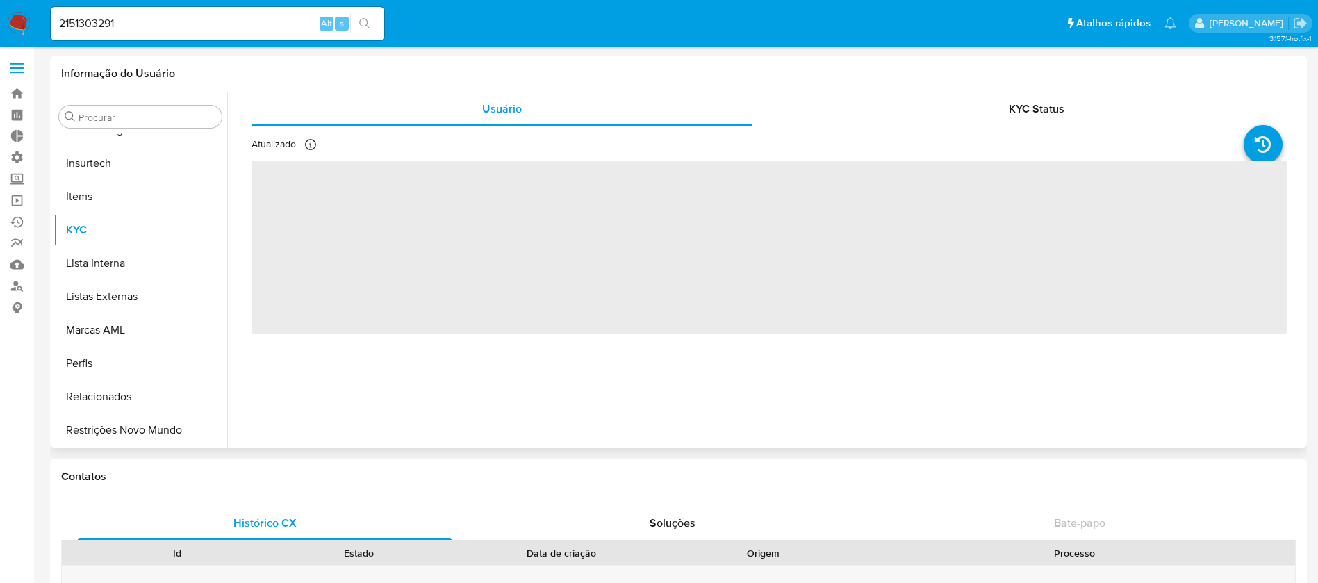
select select "10"
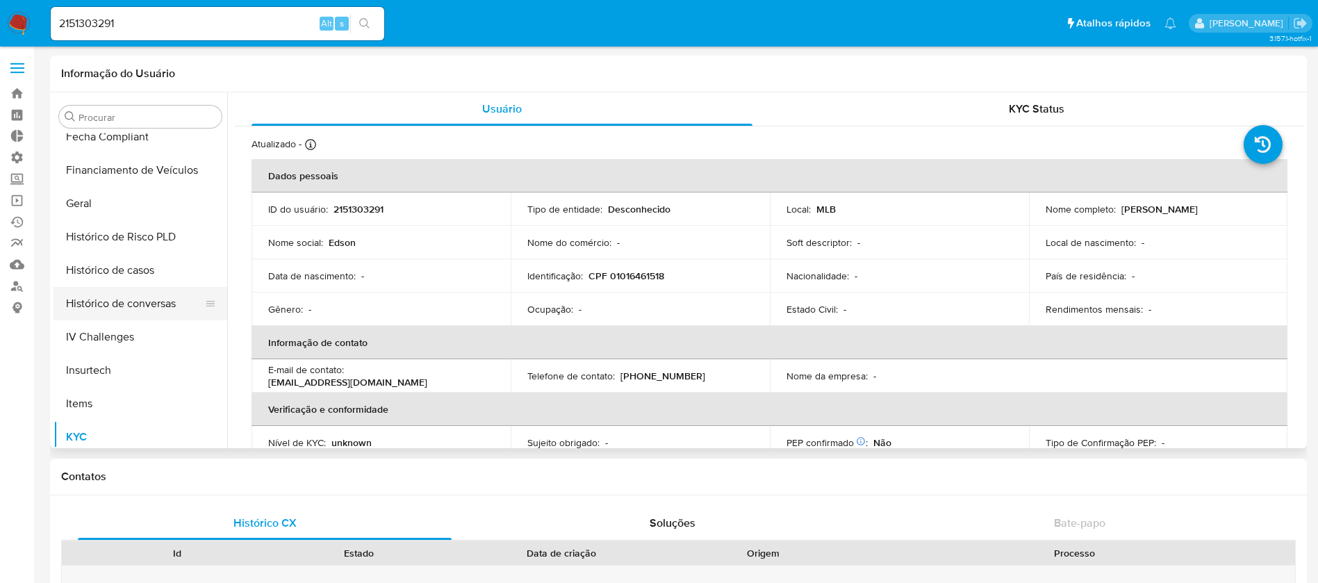
scroll to position [413, 0]
click at [114, 205] on button "Geral" at bounding box center [134, 203] width 163 height 33
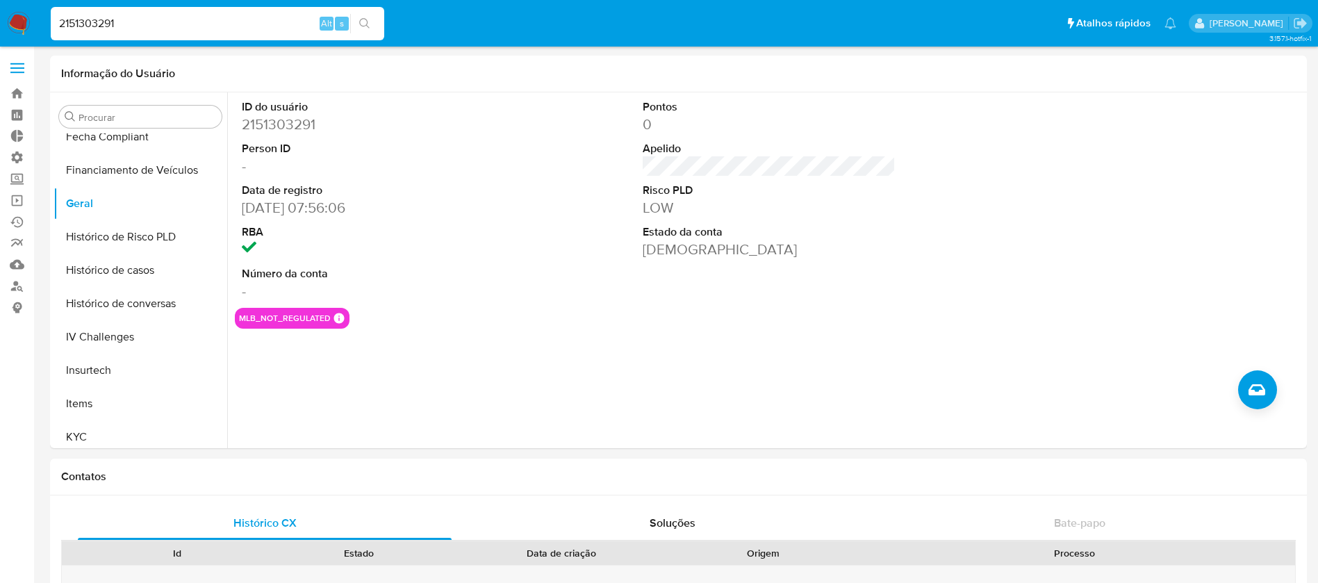
drag, startPoint x: 143, startPoint y: 24, endPoint x: 2, endPoint y: -12, distance: 145.5
paste input "26312748"
type input "2126312748"
click at [369, 26] on icon "search-icon" at bounding box center [364, 23] width 11 height 11
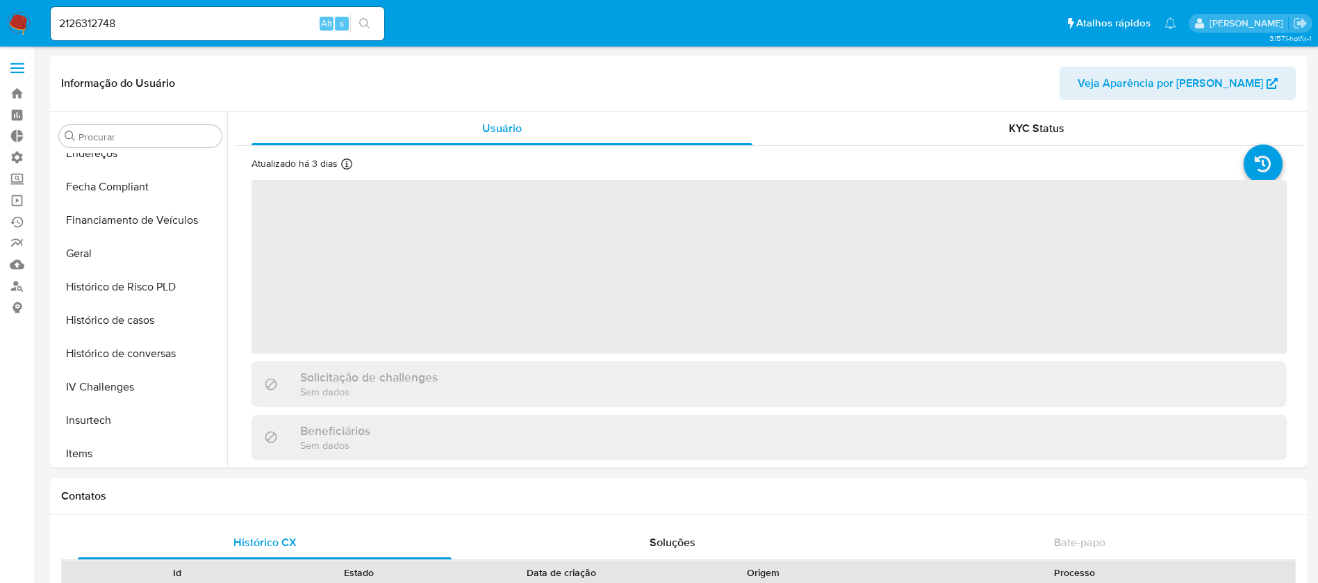
scroll to position [620, 0]
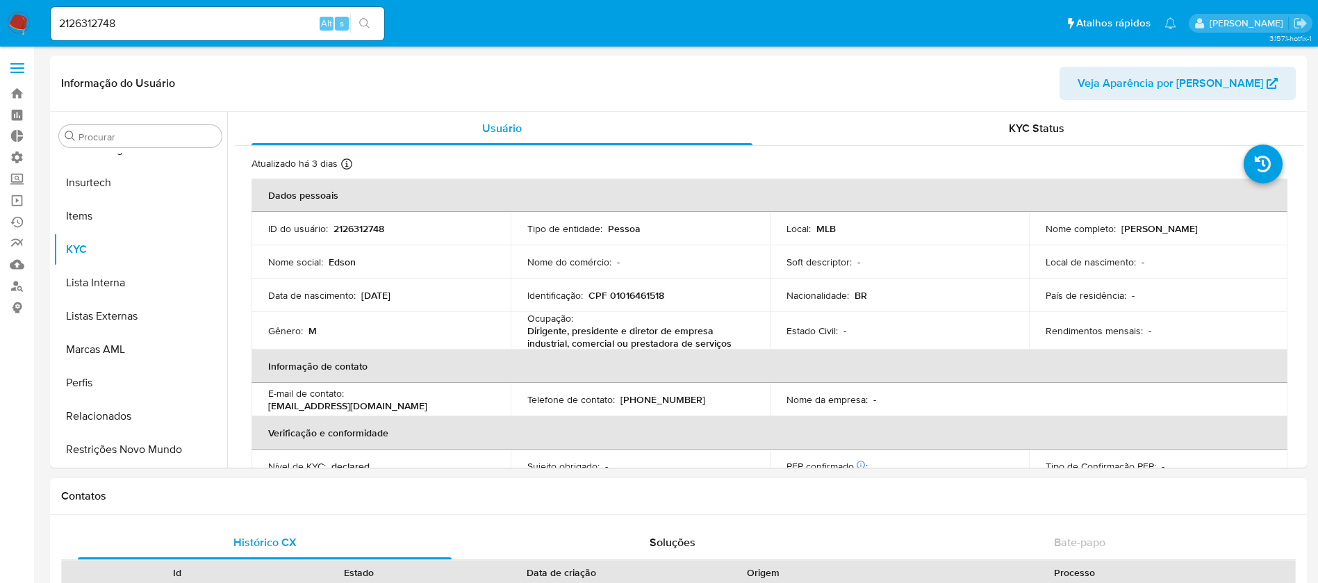
select select "10"
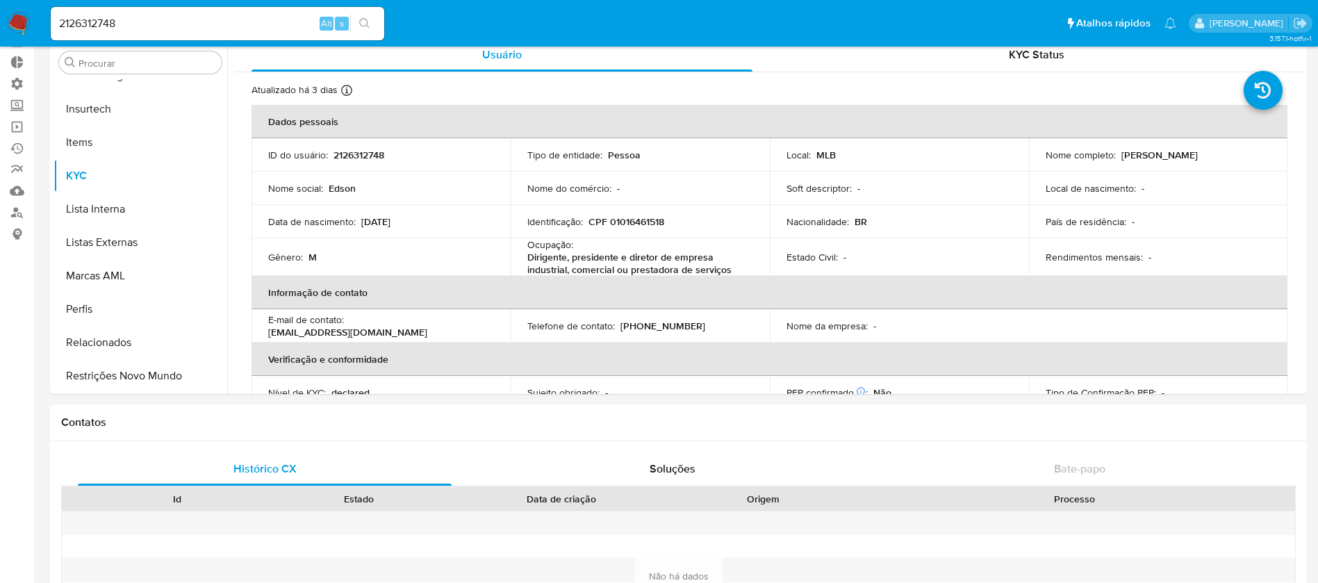
scroll to position [65, 0]
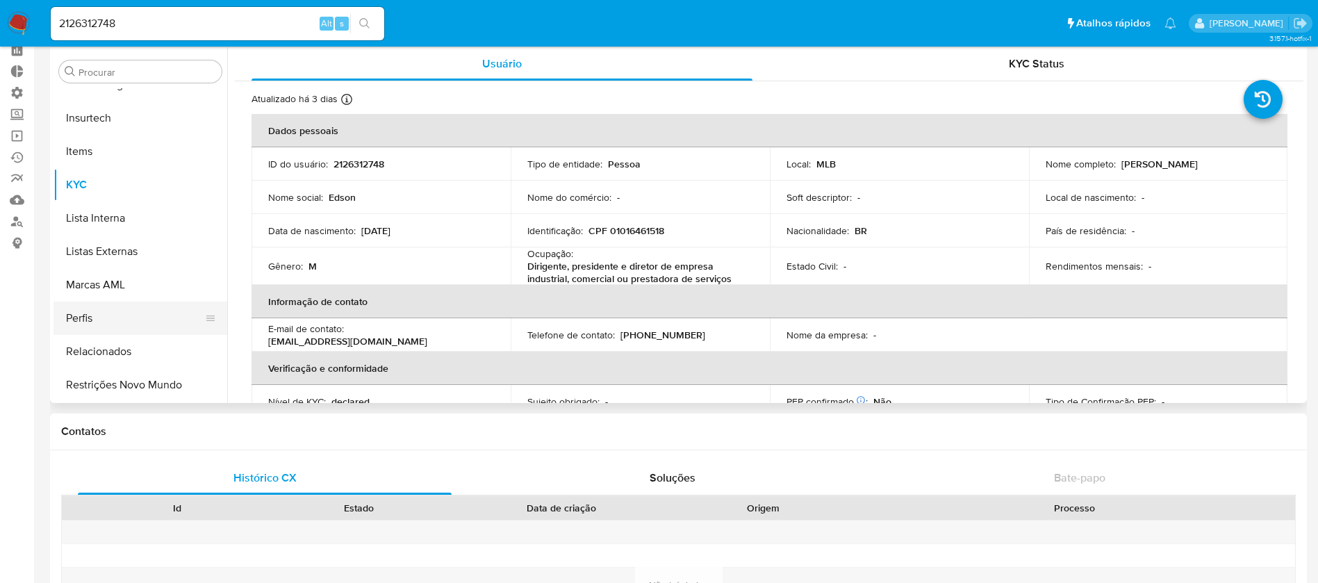
click at [216, 326] on button "Perfis" at bounding box center [134, 317] width 163 height 33
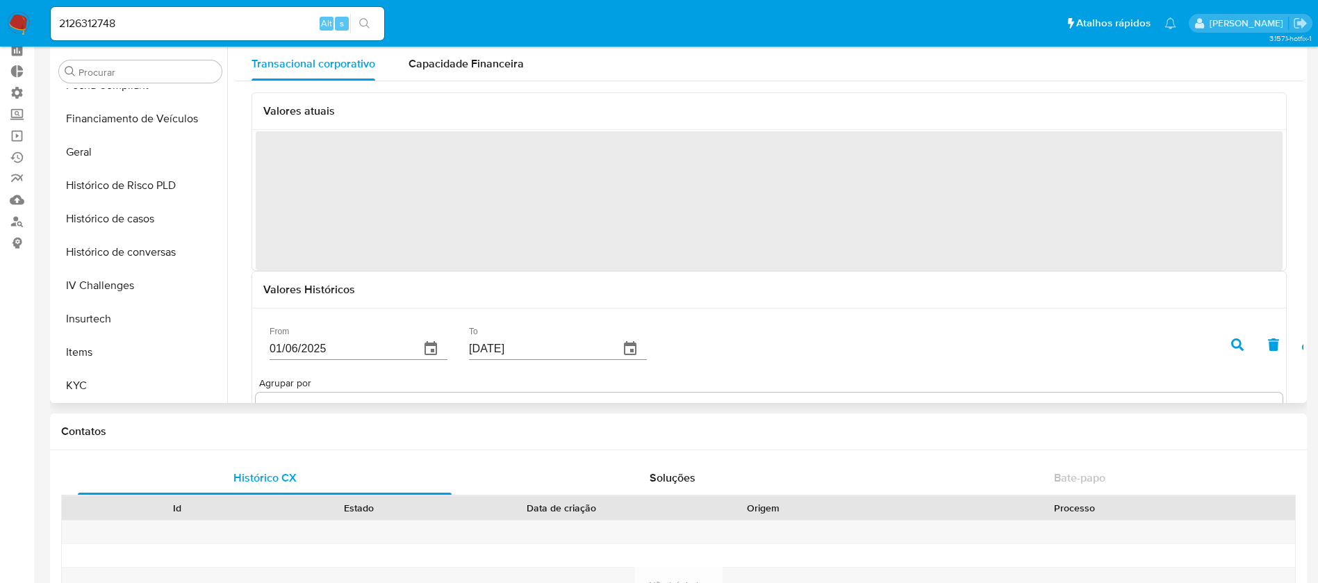
scroll to position [390, 0]
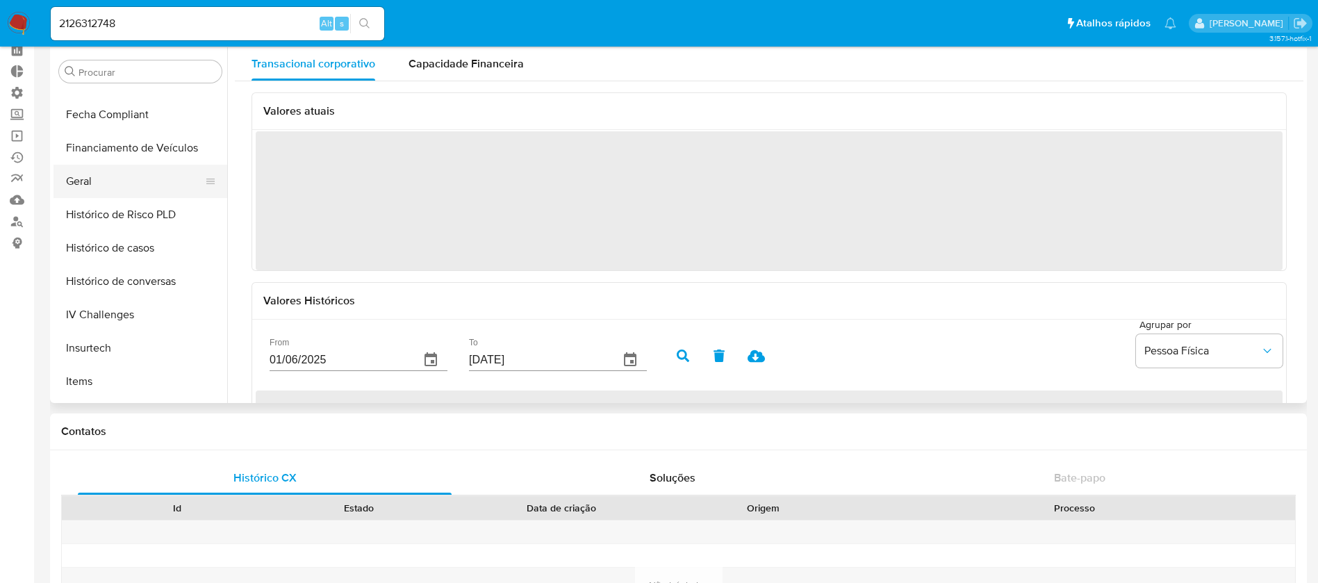
click at [113, 186] on button "Geral" at bounding box center [134, 181] width 163 height 33
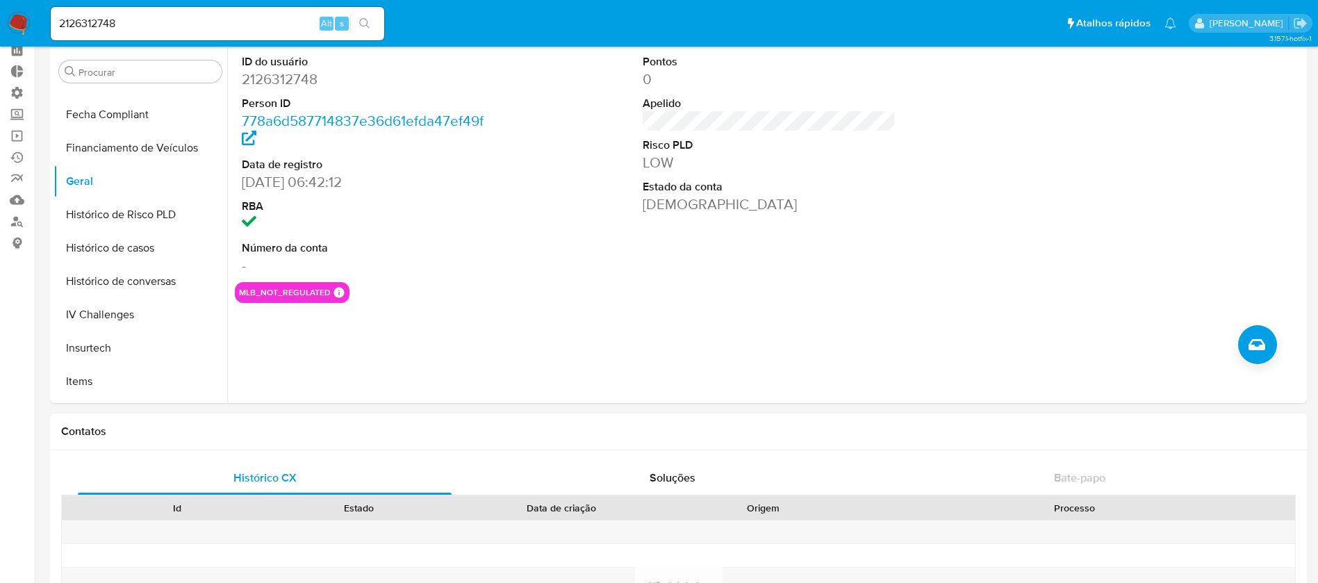
drag, startPoint x: 156, startPoint y: 37, endPoint x: 142, endPoint y: -1, distance: 40.4
click at [241, 33] on div "2126312748 Alt s" at bounding box center [217, 23] width 333 height 33
drag, startPoint x: 151, startPoint y: 26, endPoint x: 52, endPoint y: -8, distance: 105.0
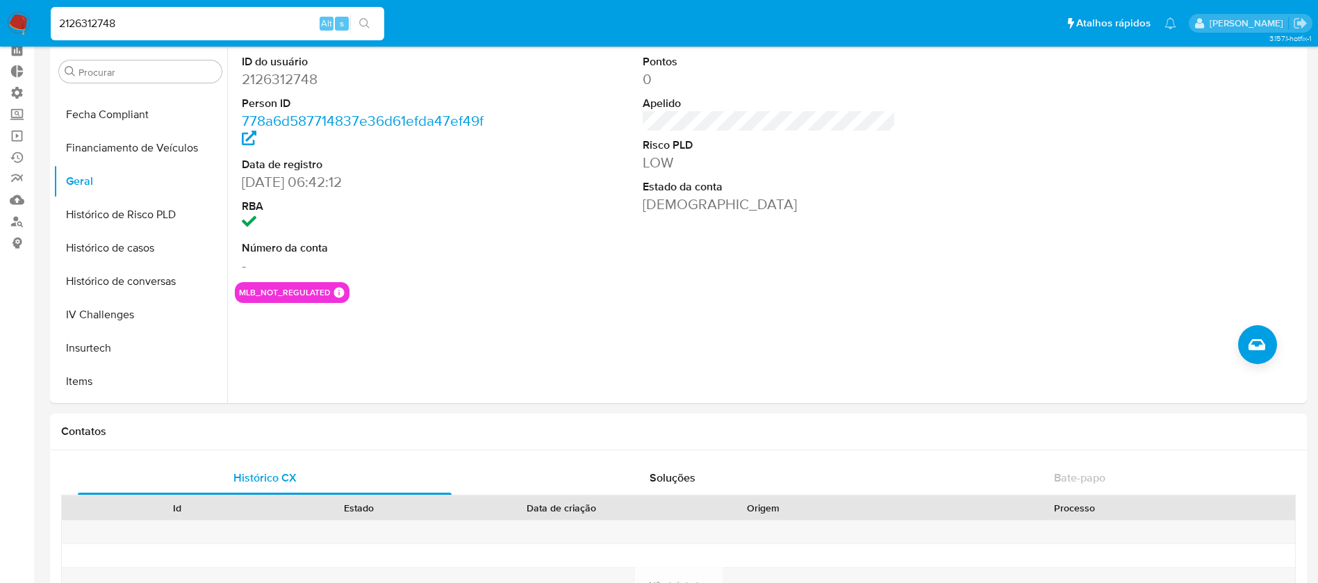
paste input "3542819"
type input "2123542819"
click at [360, 20] on icon "search-icon" at bounding box center [364, 23] width 10 height 10
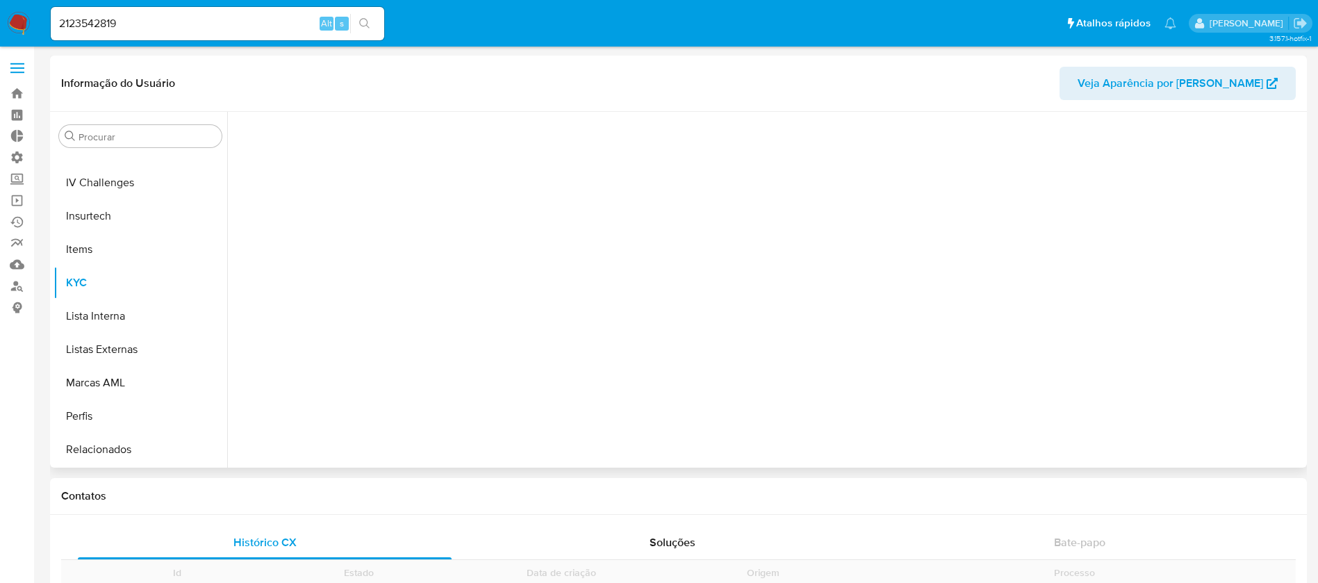
scroll to position [620, 0]
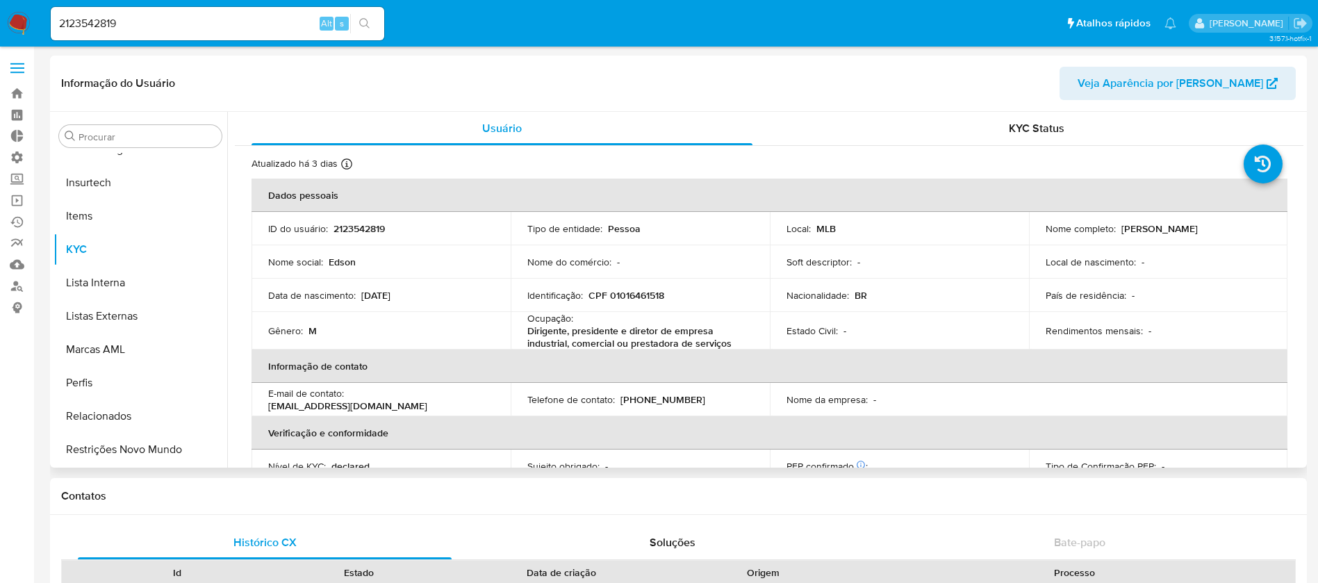
select select "10"
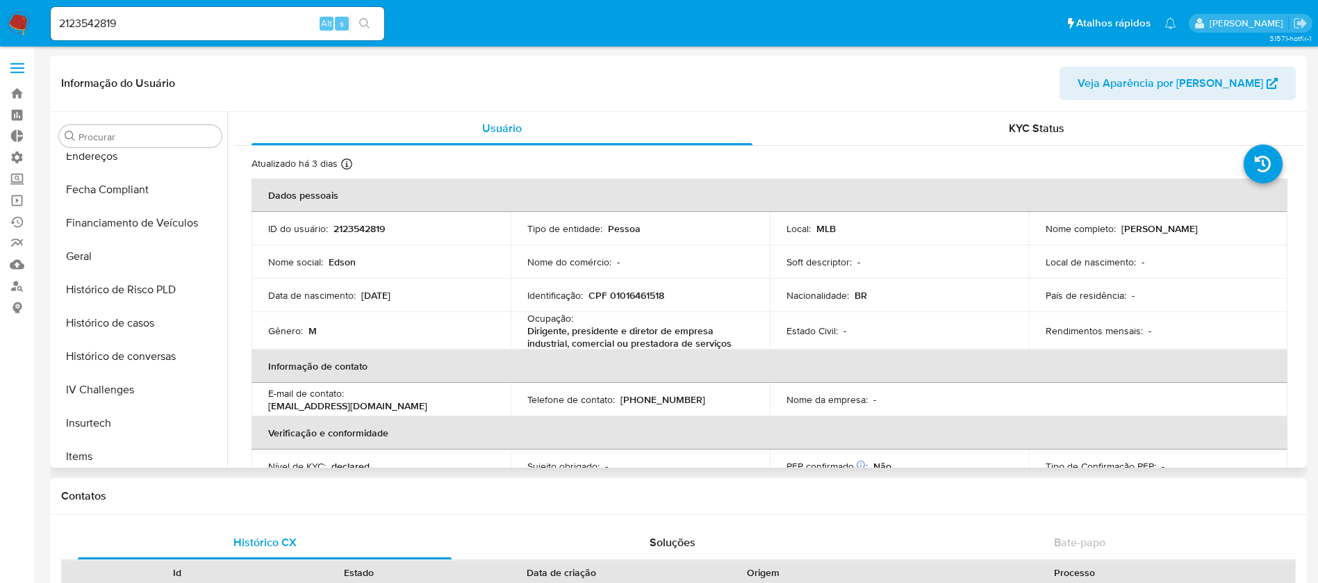
scroll to position [381, 0]
click at [103, 247] on button "Geral" at bounding box center [134, 255] width 163 height 33
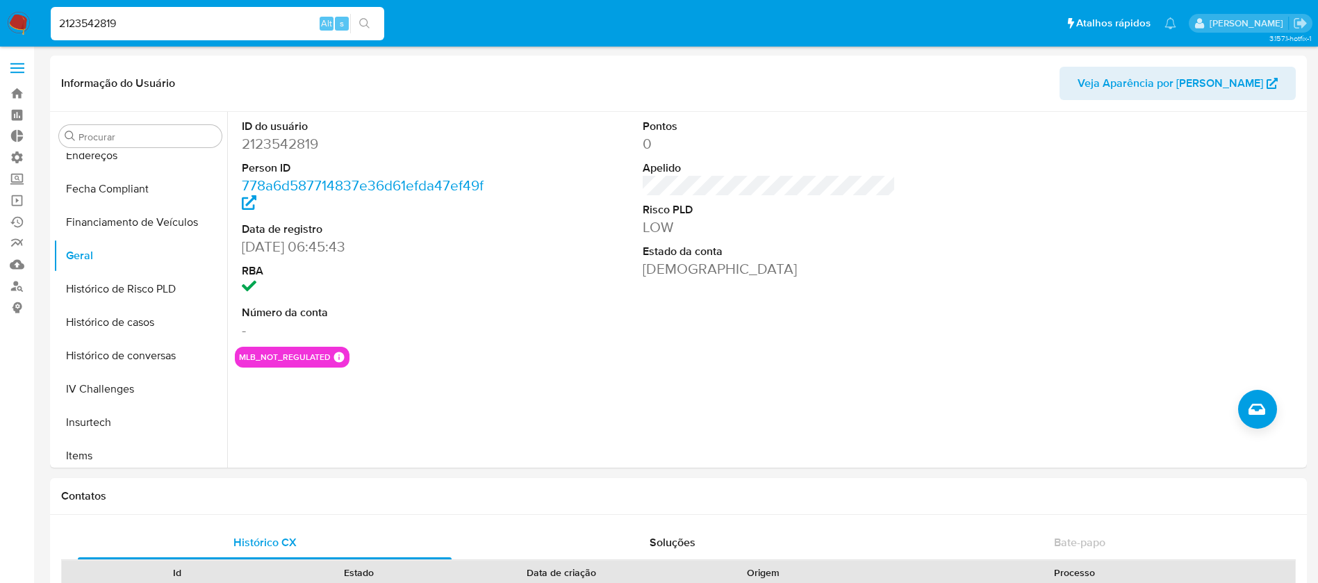
drag, startPoint x: 154, startPoint y: 22, endPoint x: 0, endPoint y: -6, distance: 156.8
paste input "58563865"
type input "2158563865"
click at [358, 19] on button "search-icon" at bounding box center [364, 23] width 28 height 19
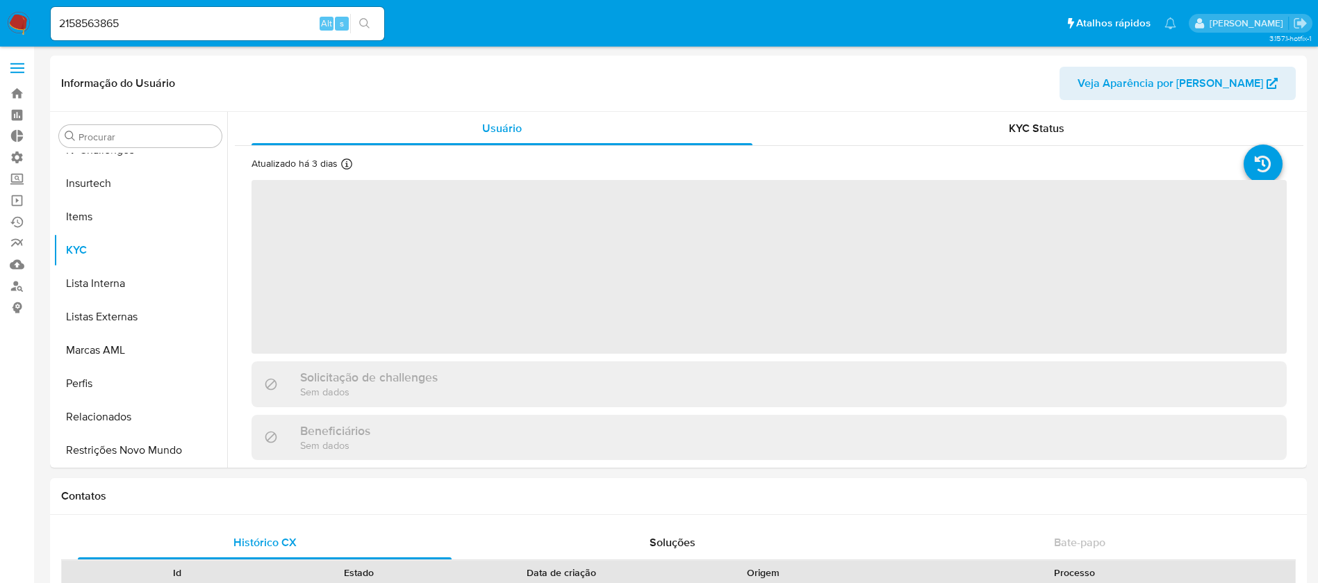
scroll to position [620, 0]
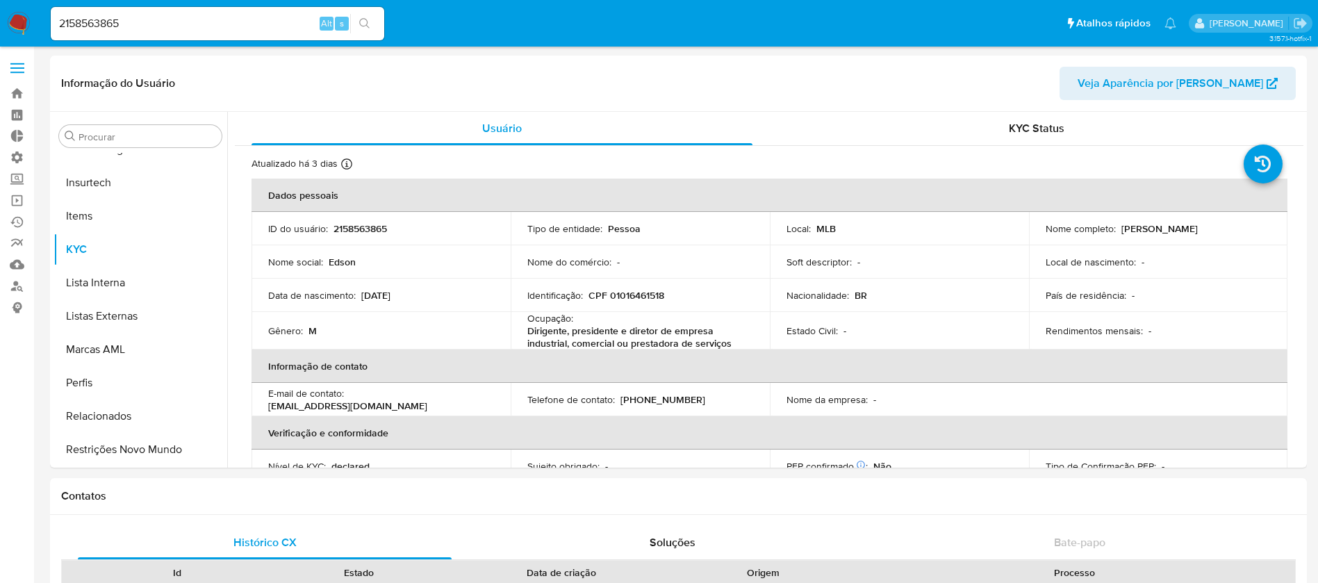
select select "10"
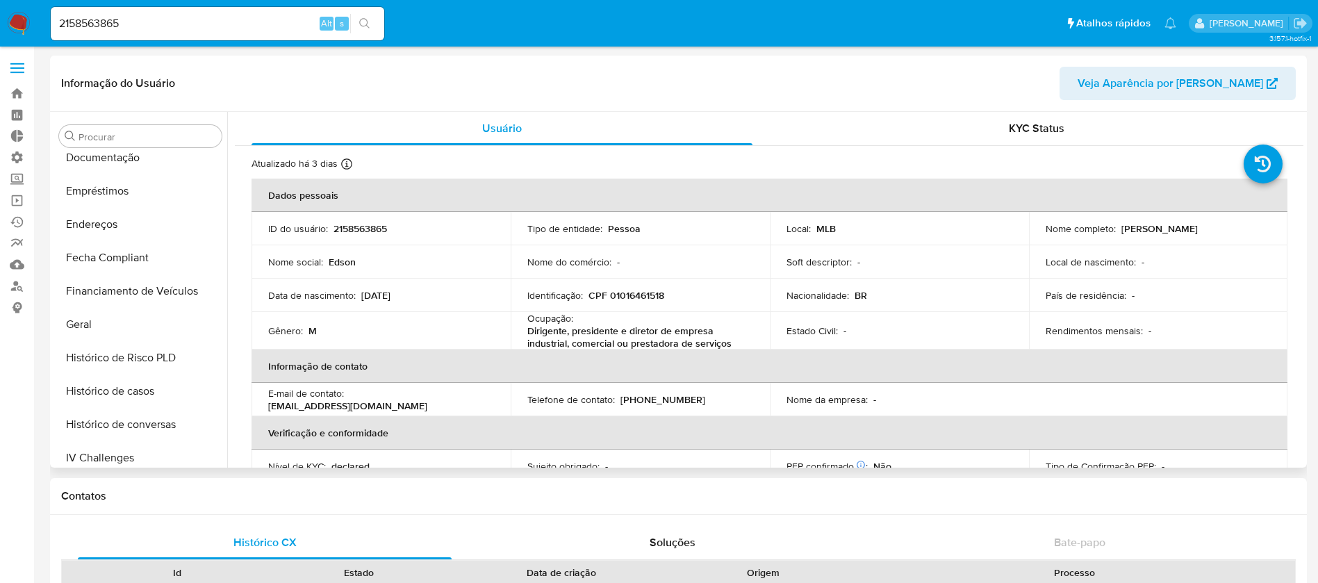
scroll to position [323, 0]
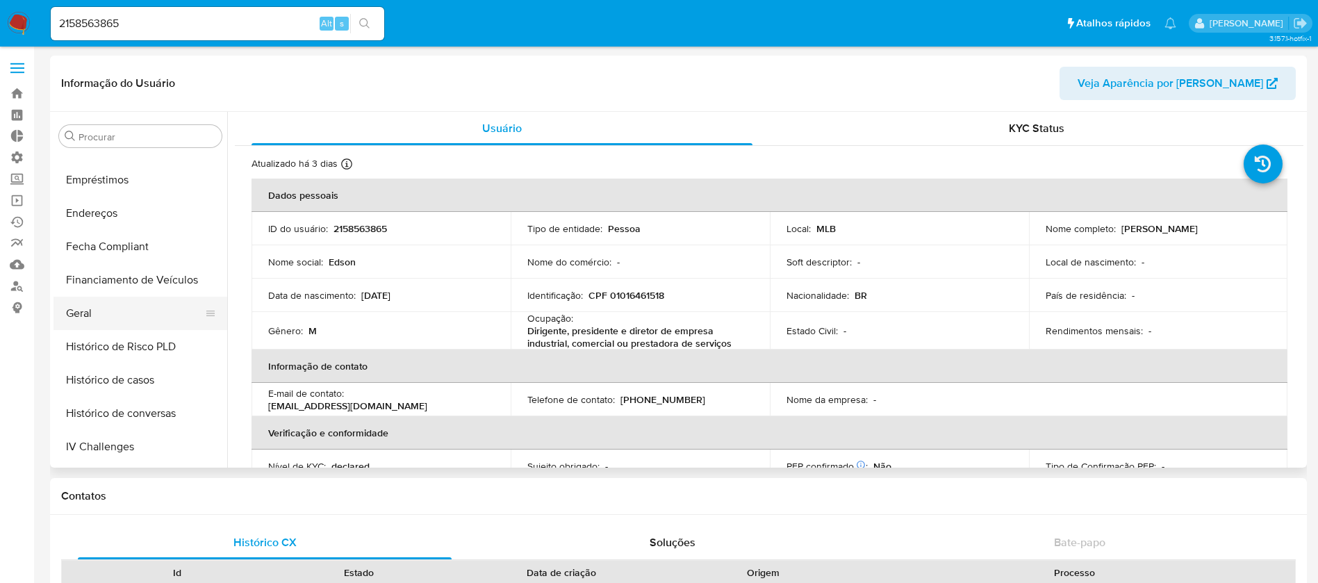
click at [106, 315] on button "Geral" at bounding box center [134, 313] width 163 height 33
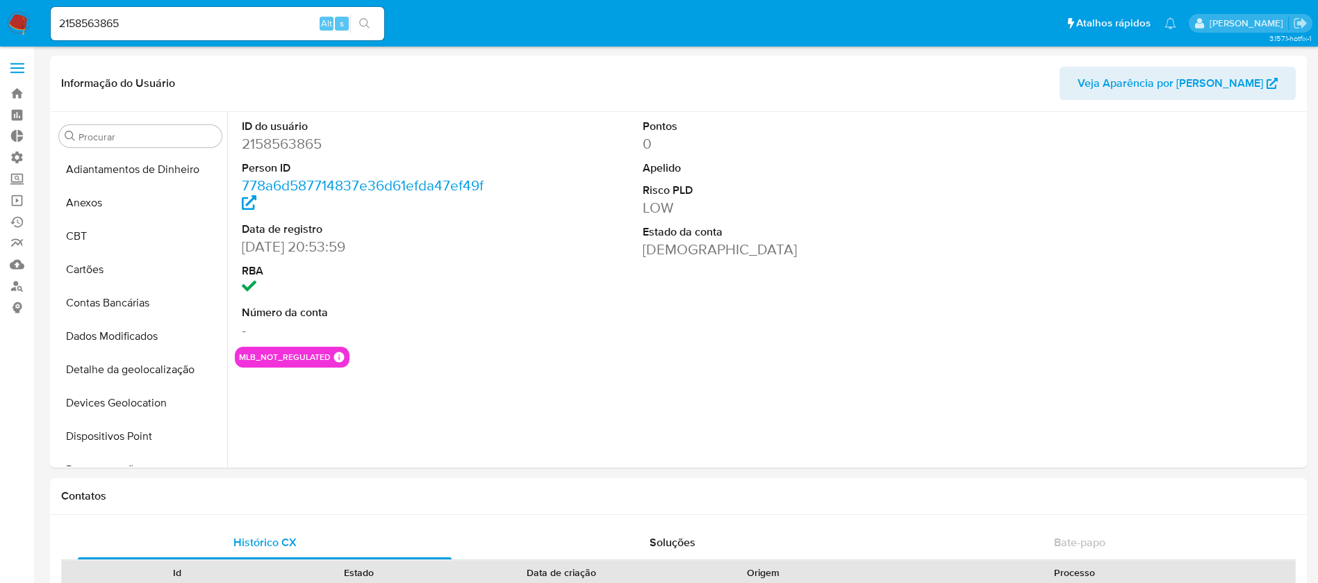
select select "10"
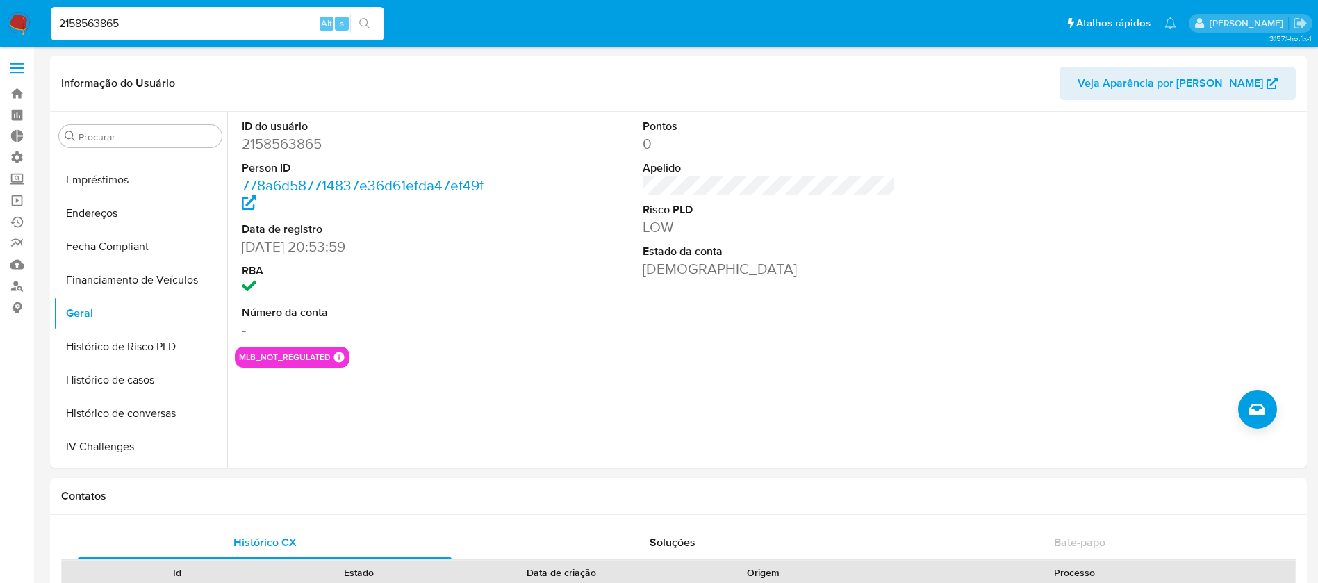
drag, startPoint x: 135, startPoint y: 22, endPoint x: 24, endPoint y: 11, distance: 112.4
click at [24, 11] on nav "Pausado Ver notificaciones 2158563865 Alt s Atalhos rápidos Presiona las siguie…" at bounding box center [659, 23] width 1318 height 47
paste input "007235903"
type input "2007235903"
click at [362, 15] on button "search-icon" at bounding box center [364, 23] width 28 height 19
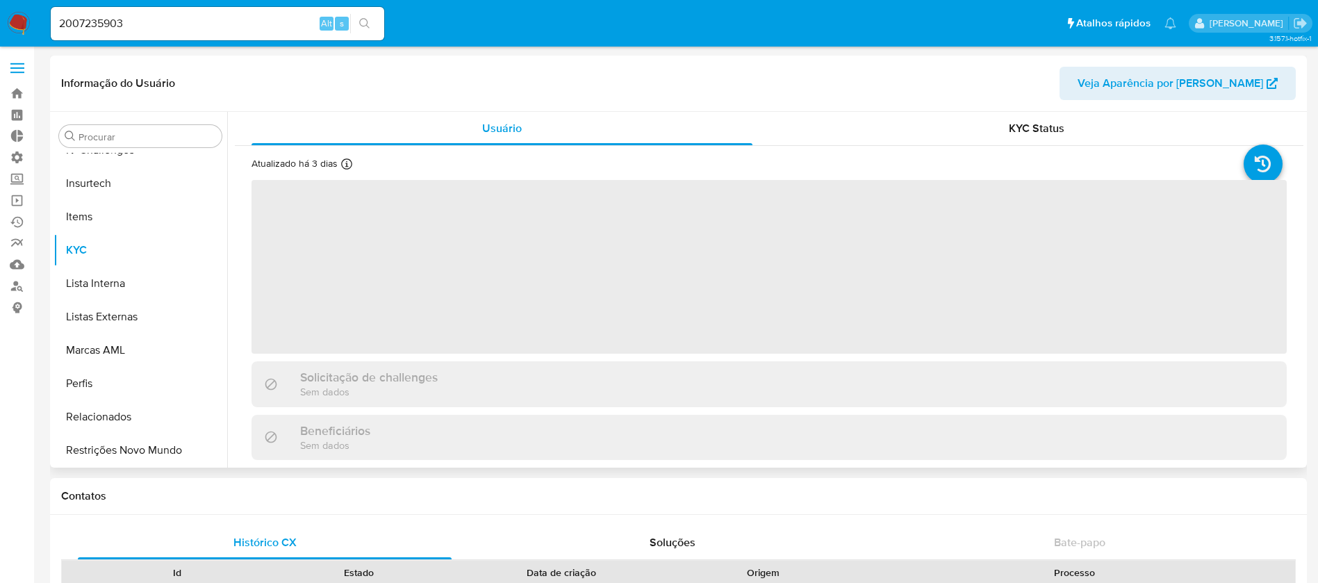
scroll to position [620, 0]
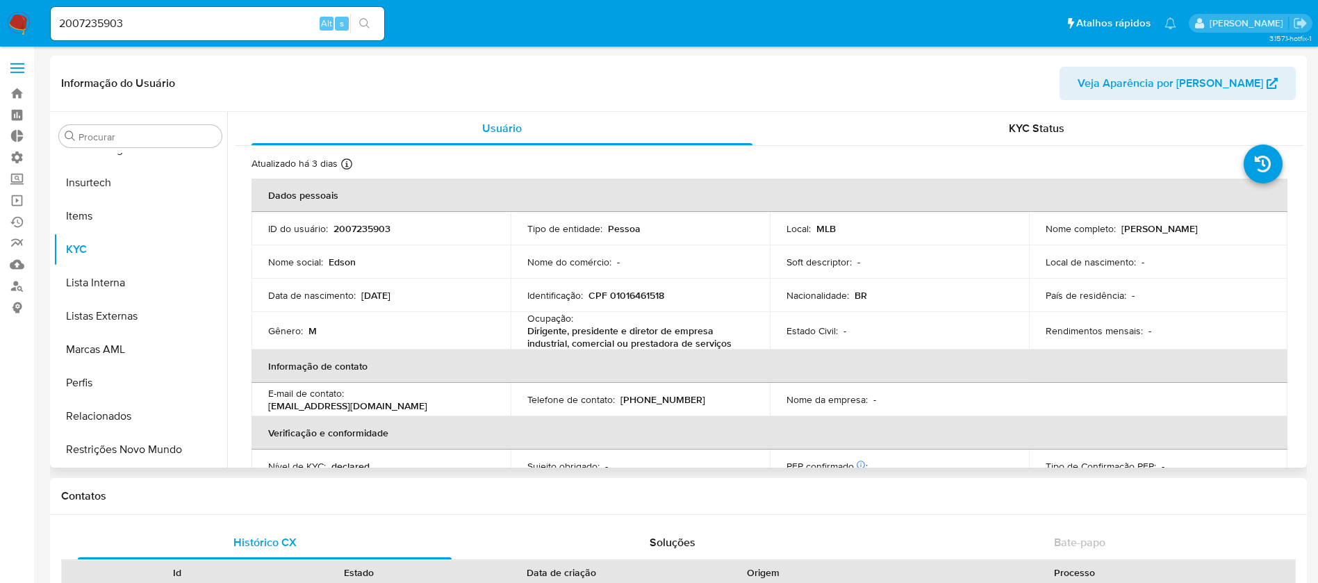
select select "10"
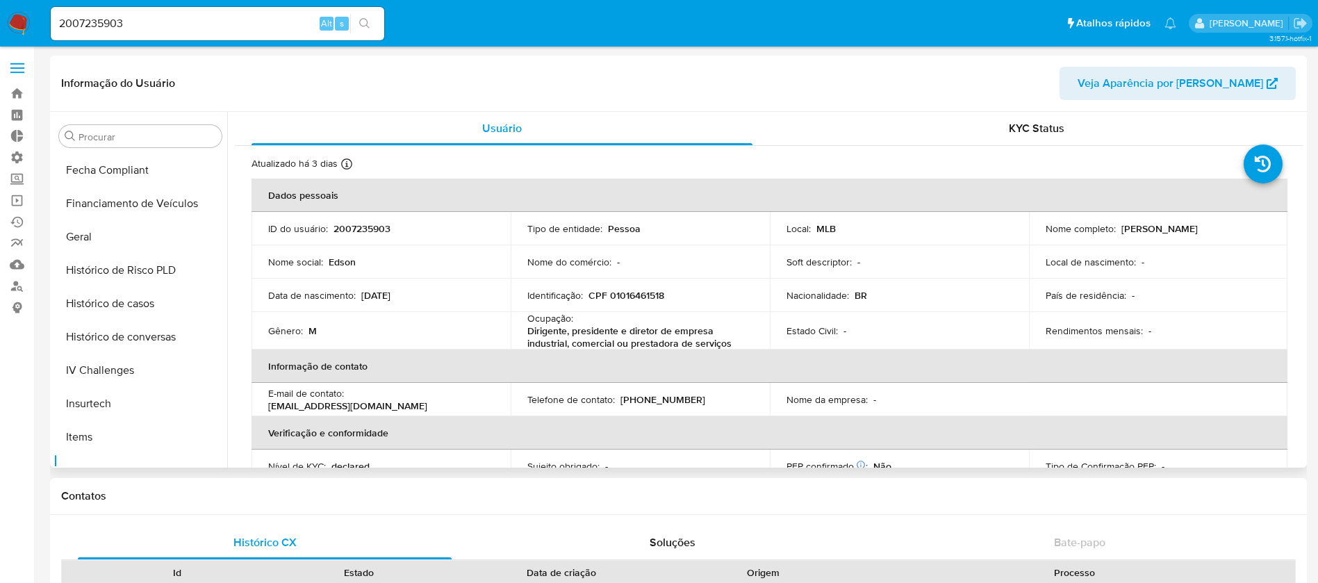
scroll to position [403, 0]
click at [100, 233] on button "Geral" at bounding box center [134, 233] width 163 height 33
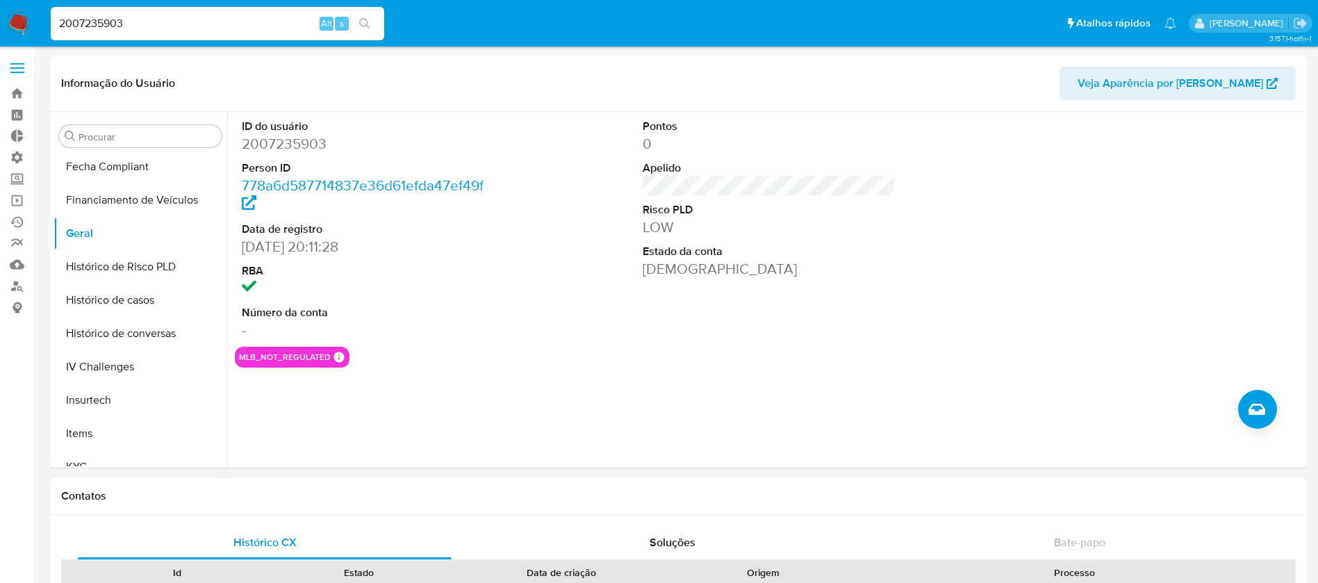
drag, startPoint x: 143, startPoint y: 25, endPoint x: 25, endPoint y: 7, distance: 119.4
click at [25, 7] on nav "Pausado Ver notificaciones 2007235903 Alt s Atalhos rápidos Presiona las siguie…" at bounding box center [659, 23] width 1318 height 47
paste input "227307290"
type input "2227307290"
click at [360, 29] on button "search-icon" at bounding box center [364, 23] width 28 height 19
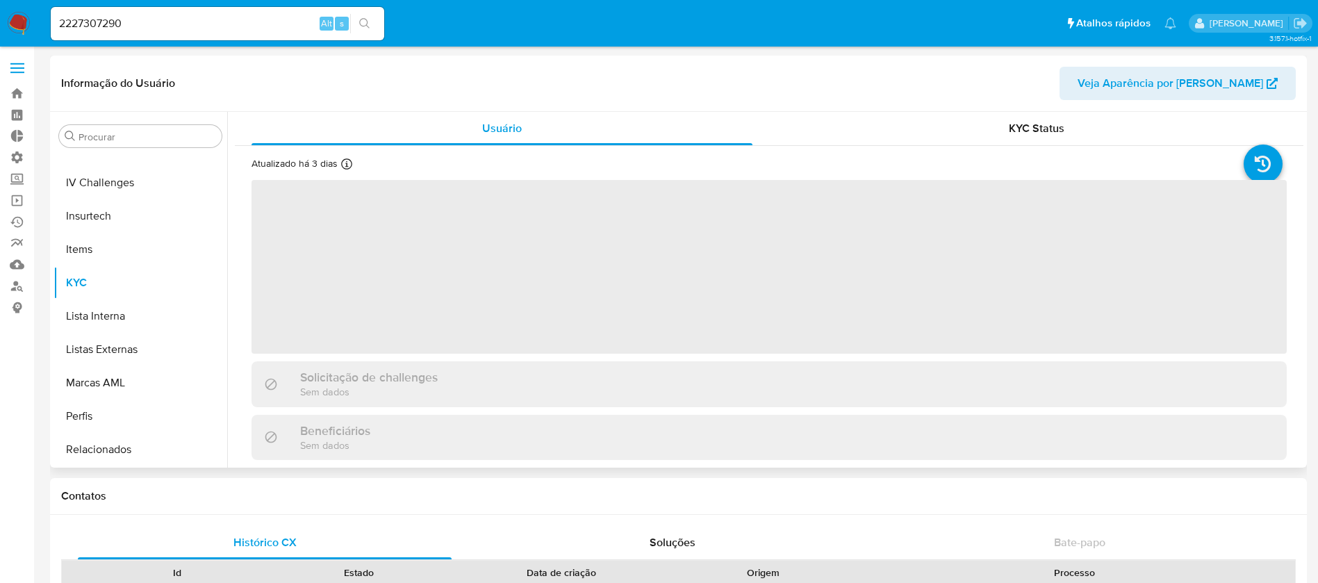
scroll to position [620, 0]
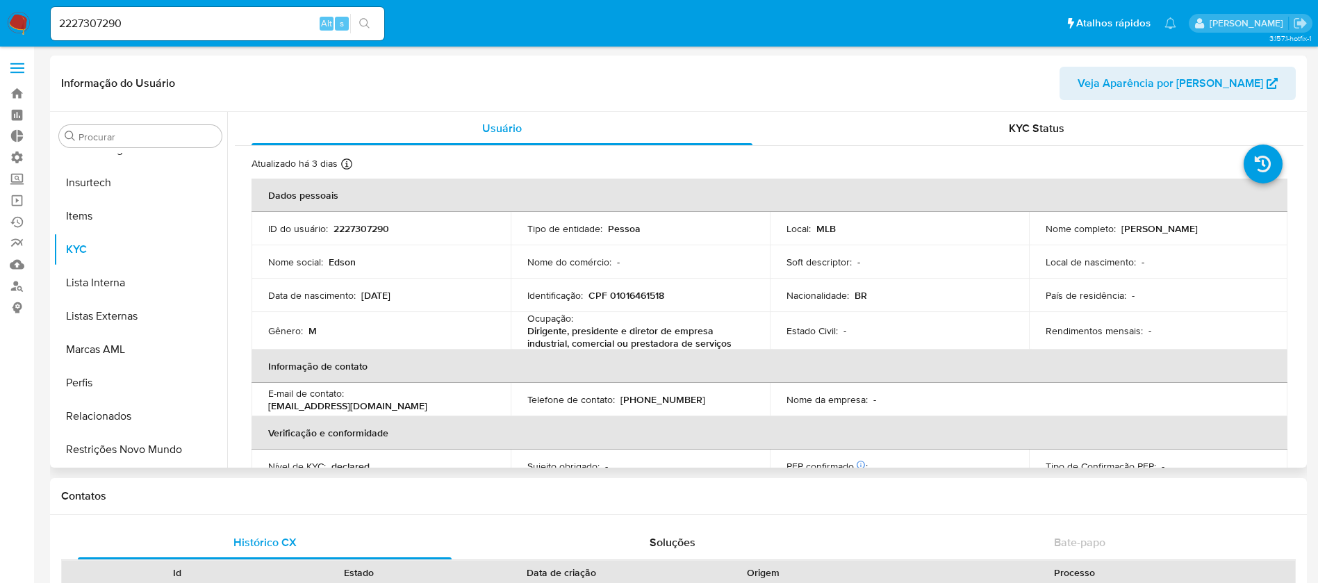
select select "10"
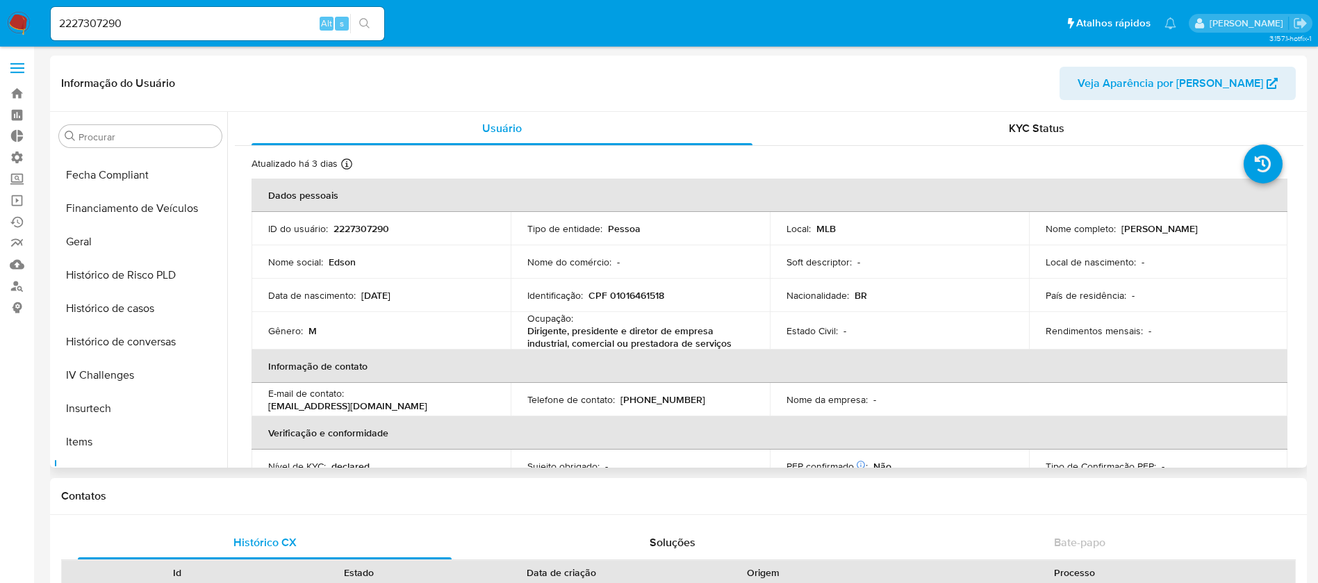
scroll to position [399, 0]
click at [90, 235] on button "Geral" at bounding box center [134, 236] width 163 height 33
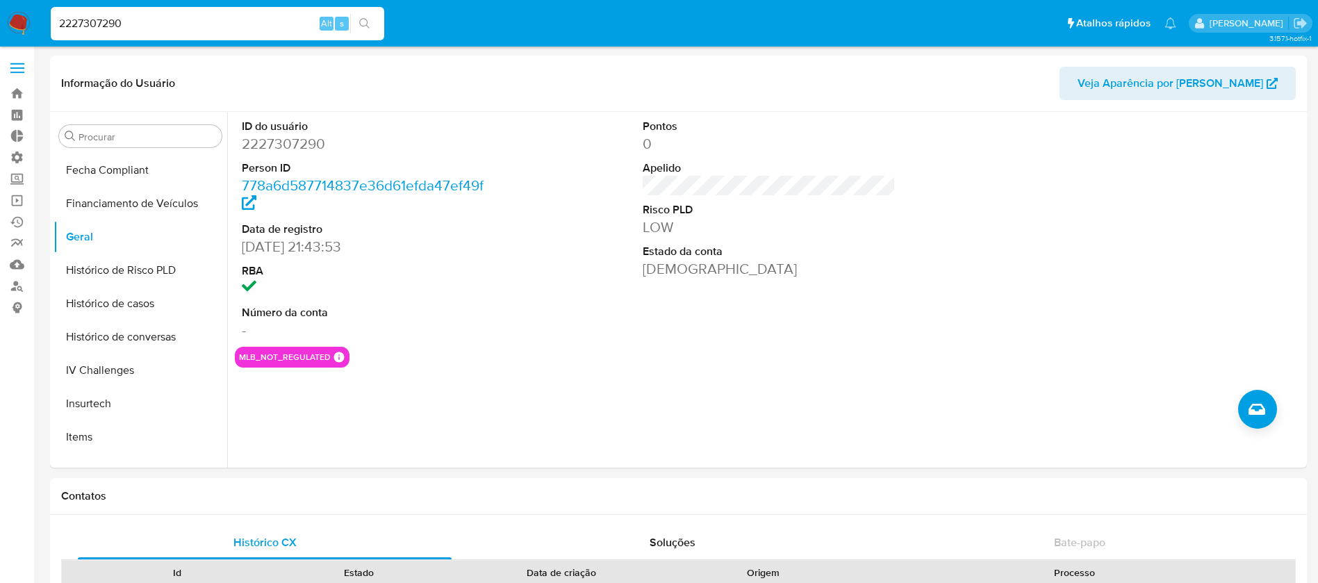
drag, startPoint x: 150, startPoint y: 28, endPoint x: 30, endPoint y: -1, distance: 123.6
click at [30, 0] on nav "Pausado Ver notificaciones 2227307290 Alt s Atalhos rápidos Presiona las siguie…" at bounding box center [659, 23] width 1318 height 47
paste input "180544344"
type input "180544344"
click at [363, 21] on icon "search-icon" at bounding box center [364, 23] width 11 height 11
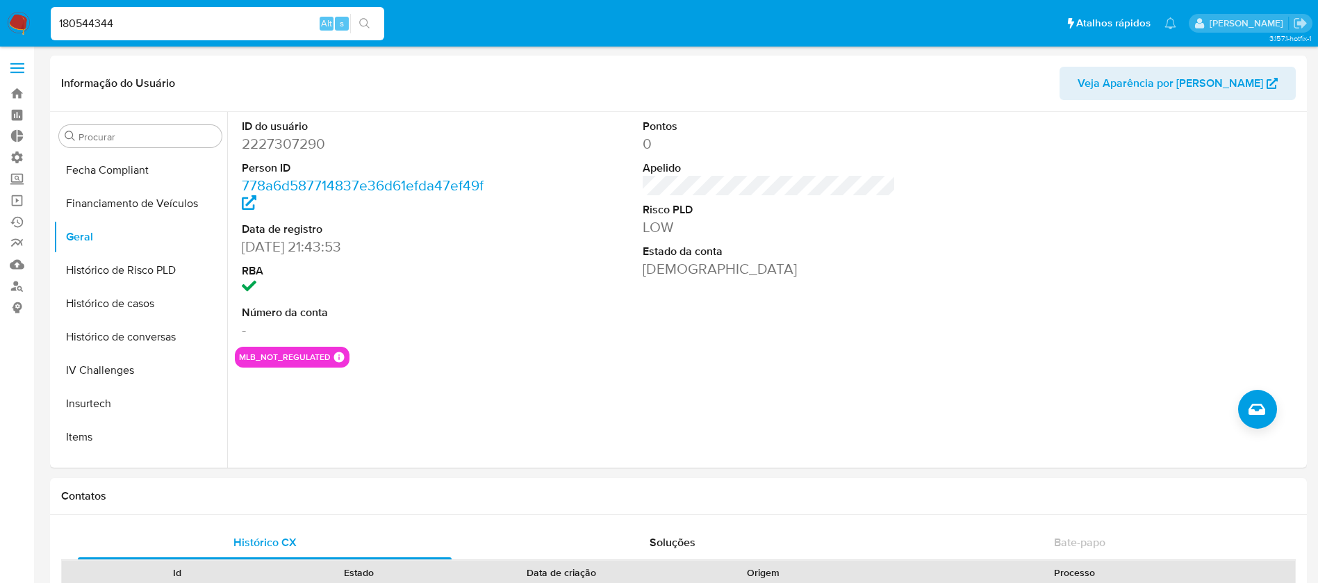
click at [188, 31] on input "180544344" at bounding box center [217, 24] width 333 height 18
drag, startPoint x: 188, startPoint y: 31, endPoint x: 44, endPoint y: 31, distance: 143.8
click at [44, 31] on ul "Pausado Ver notificaciones 180544344 Alt s Atalhos rápidos Presiona las siguien…" at bounding box center [613, 23] width 1139 height 35
click at [355, 28] on button "search-icon" at bounding box center [364, 23] width 28 height 19
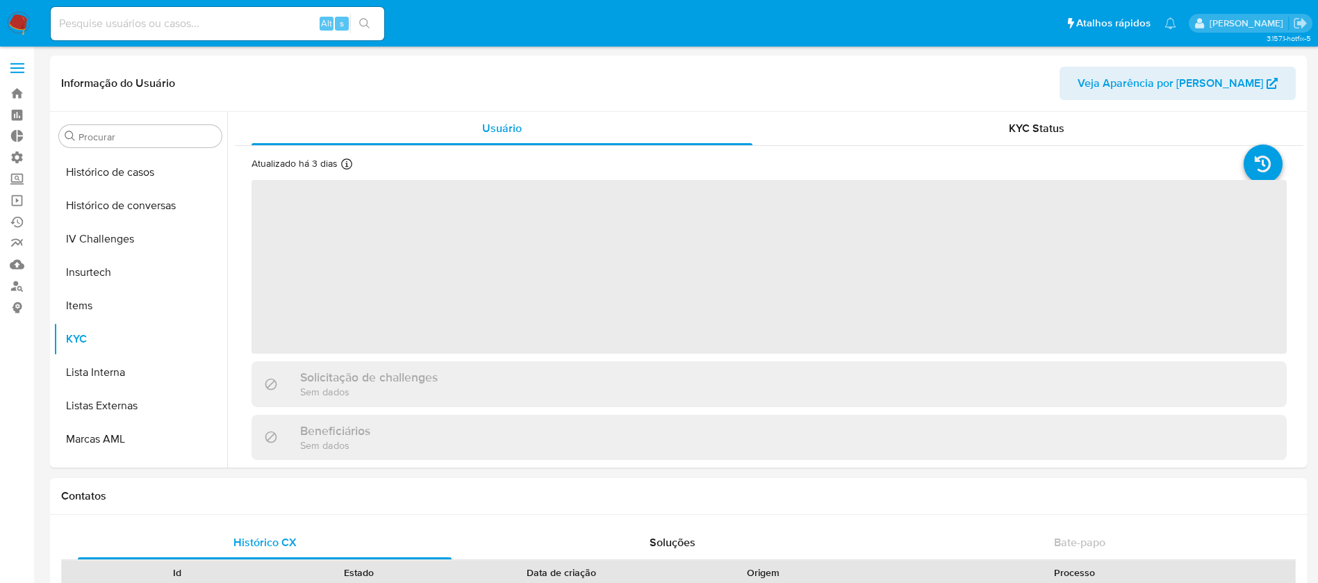
scroll to position [620, 0]
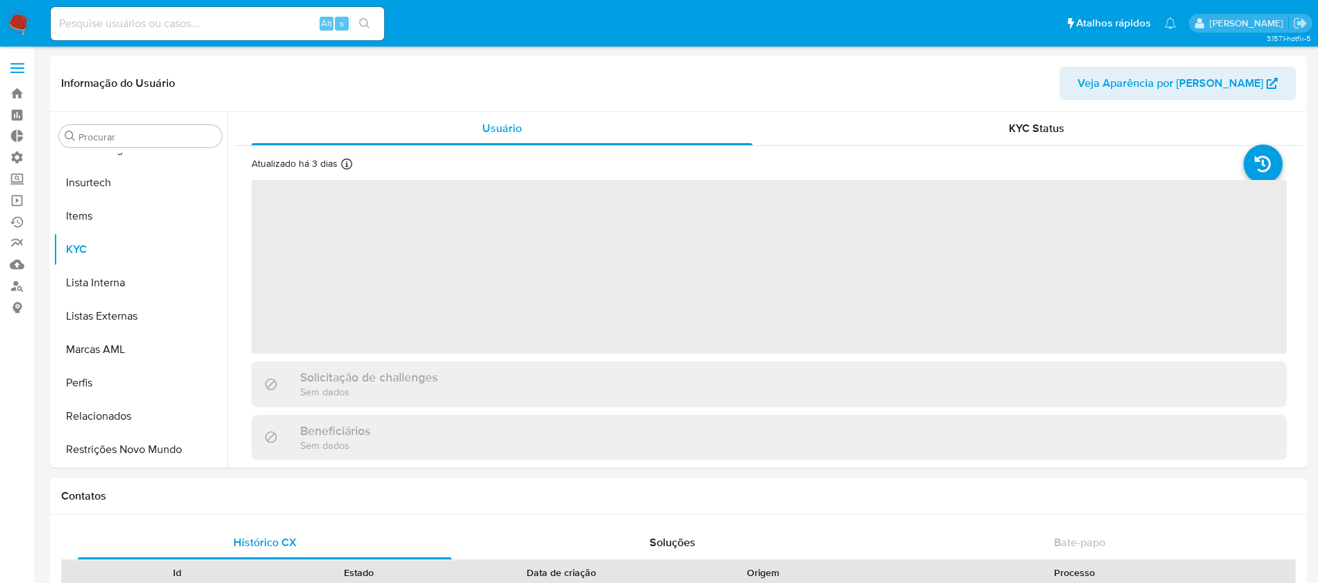
click at [194, 38] on div "Alt s" at bounding box center [217, 23] width 333 height 33
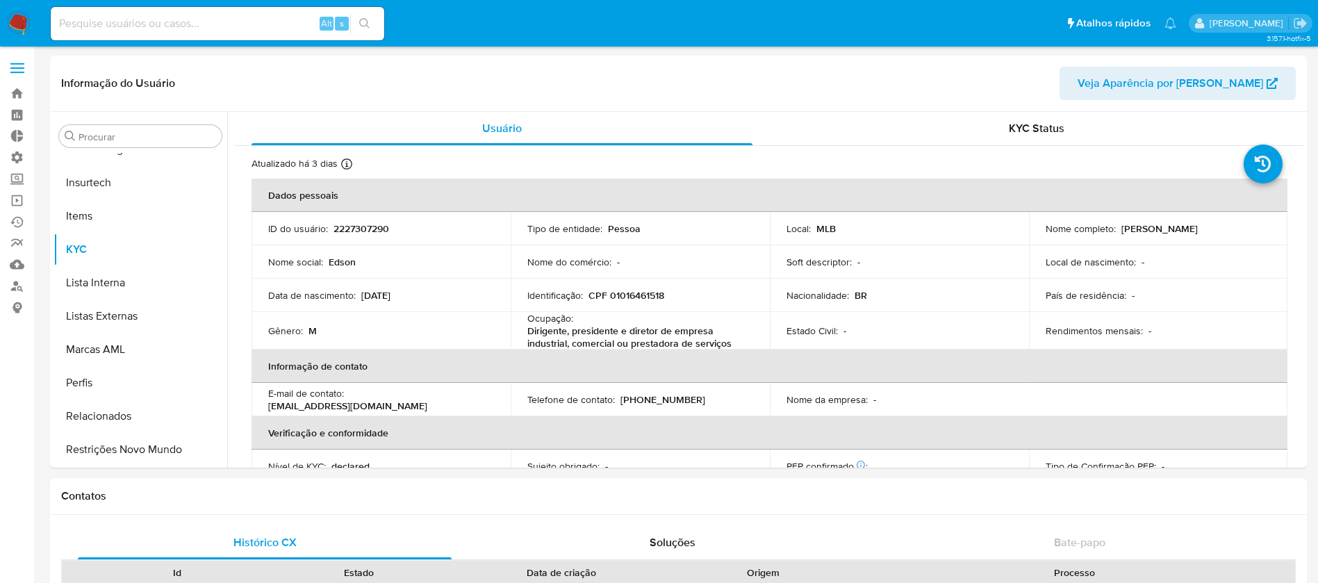
select select "10"
click at [176, 28] on input at bounding box center [217, 24] width 333 height 18
paste input "180544344"
type input "180544344"
click at [362, 19] on icon "search-icon" at bounding box center [364, 23] width 11 height 11
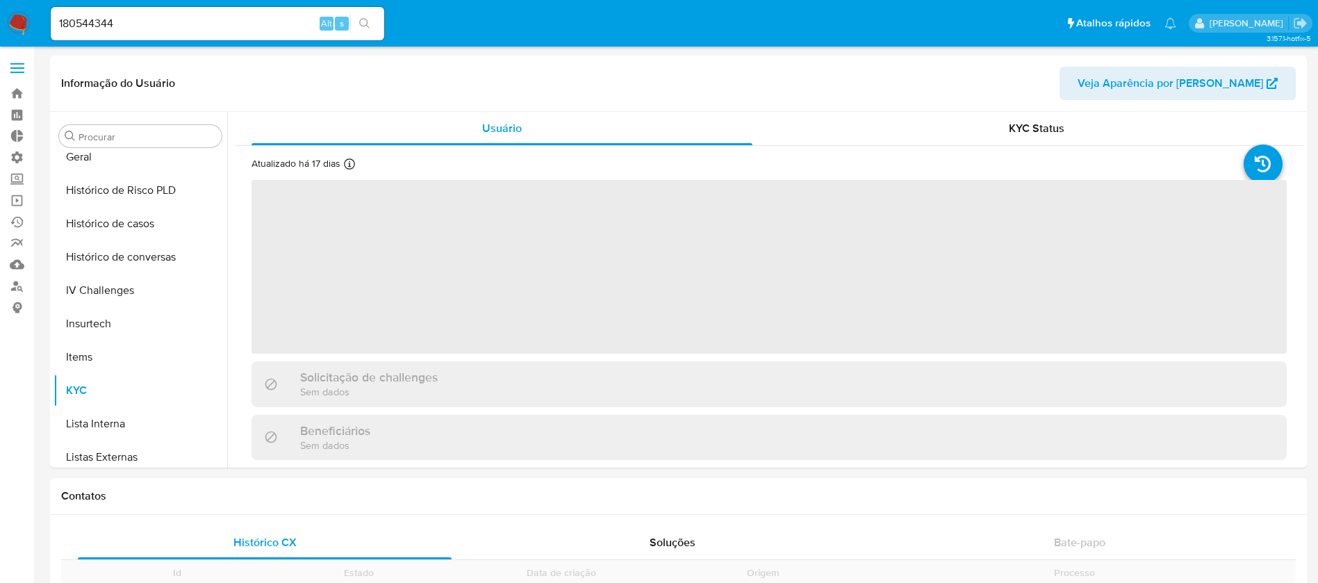
scroll to position [620, 0]
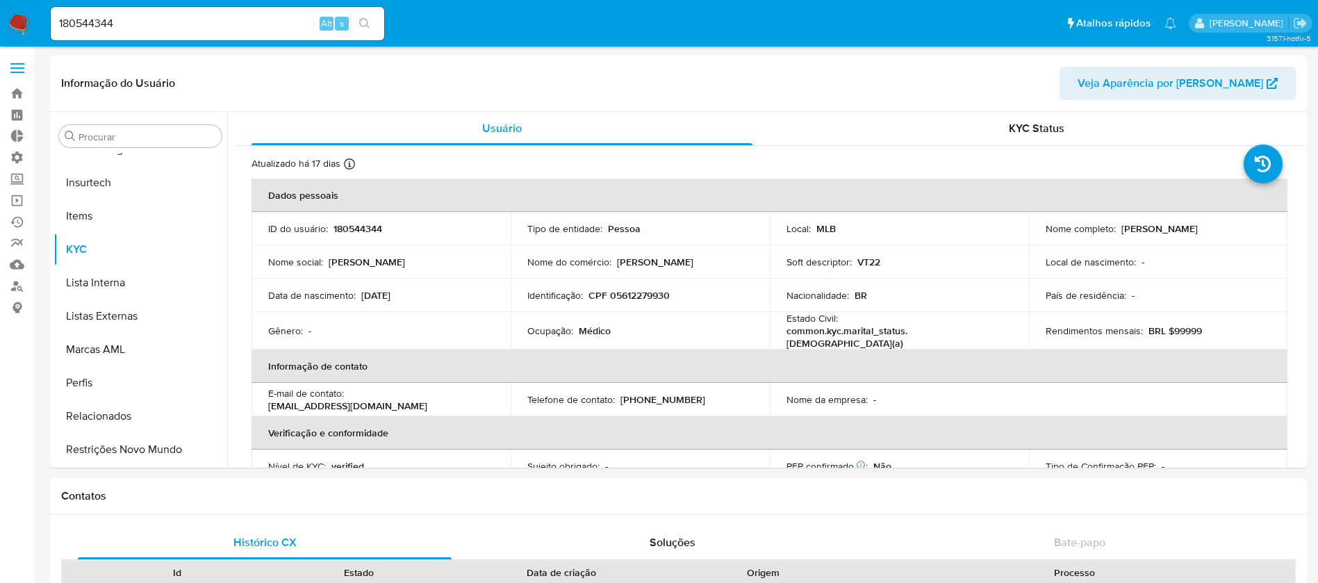
select select "10"
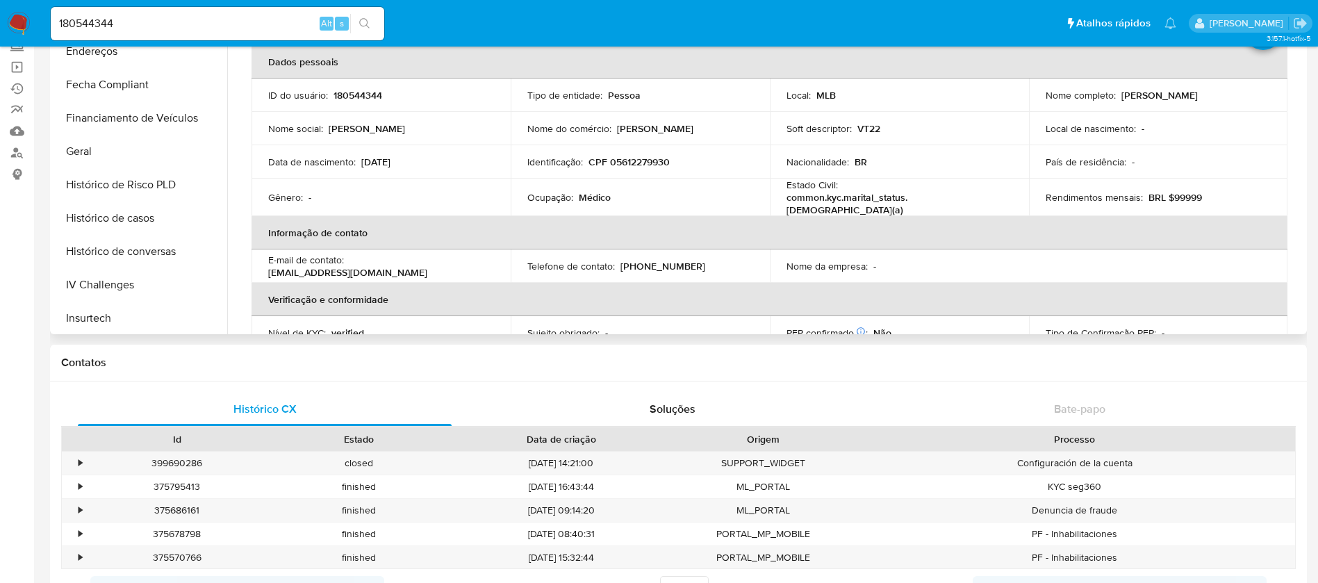
scroll to position [356, 0]
click at [133, 210] on button "Histórico de casos" at bounding box center [134, 213] width 163 height 33
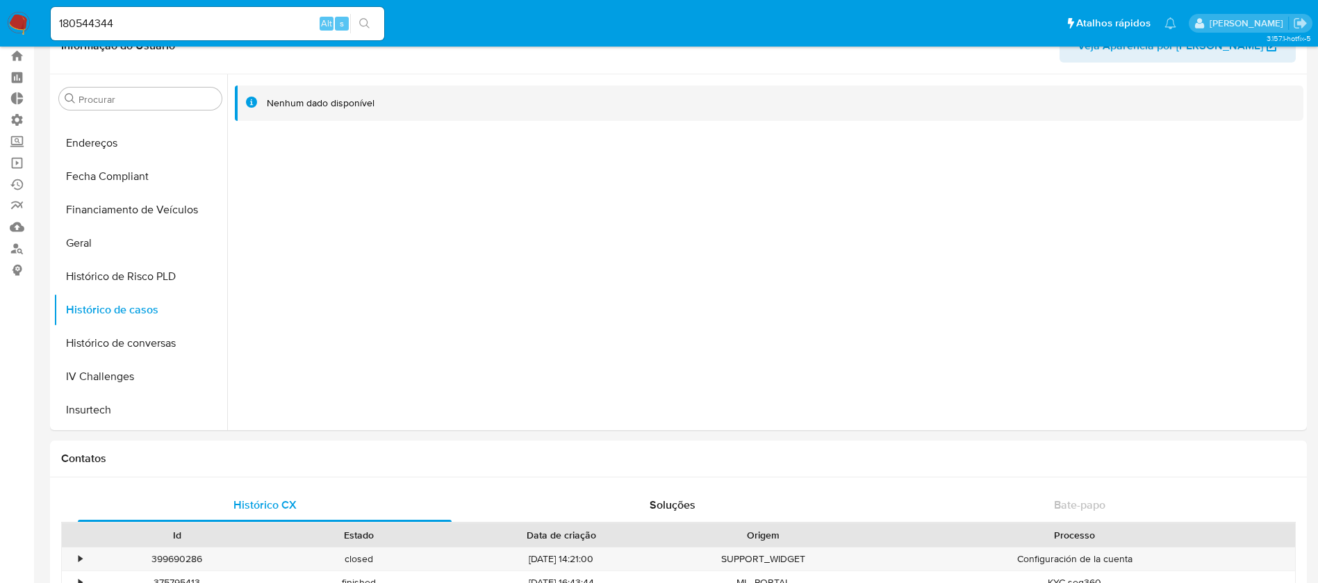
scroll to position [0, 0]
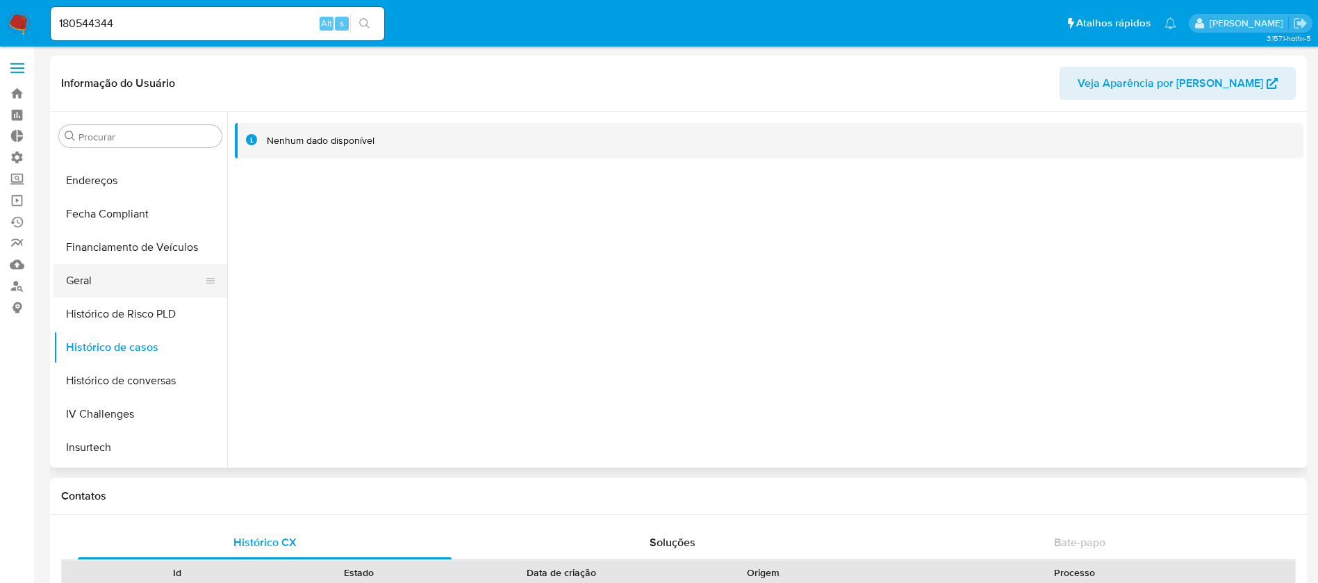
click at [92, 281] on button "Geral" at bounding box center [134, 280] width 163 height 33
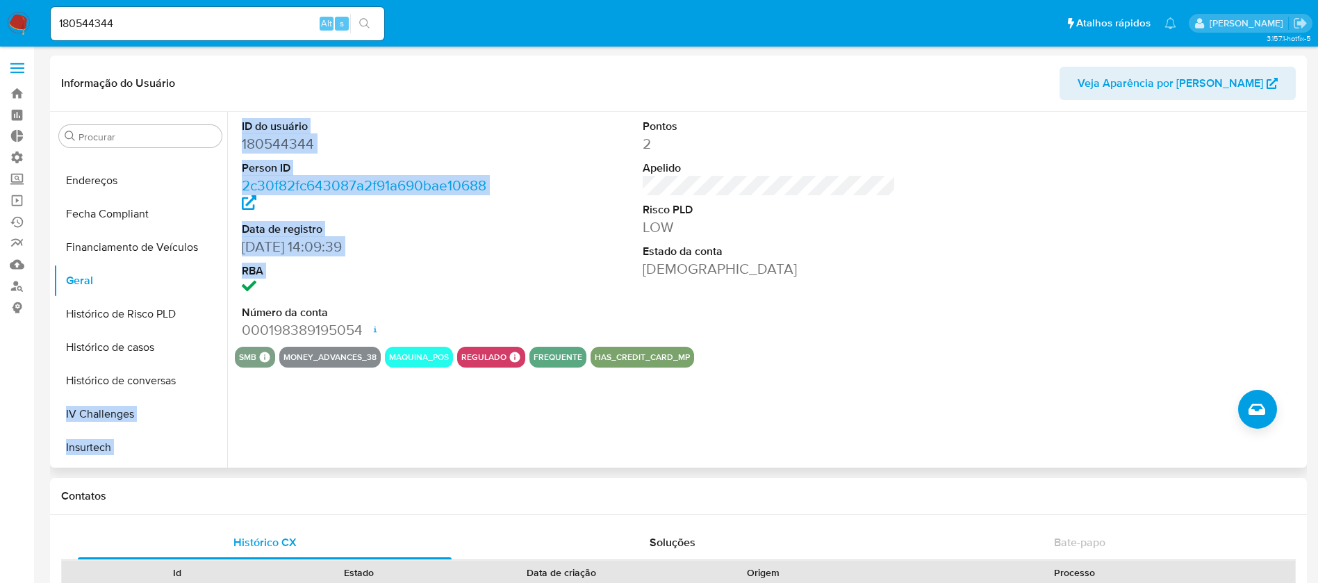
drag, startPoint x: 228, startPoint y: 308, endPoint x: 224, endPoint y: 379, distance: 71.6
click at [224, 379] on div "Procurar Adiantamentos de Dinheiro Anexos CBT Cartões Contas Bancárias Dados Mo…" at bounding box center [677, 290] width 1249 height 356
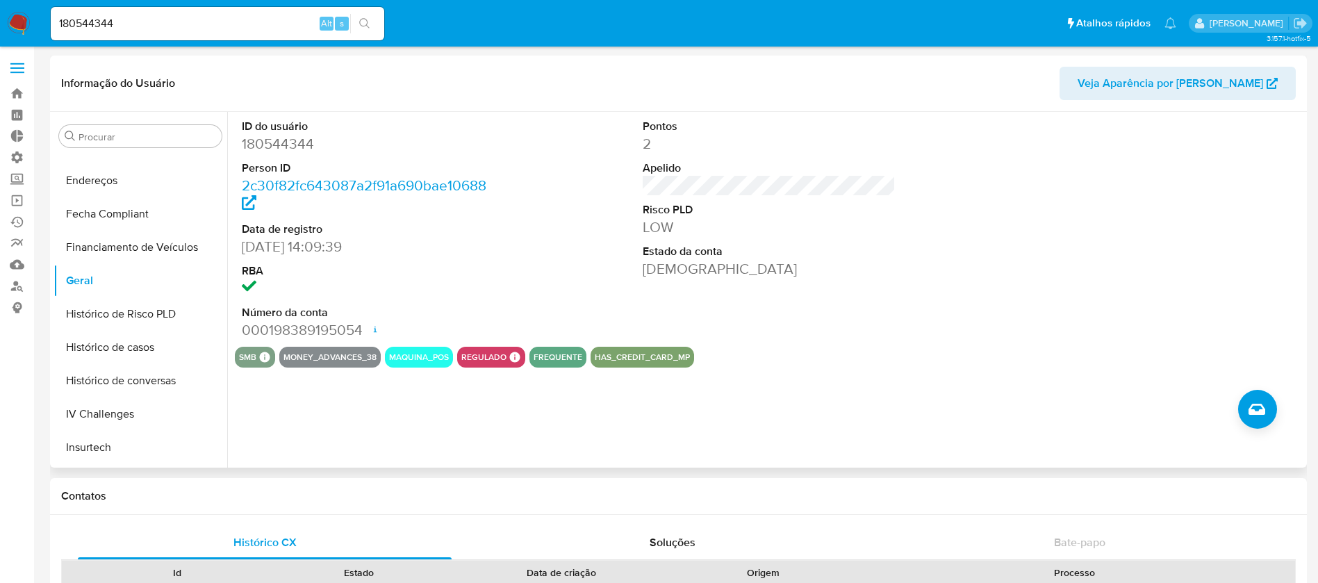
click at [531, 74] on header "Informação do Usuário Veja Aparência por Pessoa" at bounding box center [678, 83] width 1234 height 33
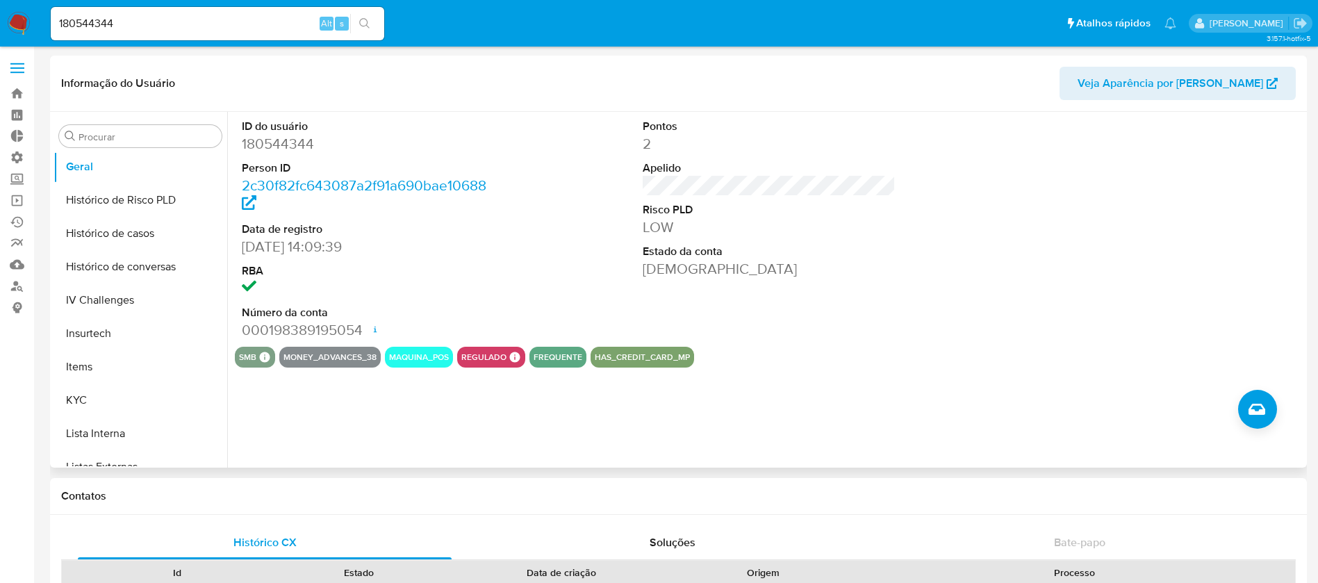
scroll to position [472, 0]
click at [94, 394] on button "KYC" at bounding box center [134, 397] width 163 height 33
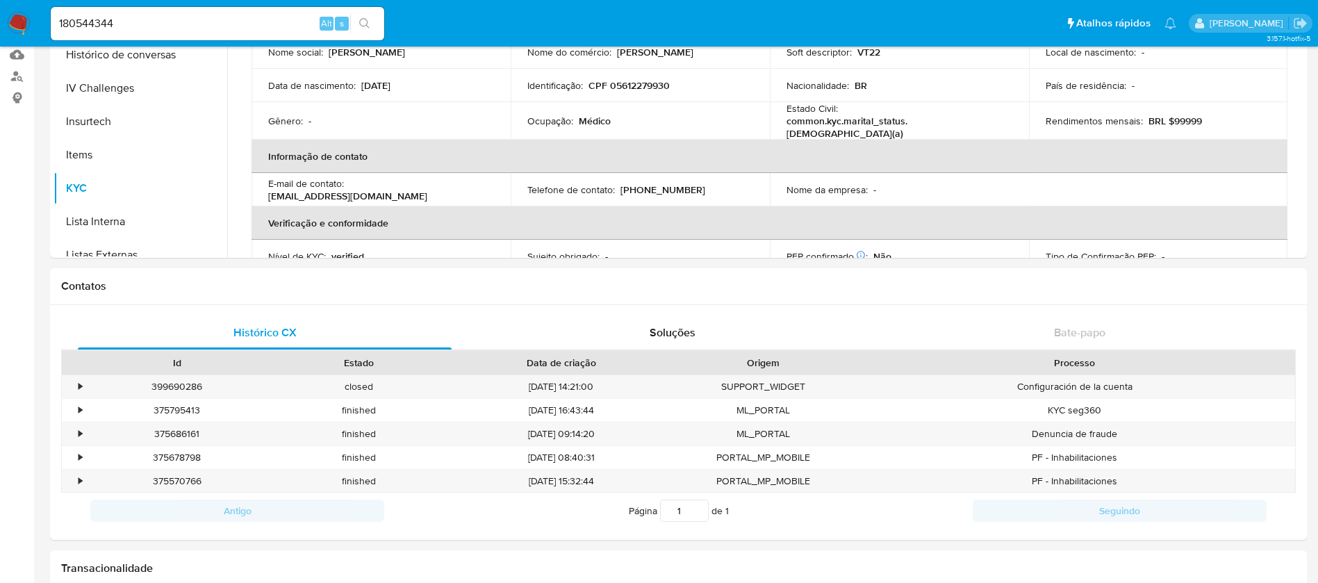
scroll to position [13, 0]
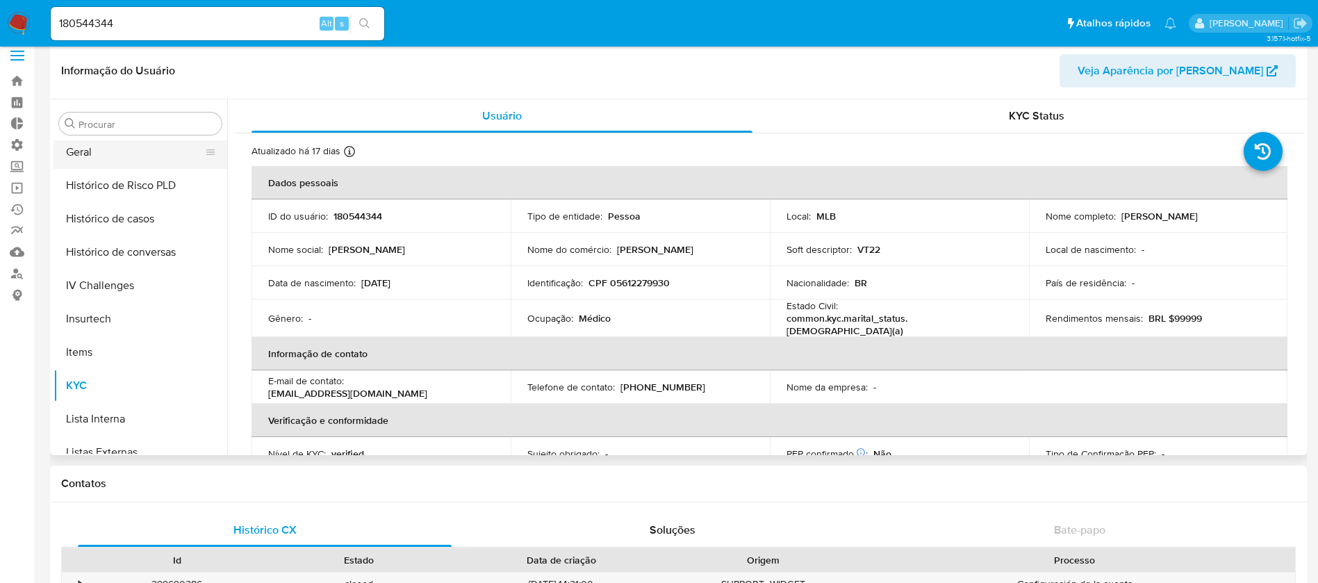
click at [103, 158] on button "Geral" at bounding box center [134, 151] width 163 height 33
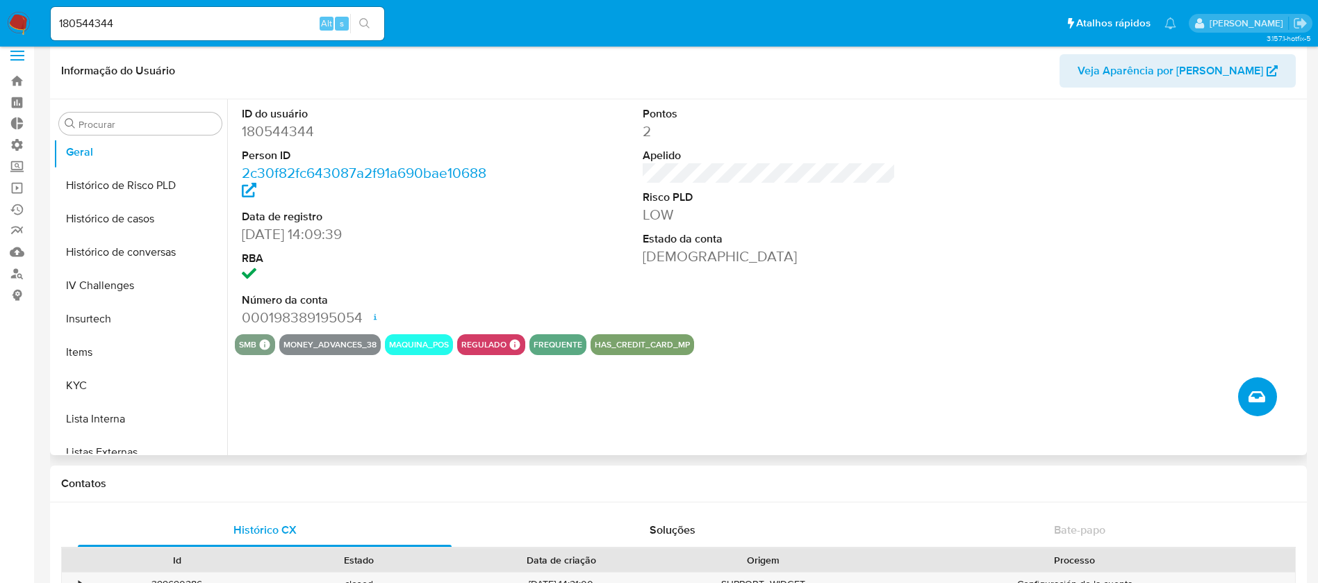
click at [1256, 397] on icon "Criar caso manual" at bounding box center [1256, 396] width 17 height 17
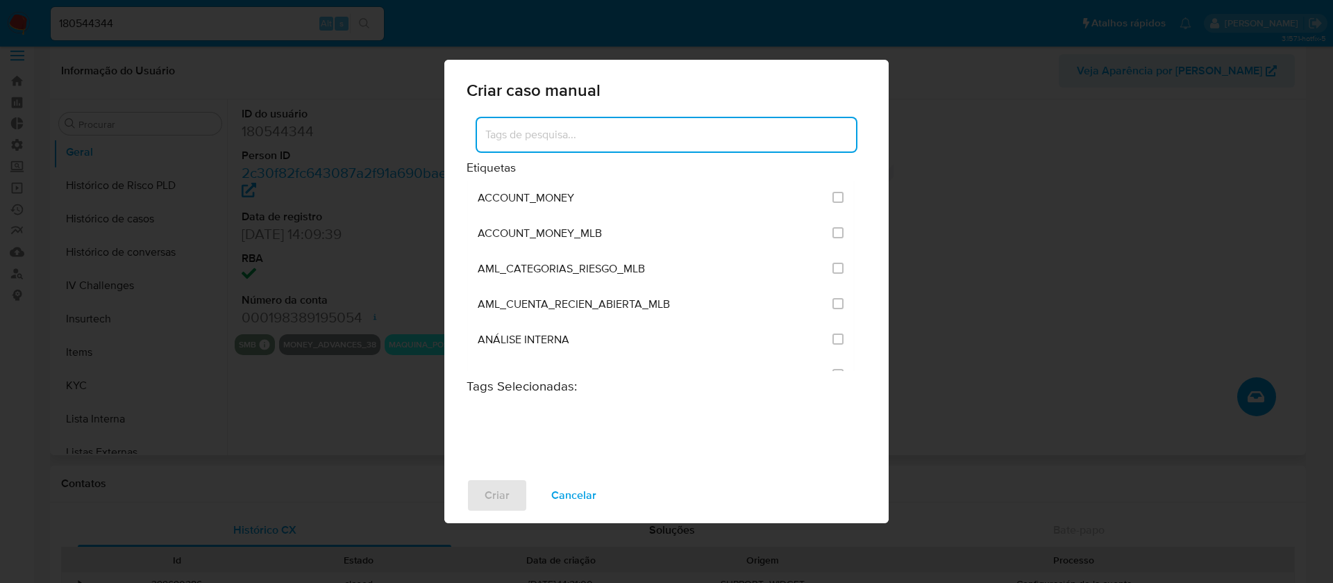
click at [675, 140] on input at bounding box center [666, 135] width 379 height 18
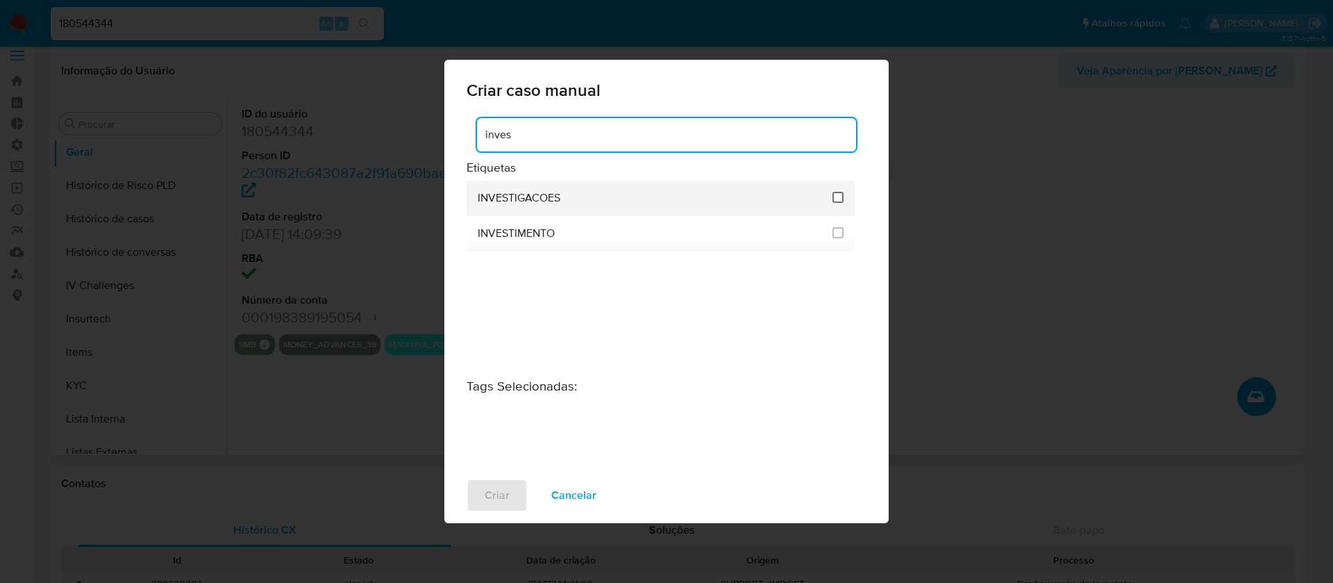
type input "inves"
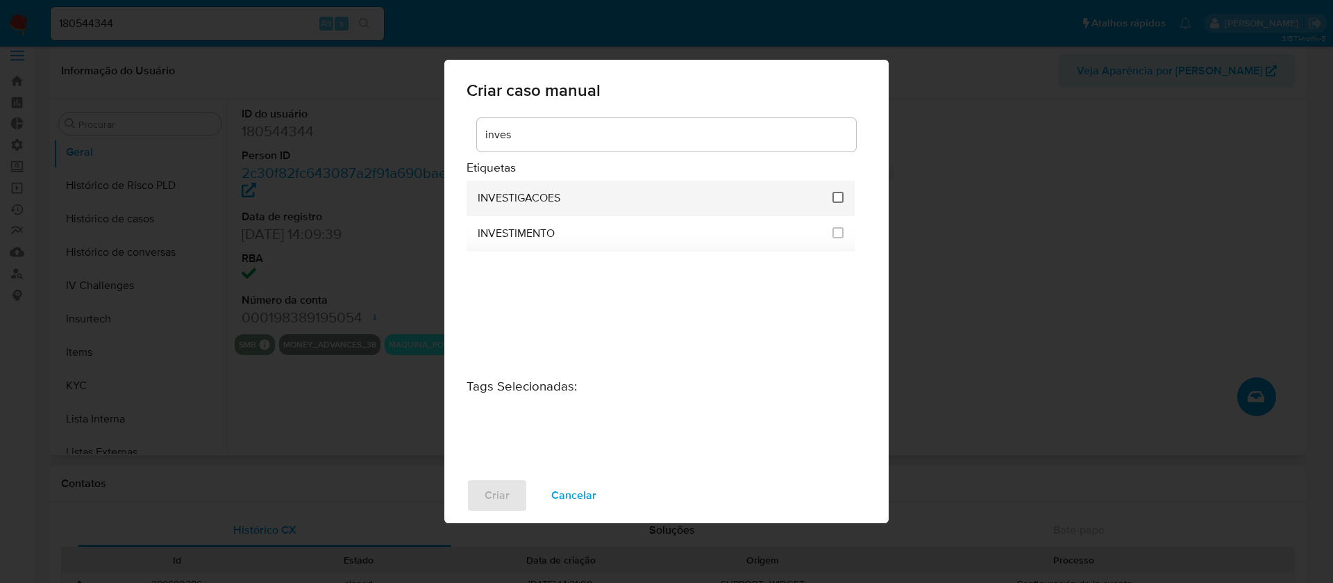
click at [833, 201] on input "2067" at bounding box center [838, 197] width 11 height 11
checkbox input "true"
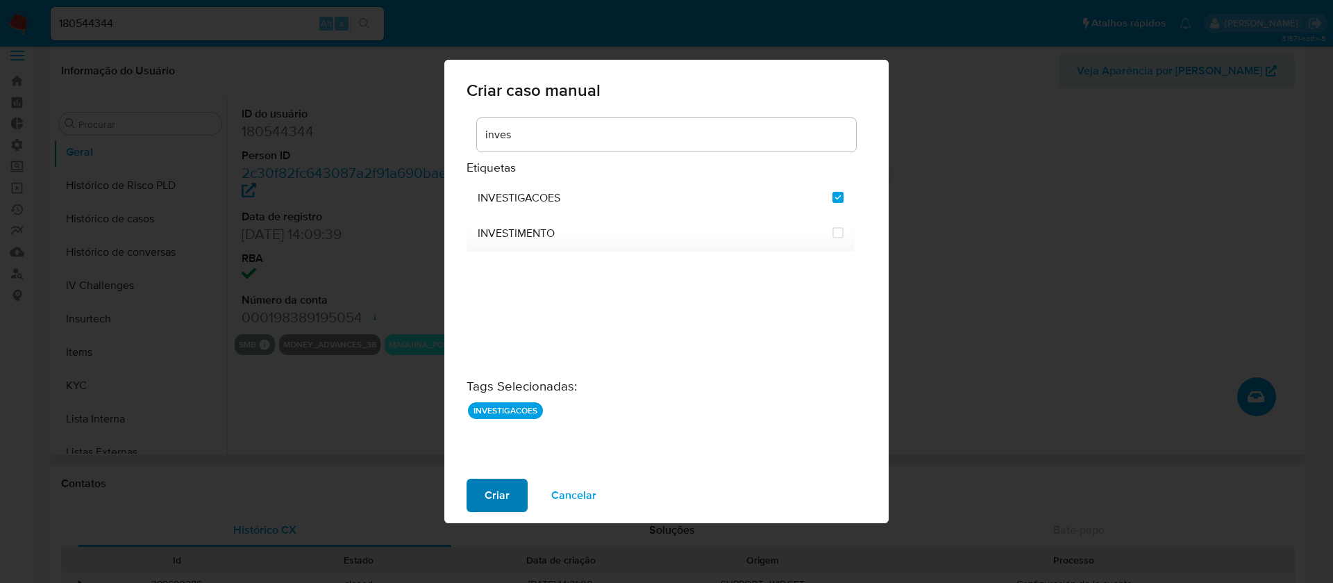
click at [502, 492] on span "Criar" at bounding box center [497, 495] width 25 height 31
checkbox input "false"
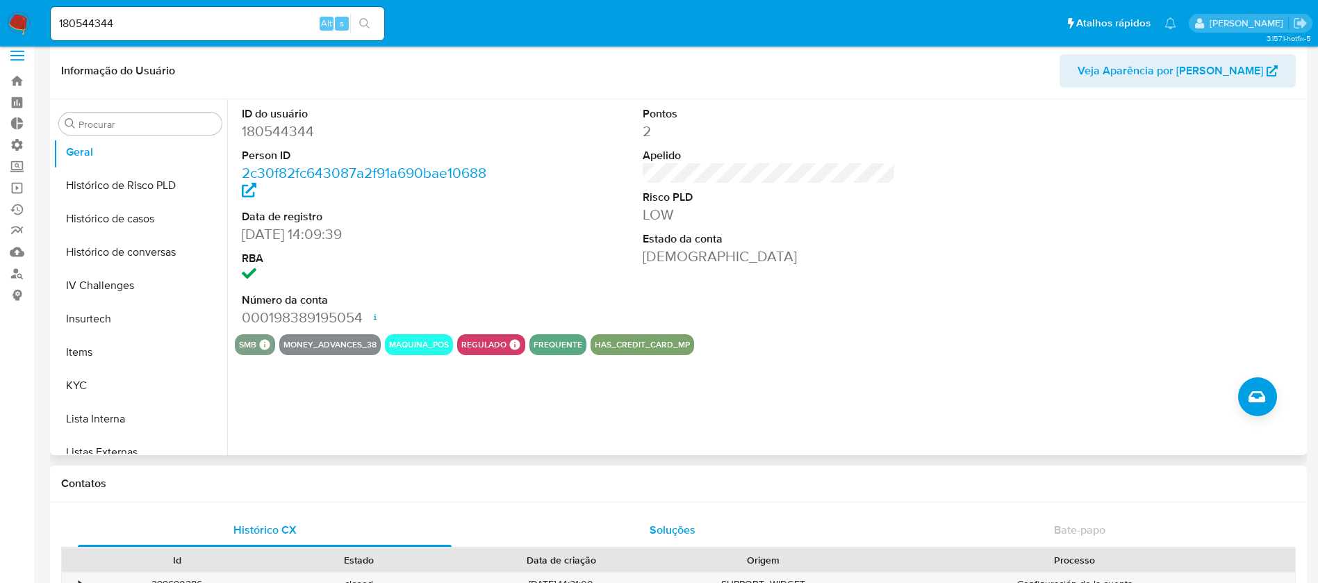
drag, startPoint x: 726, startPoint y: 536, endPoint x: 578, endPoint y: 534, distance: 147.9
click at [144, 225] on button "Histórico de casos" at bounding box center [134, 218] width 163 height 33
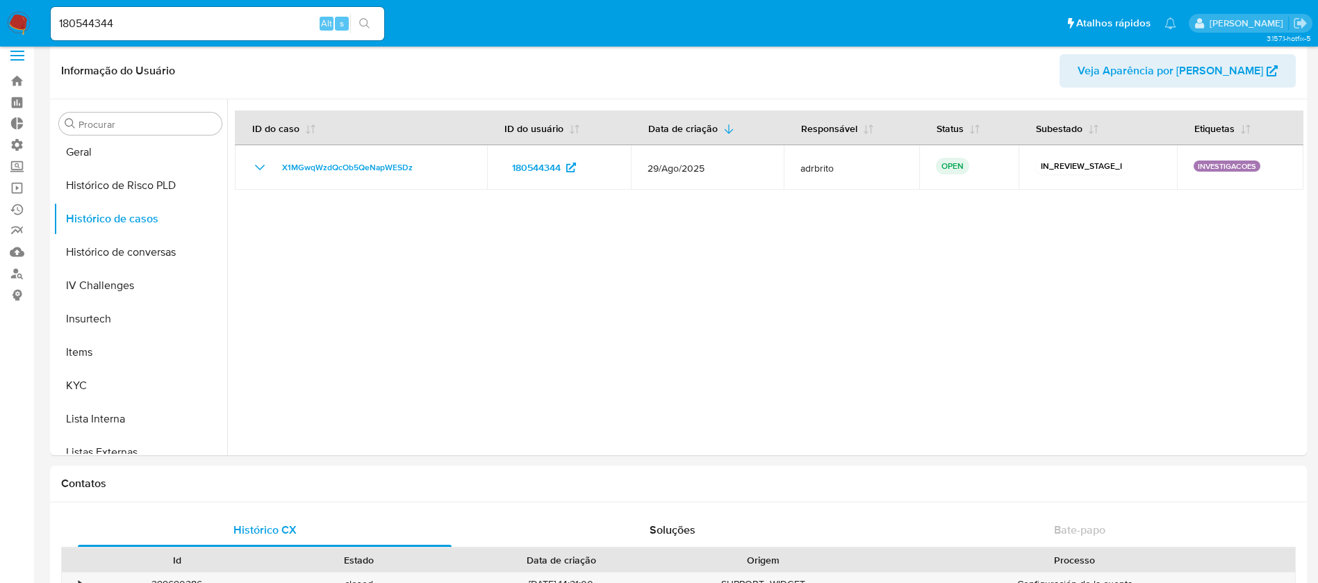
click at [513, 310] on div at bounding box center [765, 277] width 1076 height 356
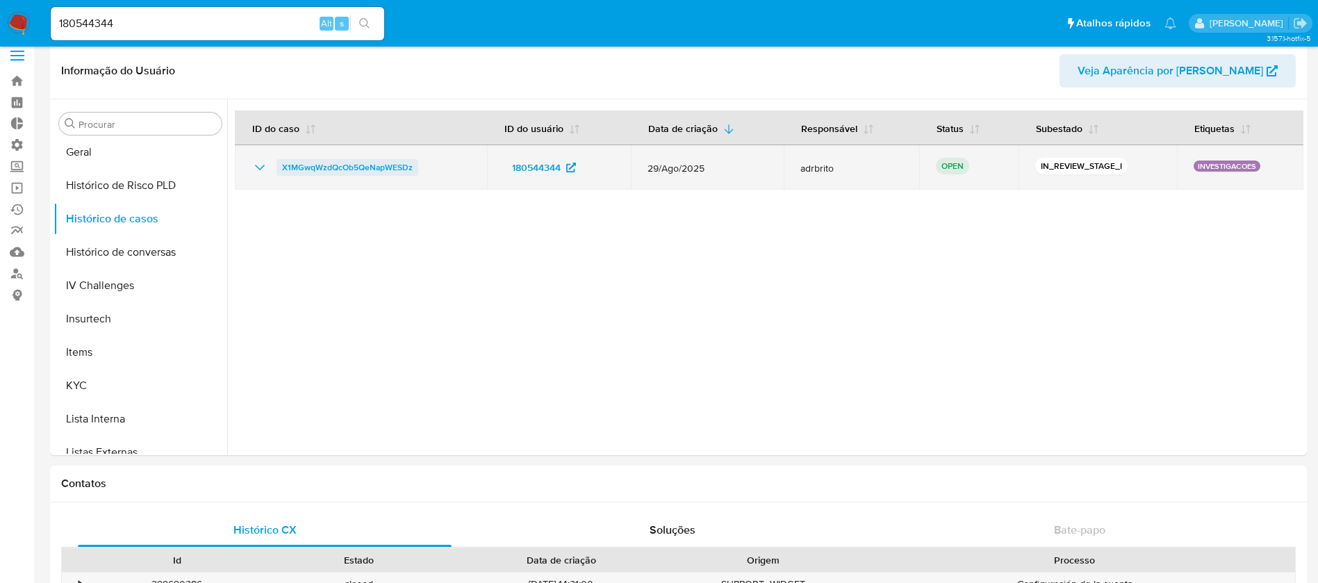
drag, startPoint x: 420, startPoint y: 167, endPoint x: 281, endPoint y: 169, distance: 138.9
click at [281, 169] on div "X1MGwqWzdQcOb5QeNapWESDz" at bounding box center [360, 167] width 219 height 17
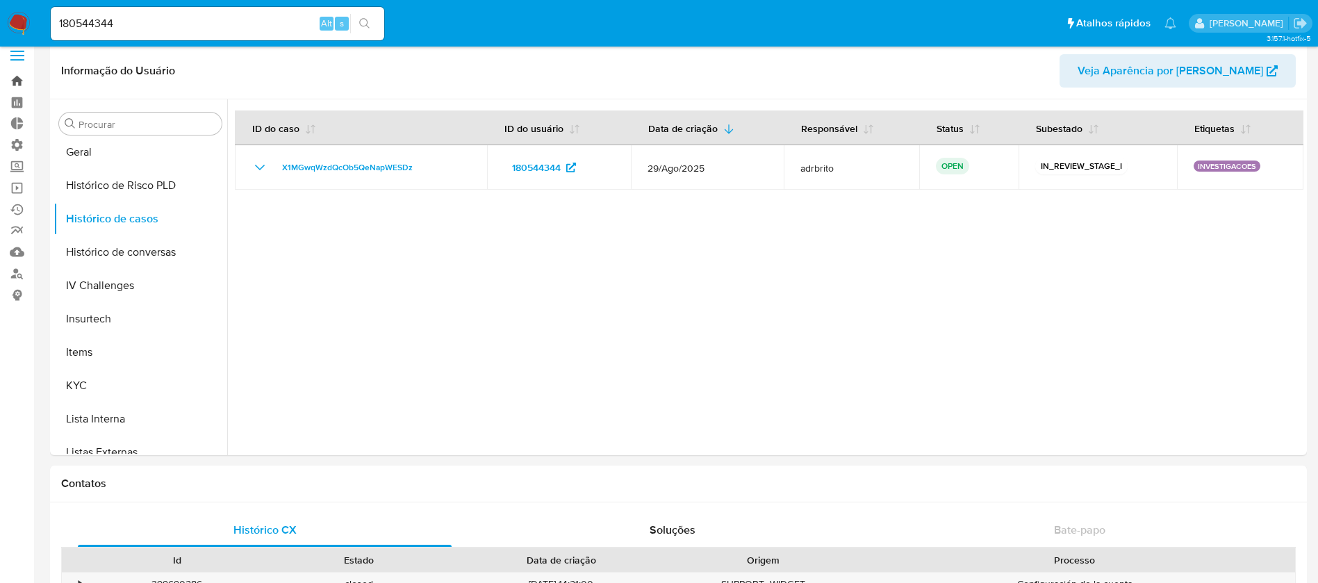
click at [20, 82] on link "Bandeja" at bounding box center [82, 81] width 165 height 22
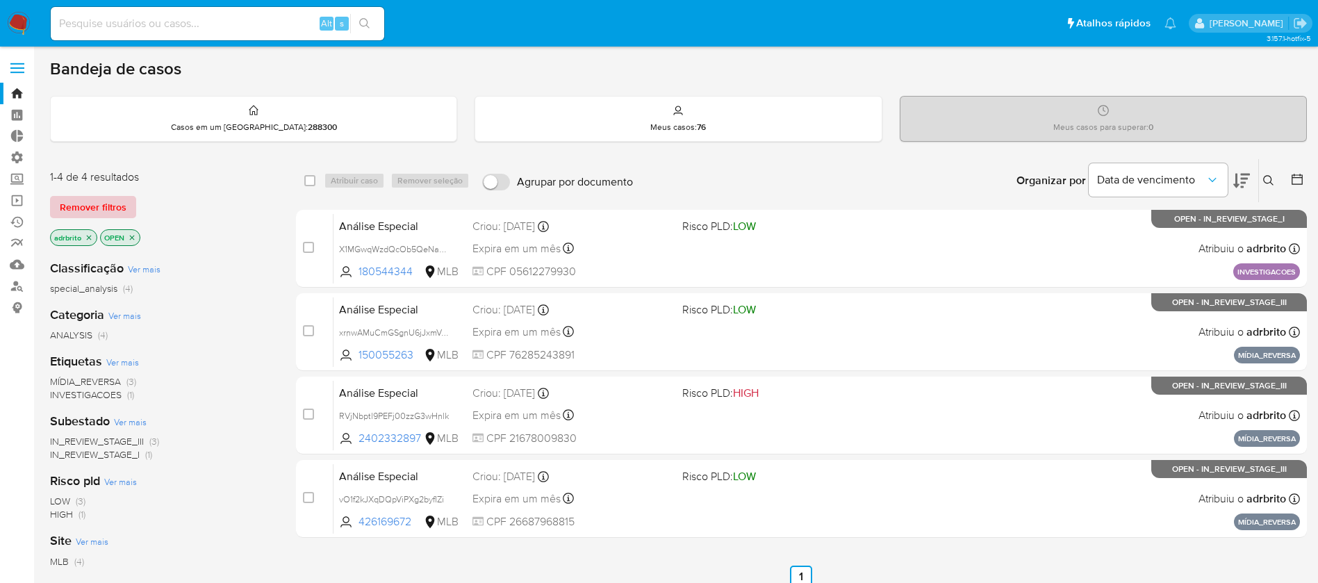
click at [111, 201] on span "Remover filtros" at bounding box center [93, 206] width 67 height 19
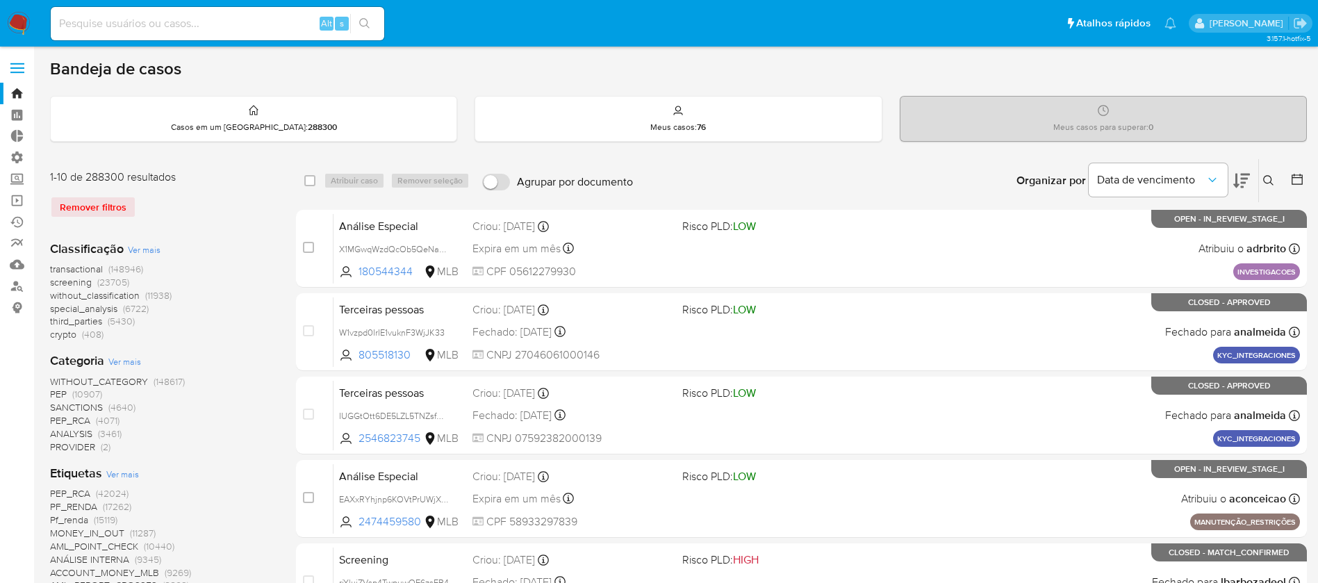
click at [1265, 184] on icon at bounding box center [1268, 180] width 11 height 11
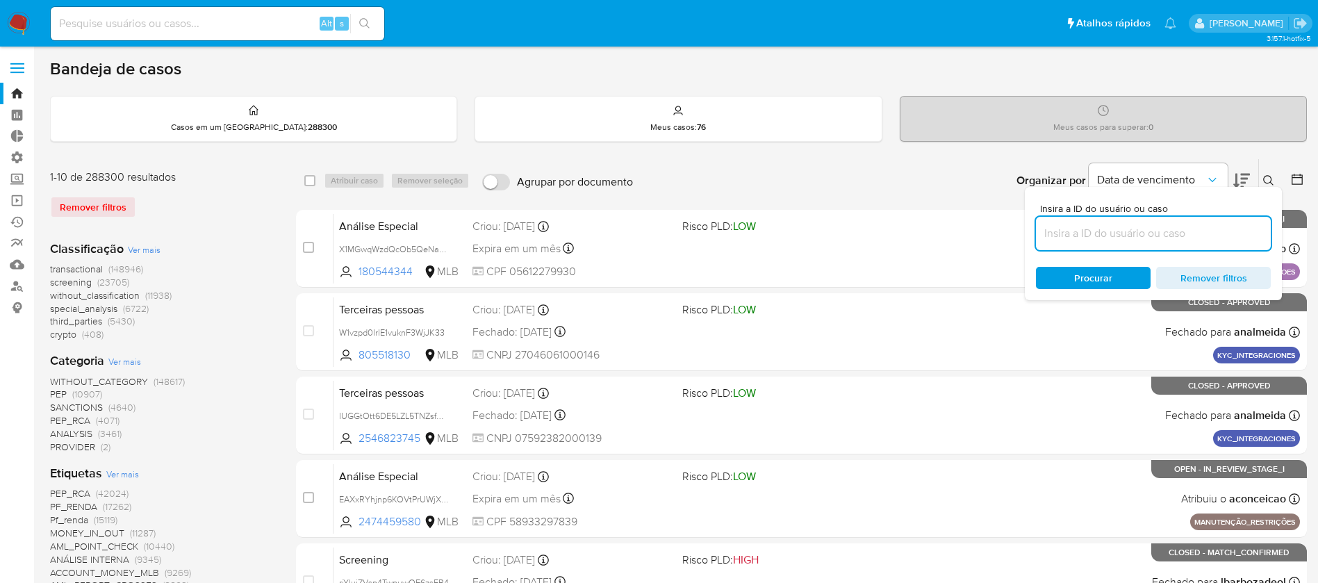
click at [1135, 234] on input at bounding box center [1153, 233] width 235 height 18
type input "X1MGwqWzdQcOb5QeNapWESDz"
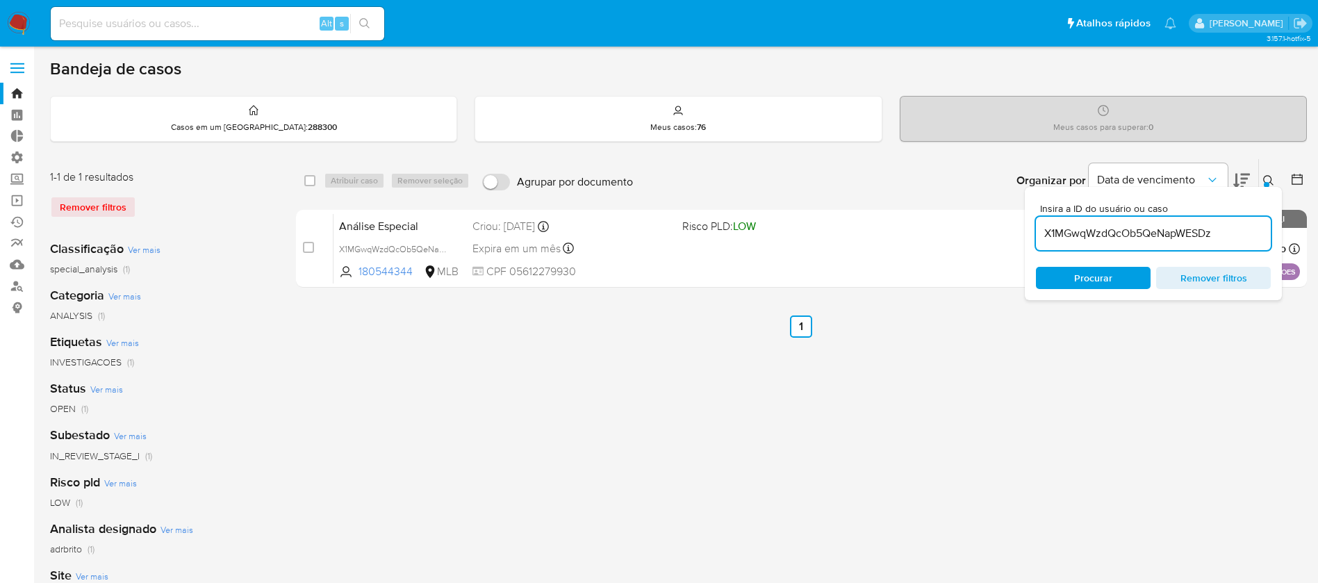
click at [1277, 181] on button at bounding box center [1269, 180] width 23 height 17
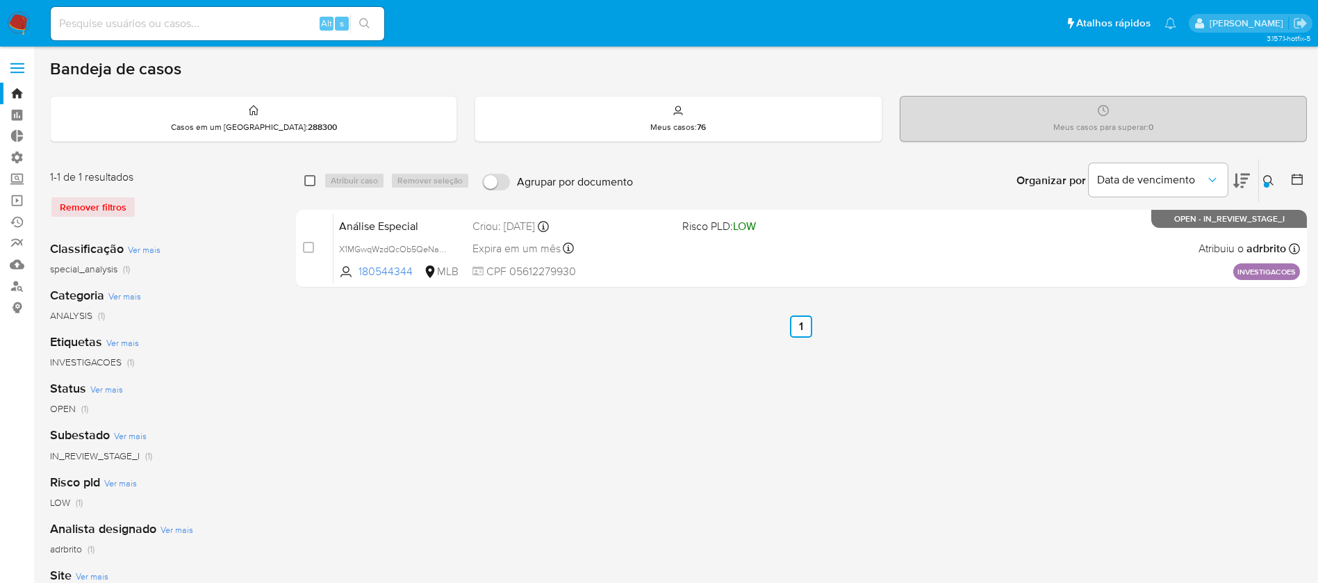
click at [304, 182] on input "checkbox" at bounding box center [309, 180] width 11 height 11
checkbox input "true"
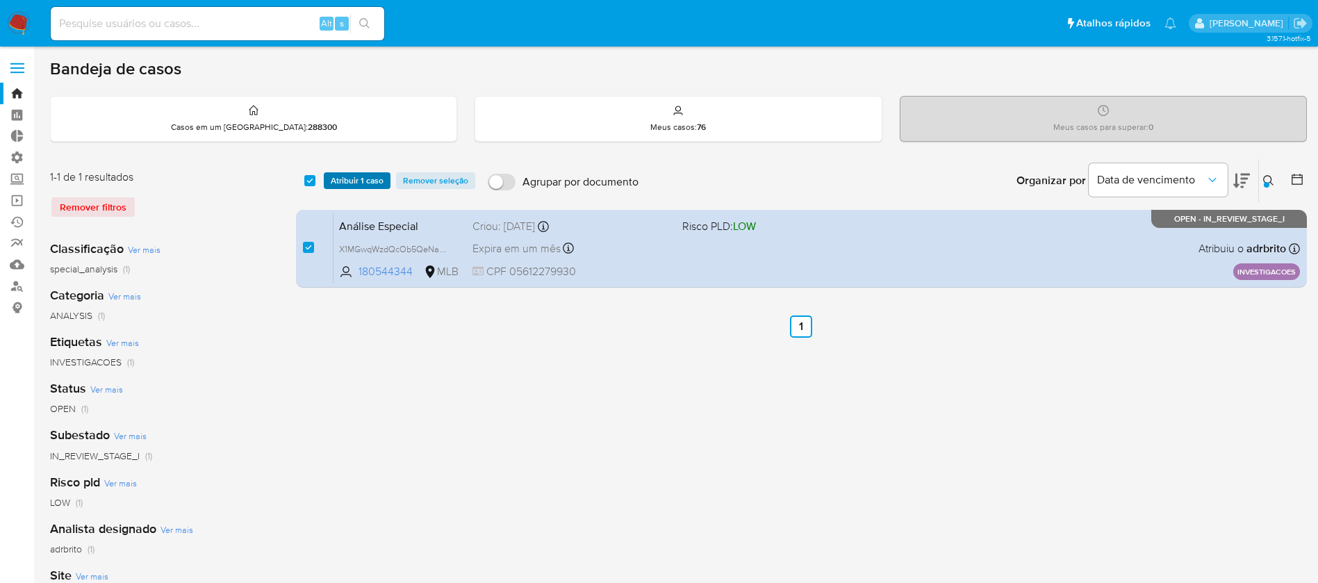
click at [345, 180] on span "Atribuir 1 caso" at bounding box center [357, 181] width 53 height 14
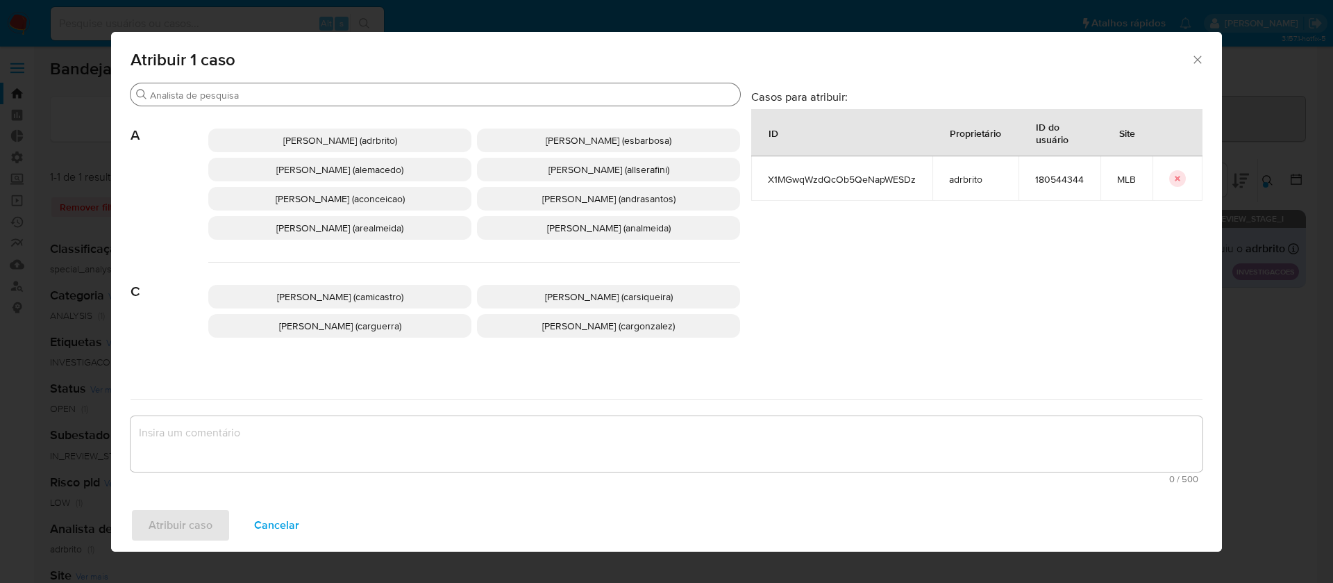
click at [253, 84] on div "Procurar" at bounding box center [436, 94] width 610 height 22
click at [257, 103] on div "Procurar" at bounding box center [436, 94] width 610 height 22
drag, startPoint x: 257, startPoint y: 103, endPoint x: 249, endPoint y: 99, distance: 9.3
click at [249, 99] on div "Procurar" at bounding box center [436, 94] width 610 height 22
click at [249, 99] on input "Procurar" at bounding box center [442, 95] width 585 height 13
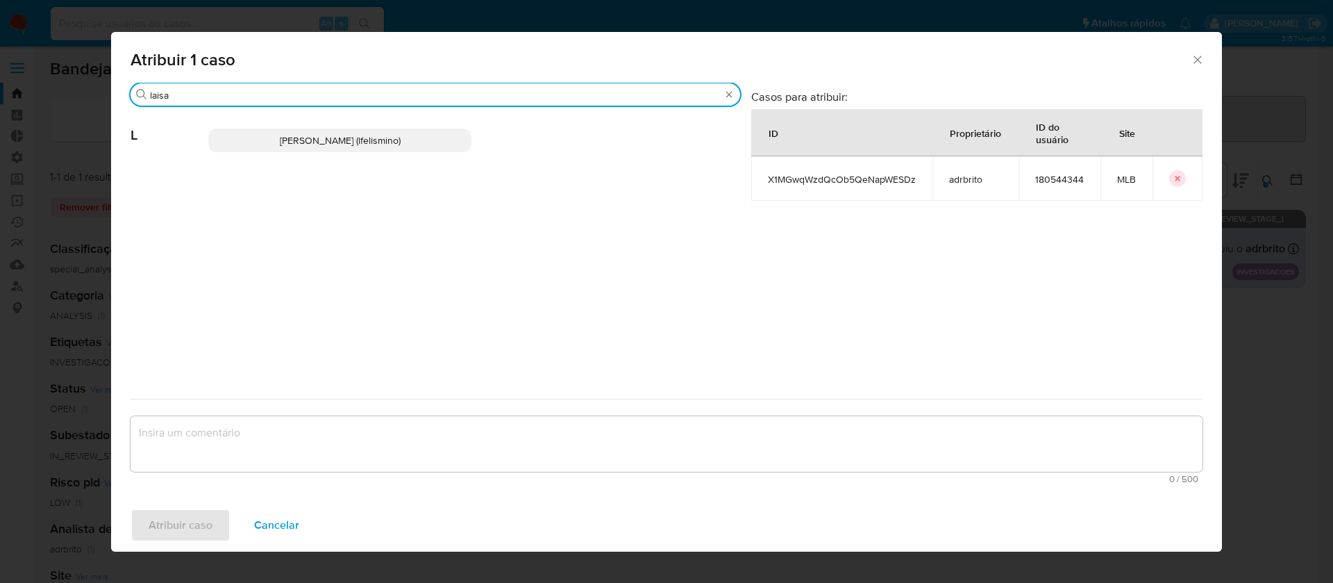
type input "laisa"
click at [283, 138] on span "[PERSON_NAME] (lfelismino)" at bounding box center [340, 140] width 121 height 14
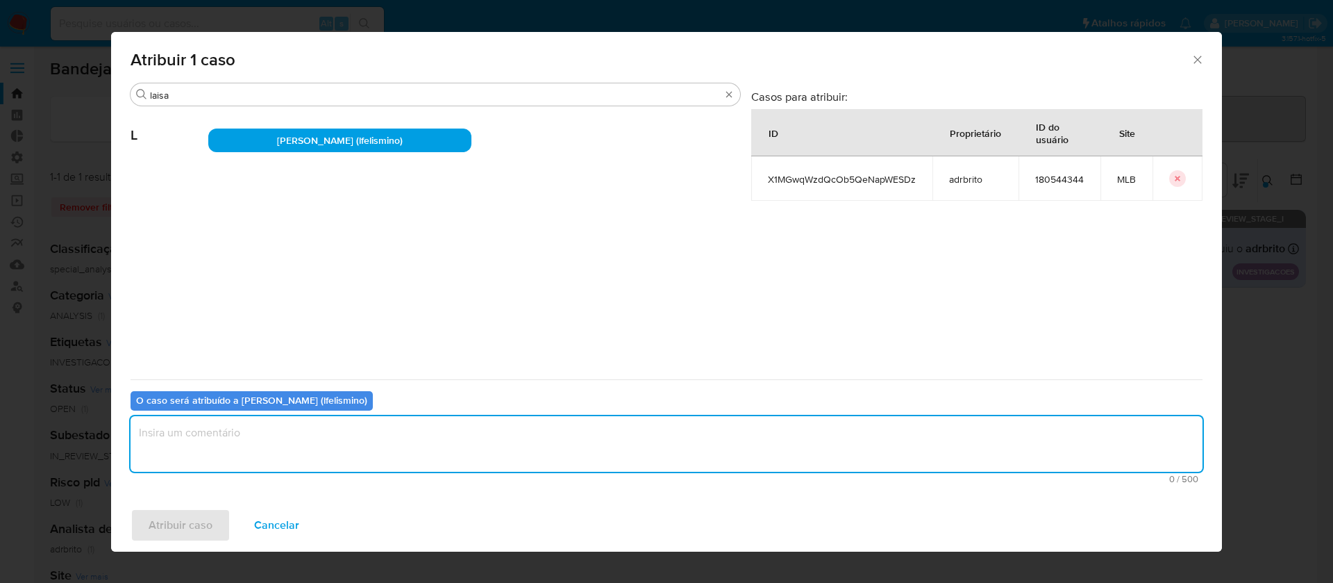
click at [253, 454] on textarea "assign-modal" at bounding box center [667, 444] width 1072 height 56
type textarea "ok"
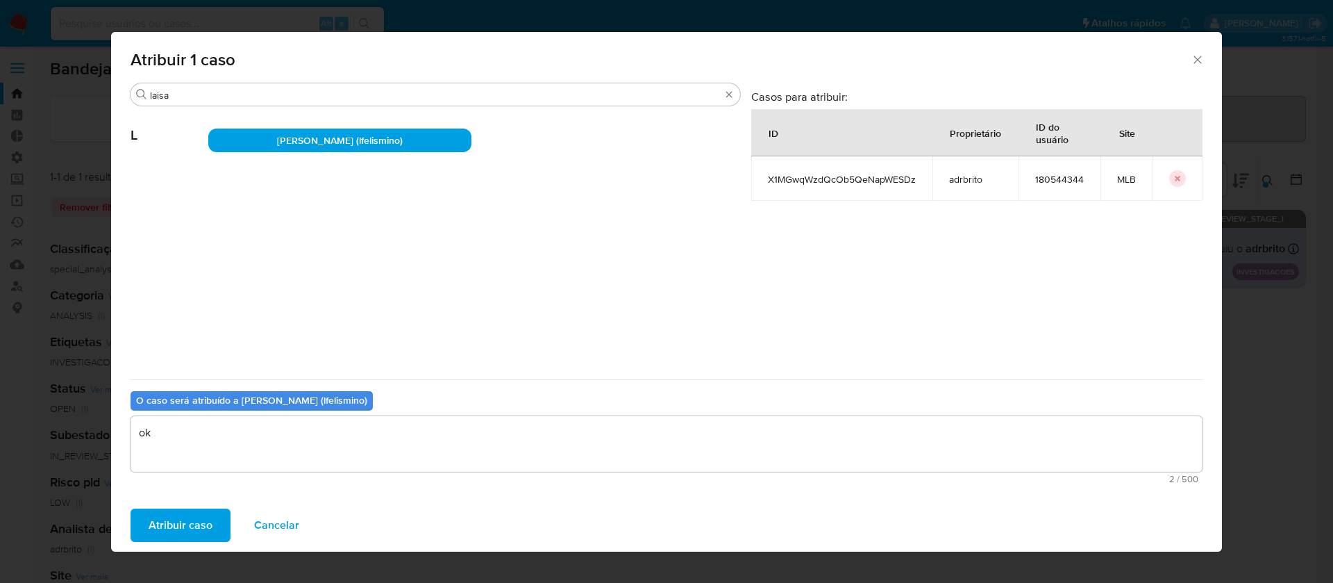
click at [188, 522] on span "Atribuir caso" at bounding box center [181, 525] width 64 height 31
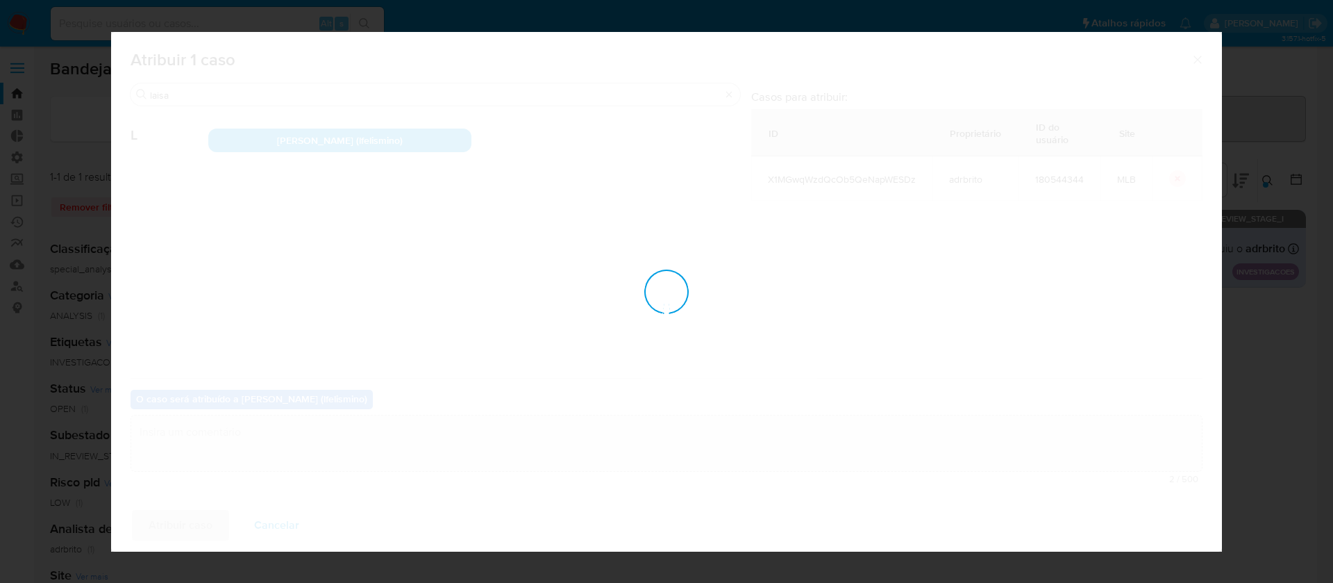
checkbox input "false"
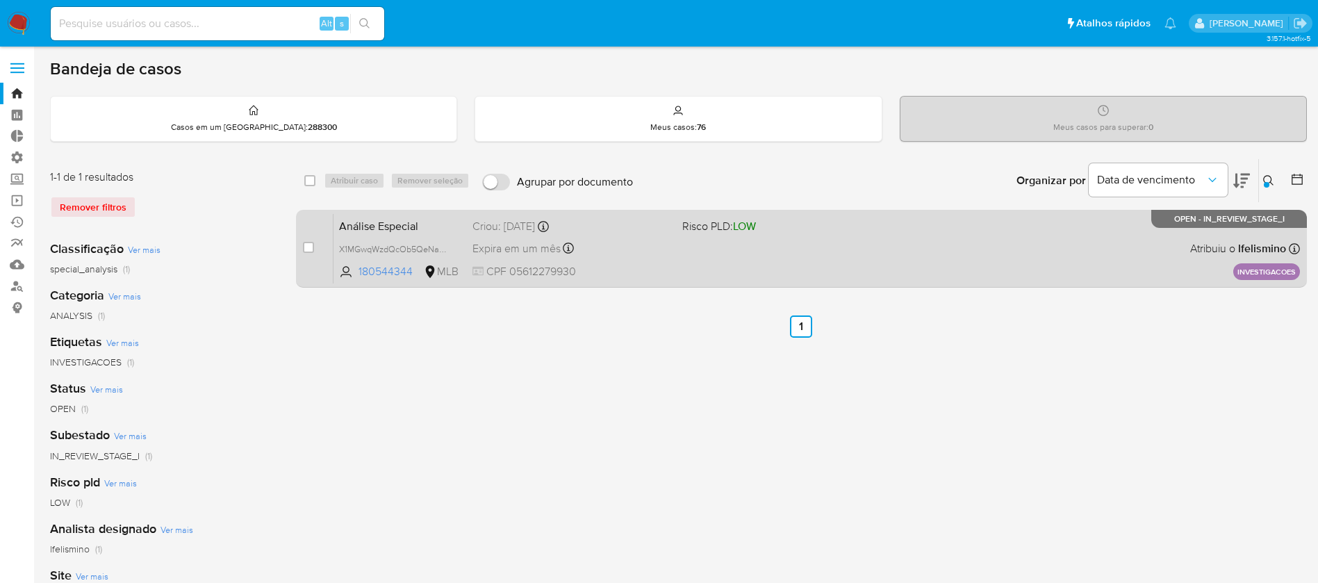
click at [507, 242] on span "Expira em um mês" at bounding box center [516, 248] width 88 height 15
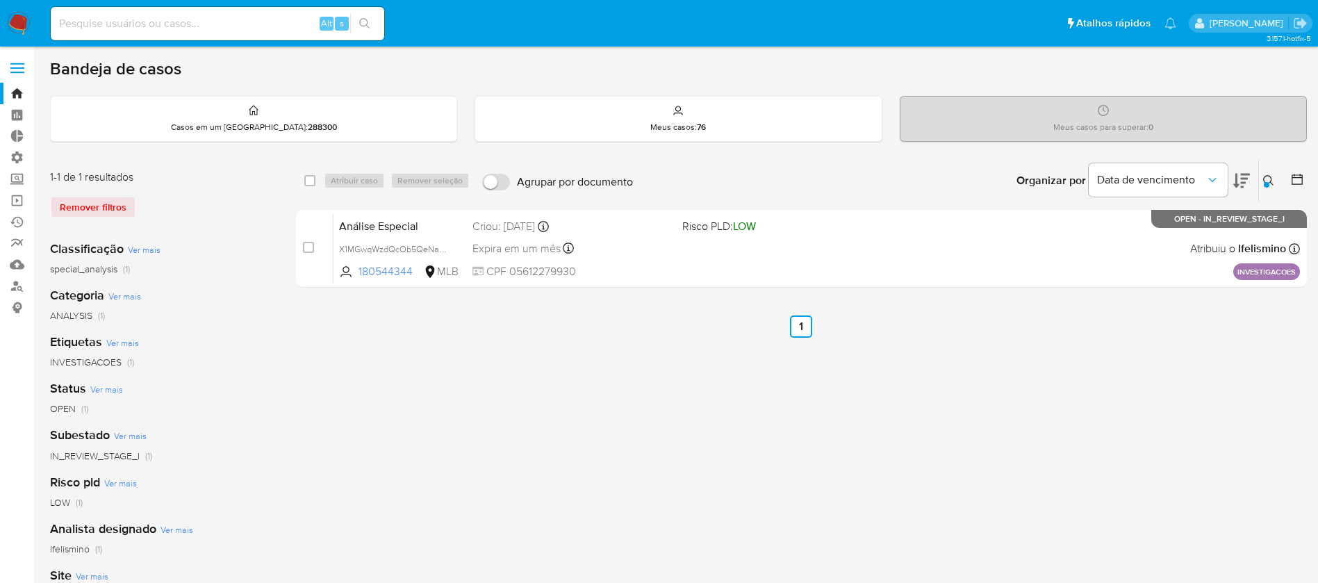
click at [1265, 182] on div at bounding box center [1266, 185] width 6 height 6
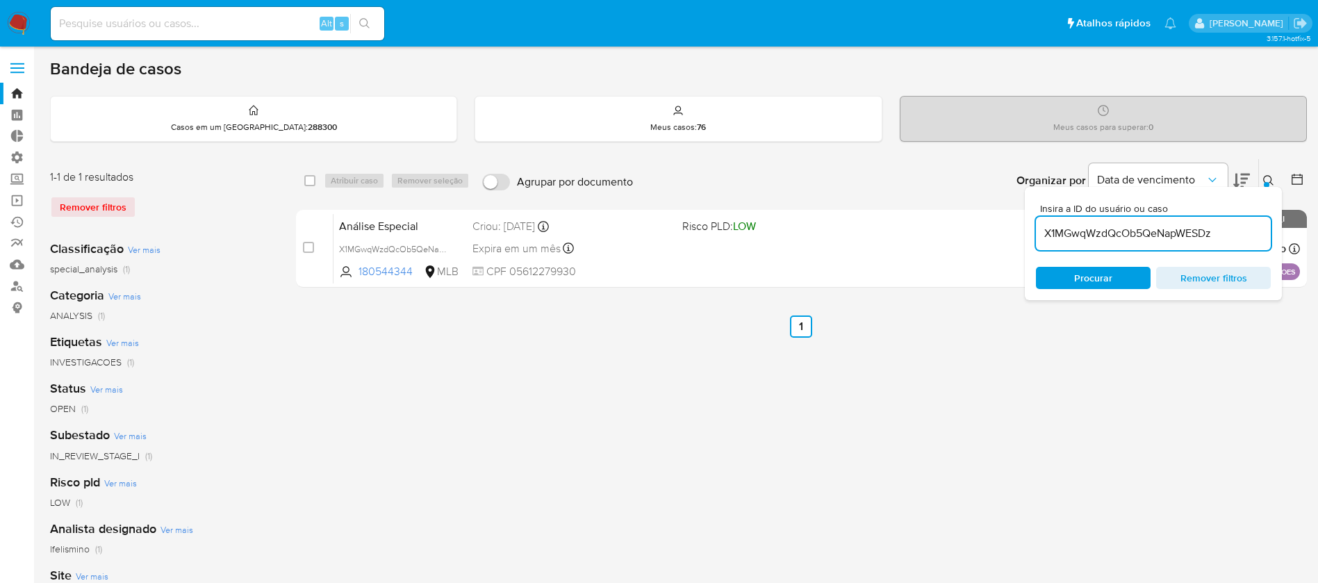
drag, startPoint x: 1229, startPoint y: 232, endPoint x: 1029, endPoint y: 222, distance: 200.3
click at [1029, 222] on div "Insira a ID do usuário ou caso X1MGwqWzdQcOb5QeNapWESDz Procurar Remover filtros" at bounding box center [1152, 243] width 257 height 113
type input "P28hpC8eMxuQwjpf6knfOLmZ"
click at [1264, 183] on div at bounding box center [1266, 185] width 6 height 6
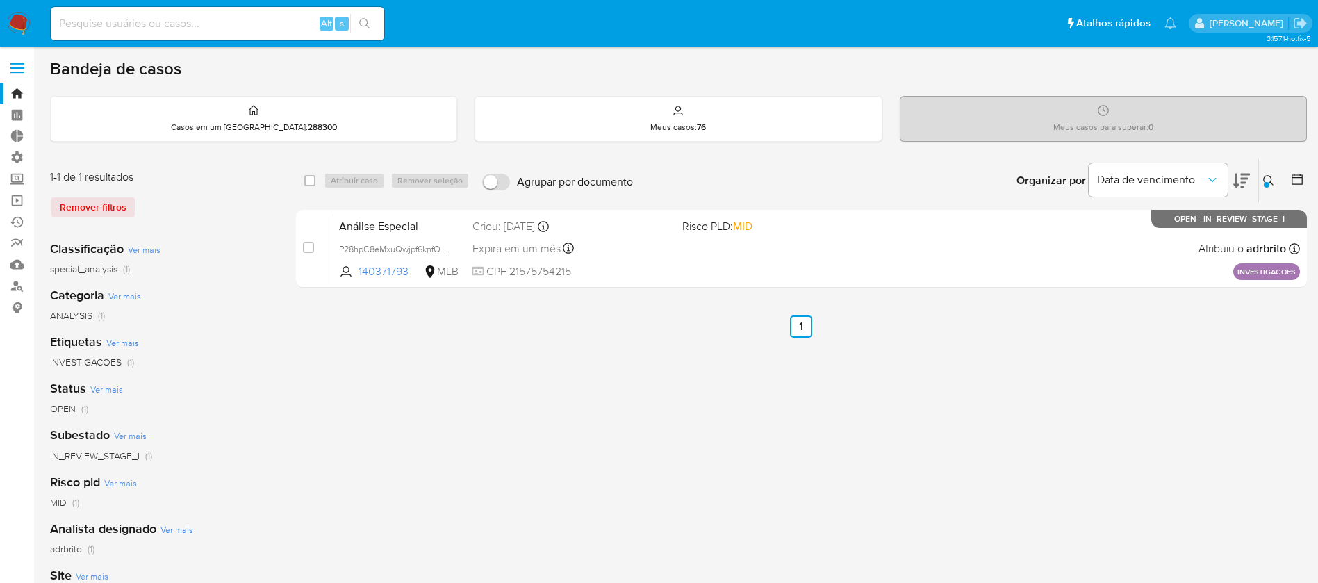
click at [874, 476] on div "select-all-cases-checkbox Atribuir caso Remover seleção Agrupar por documento O…" at bounding box center [801, 463] width 1011 height 610
click at [308, 179] on input "checkbox" at bounding box center [309, 180] width 11 height 11
checkbox input "true"
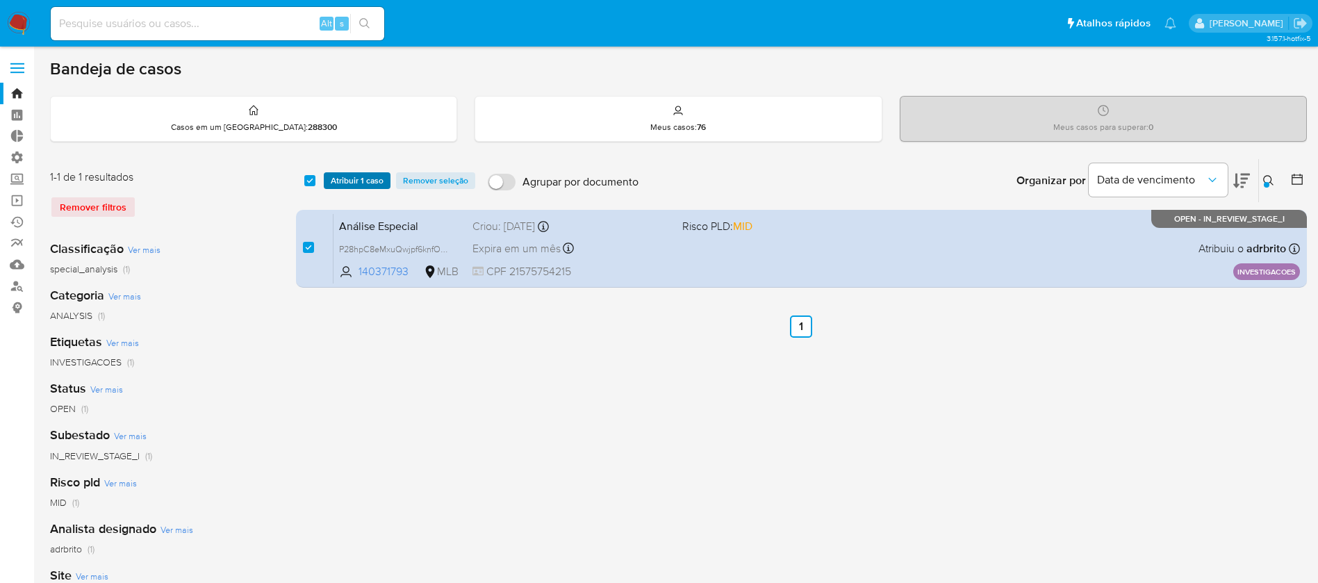
click at [344, 179] on span "Atribuir 1 caso" at bounding box center [357, 181] width 53 height 14
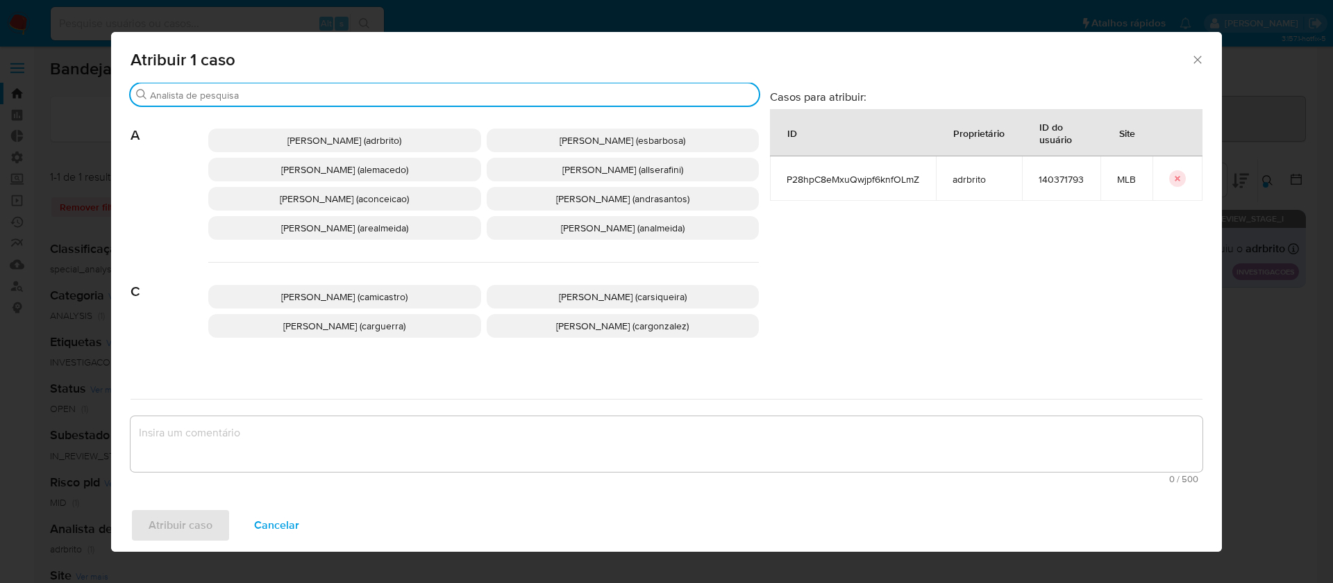
click at [292, 94] on input "Procurar" at bounding box center [452, 95] width 604 height 13
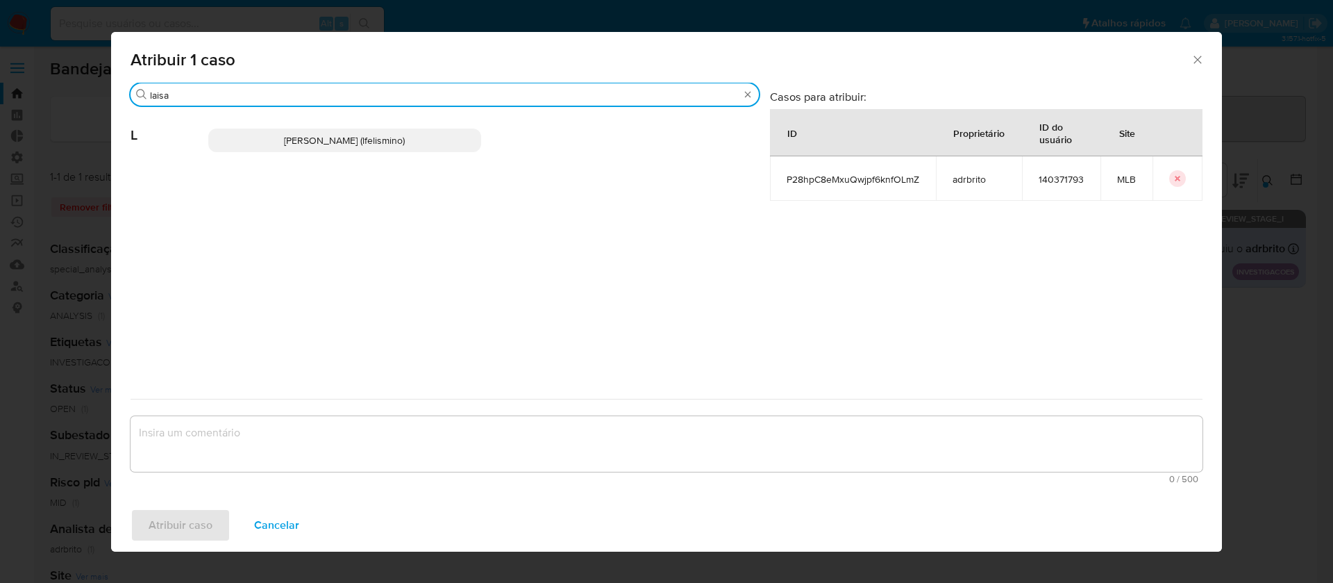
type input "laisa"
click at [322, 146] on span "[PERSON_NAME] (lfelismino)" at bounding box center [344, 140] width 121 height 14
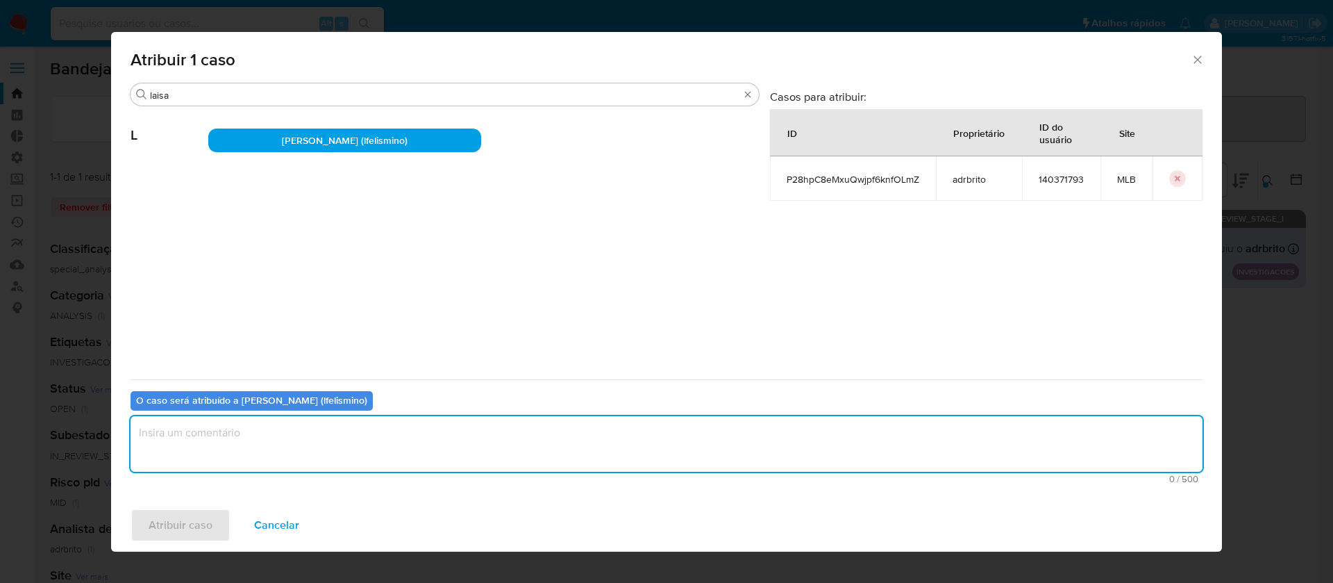
click at [308, 456] on textarea "assign-modal" at bounding box center [667, 444] width 1072 height 56
type textarea "ok"
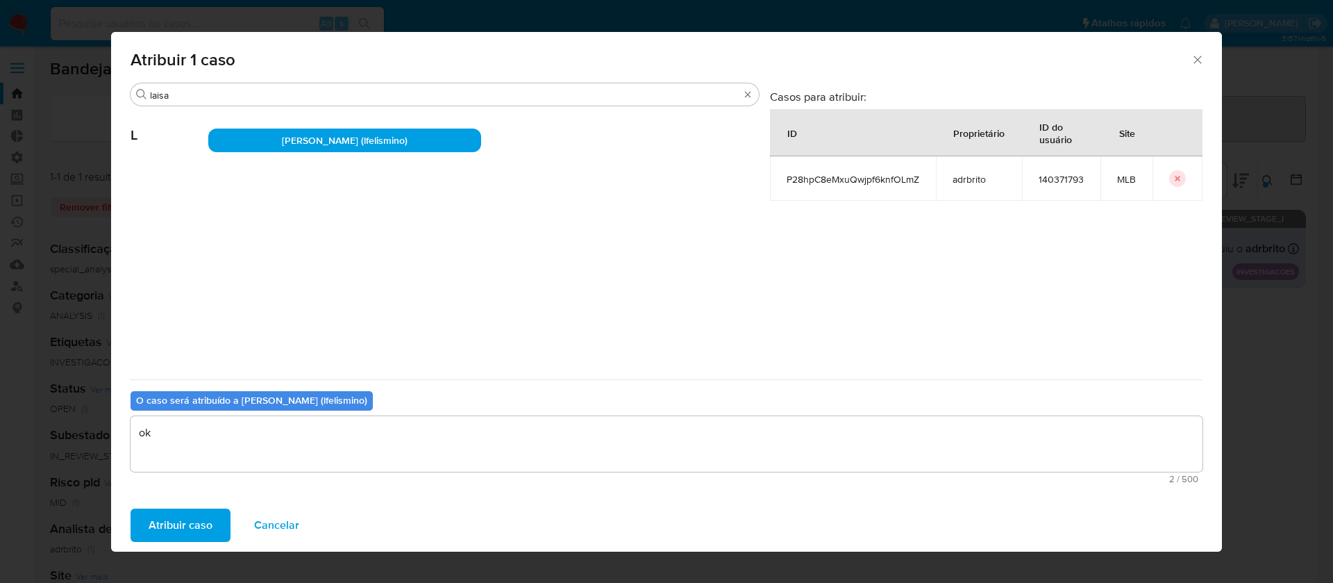
click at [188, 524] on span "Atribuir caso" at bounding box center [181, 525] width 64 height 31
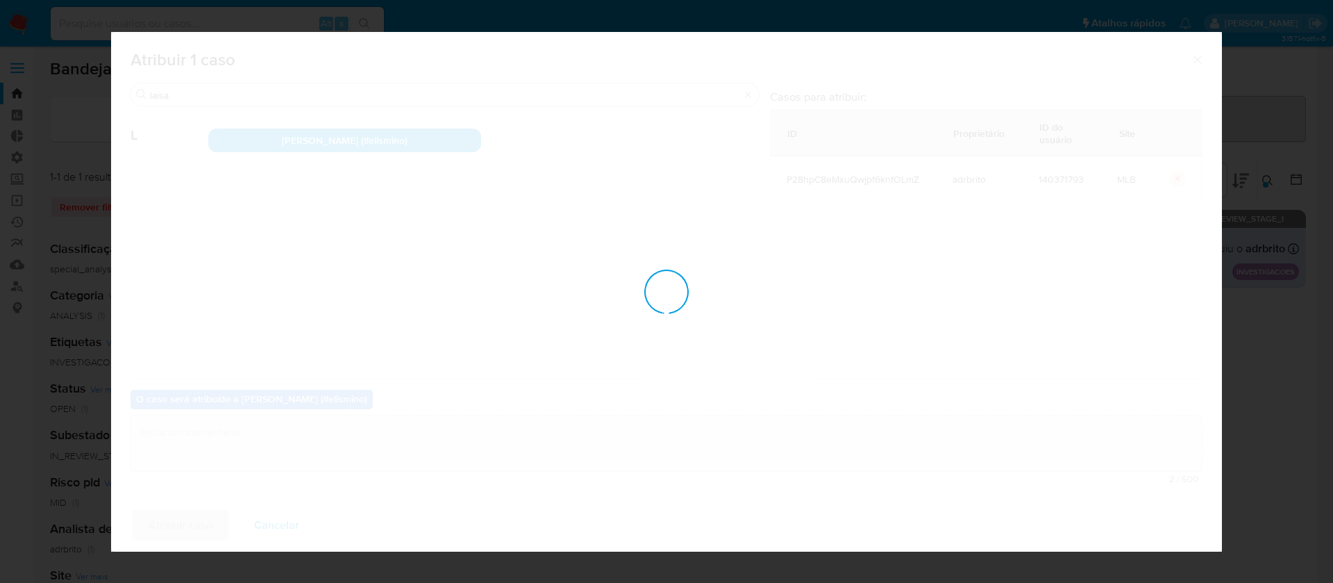
checkbox input "false"
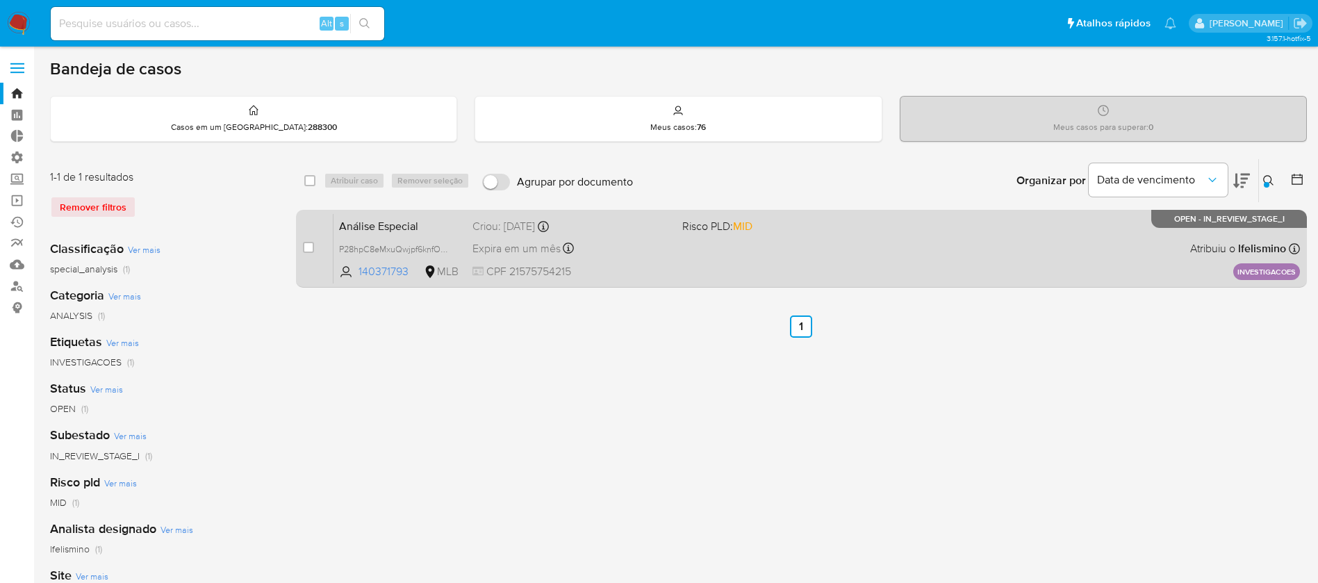
click at [505, 236] on div "Análise Especial P28hpC8eMxuQwjpf6knfOLmZ 140371793 MLB Risco PLD: MID Criou: […" at bounding box center [816, 248] width 966 height 70
click at [447, 247] on span "P28hpC8eMxuQwjpf6knfOLmZ" at bounding box center [397, 247] width 117 height 15
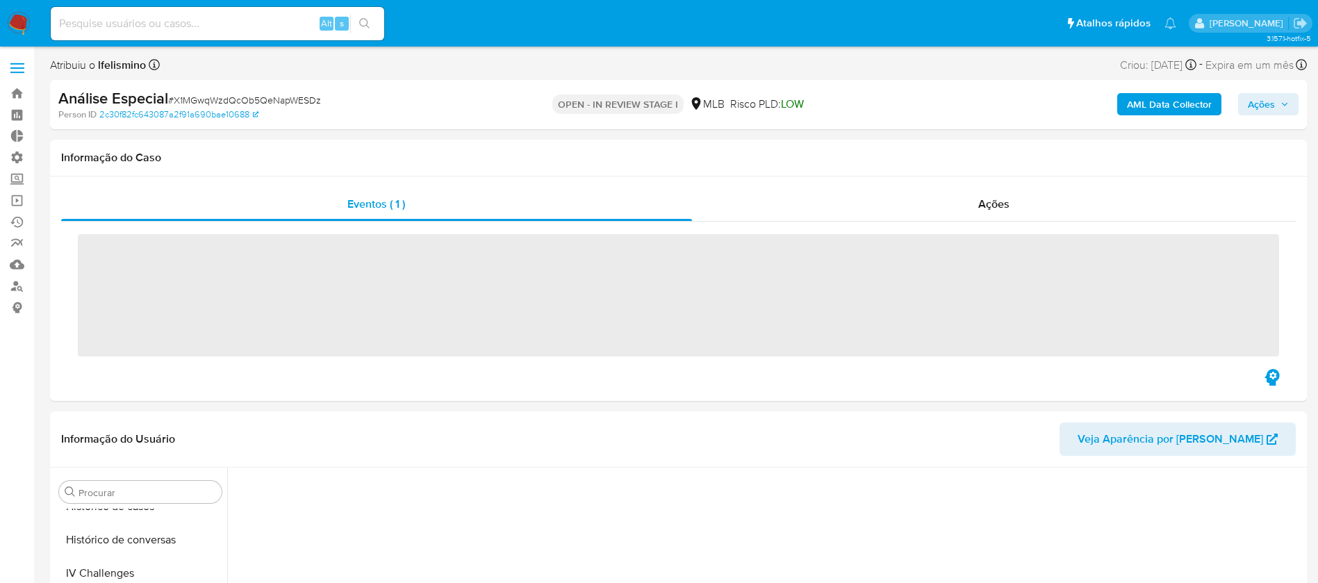
scroll to position [620, 0]
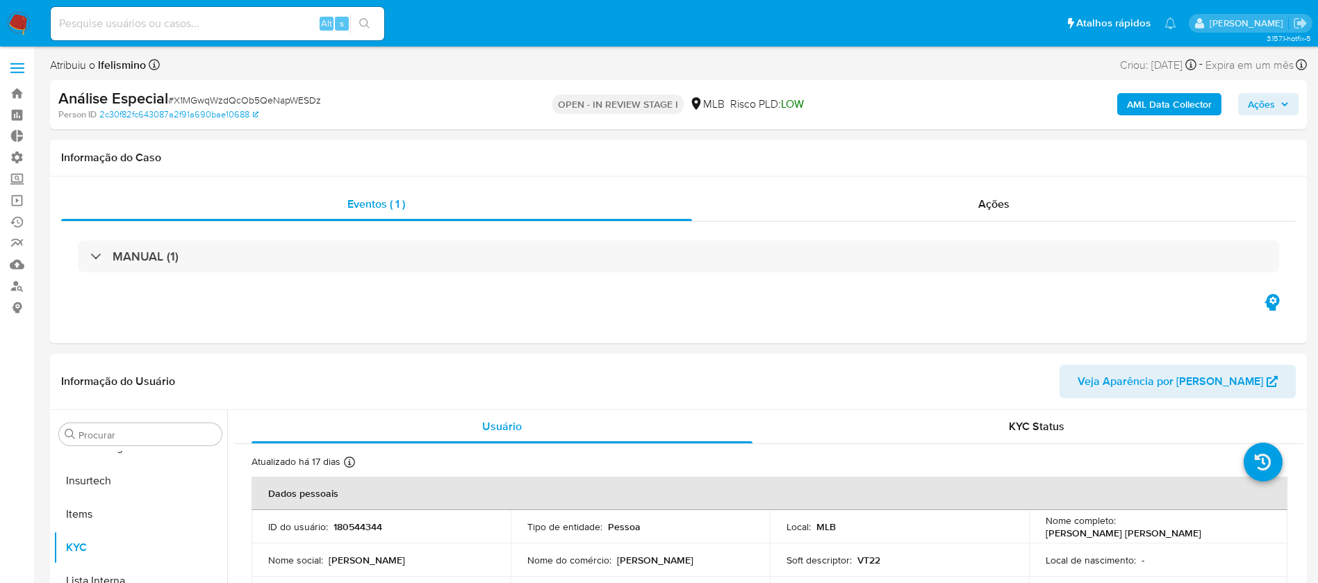
select select "10"
click at [1269, 107] on span "Ações" at bounding box center [1260, 104] width 27 height 22
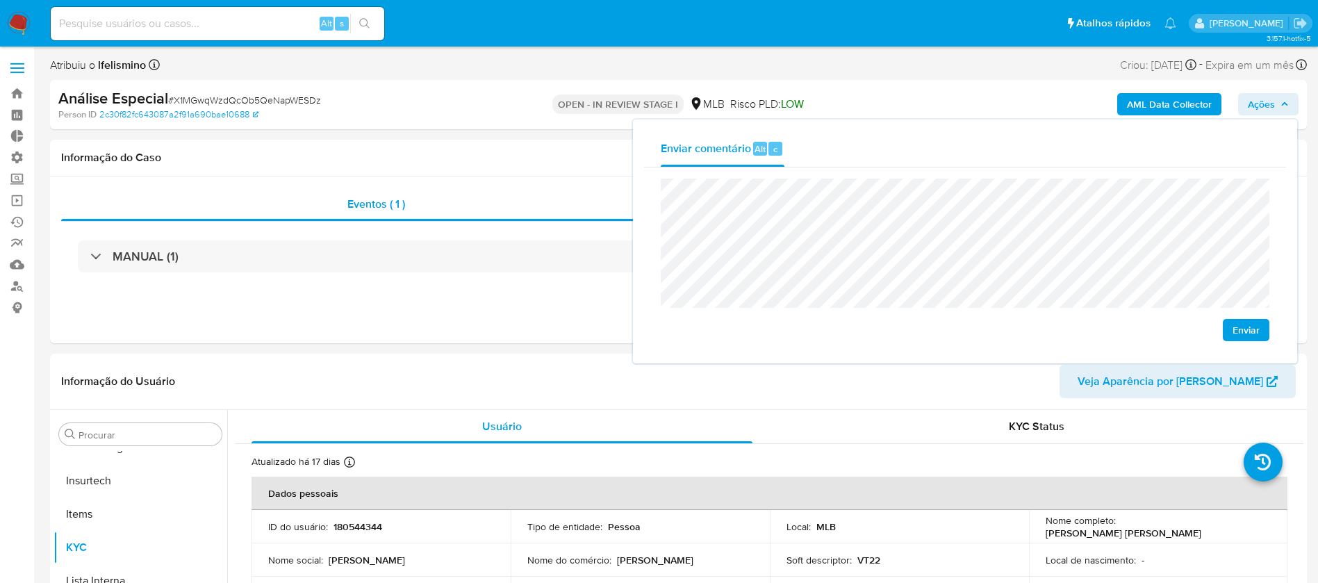
click at [1240, 333] on span "Enviar" at bounding box center [1245, 329] width 27 height 19
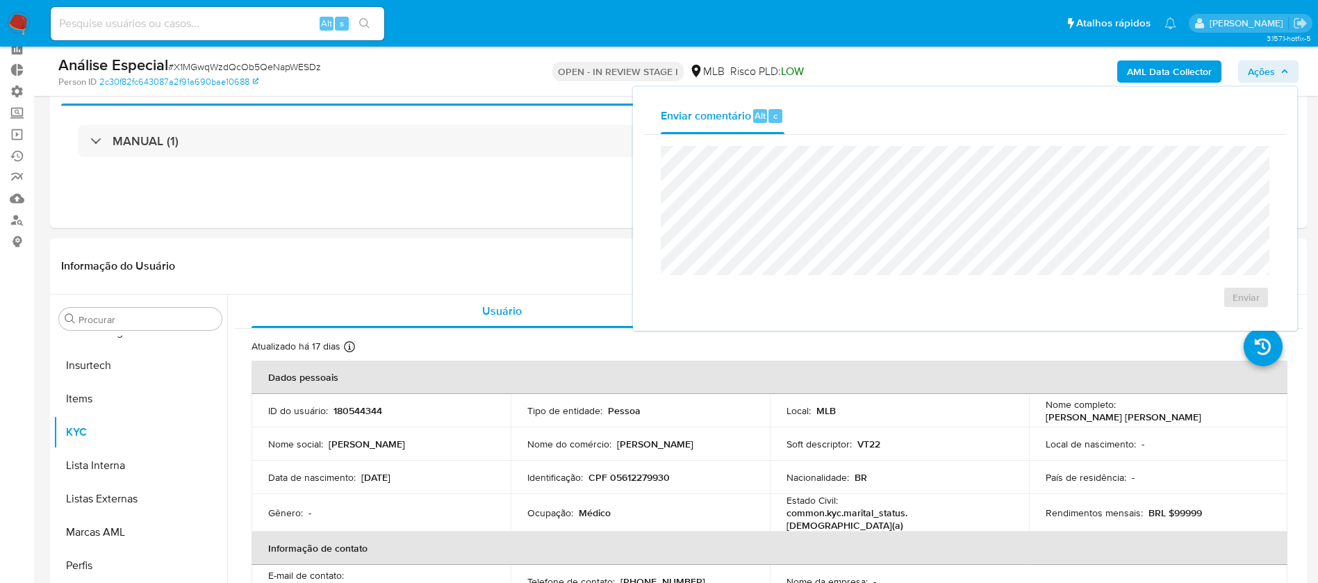
scroll to position [1, 0]
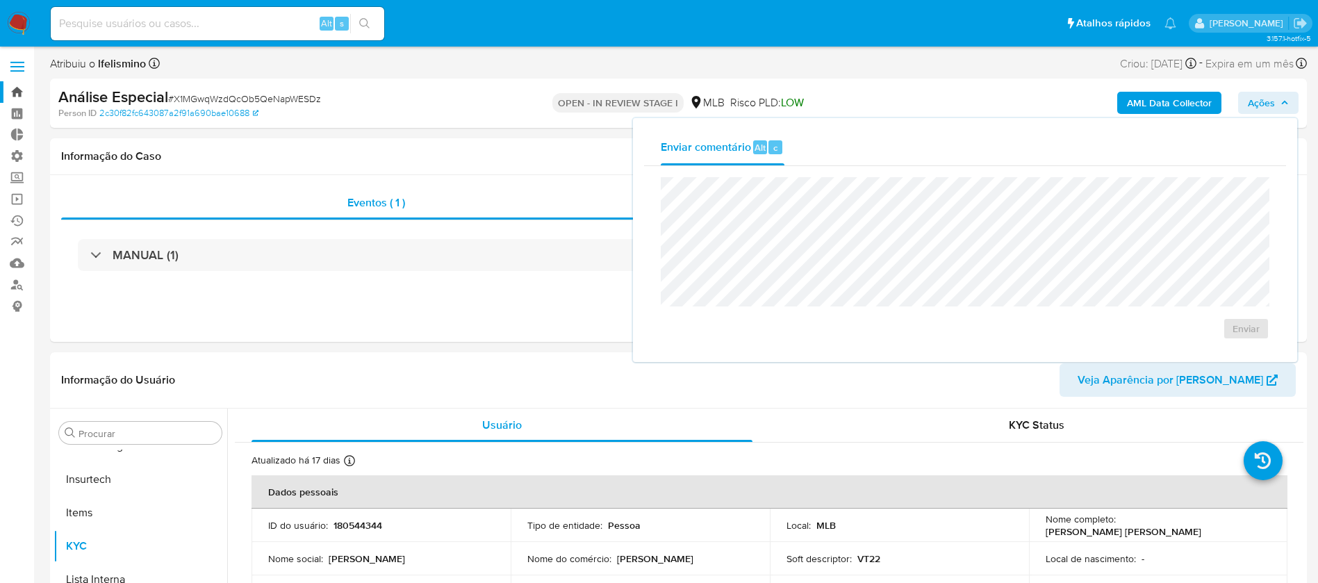
click at [10, 96] on link "Bandeja" at bounding box center [82, 92] width 165 height 22
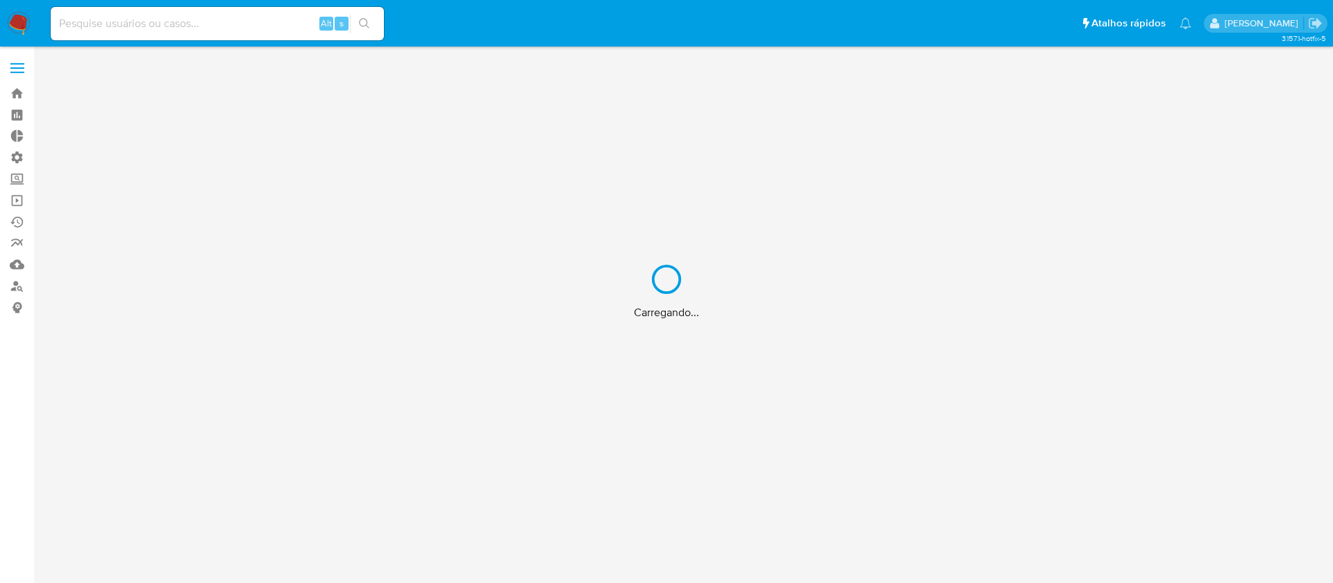
click at [124, 33] on div "Carregando..." at bounding box center [666, 291] width 1333 height 583
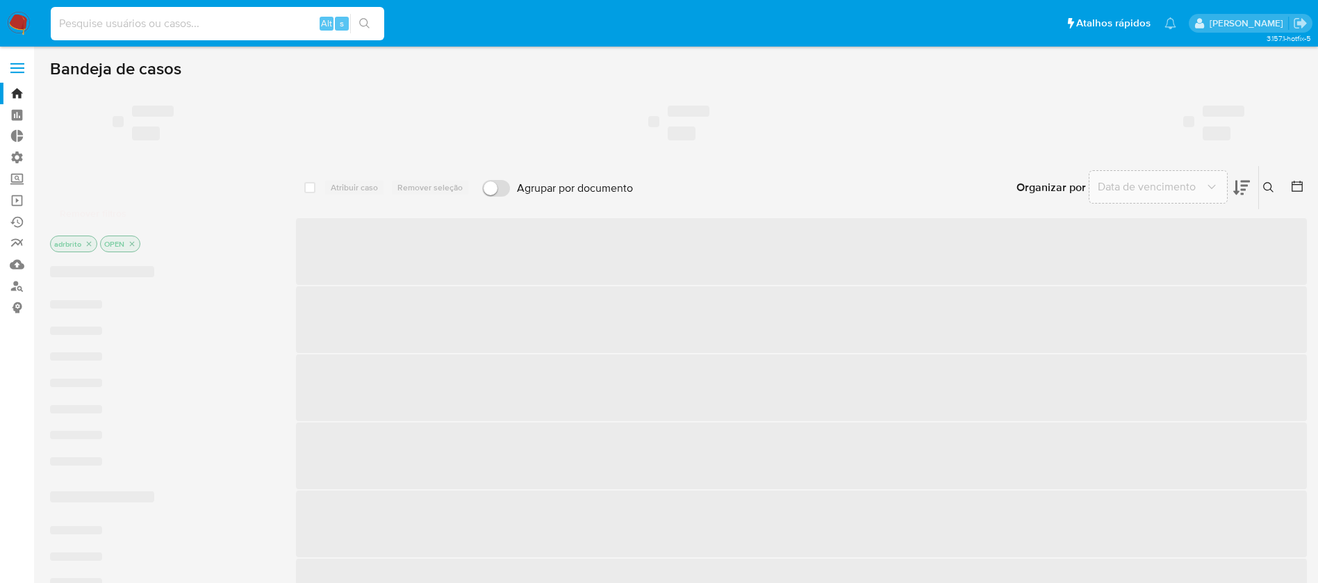
drag, startPoint x: 113, startPoint y: 27, endPoint x: 103, endPoint y: 19, distance: 12.8
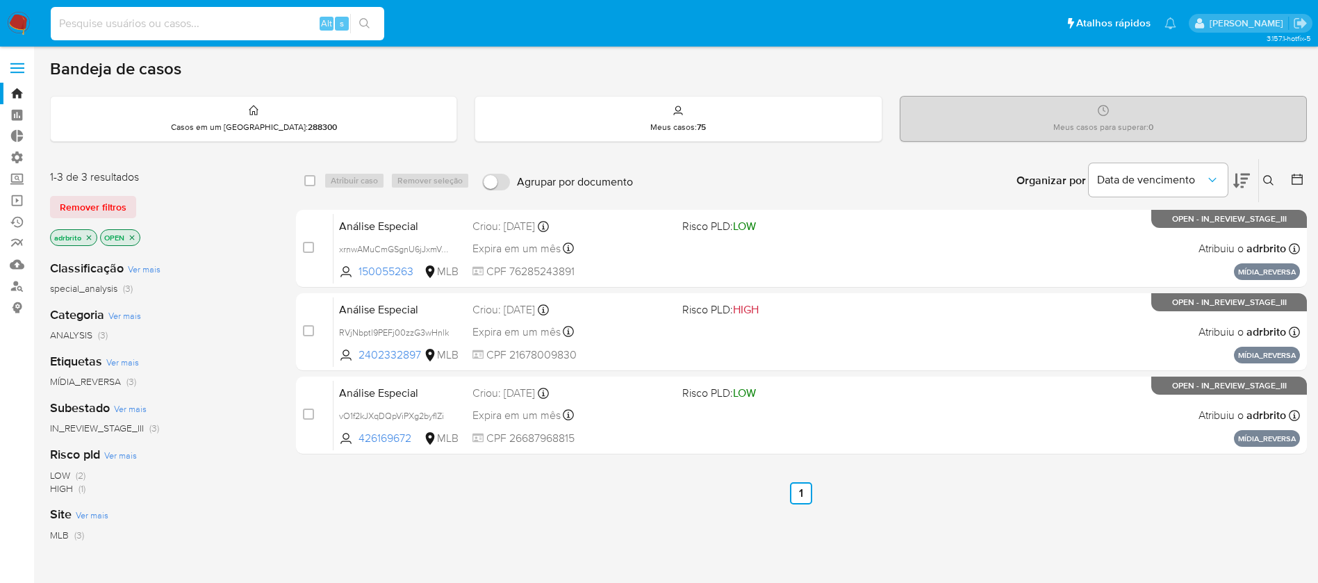
paste input "140371793"
type input "140371793"
click at [117, 206] on span "Remover filtros" at bounding box center [93, 206] width 67 height 19
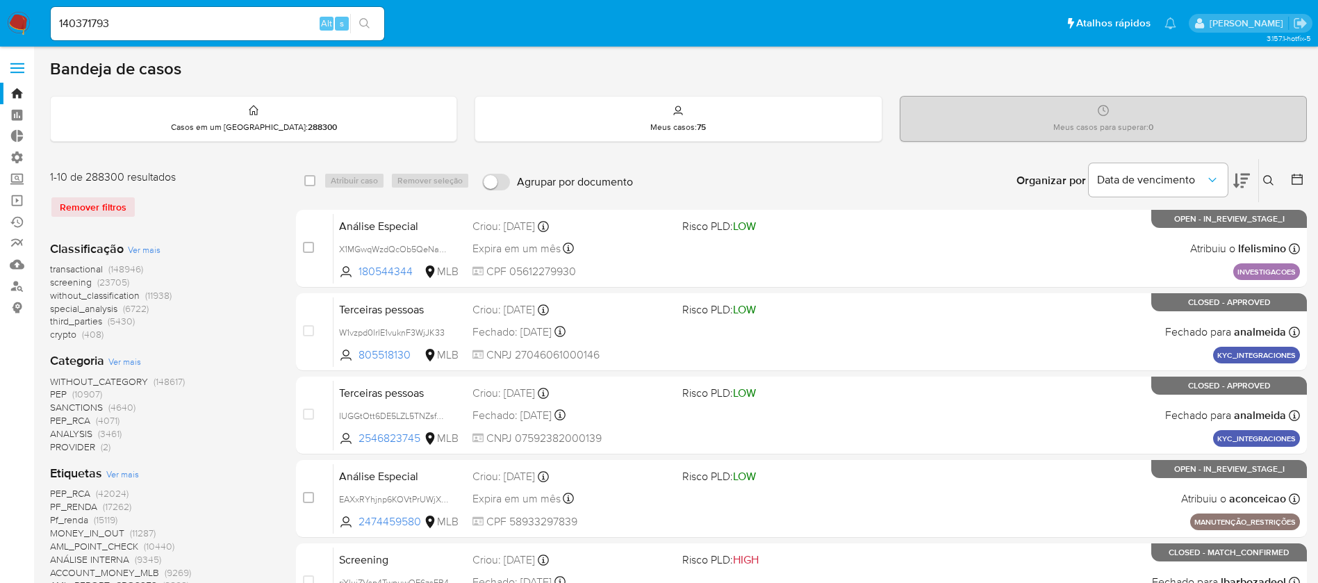
click at [362, 18] on icon "search-icon" at bounding box center [364, 23] width 11 height 11
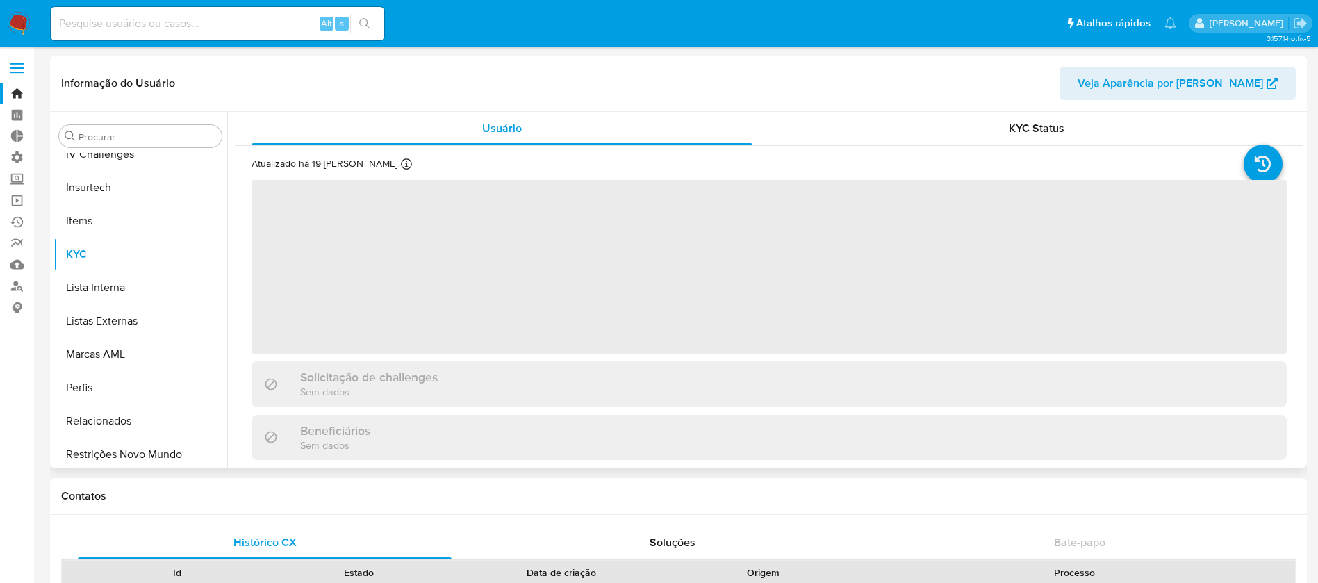
scroll to position [620, 0]
select select "10"
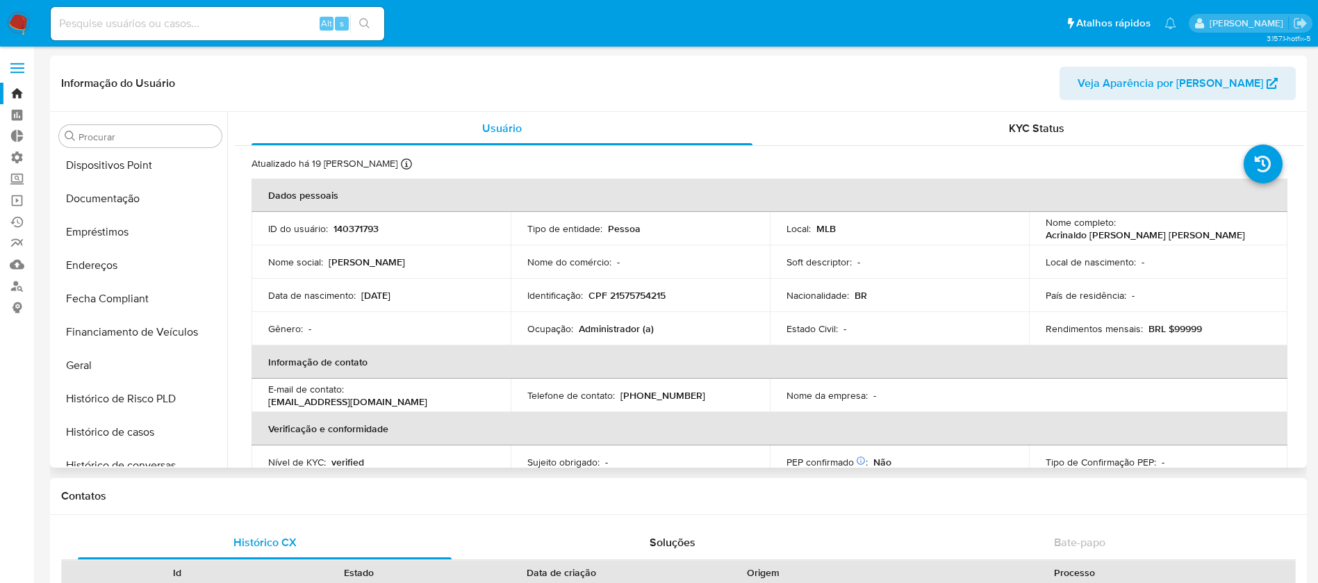
scroll to position [281, 0]
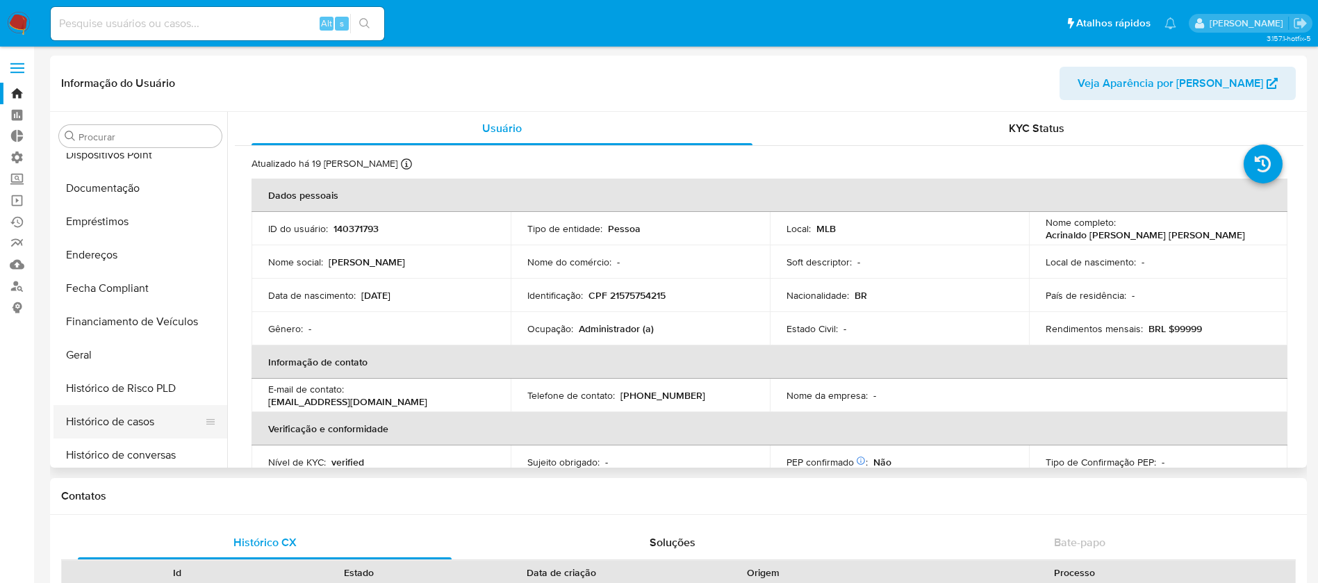
click at [135, 430] on button "Histórico de casos" at bounding box center [134, 421] width 163 height 33
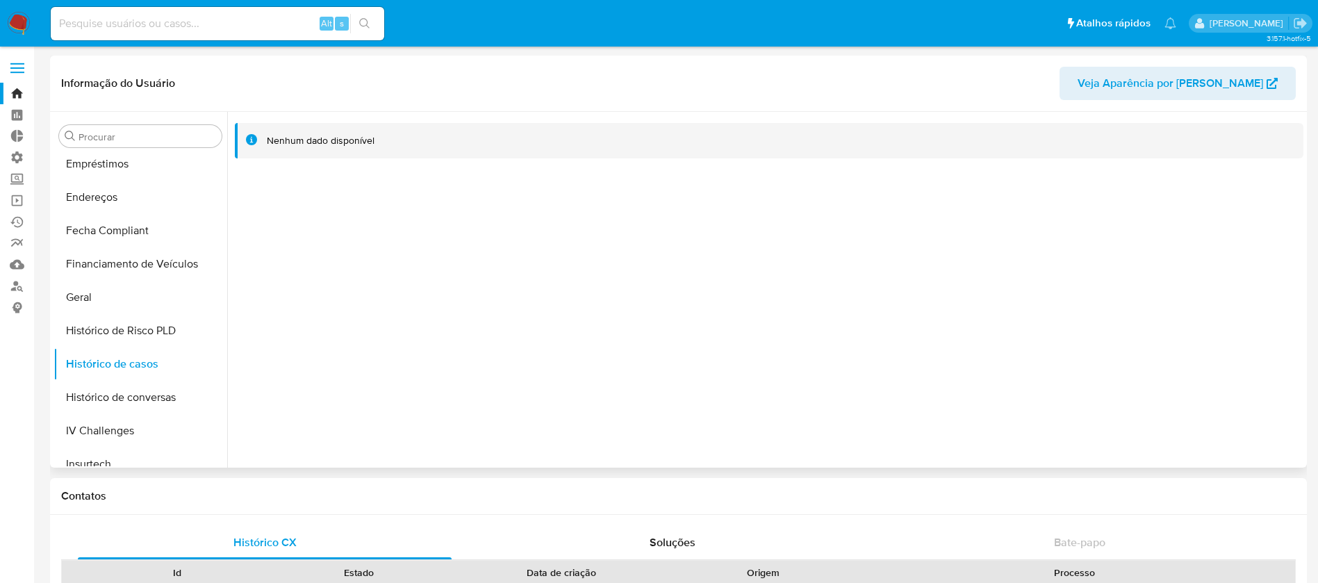
scroll to position [287, 0]
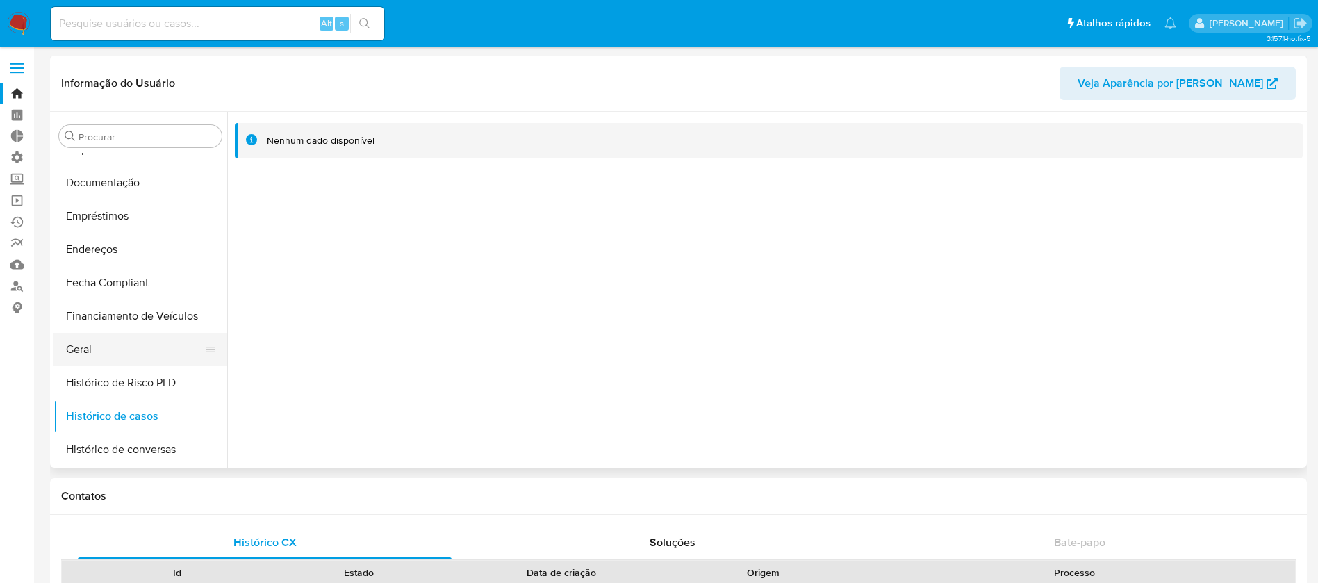
click at [78, 353] on button "Geral" at bounding box center [134, 349] width 163 height 33
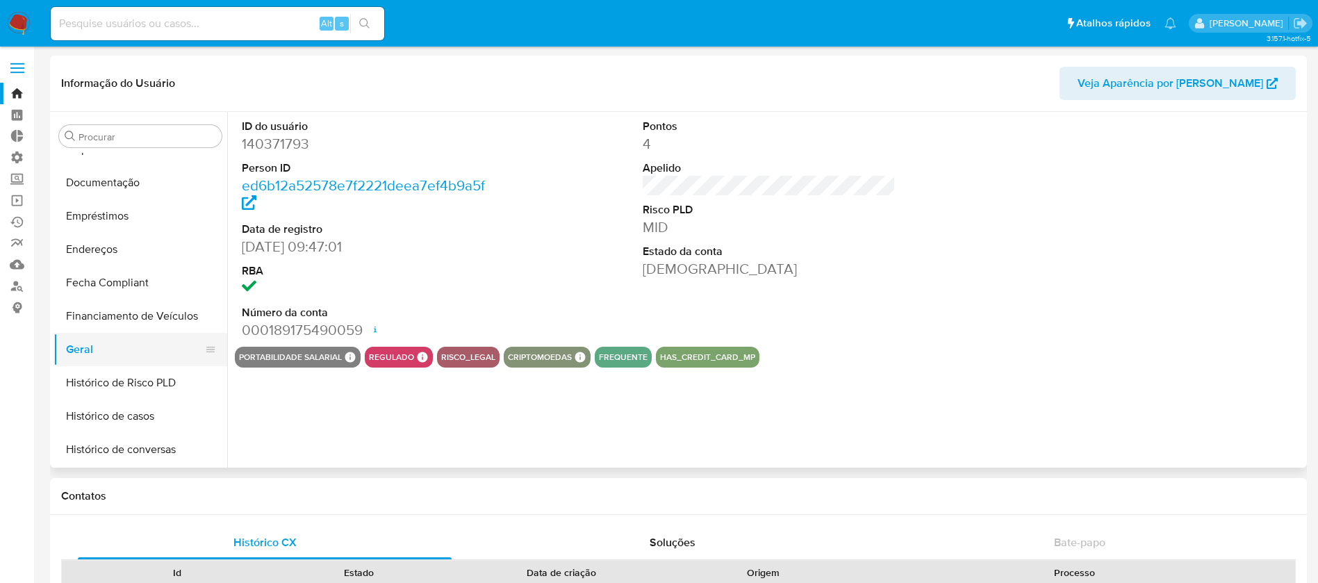
click at [85, 344] on button "Geral" at bounding box center [134, 349] width 163 height 33
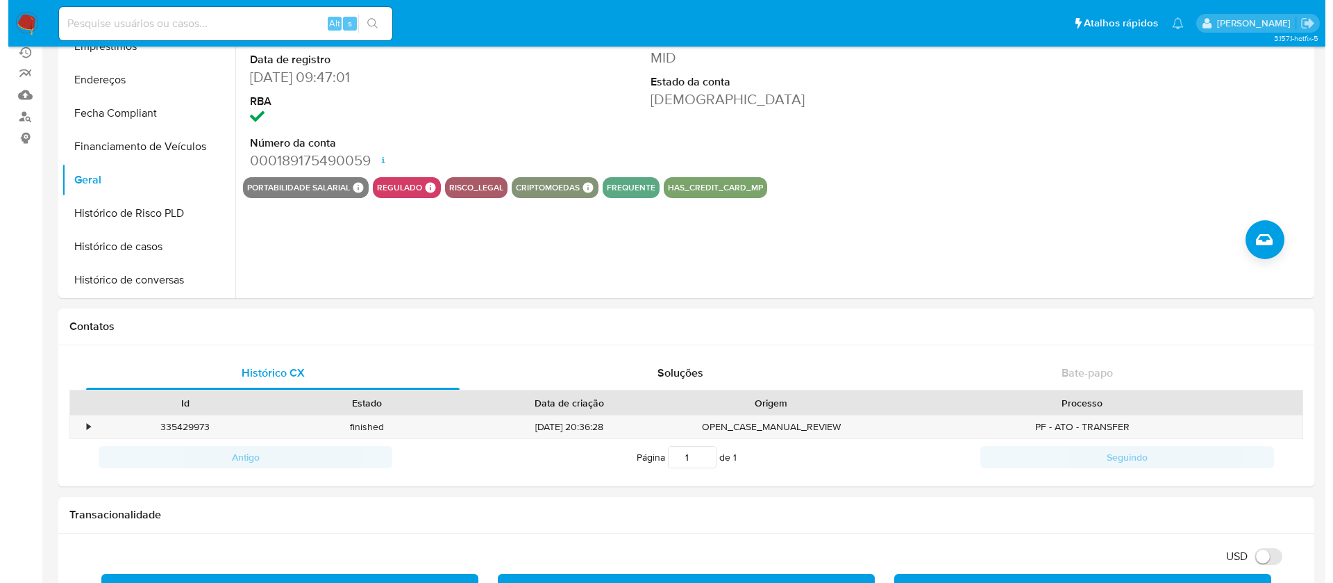
scroll to position [172, 0]
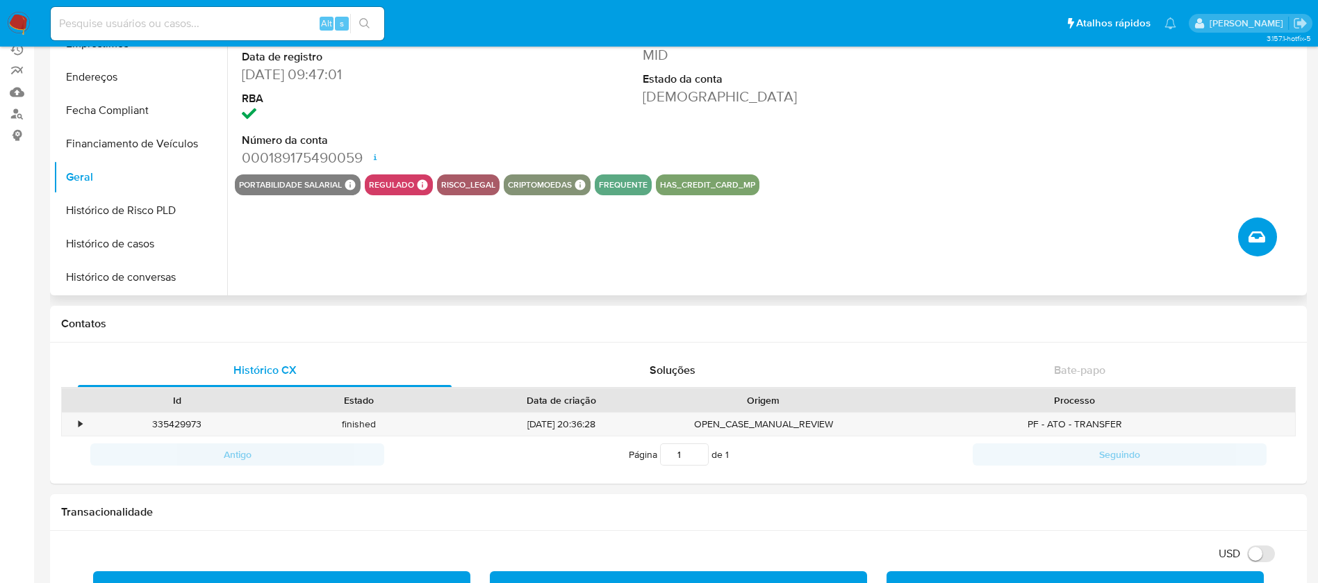
click at [1249, 250] on button "Criar caso manual" at bounding box center [1257, 236] width 39 height 39
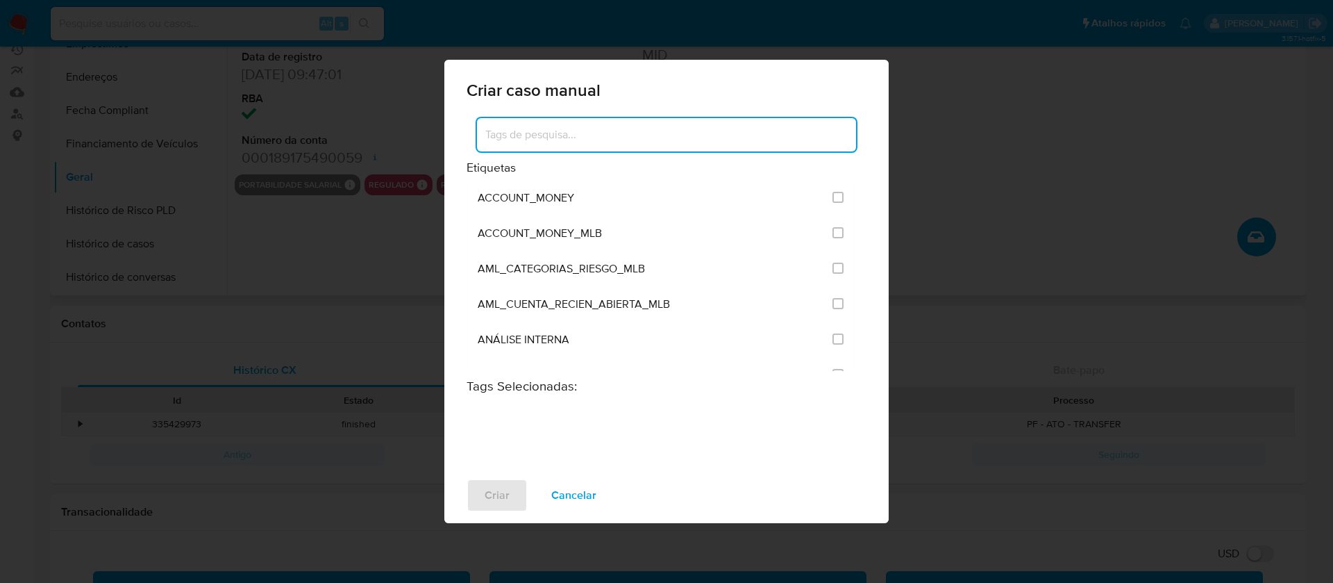
click at [658, 130] on input at bounding box center [666, 135] width 379 height 18
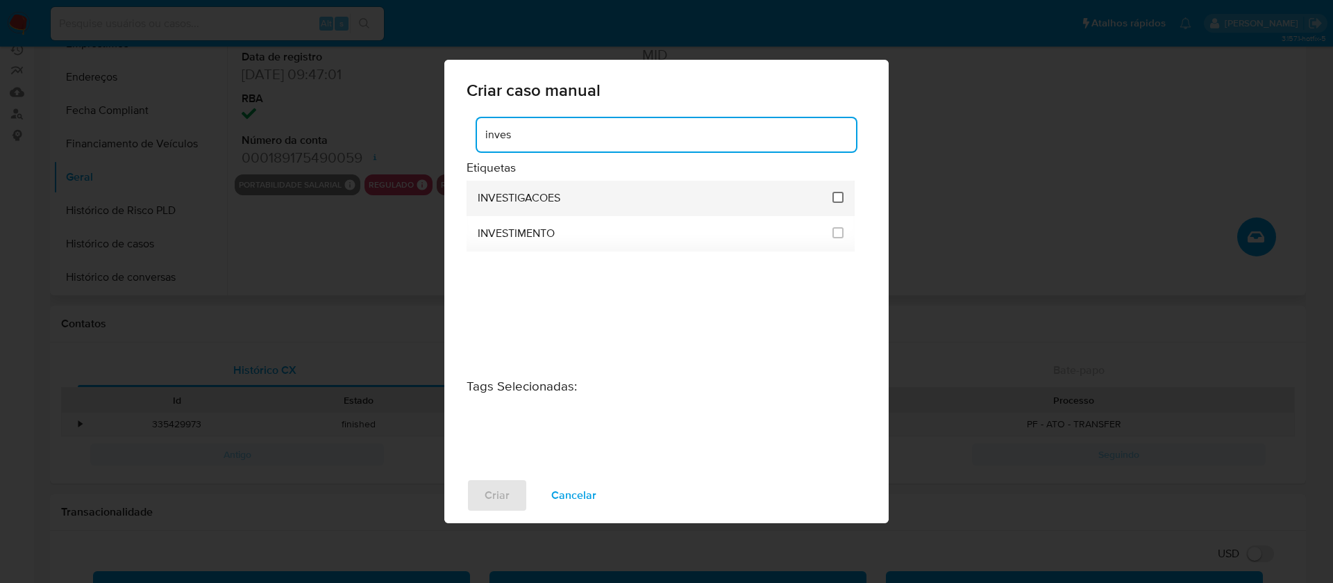
type input "inves"
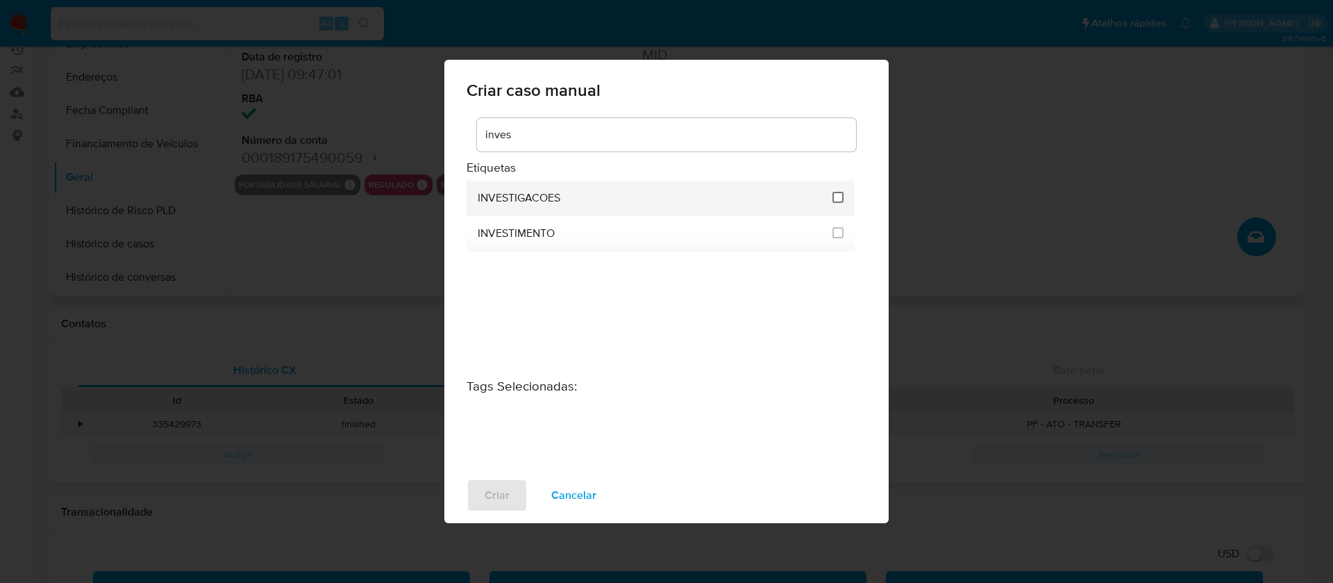
click at [834, 198] on input "2067" at bounding box center [838, 197] width 11 height 11
checkbox input "true"
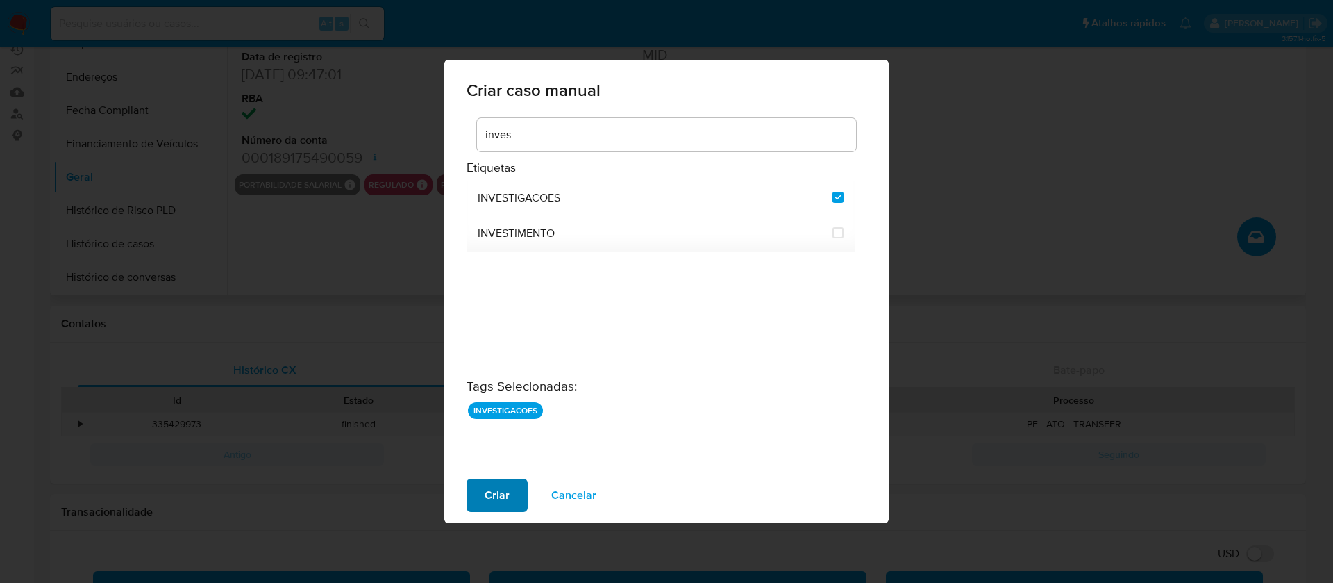
click at [495, 495] on span "Criar" at bounding box center [497, 495] width 25 height 31
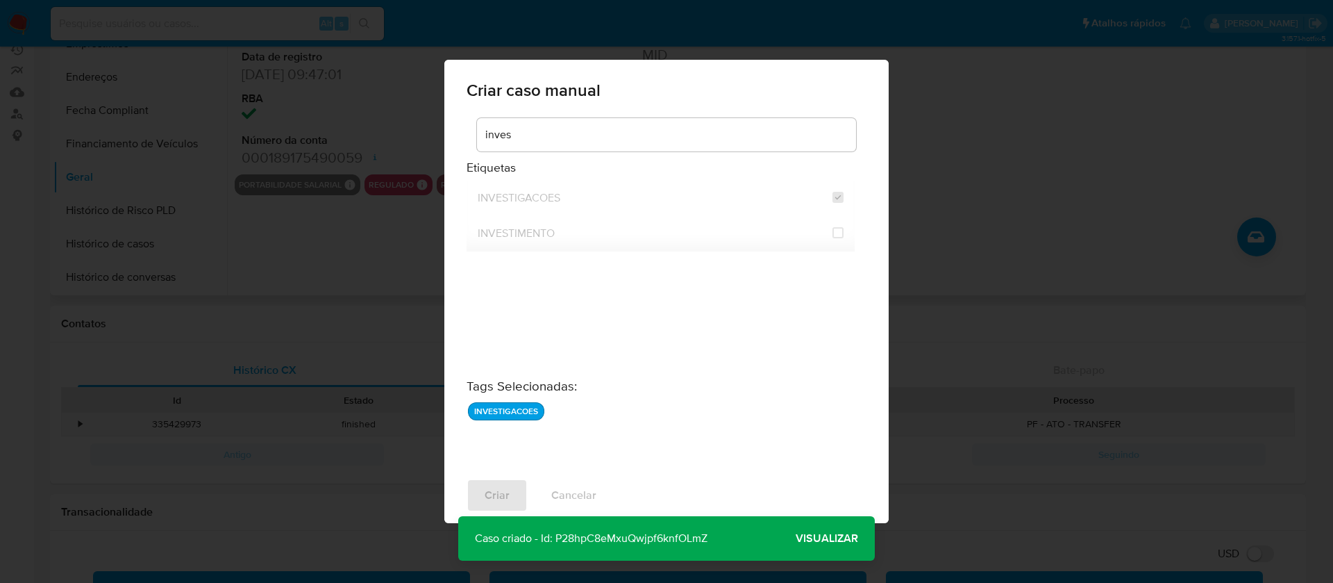
click at [656, 538] on p "Caso criado - Id: P28hpC8eMxuQwjpf6knfOLmZ" at bounding box center [591, 538] width 266 height 44
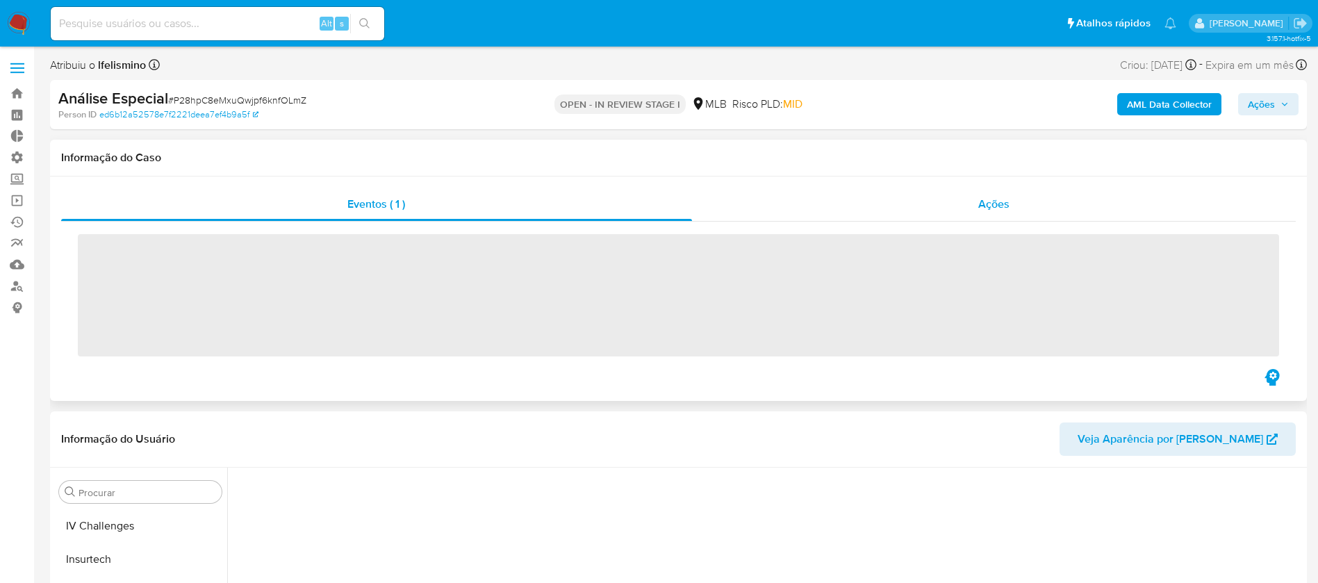
scroll to position [620, 0]
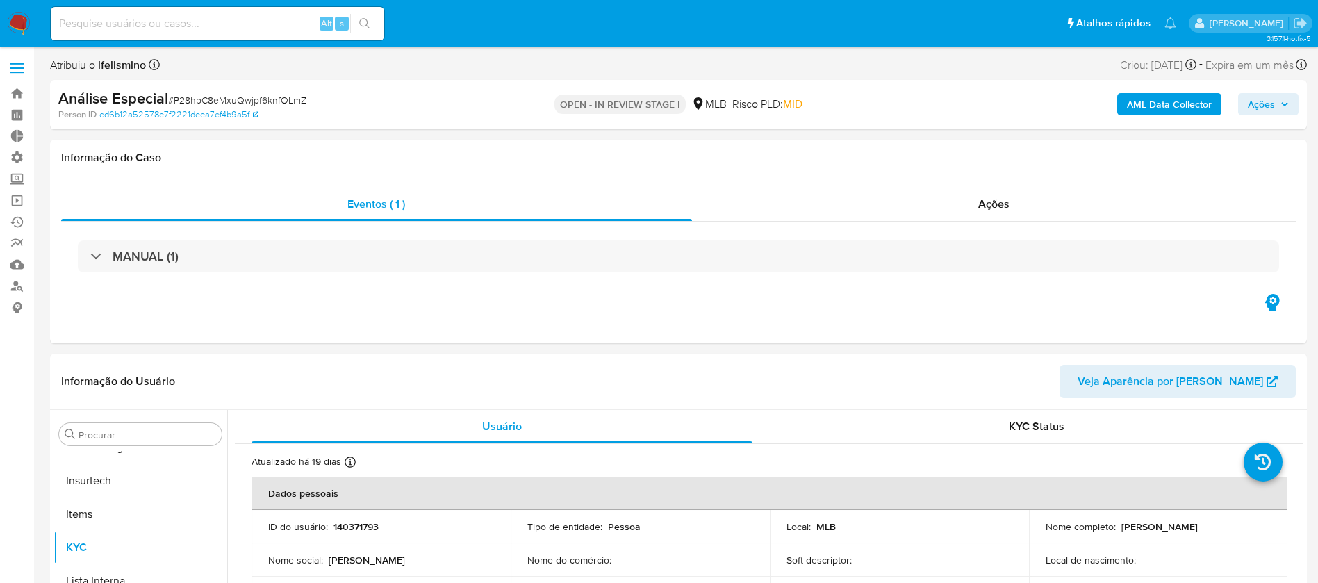
click at [1261, 101] on span "Ações" at bounding box center [1260, 104] width 27 height 22
select select "10"
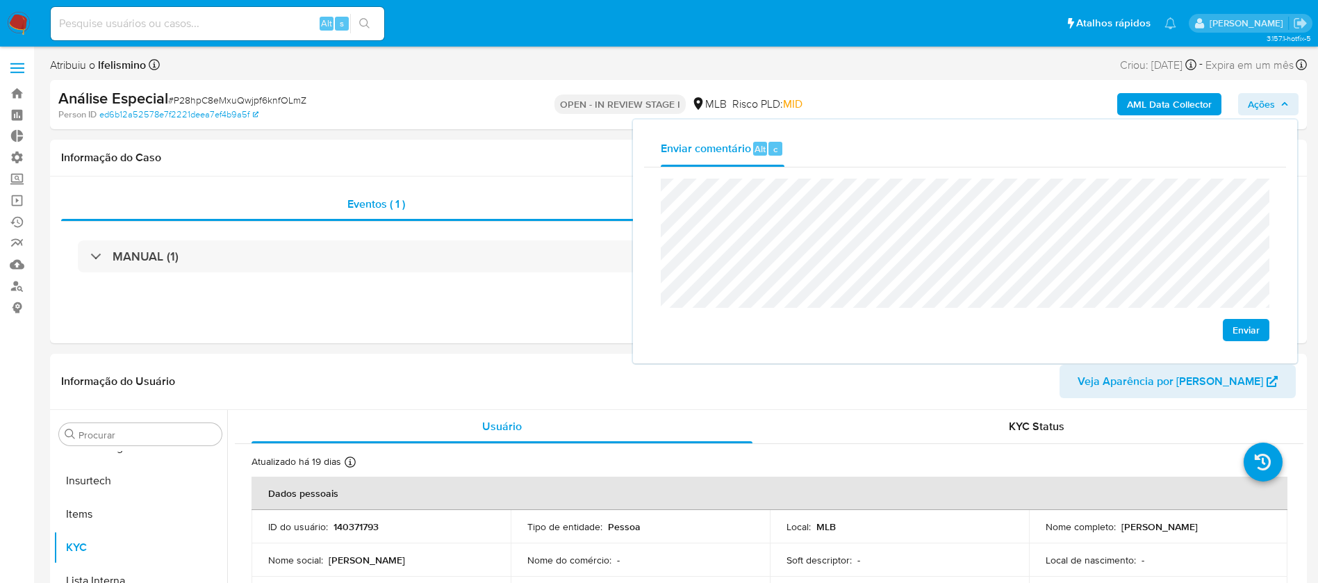
click at [1252, 332] on span "Enviar" at bounding box center [1245, 329] width 27 height 19
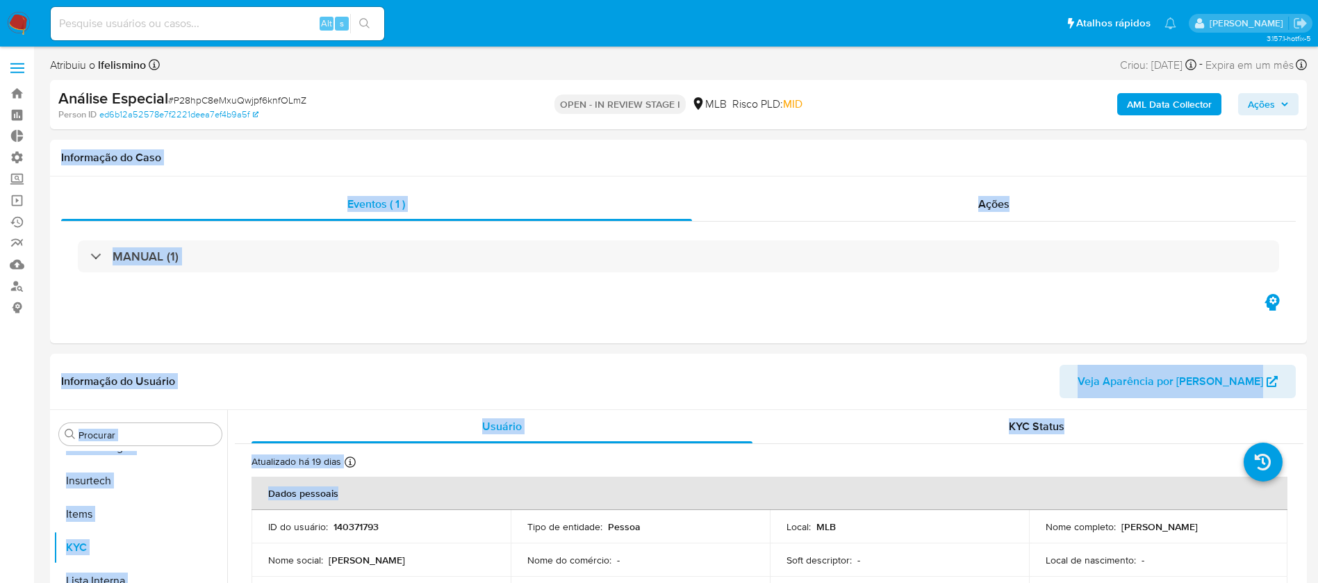
scroll to position [19, 0]
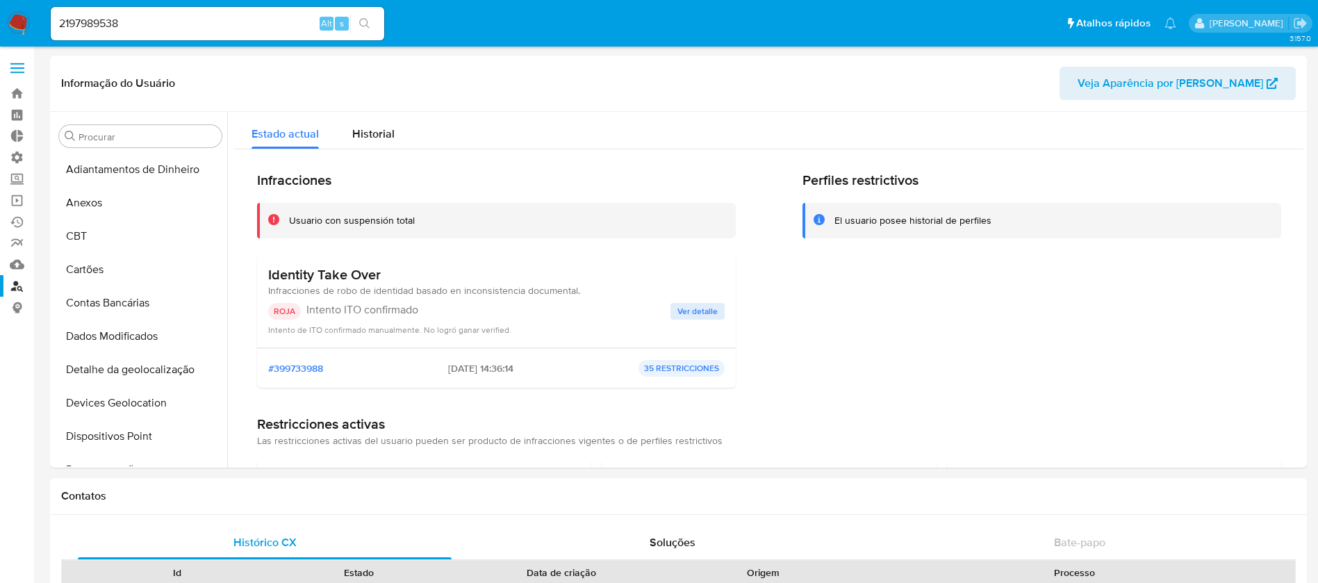
select select "10"
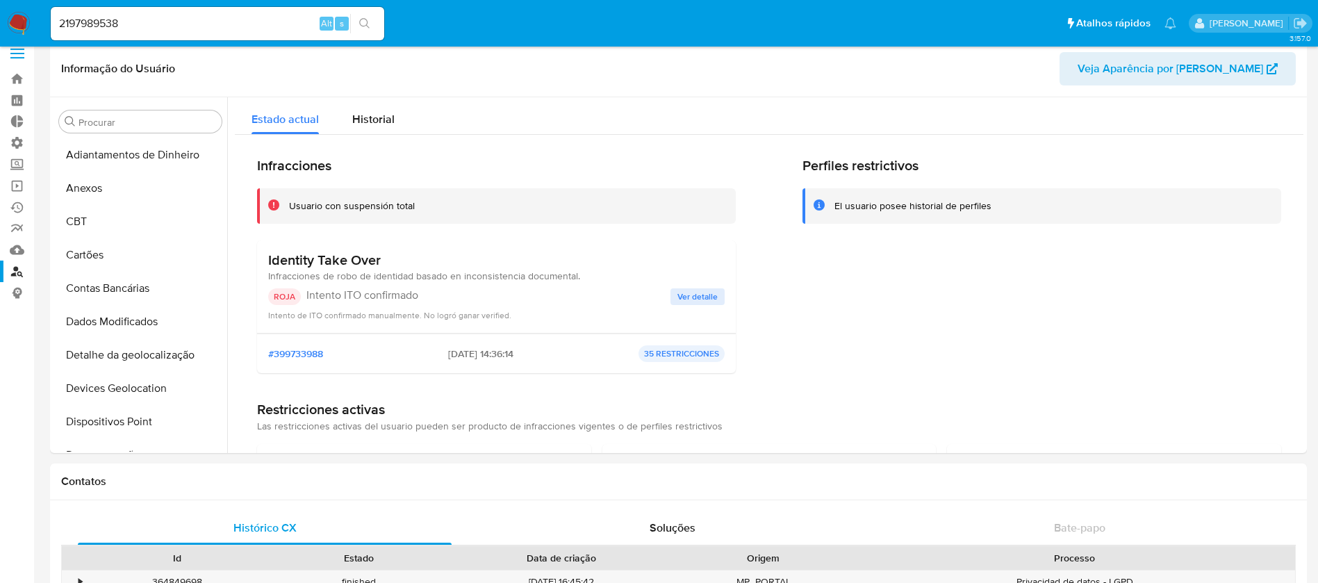
scroll to position [620, 0]
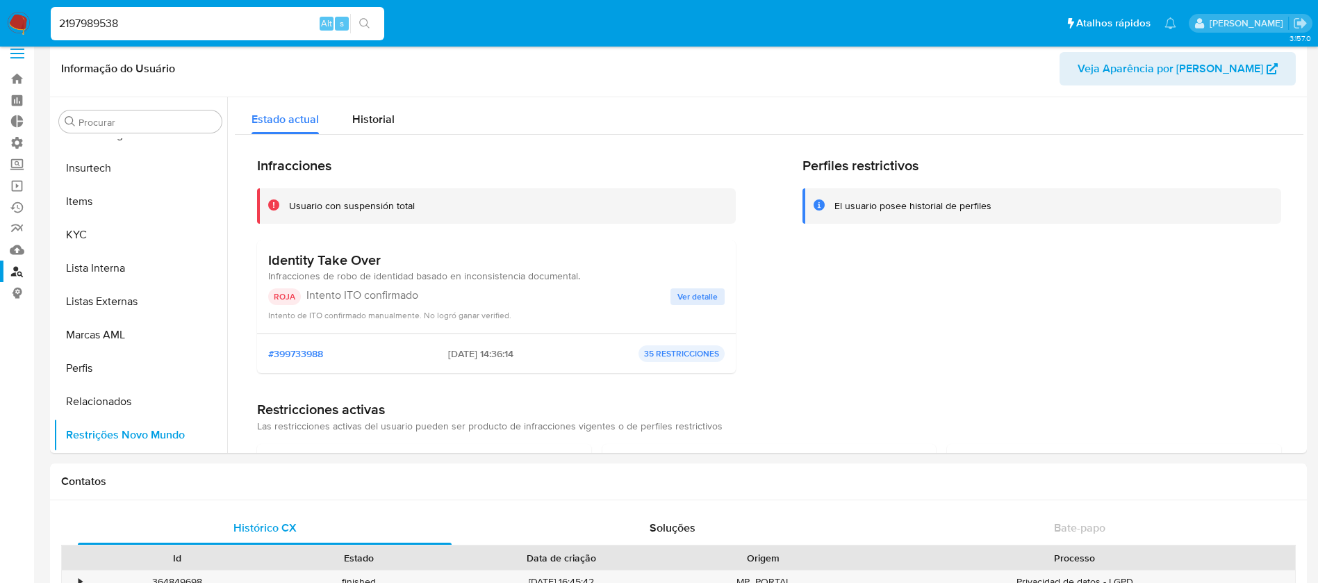
drag, startPoint x: 143, startPoint y: 15, endPoint x: 4, endPoint y: 6, distance: 139.2
click at [4, 6] on nav "Pausado Ver notificaciones 2197989538 Alt s Atalhos rápidos Presiona las siguie…" at bounding box center [659, 23] width 1318 height 47
paste input "180544344"
type input "180544344"
click at [366, 35] on div "180544344 Alt s" at bounding box center [217, 23] width 333 height 33
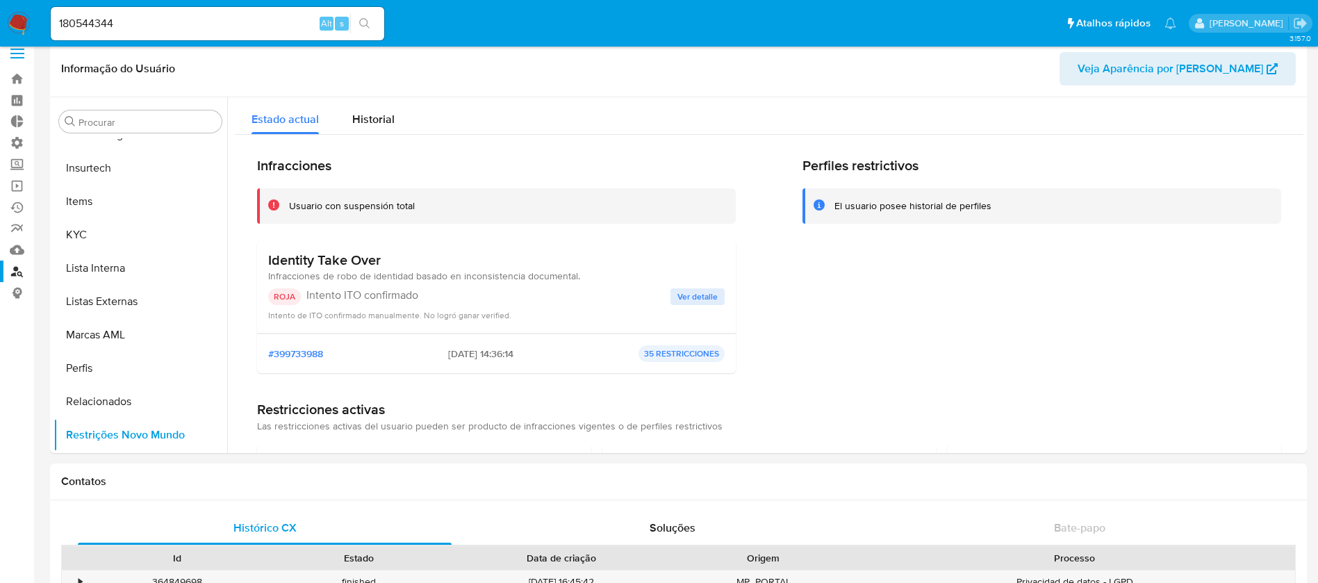
click at [363, 29] on button "search-icon" at bounding box center [364, 23] width 28 height 19
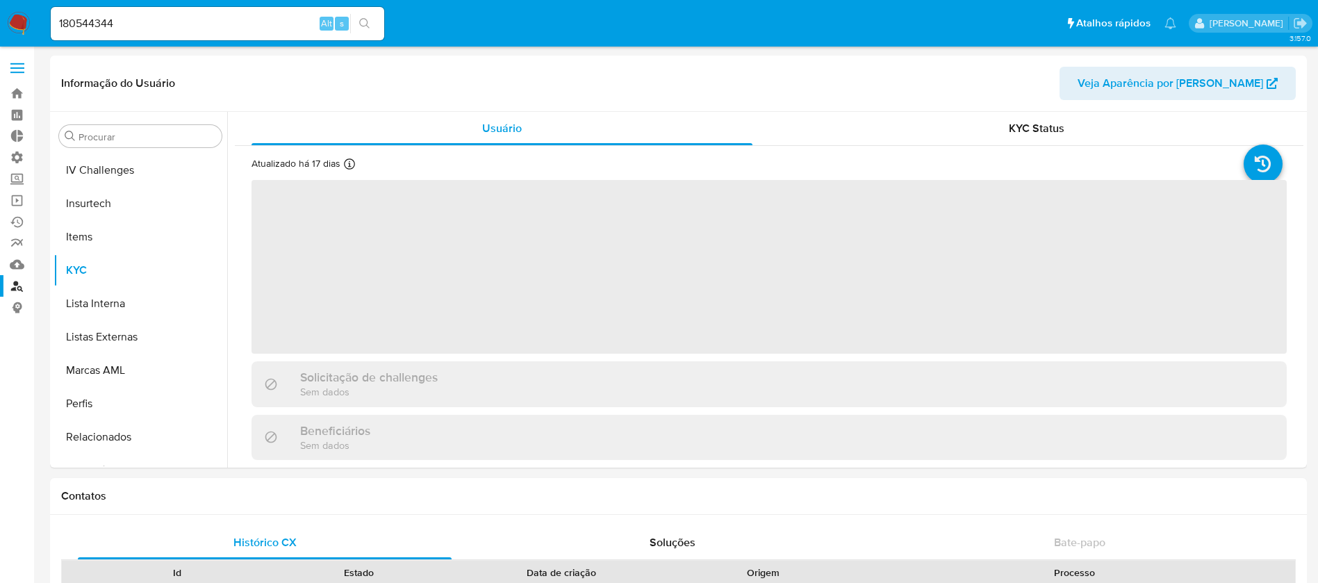
scroll to position [620, 0]
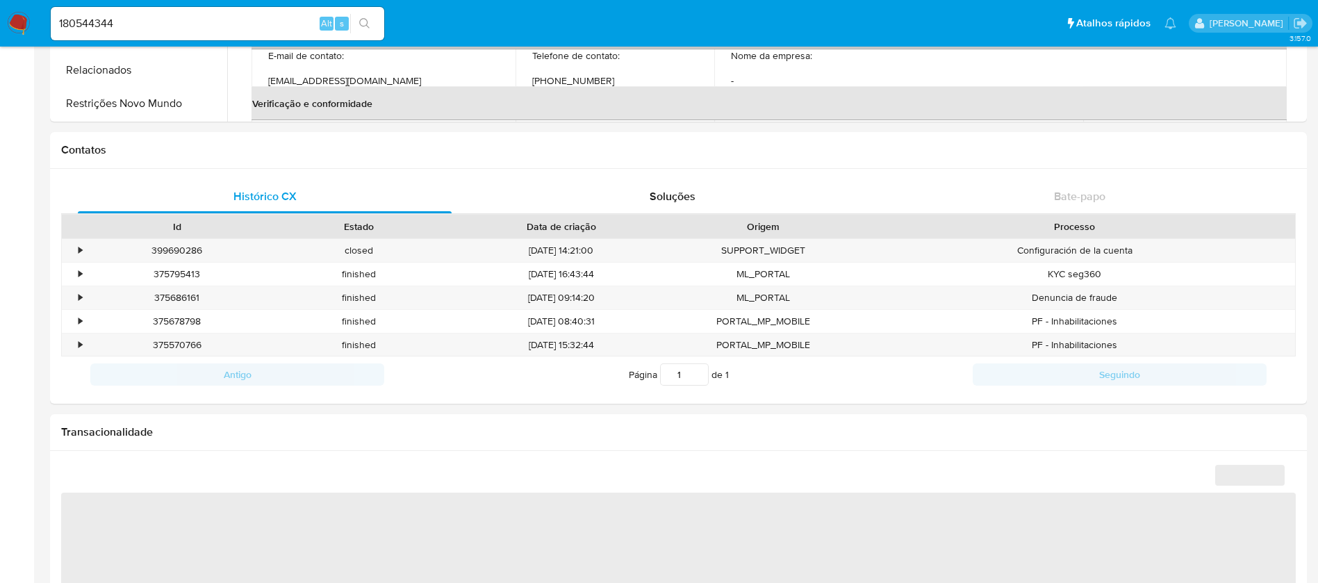
select select "10"
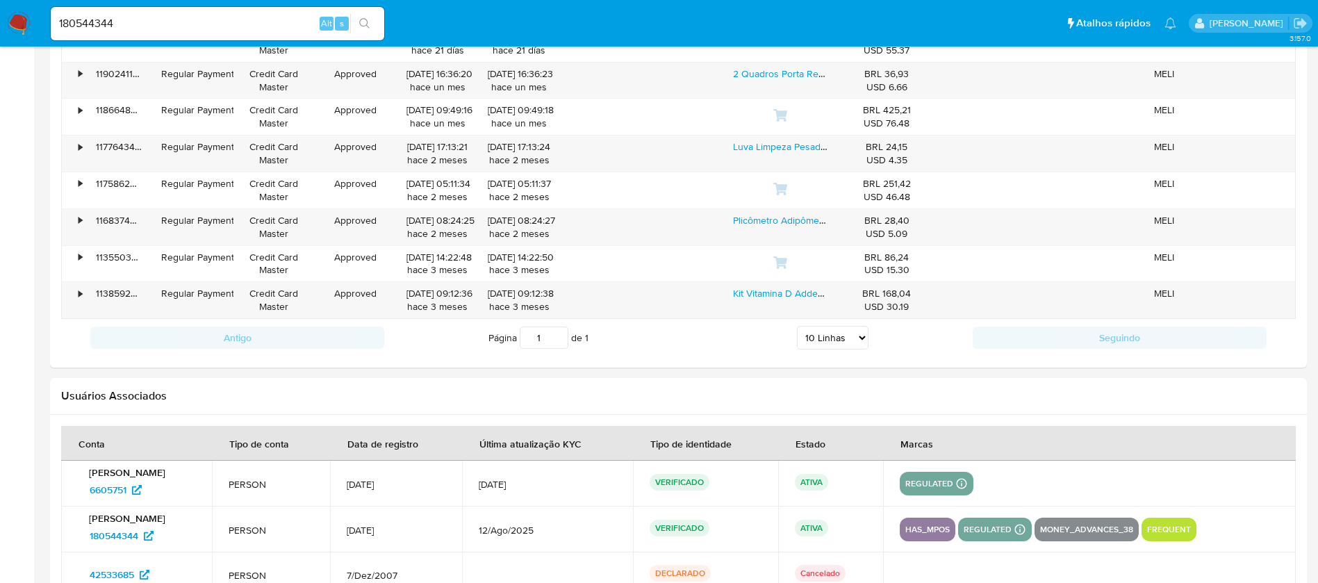
scroll to position [1568, 0]
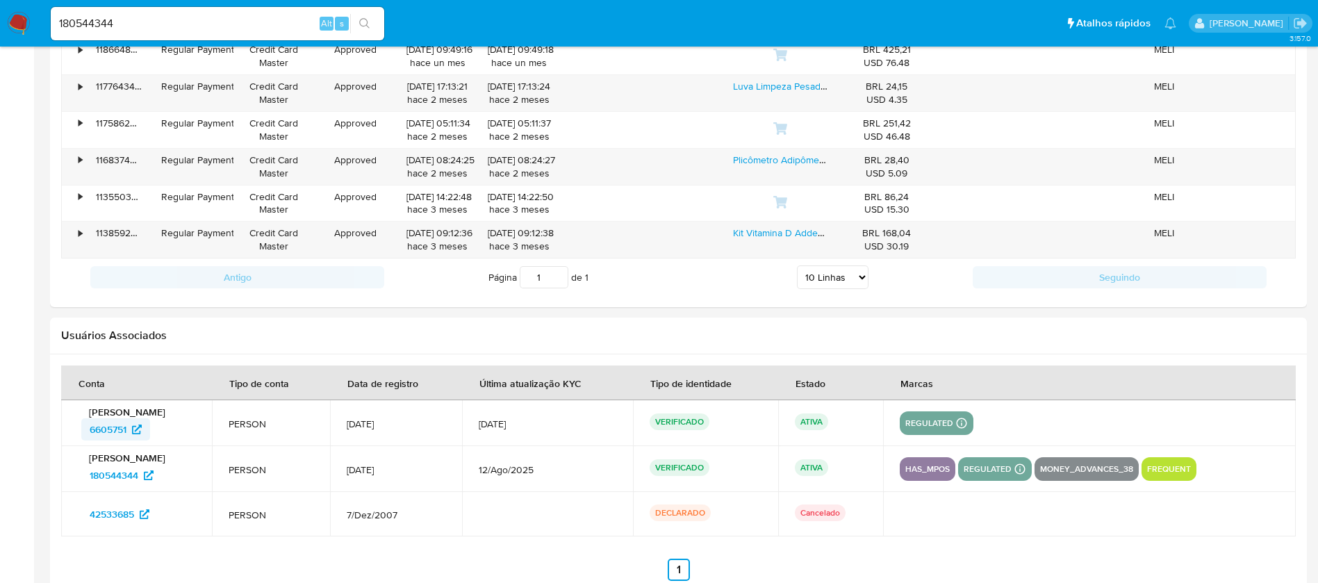
click at [106, 428] on span "6605751" at bounding box center [108, 429] width 37 height 22
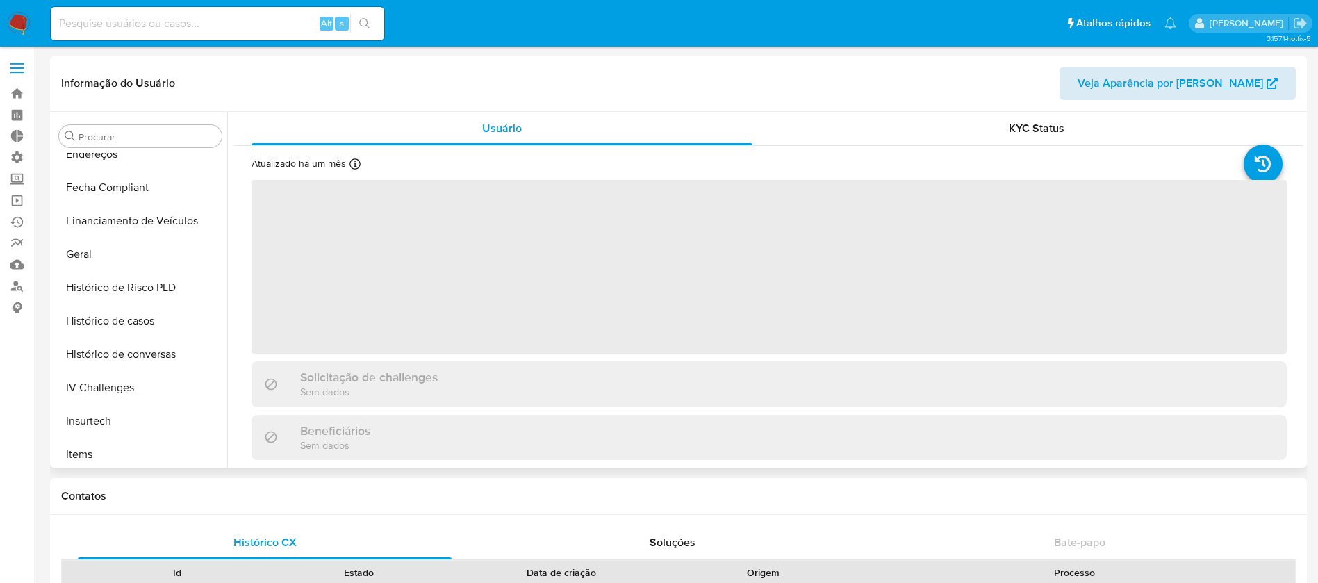
scroll to position [620, 0]
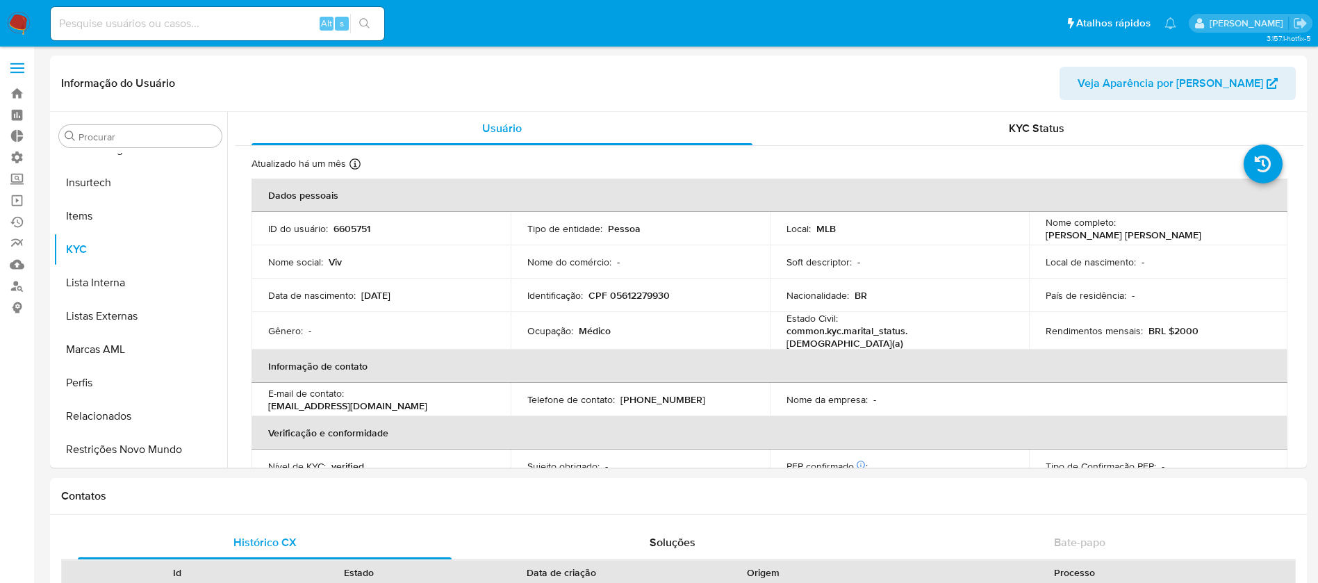
select select "10"
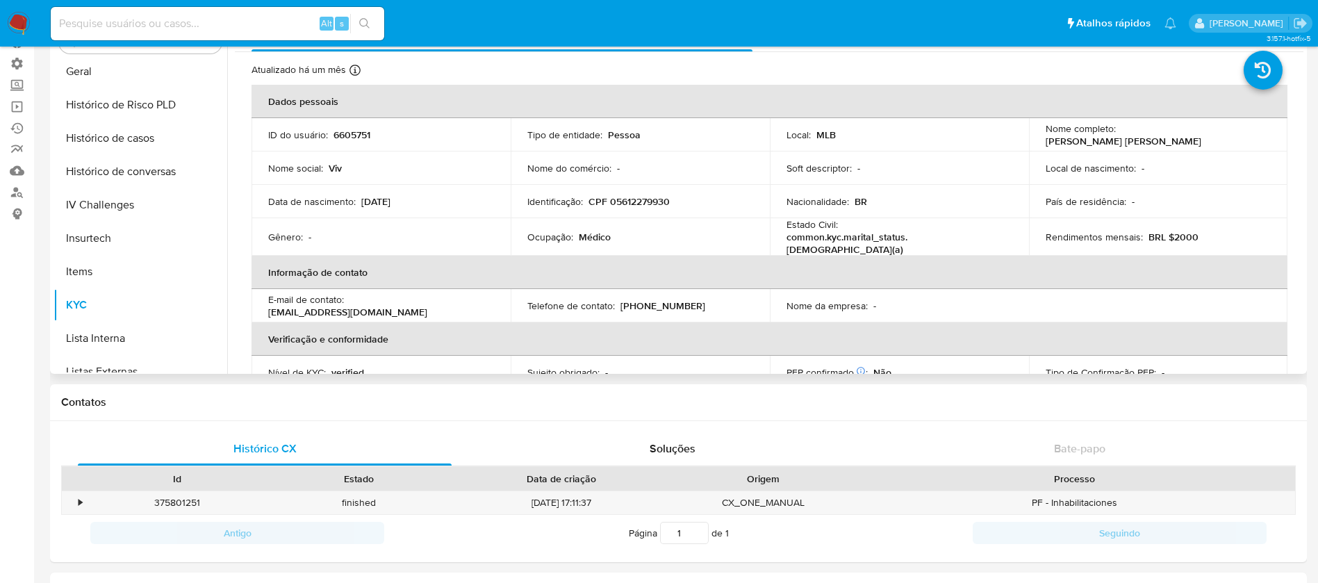
scroll to position [467, 0]
click at [135, 135] on button "Histórico de casos" at bounding box center [134, 141] width 163 height 33
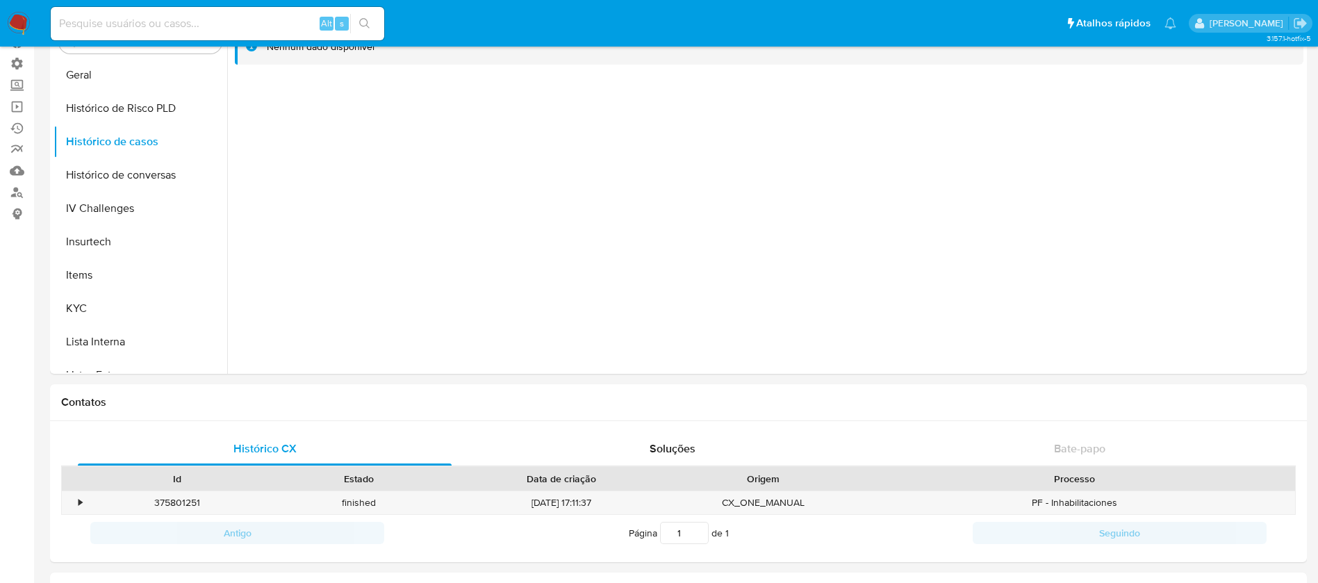
scroll to position [0, 0]
